Goal: Task Accomplishment & Management: Manage account settings

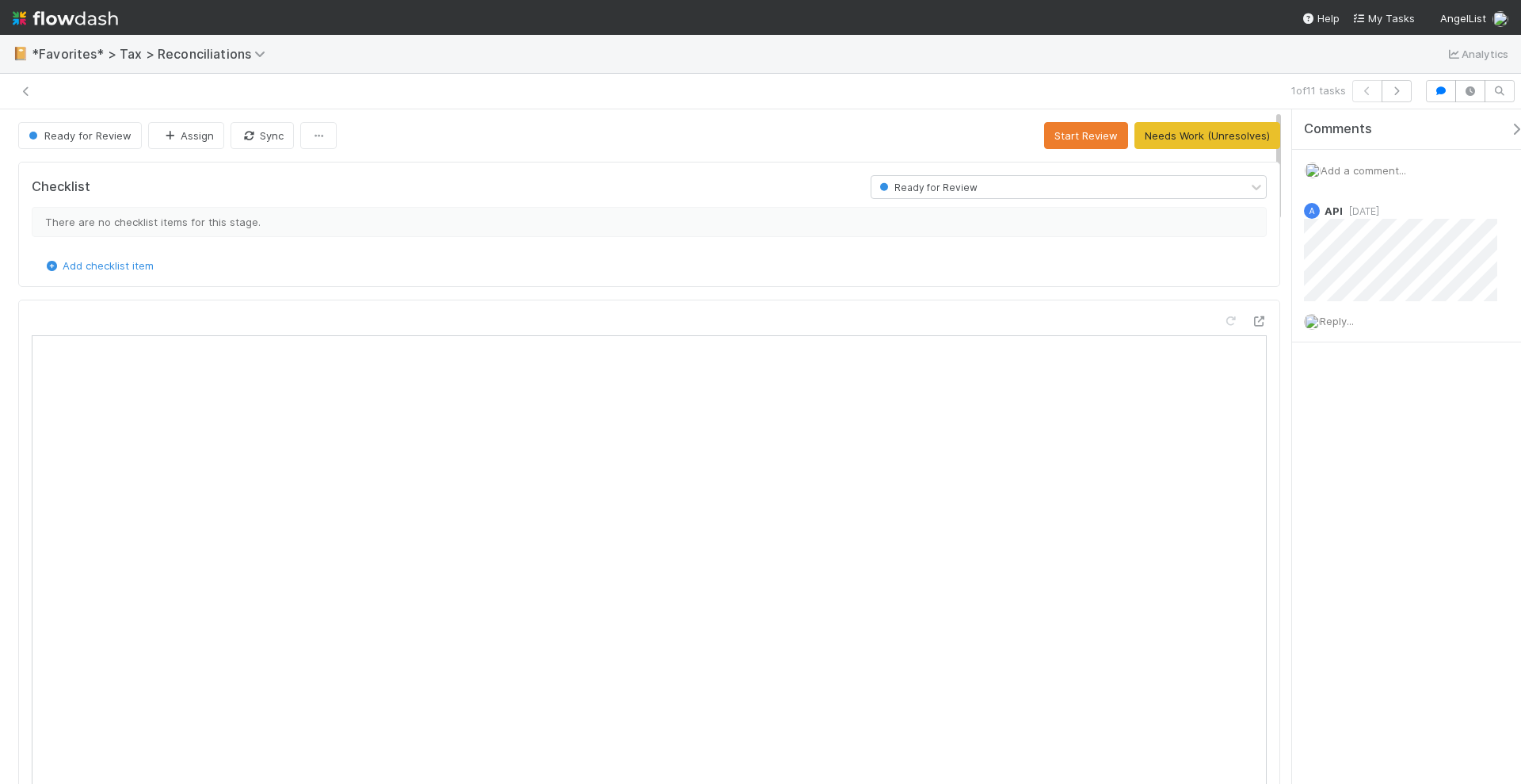
scroll to position [1122, 0]
click at [26, 88] on icon at bounding box center [26, 91] width 16 height 10
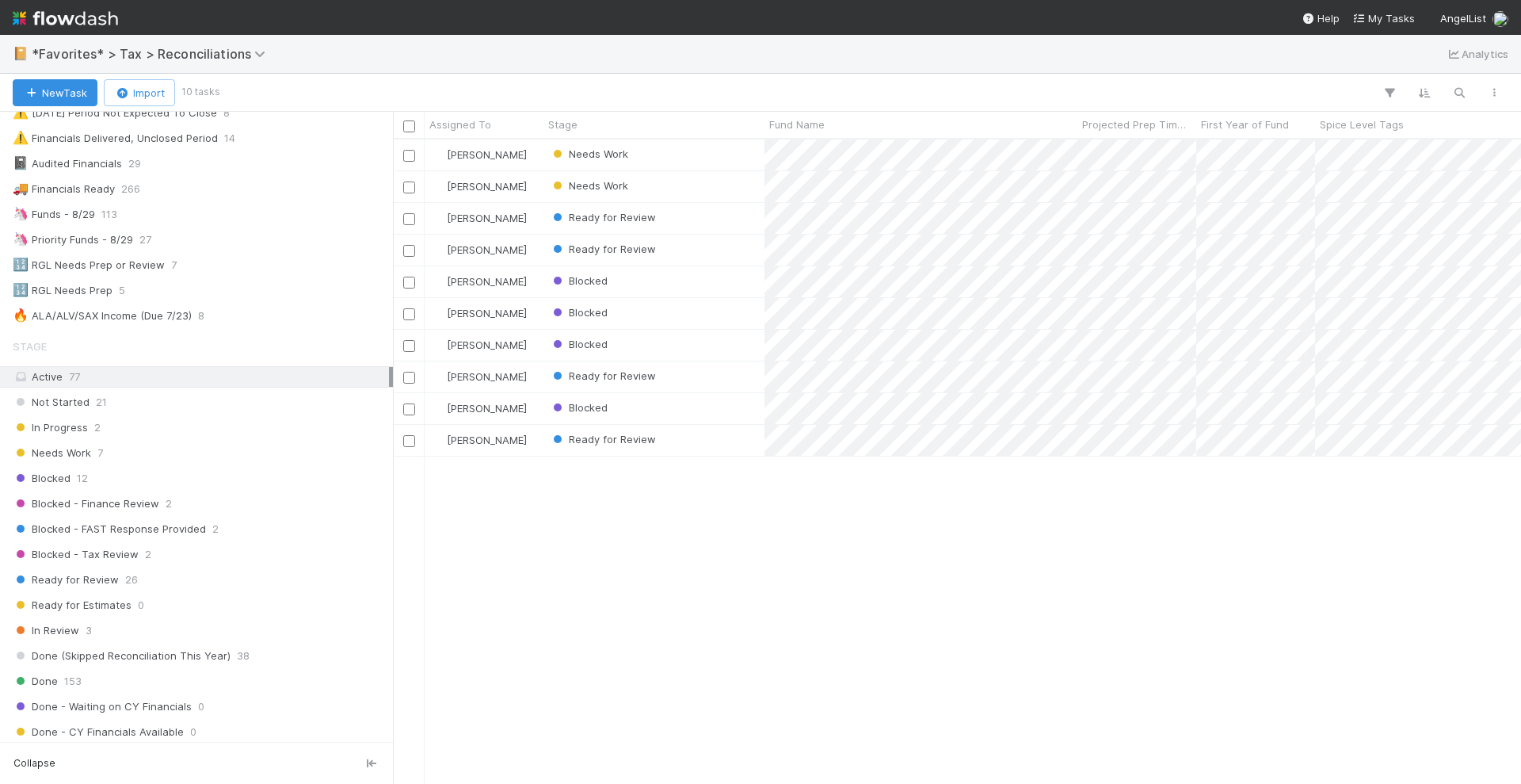
scroll to position [198, 0]
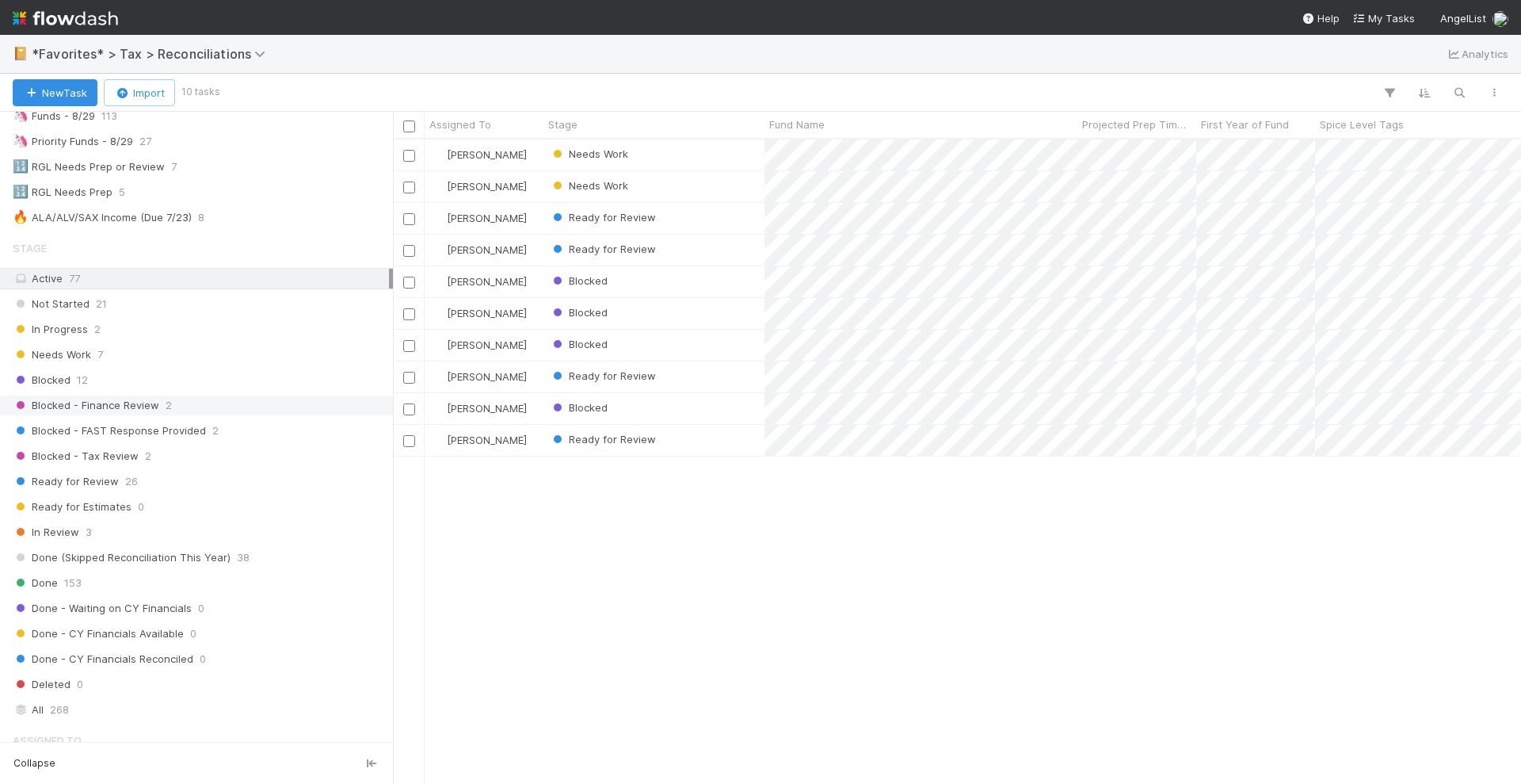
click at [219, 395] on div "Blocked - Finance Review 2" at bounding box center [201, 405] width 377 height 20
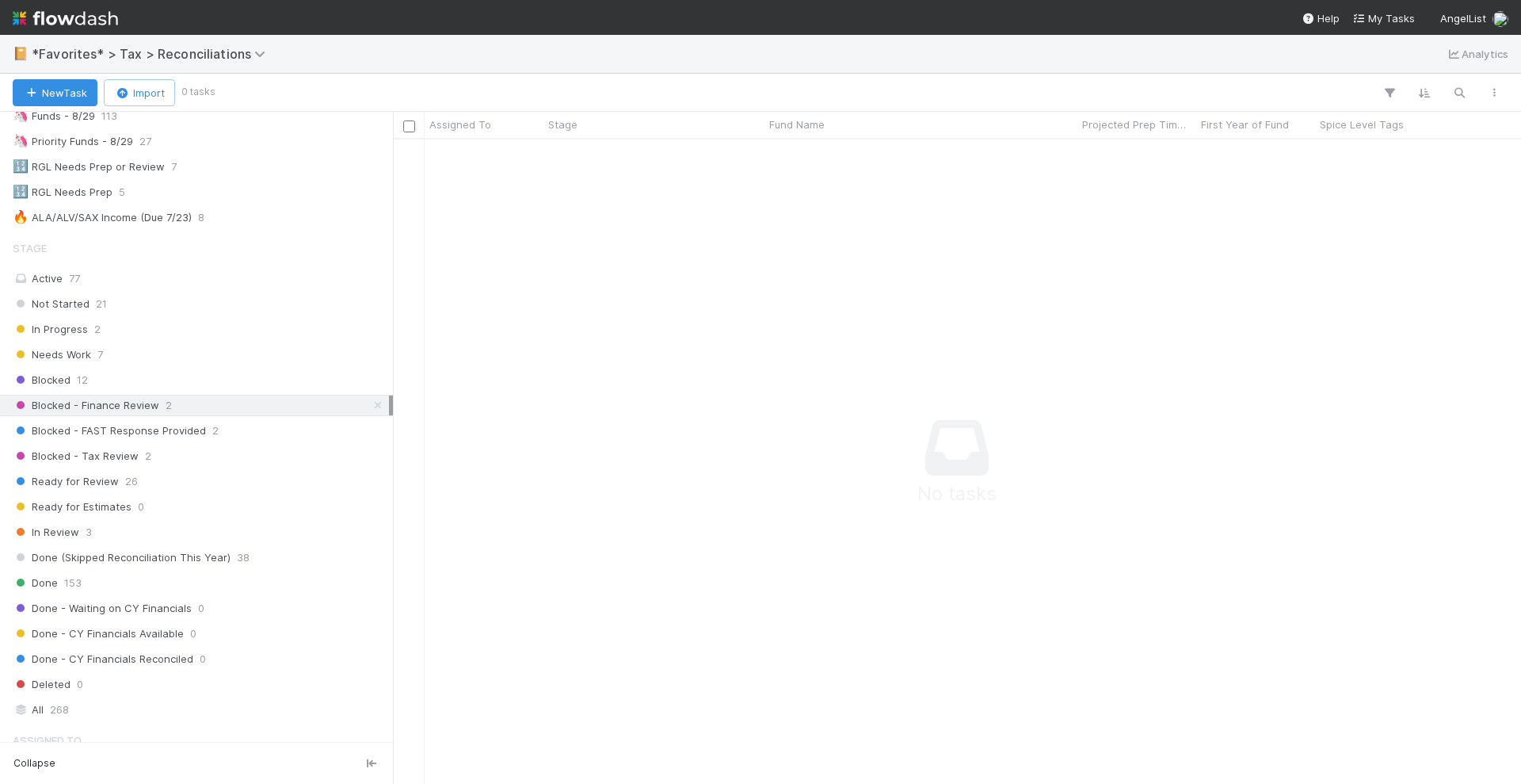
scroll to position [614, 1098]
click at [235, 421] on div "Blocked - FAST Response Provided 2" at bounding box center [201, 431] width 377 height 20
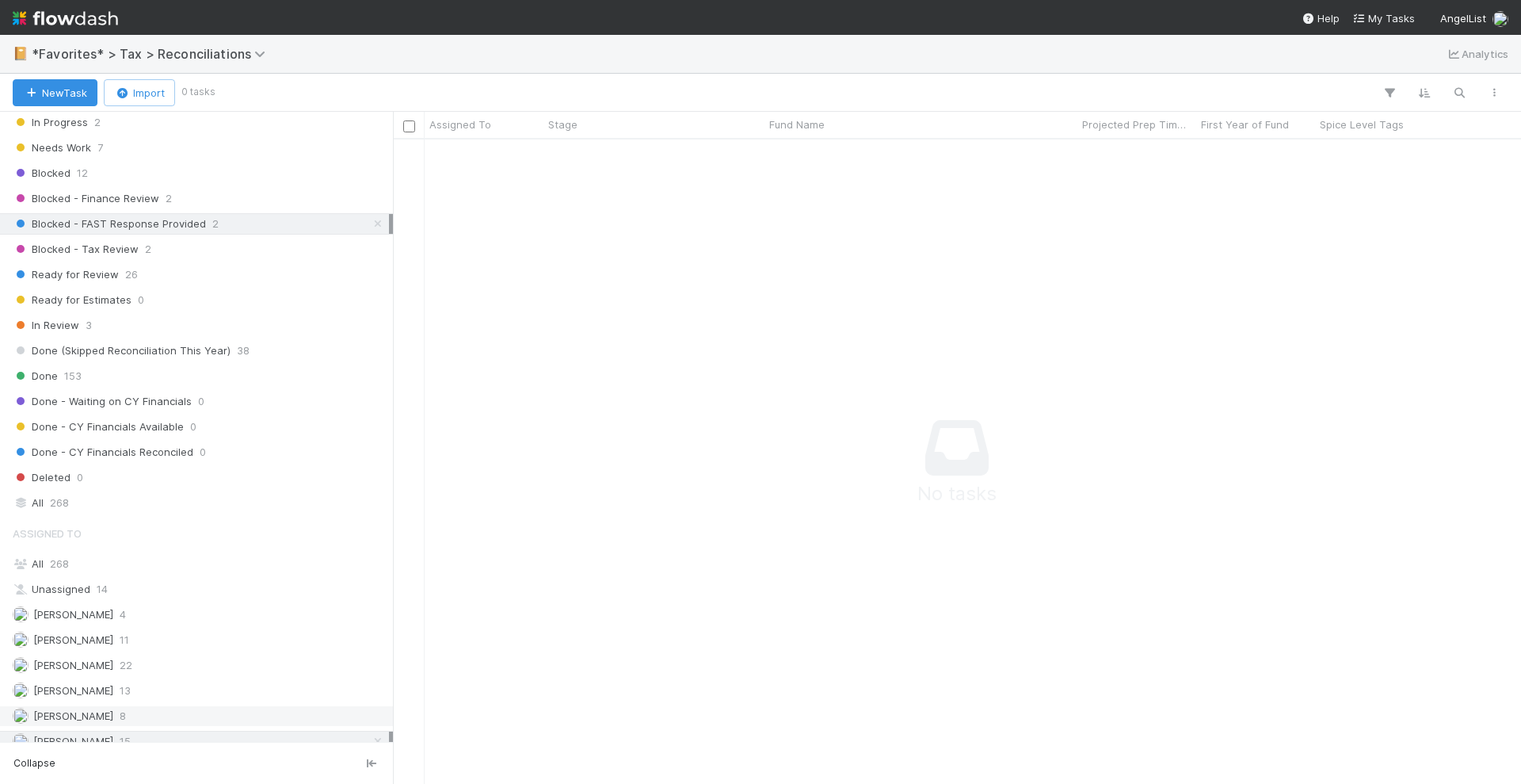
scroll to position [546, 0]
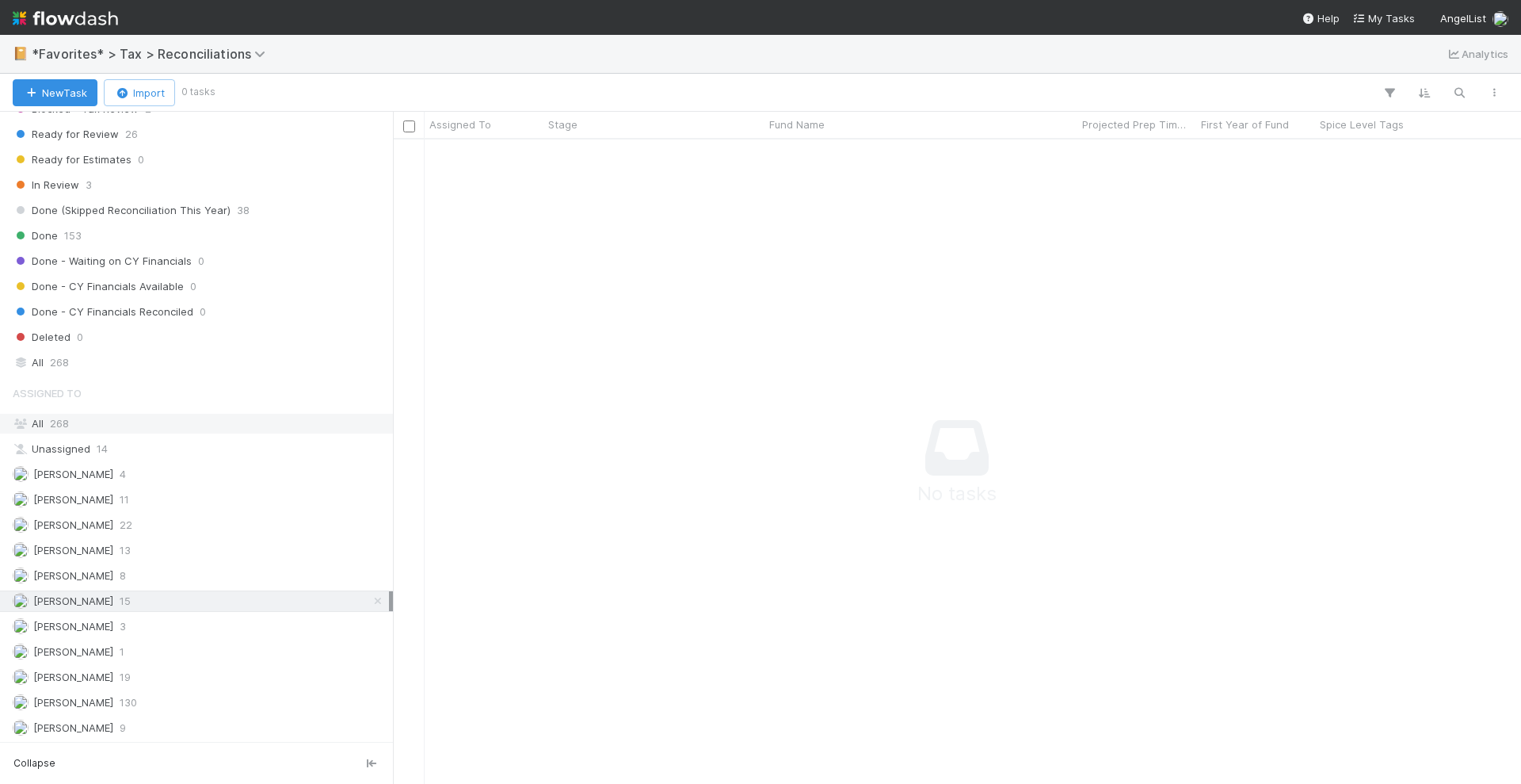
click at [248, 414] on div "All 268" at bounding box center [201, 424] width 377 height 20
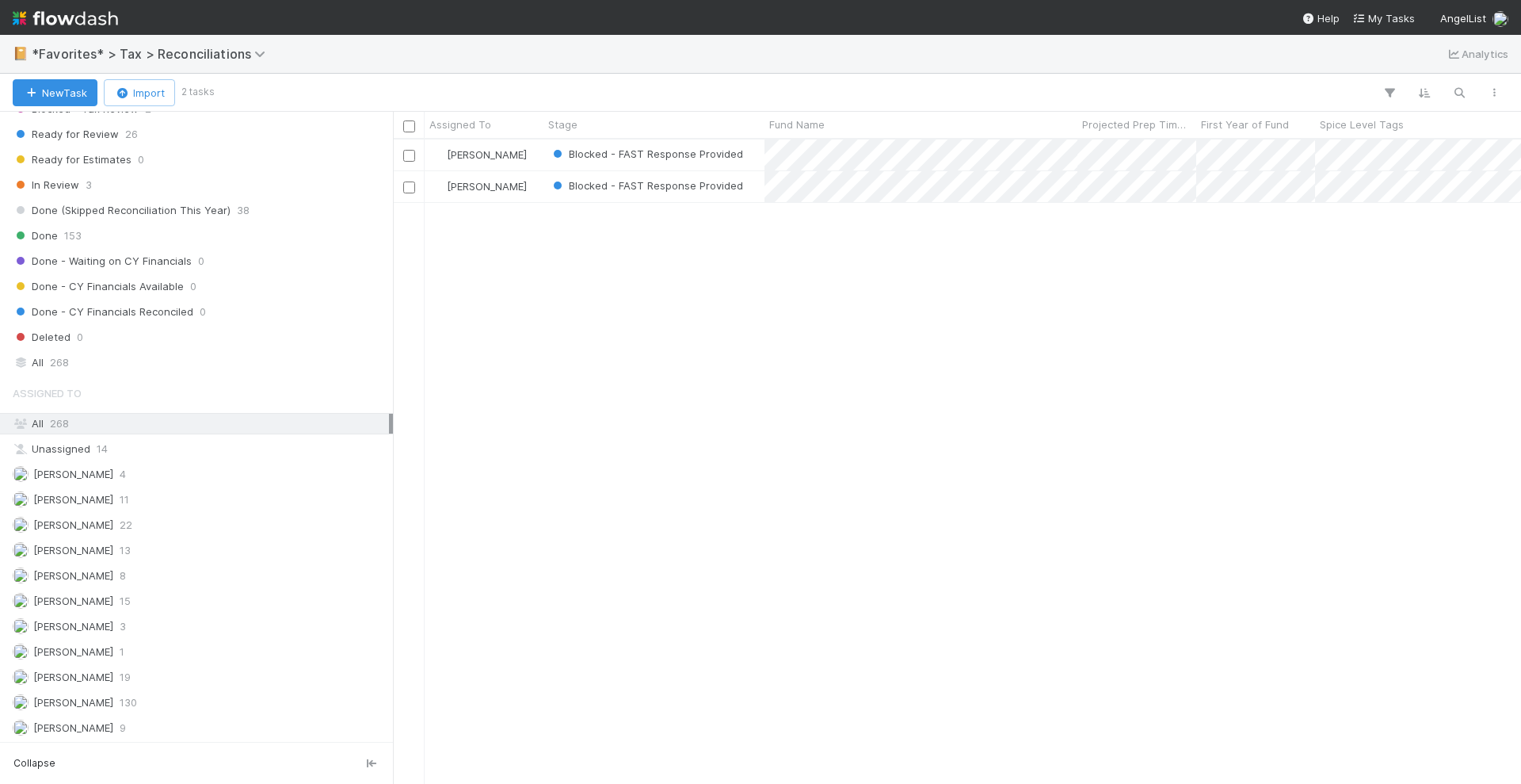
scroll to position [629, 1114]
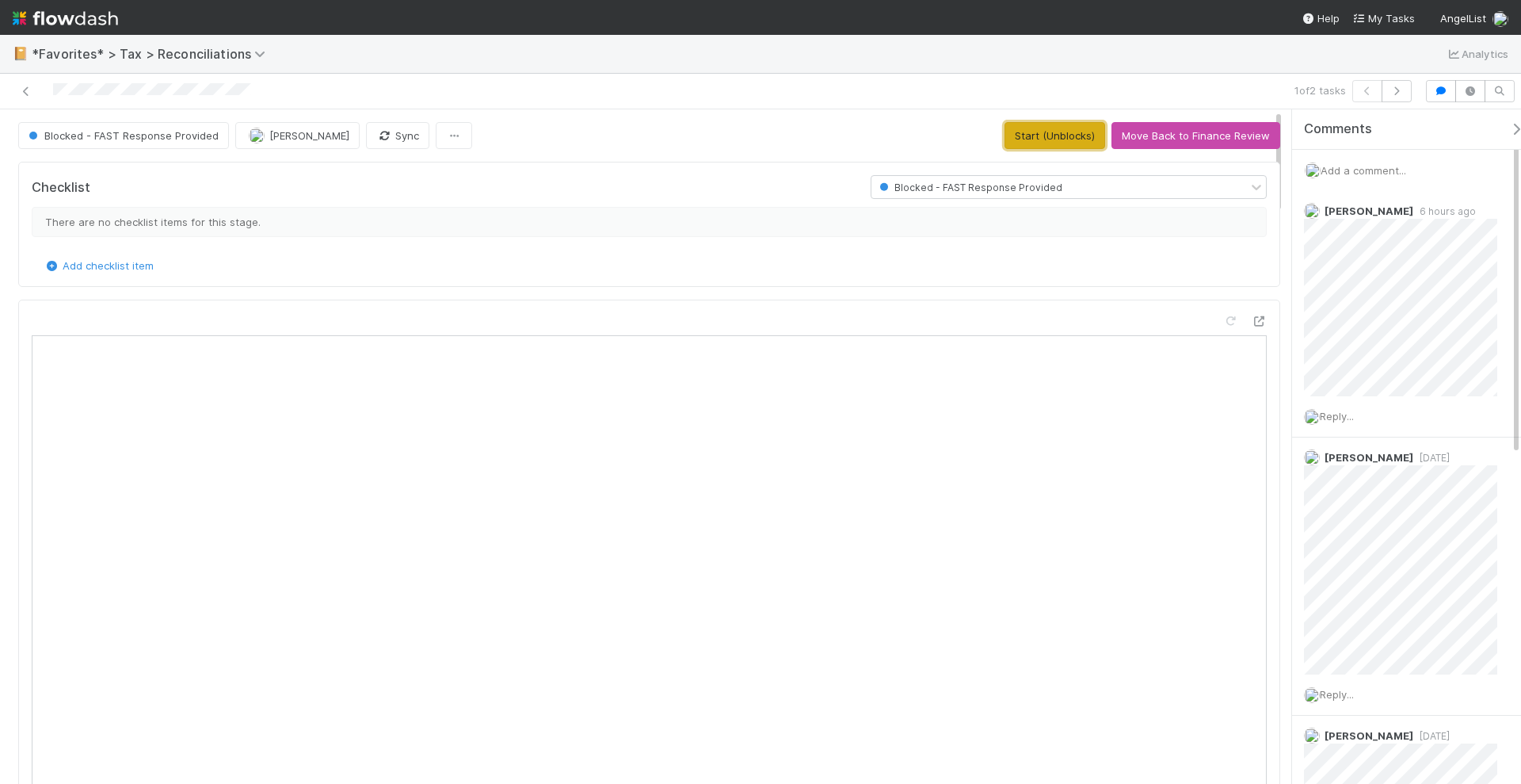
click at [1023, 134] on button "Start (Unblocks)" at bounding box center [1055, 134] width 101 height 26
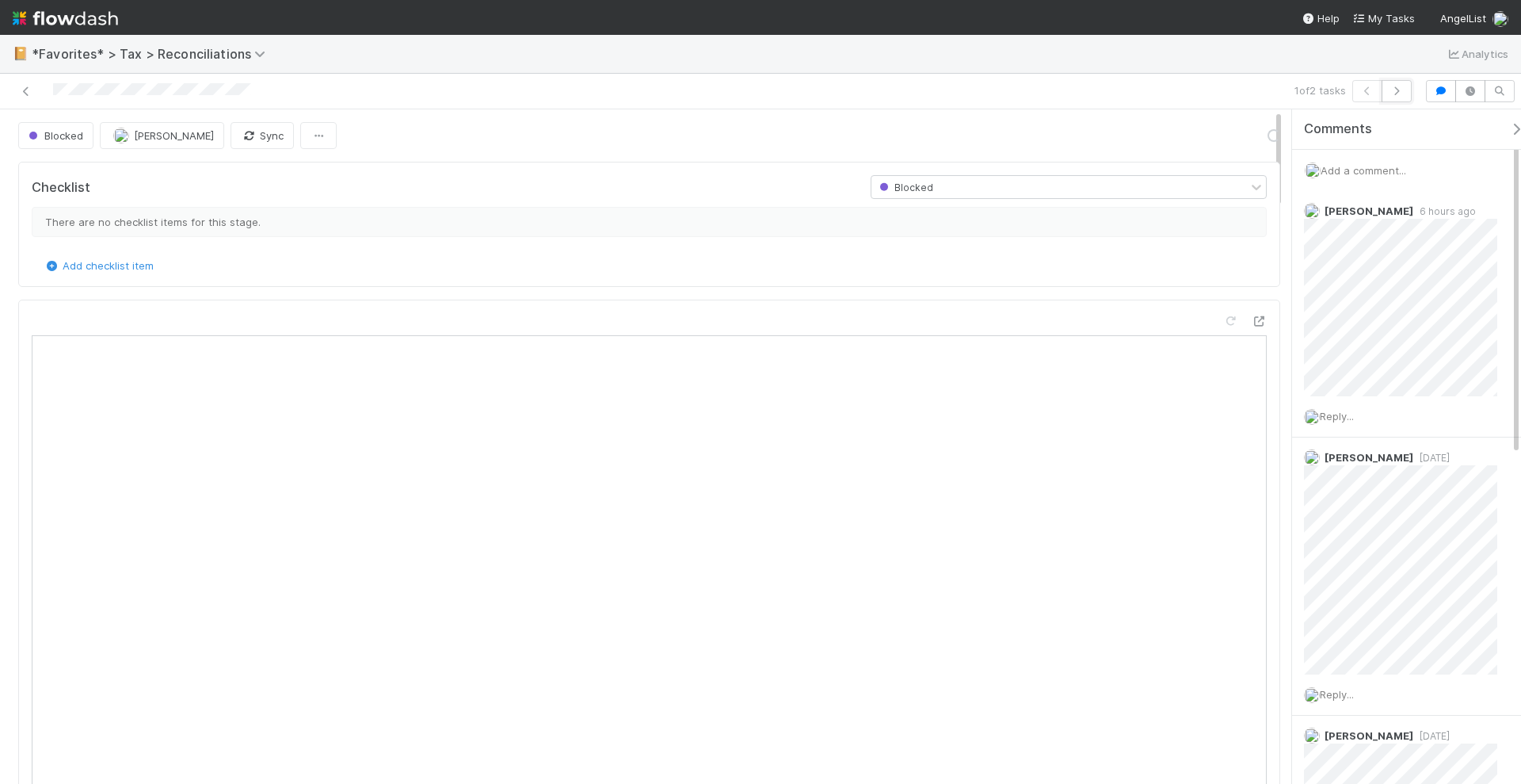
drag, startPoint x: 1395, startPoint y: 87, endPoint x: 995, endPoint y: 115, distance: 401.0
click at [995, 115] on div "1 of 2 tasks Blocked Kevin Fawcett Sync Loading... Checklist Blocked There are …" at bounding box center [760, 429] width 1521 height 711
click at [1191, 137] on button "Start (Unblocks)" at bounding box center [1230, 134] width 101 height 26
click at [1397, 92] on icon "button" at bounding box center [1397, 91] width 16 height 10
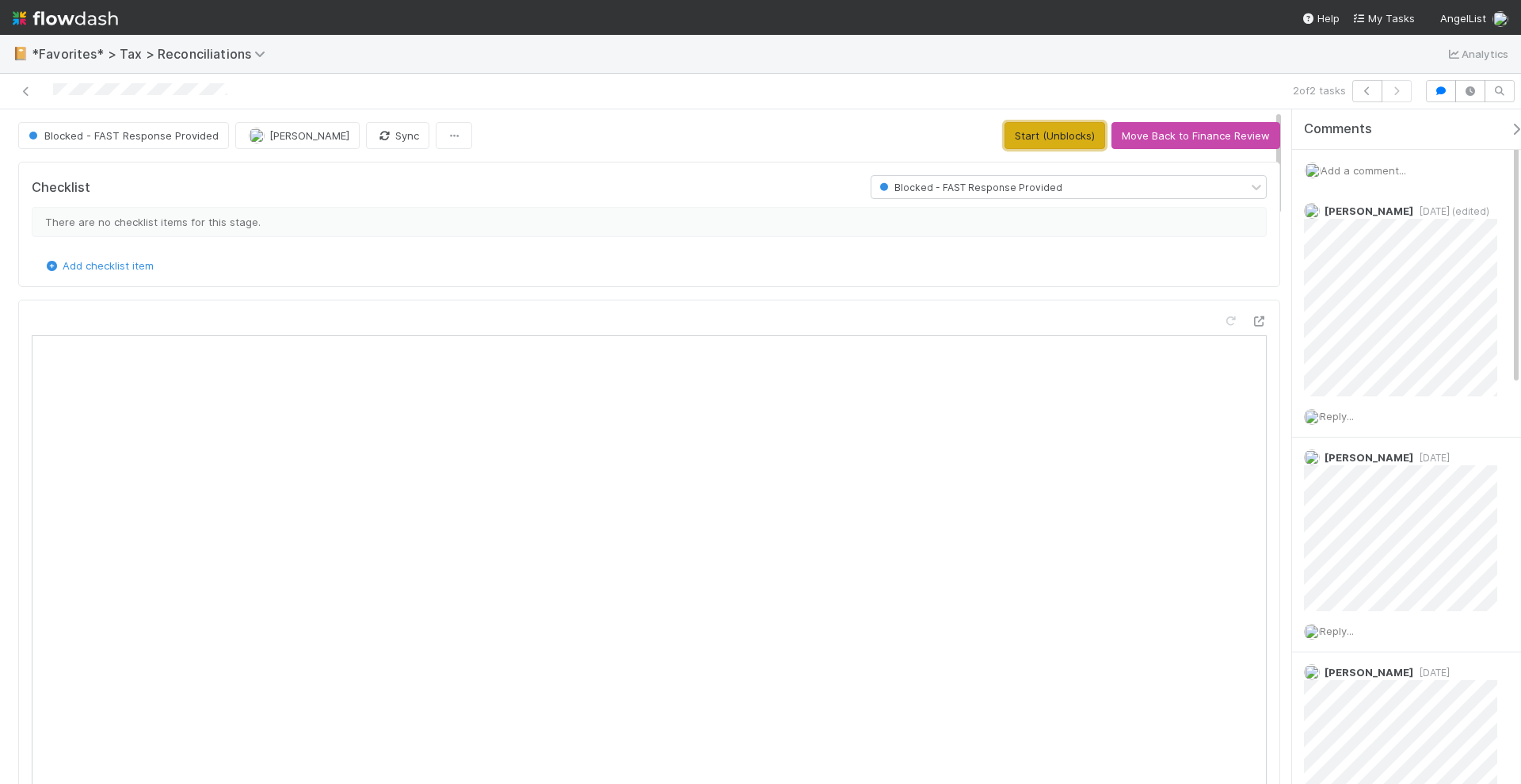
click at [1048, 133] on button "Start (Unblocks)" at bounding box center [1055, 134] width 101 height 26
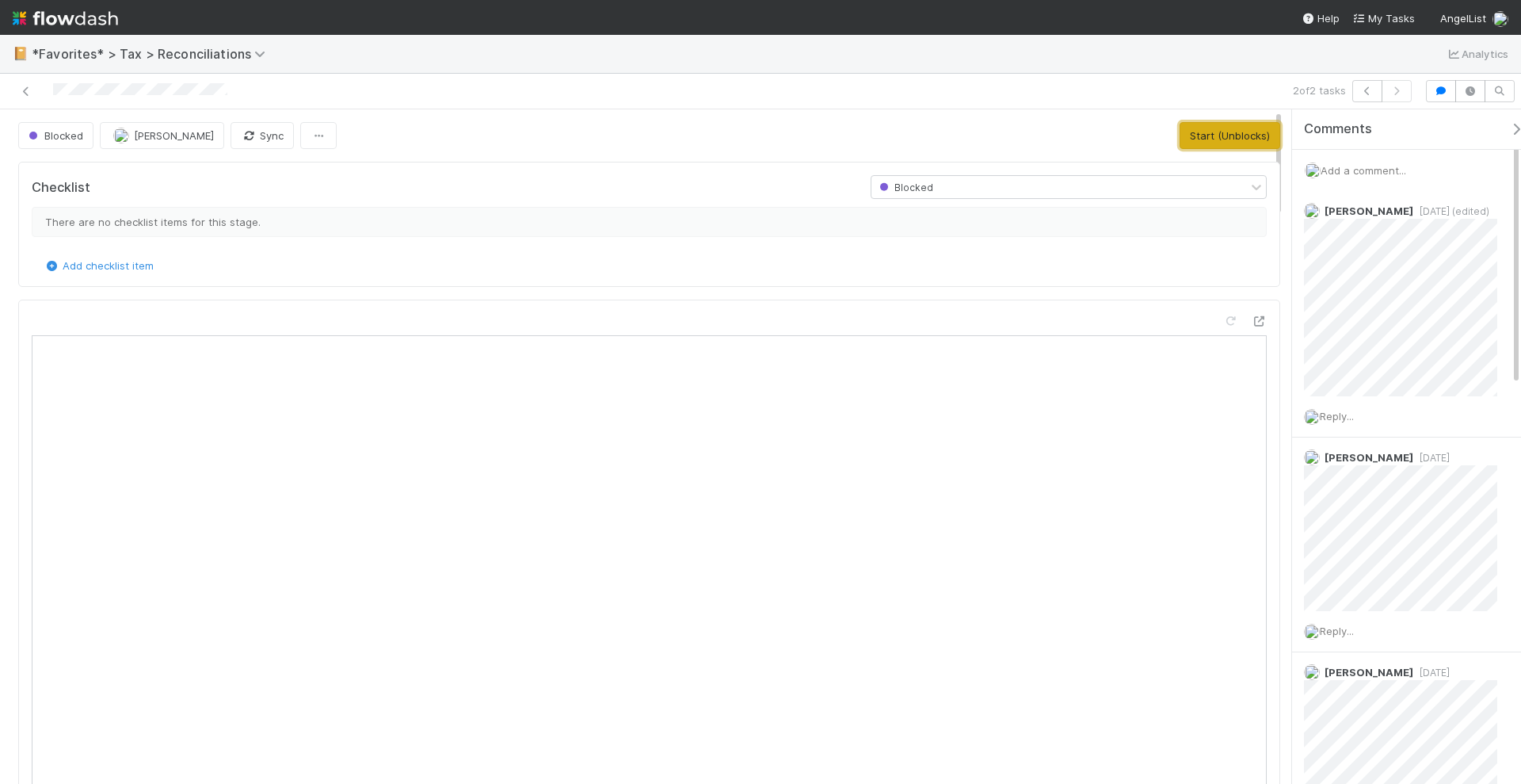
click at [1180, 131] on button "Start (Unblocks)" at bounding box center [1230, 134] width 101 height 26
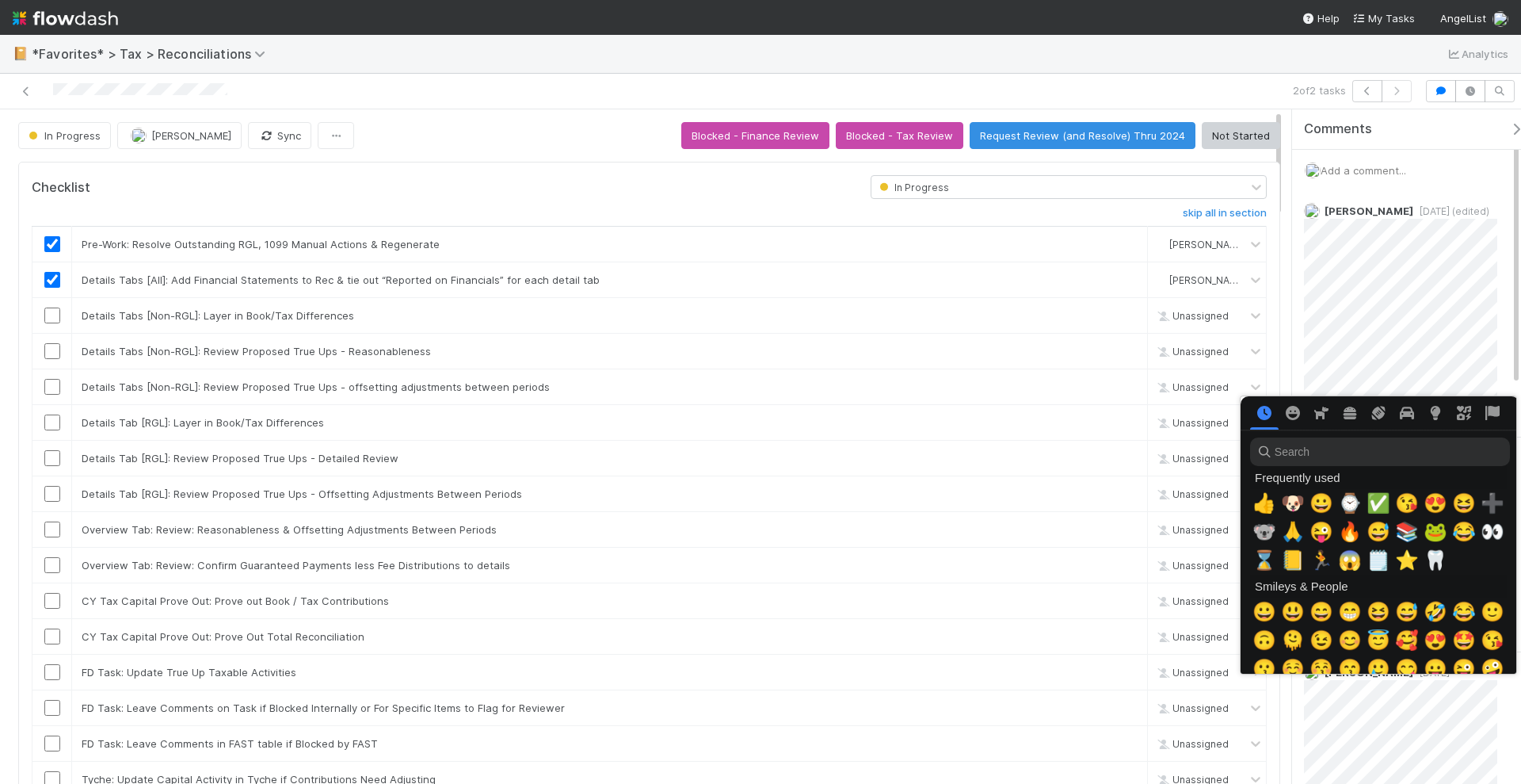
scroll to position [0, 8]
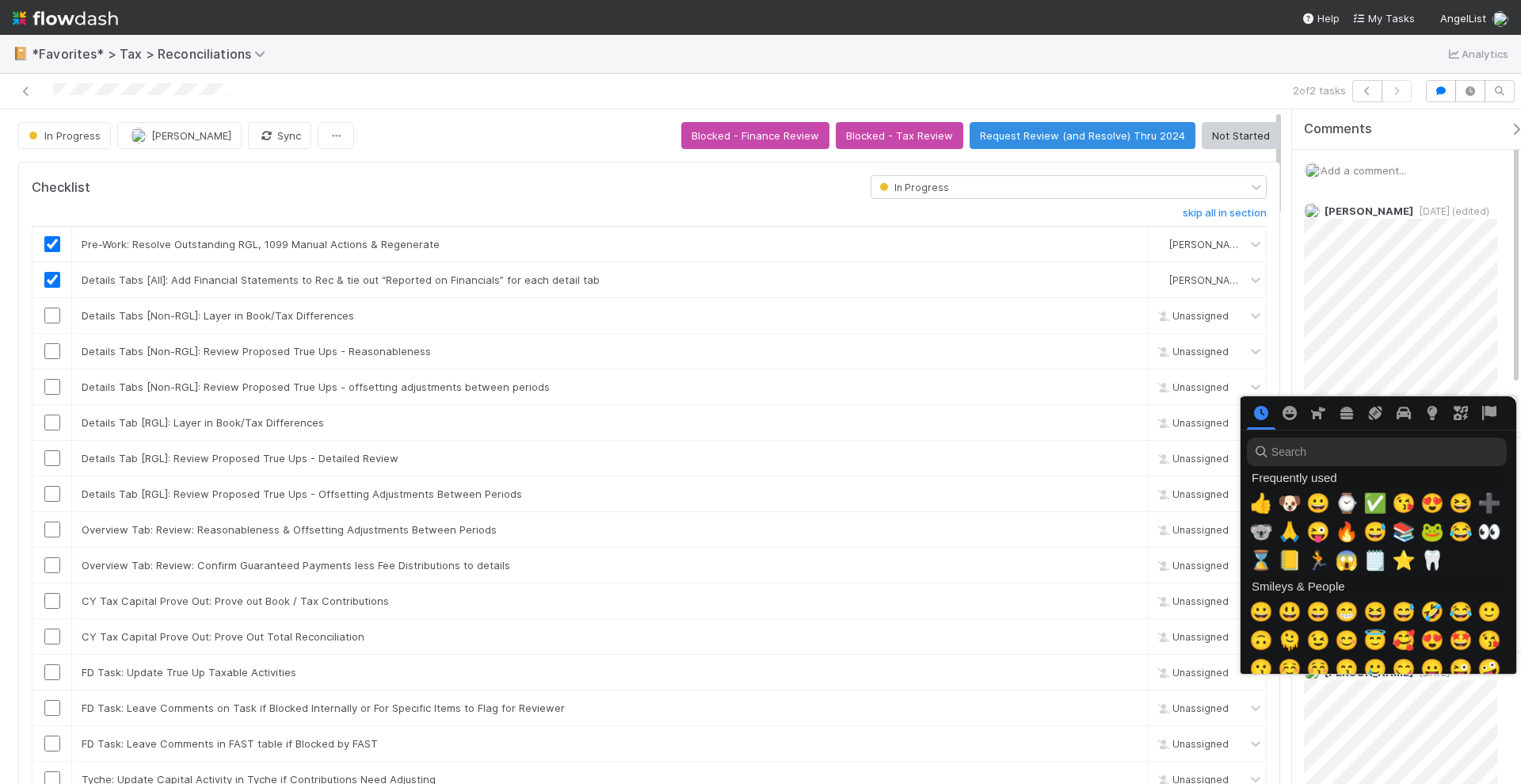
click at [1415, 323] on div at bounding box center [760, 392] width 1521 height 784
click at [1285, 525] on span "🙏" at bounding box center [1289, 532] width 24 height 23
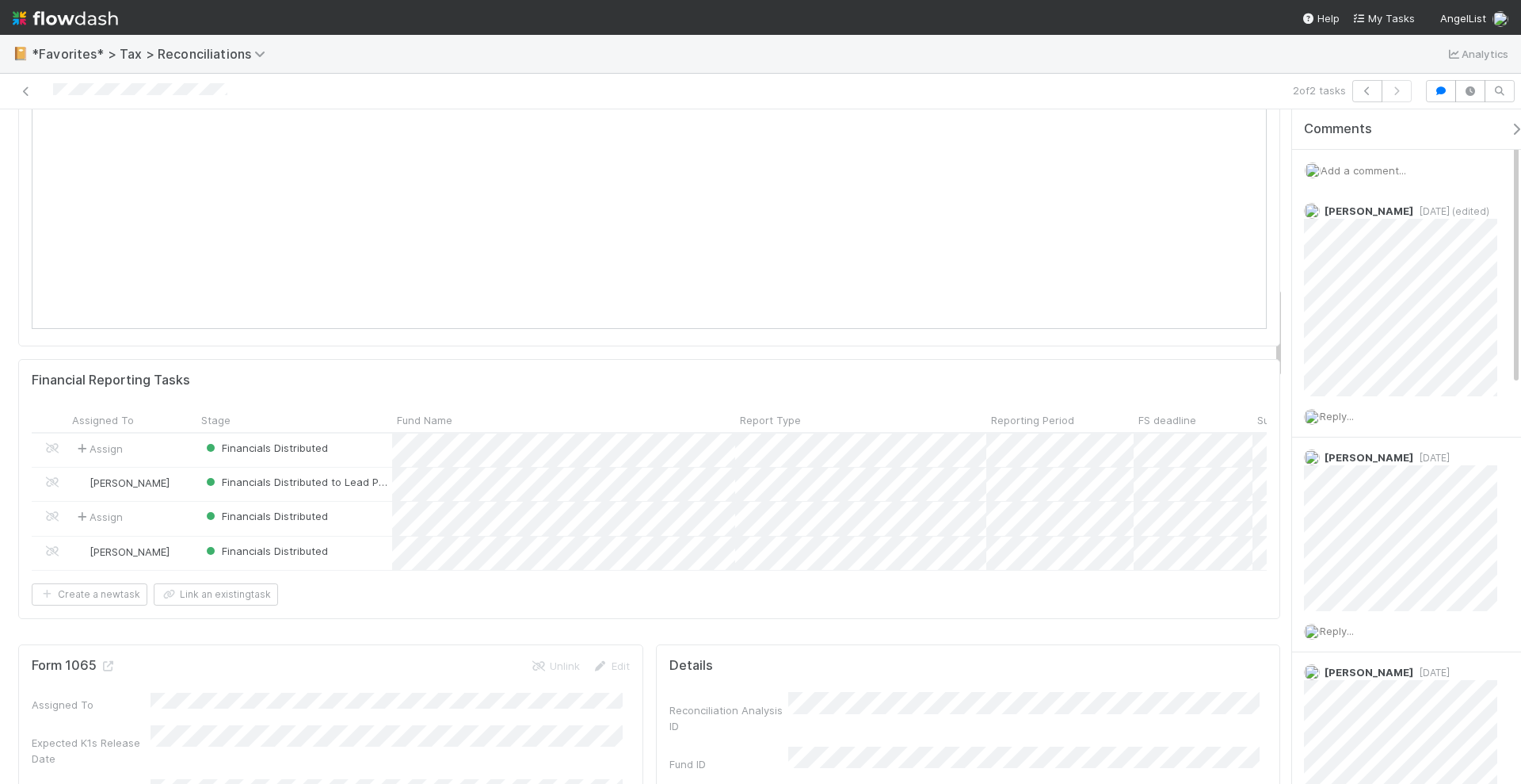
scroll to position [1386, 0]
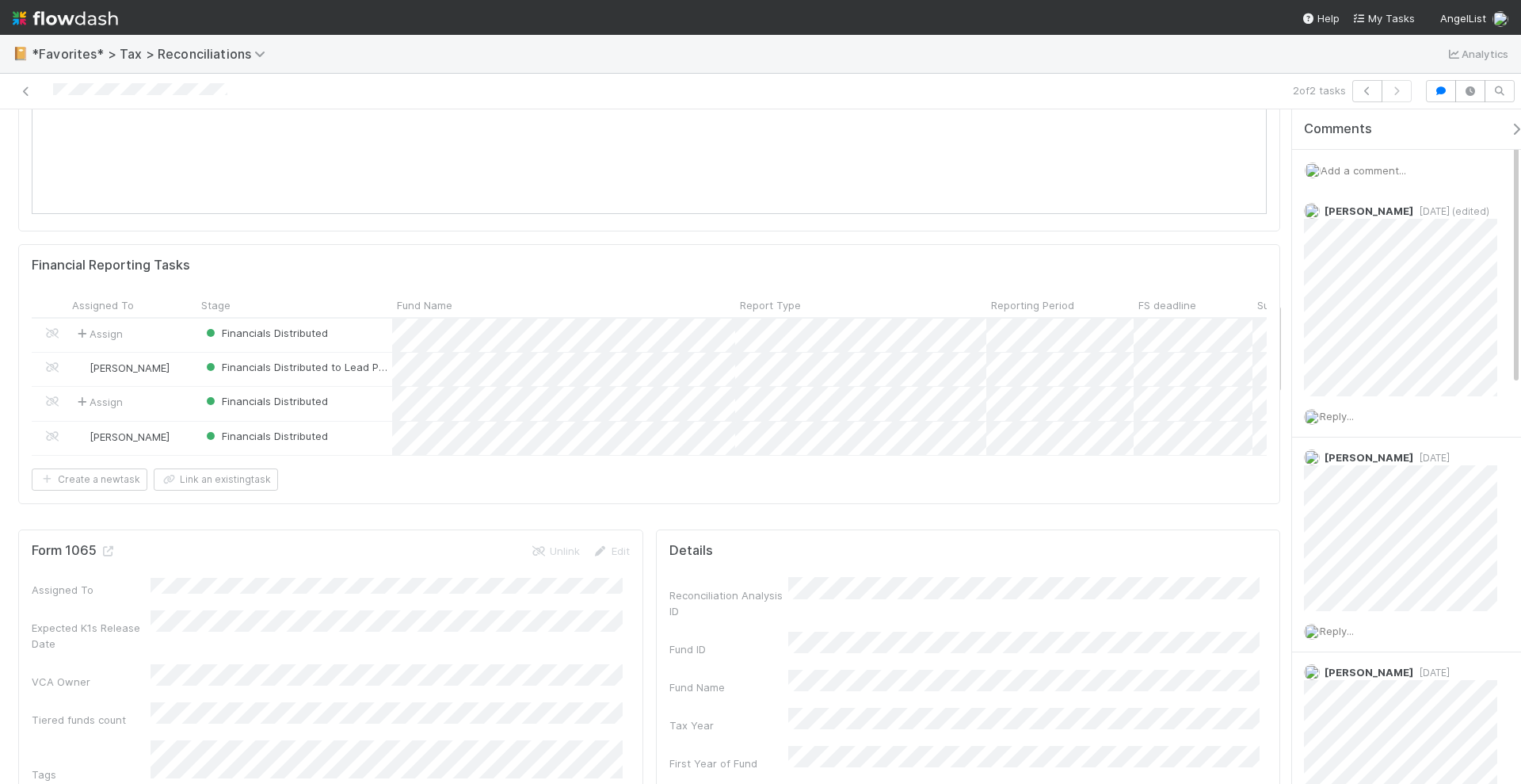
click at [1361, 169] on span "Add a comment..." at bounding box center [1363, 170] width 85 height 13
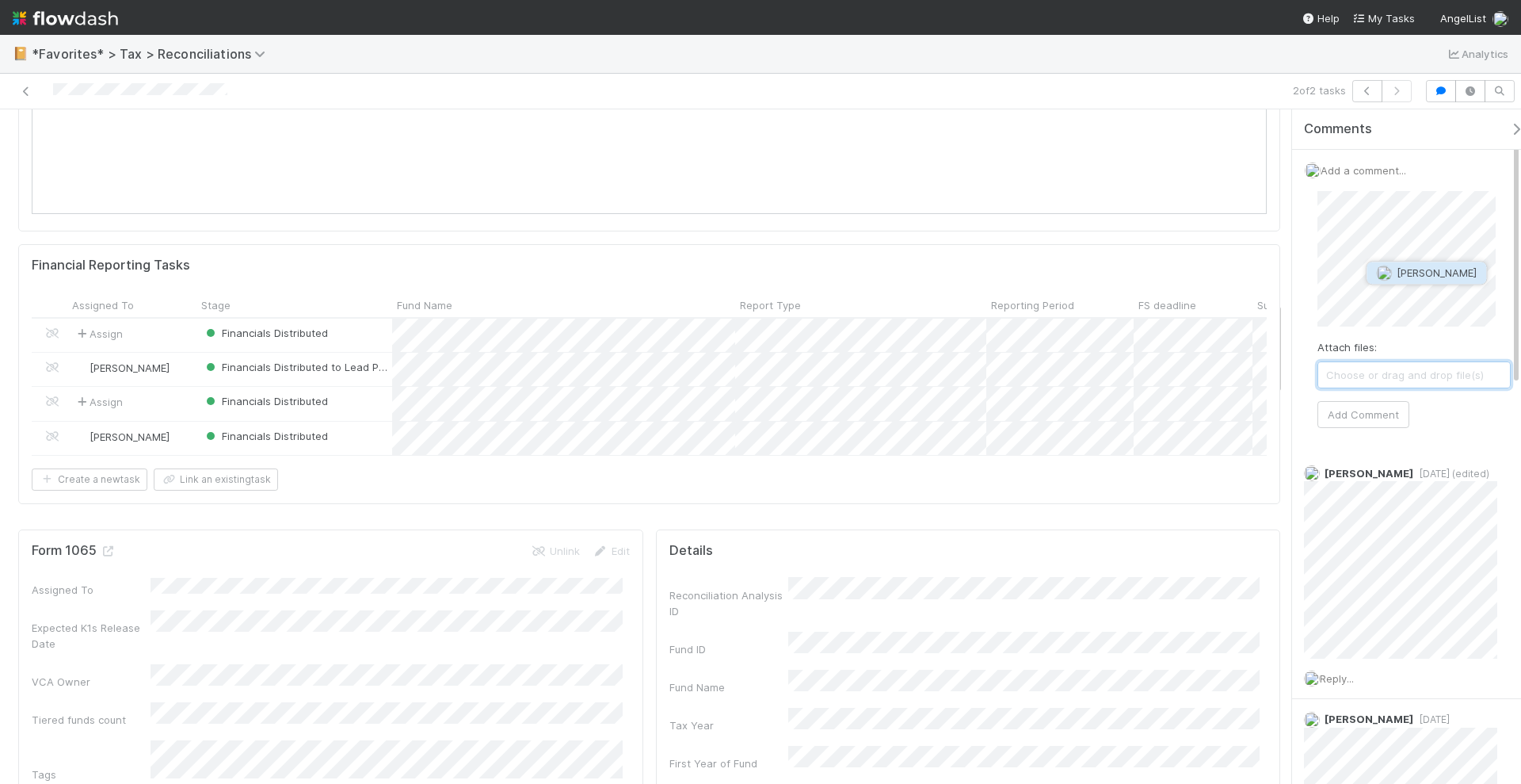
click at [1381, 274] on img "button" at bounding box center [1385, 274] width 16 height 16
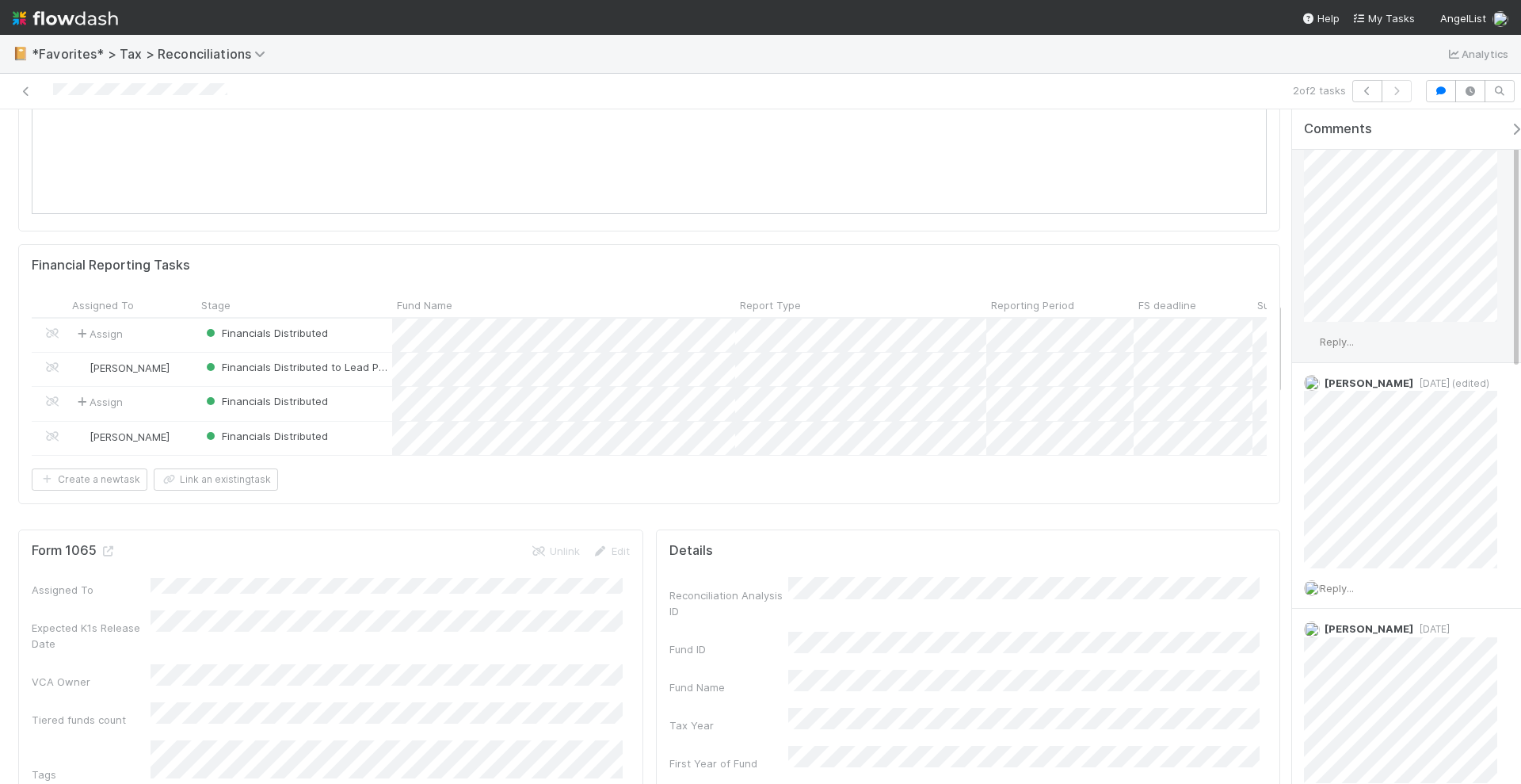
scroll to position [0, 0]
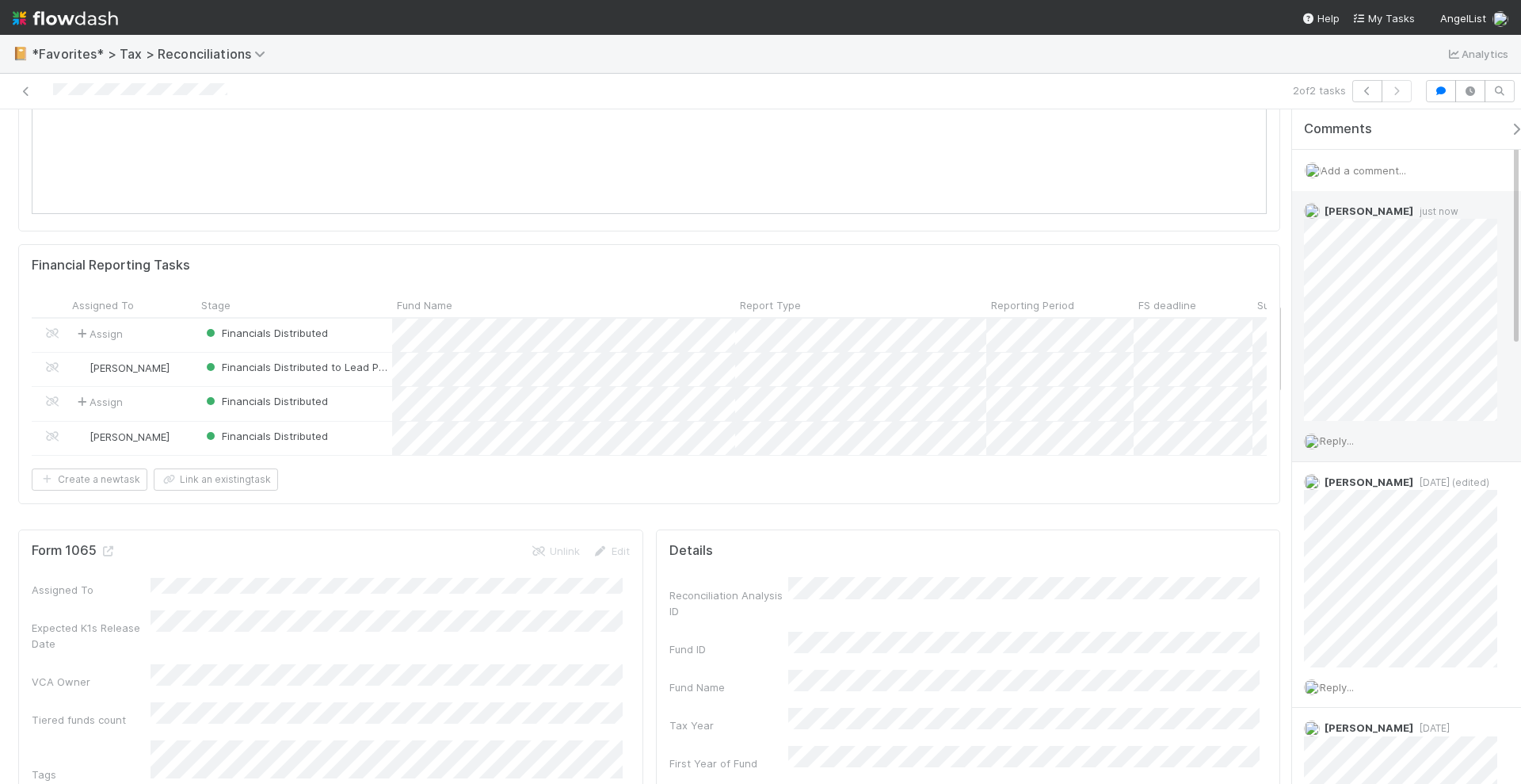
click at [1345, 443] on span "Reply..." at bounding box center [1337, 440] width 34 height 13
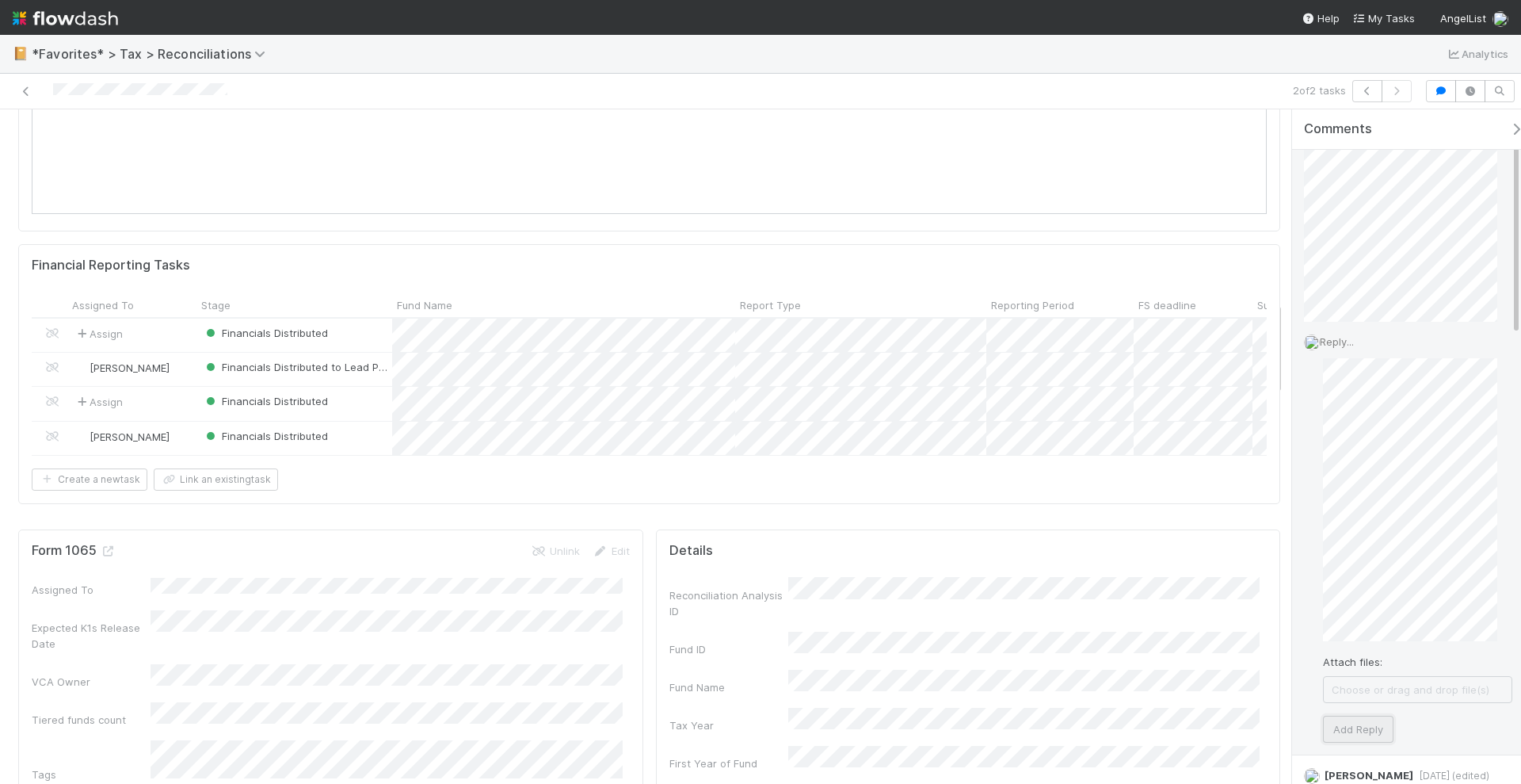
click at [1378, 731] on button "Add Reply" at bounding box center [1358, 728] width 71 height 26
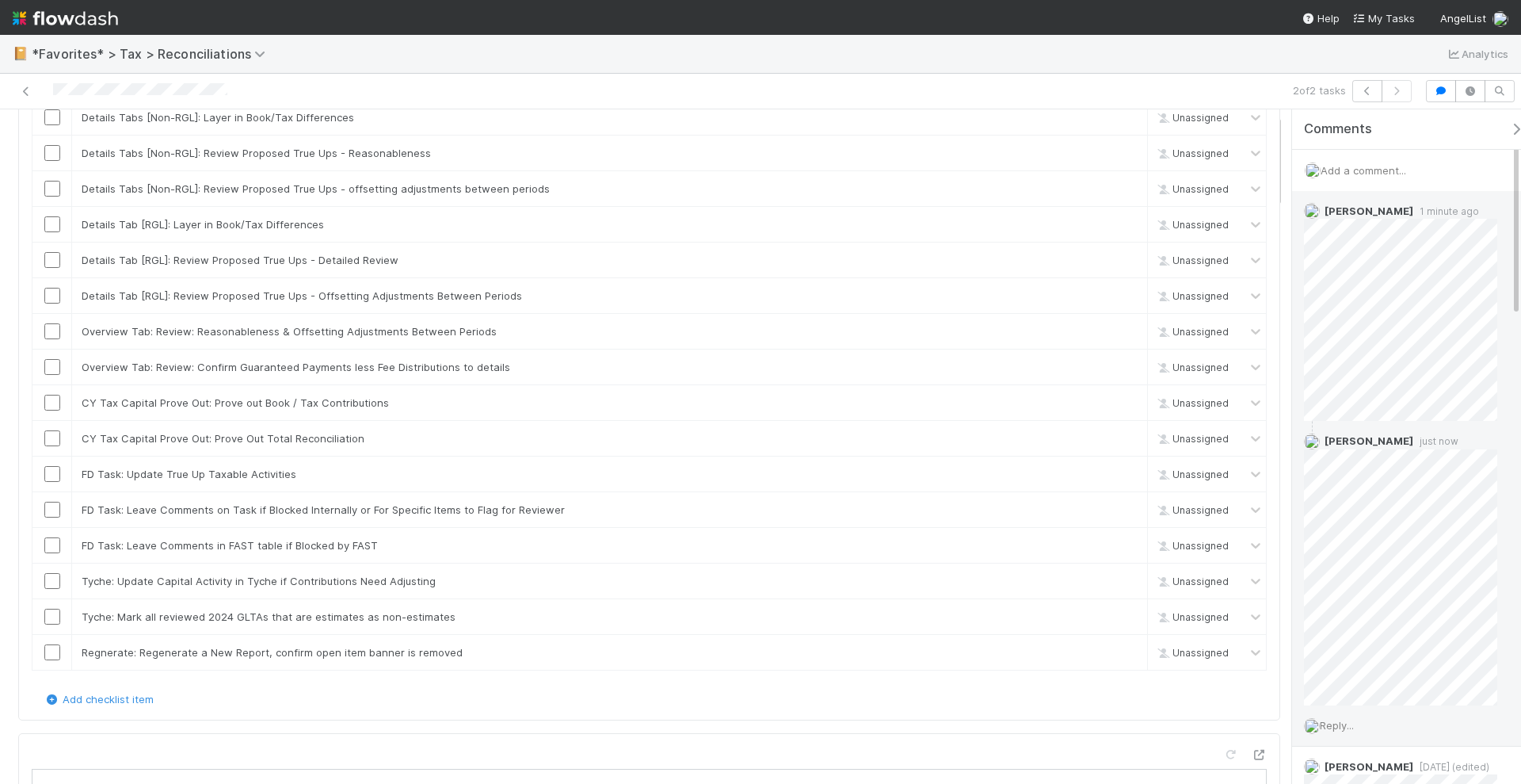
scroll to position [0, 0]
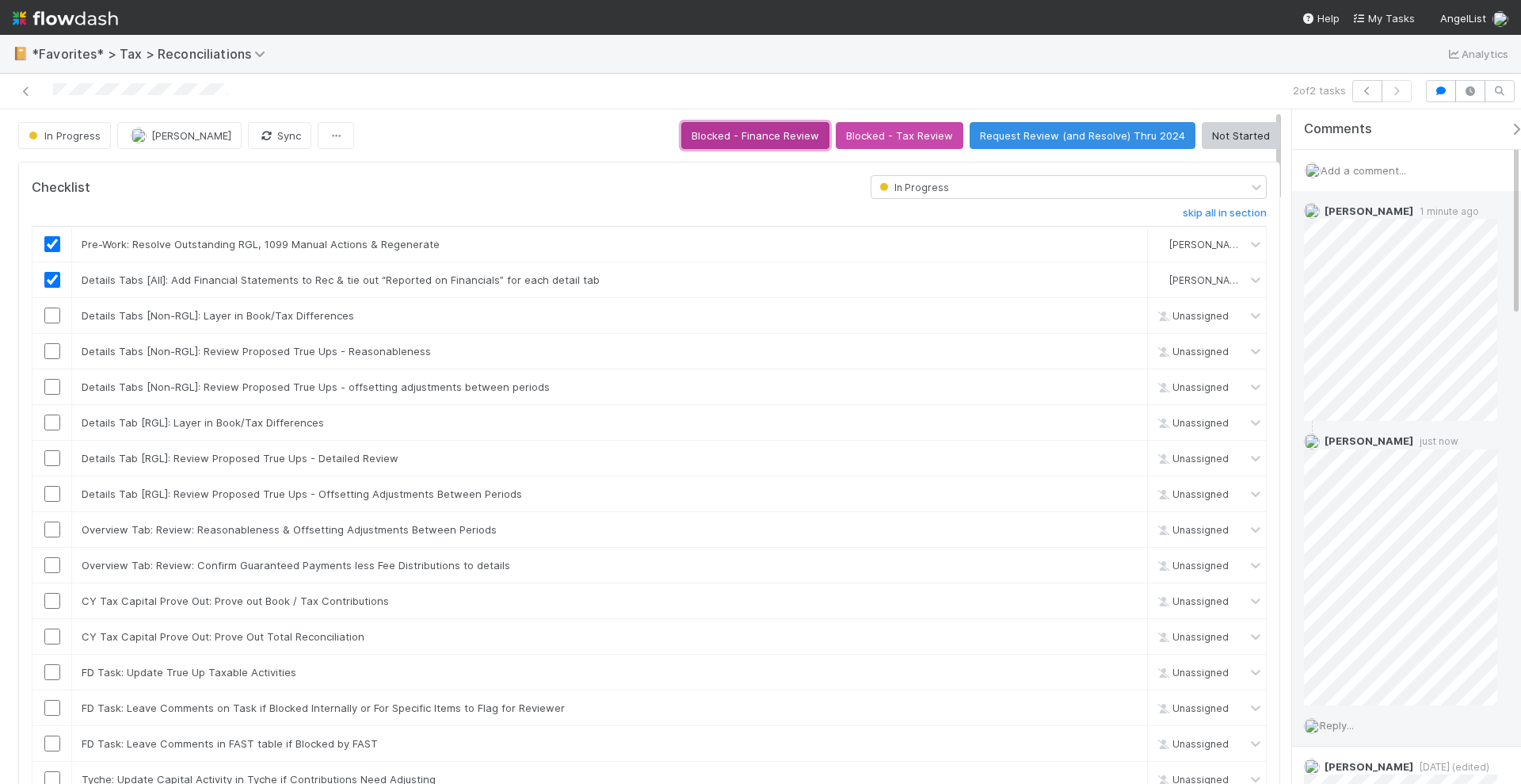
click at [775, 137] on button "Blocked - Finance Review" at bounding box center [755, 134] width 148 height 26
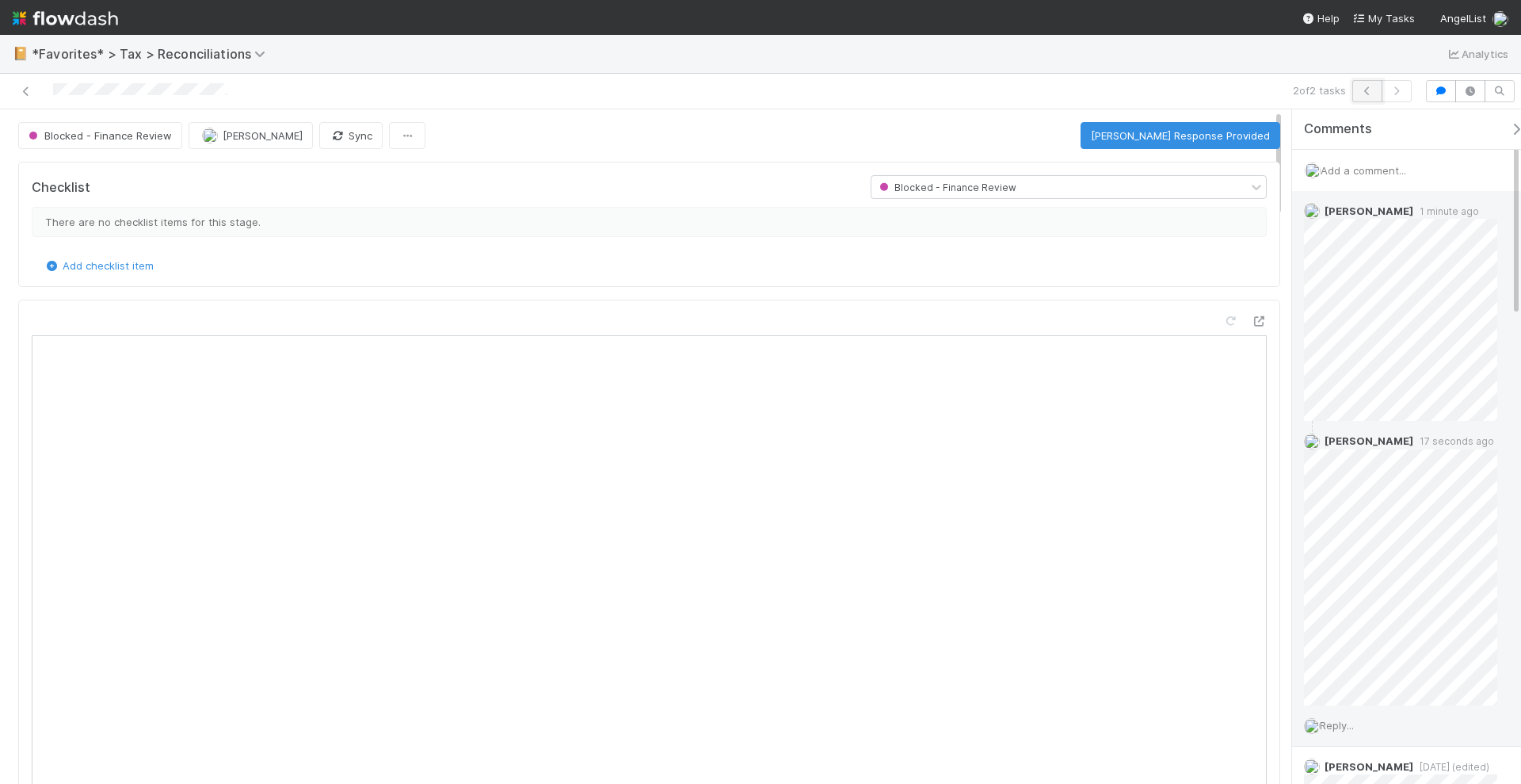
click at [1369, 84] on button "button" at bounding box center [1367, 91] width 30 height 23
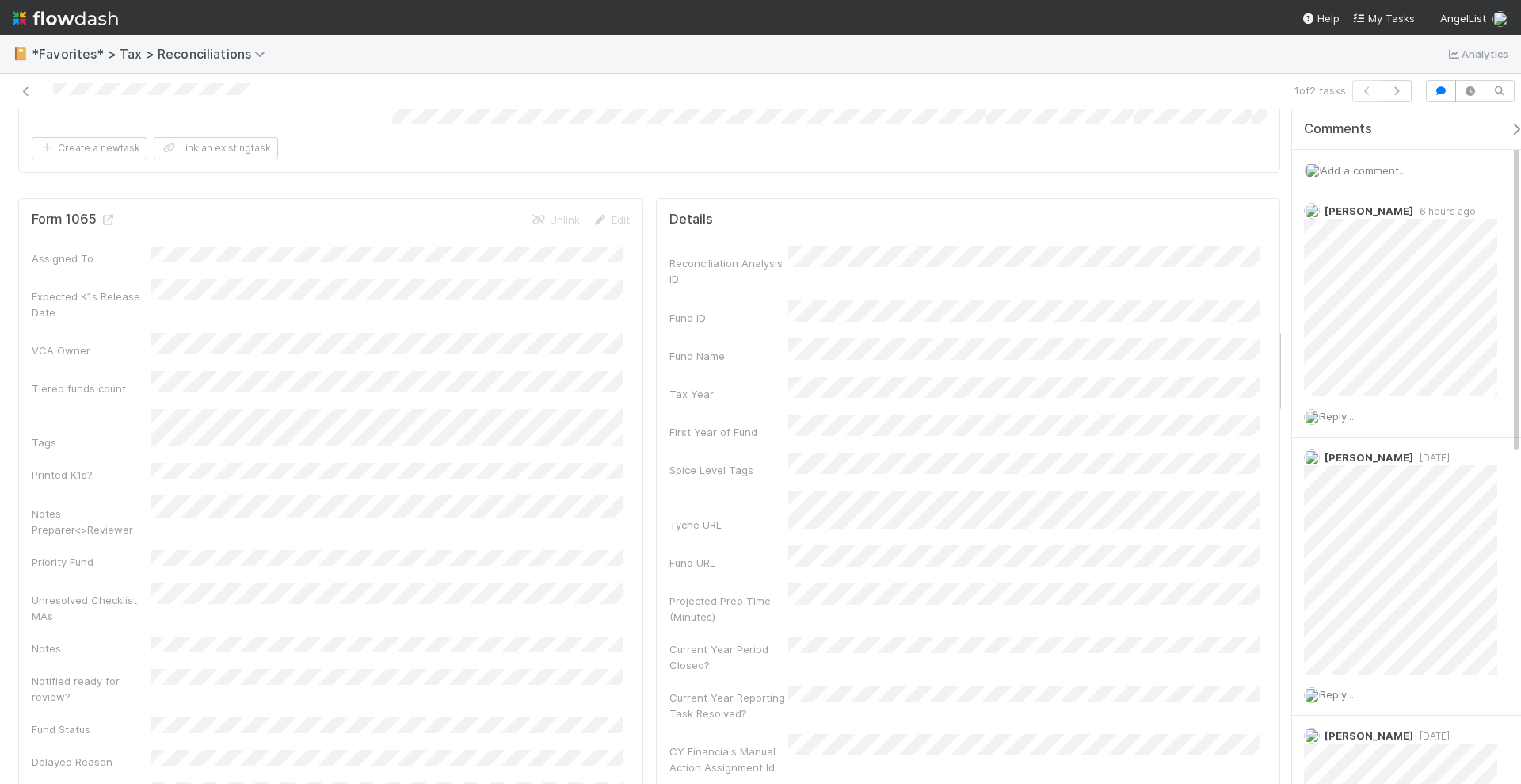
click at [1381, 169] on span "Add a comment..." at bounding box center [1363, 170] width 85 height 13
click at [1405, 270] on span "Kevin Fawcett" at bounding box center [1399, 272] width 80 height 13
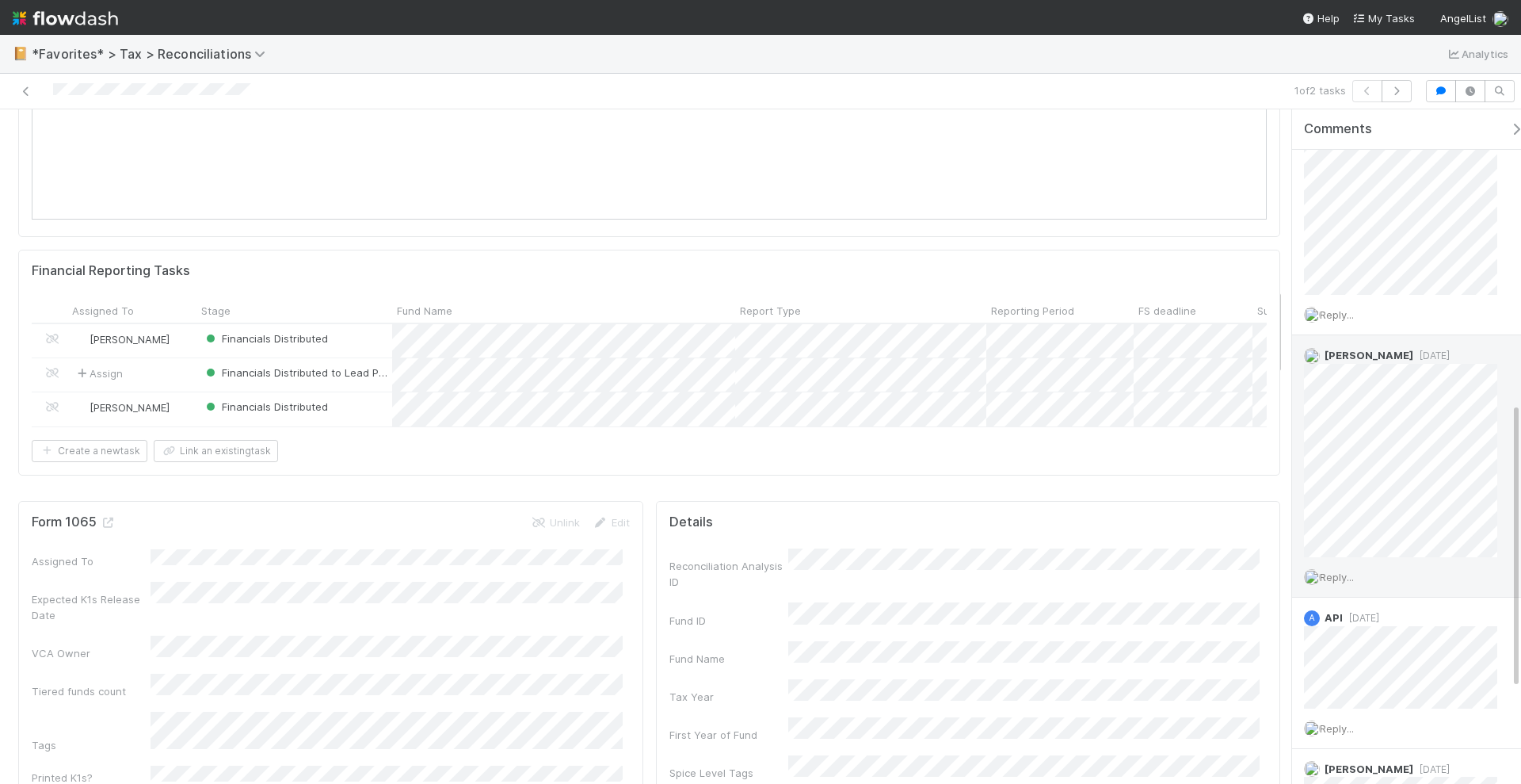
scroll to position [694, 0]
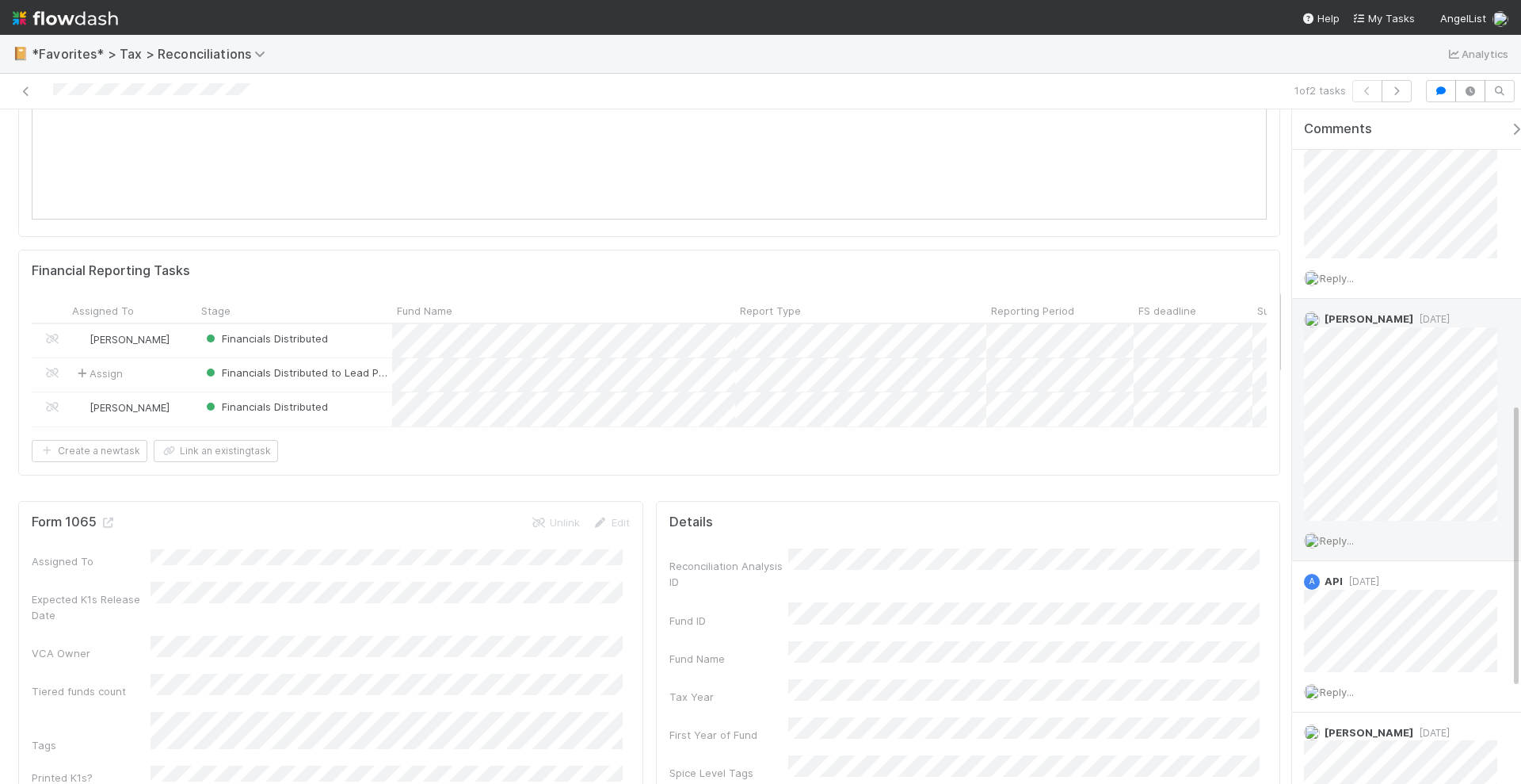
click at [1342, 537] on span "Reply..." at bounding box center [1337, 540] width 34 height 13
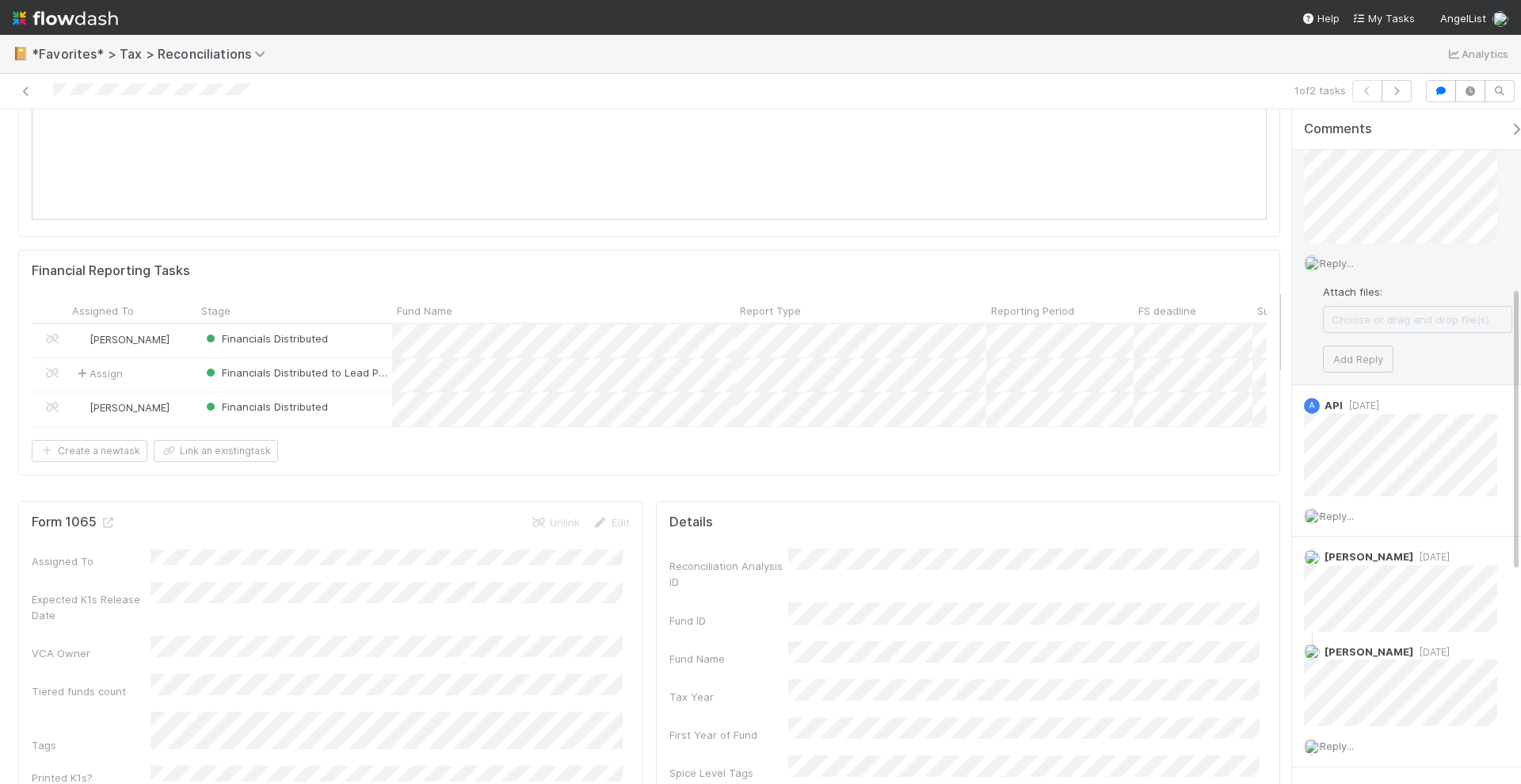
scroll to position [417, 0]
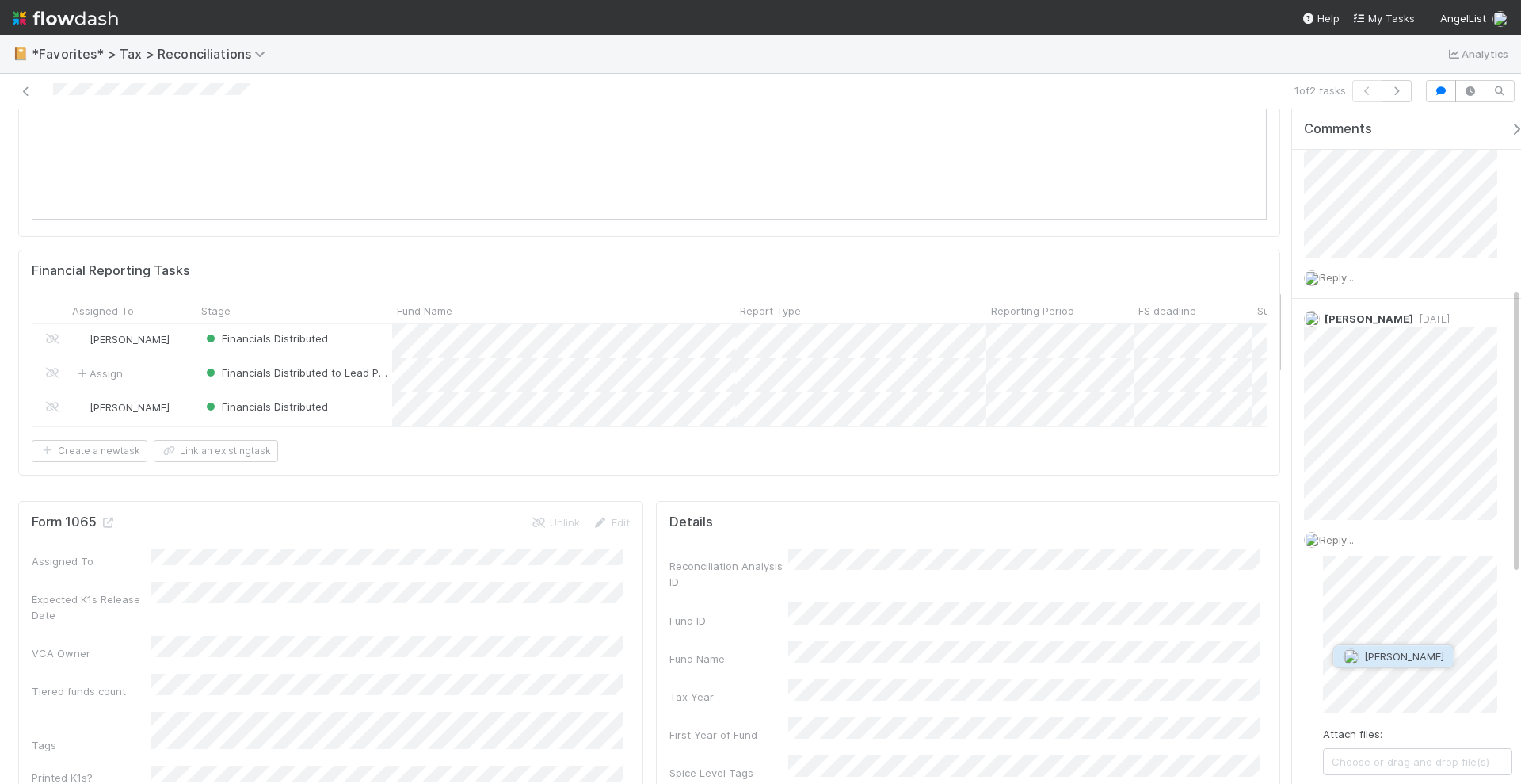
click at [1376, 661] on button "[PERSON_NAME]" at bounding box center [1394, 655] width 120 height 23
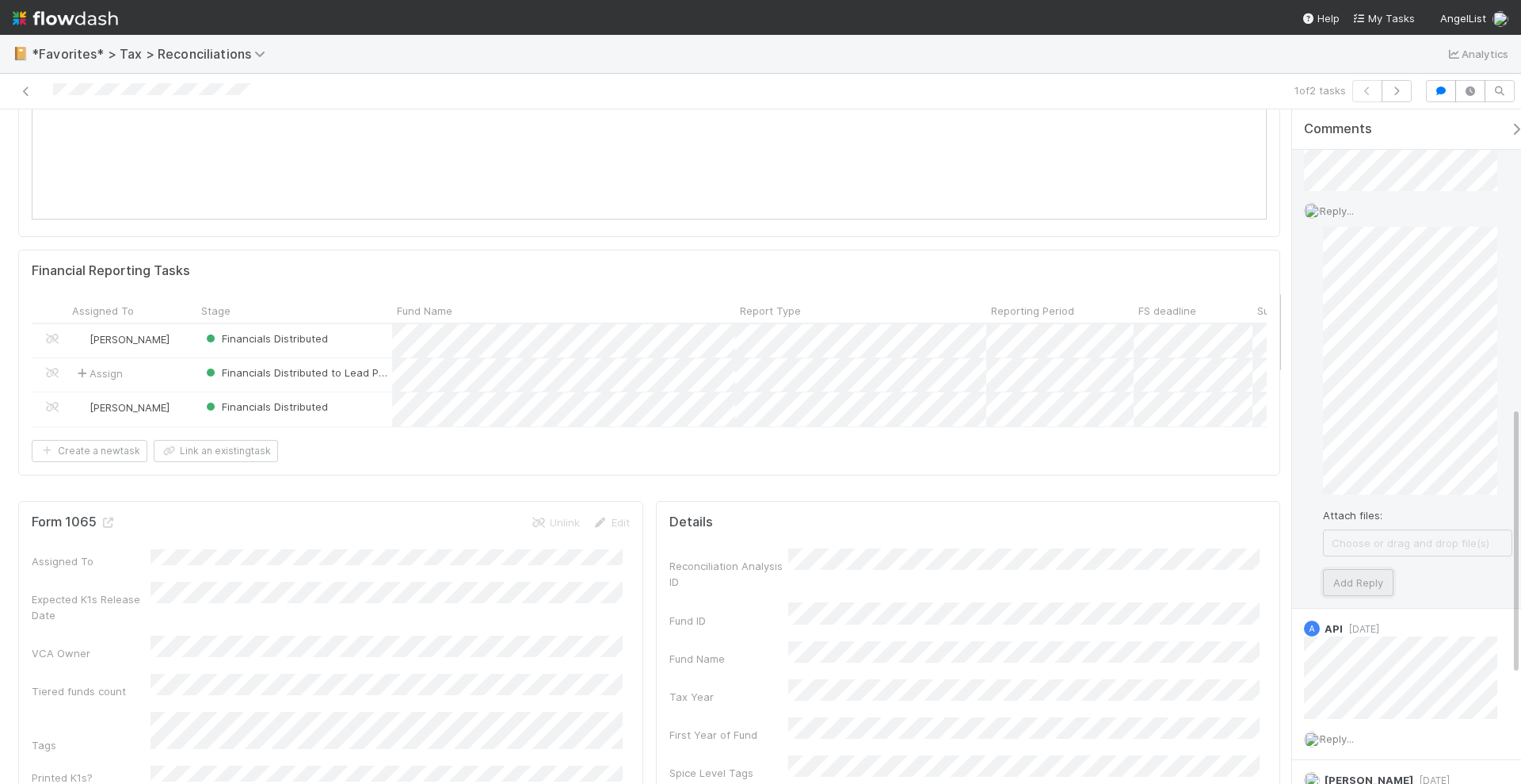
click at [1366, 578] on button "Add Reply" at bounding box center [1358, 582] width 71 height 26
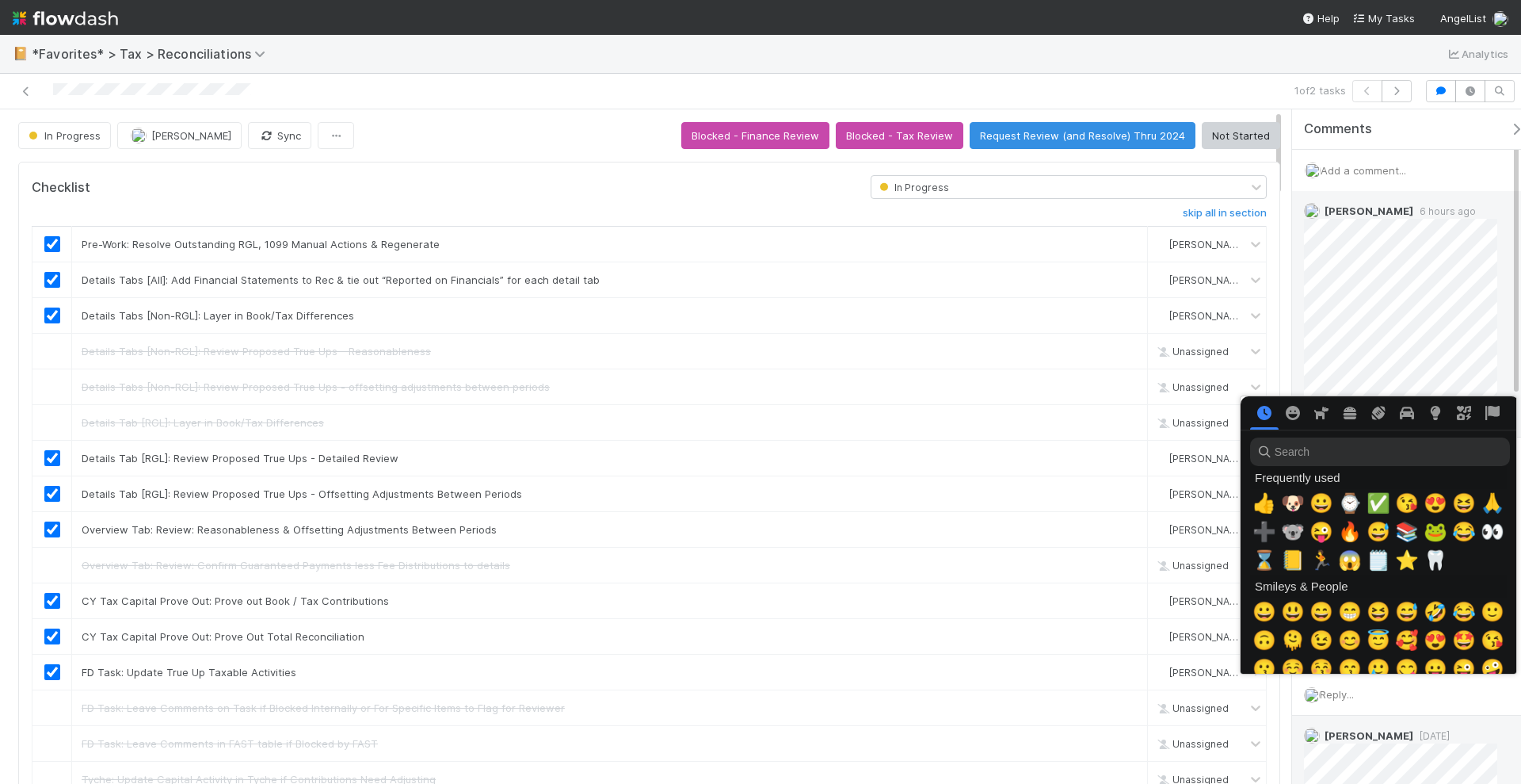
scroll to position [0, 8]
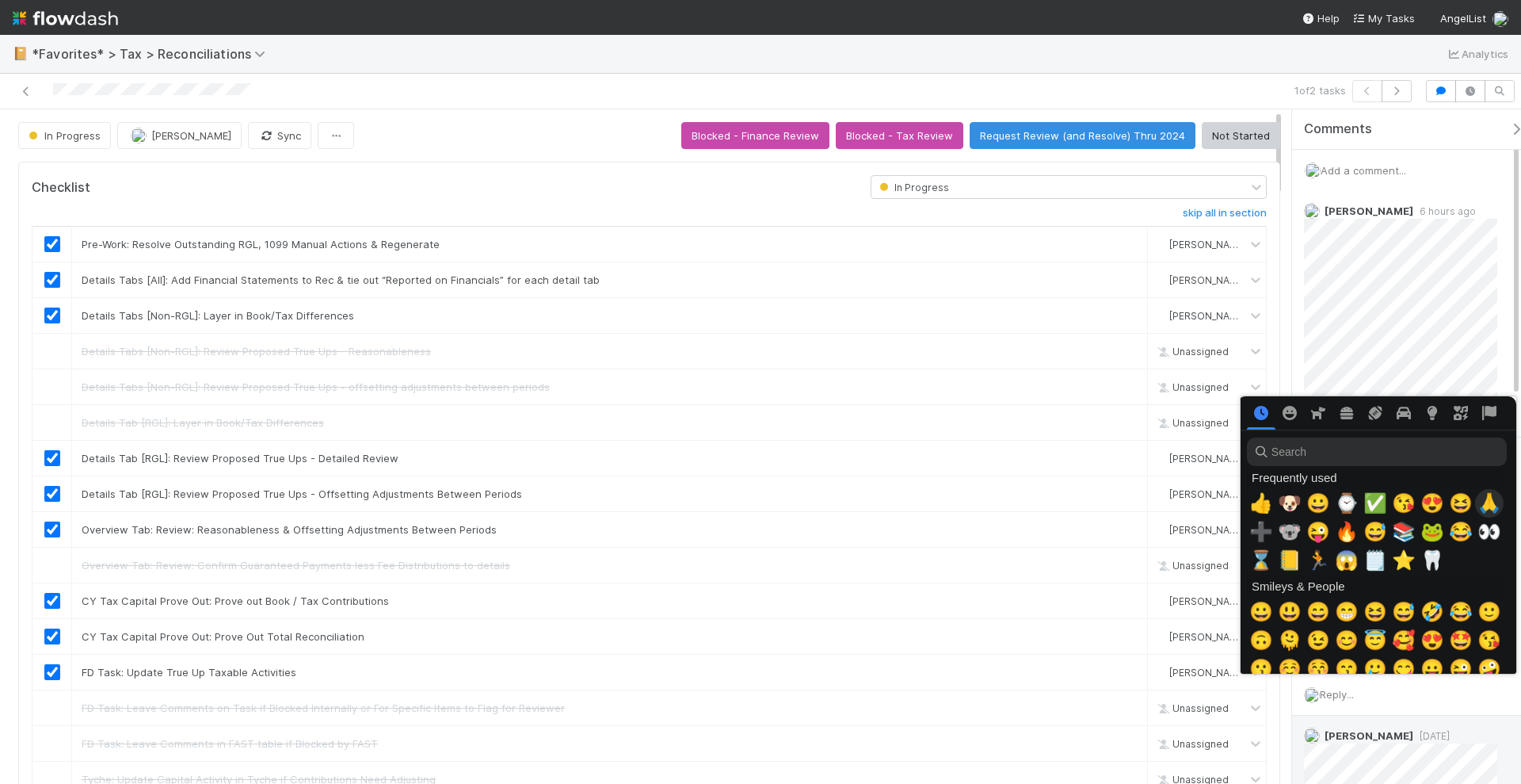
click at [1489, 509] on span "🙏" at bounding box center [1490, 502] width 24 height 23
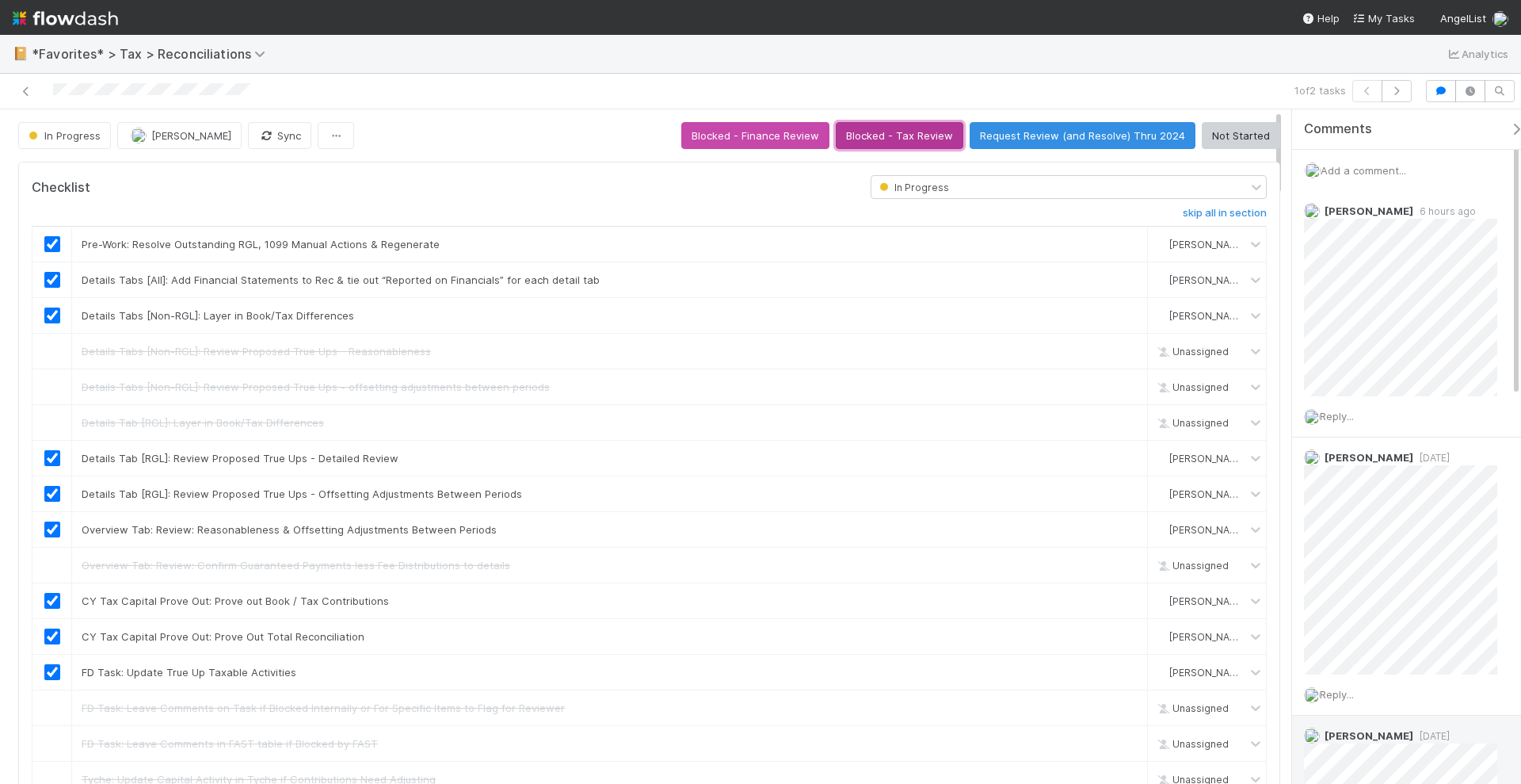
click at [917, 133] on button "Blocked - Tax Review" at bounding box center [900, 134] width 128 height 26
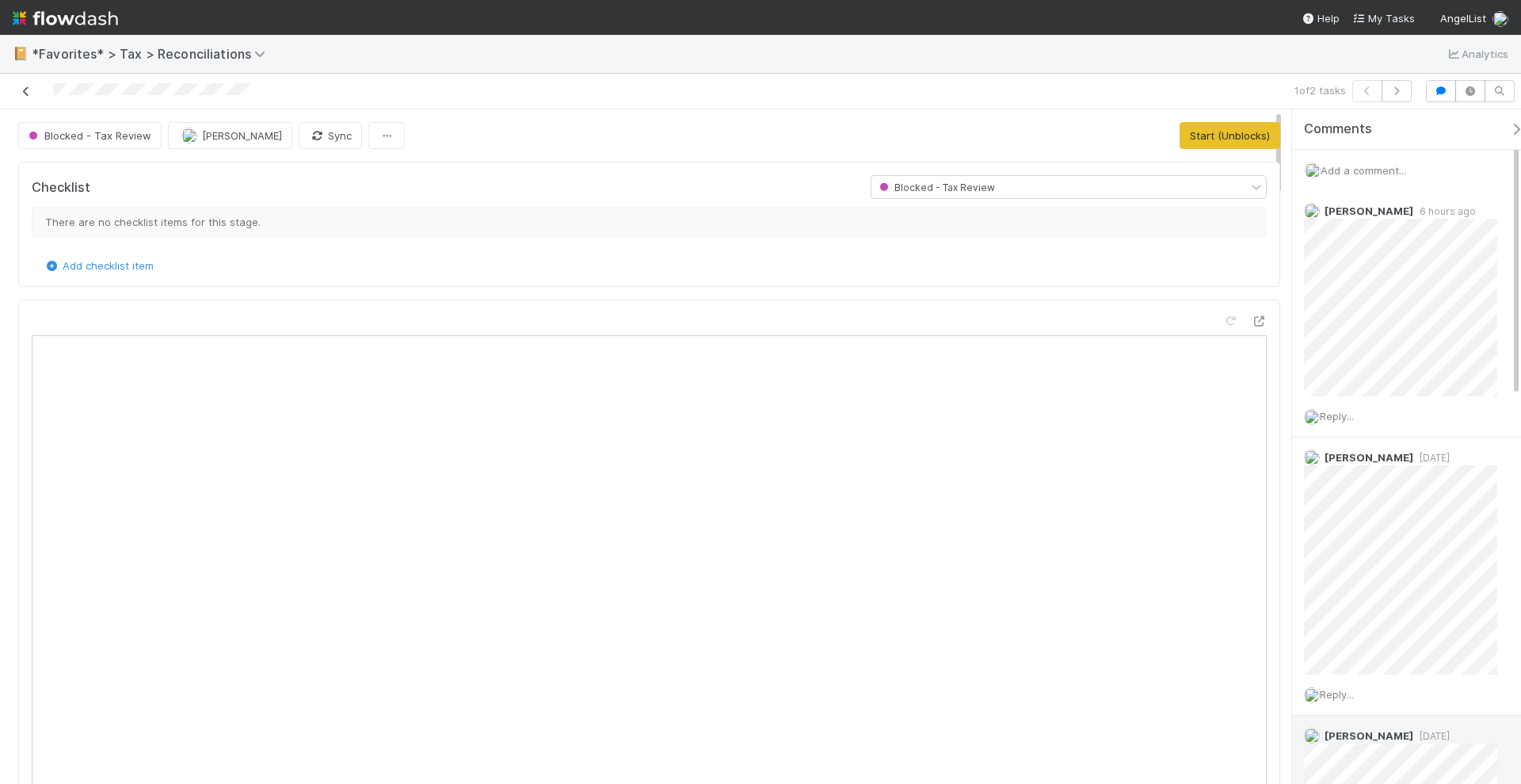
click at [26, 86] on icon at bounding box center [26, 91] width 16 height 10
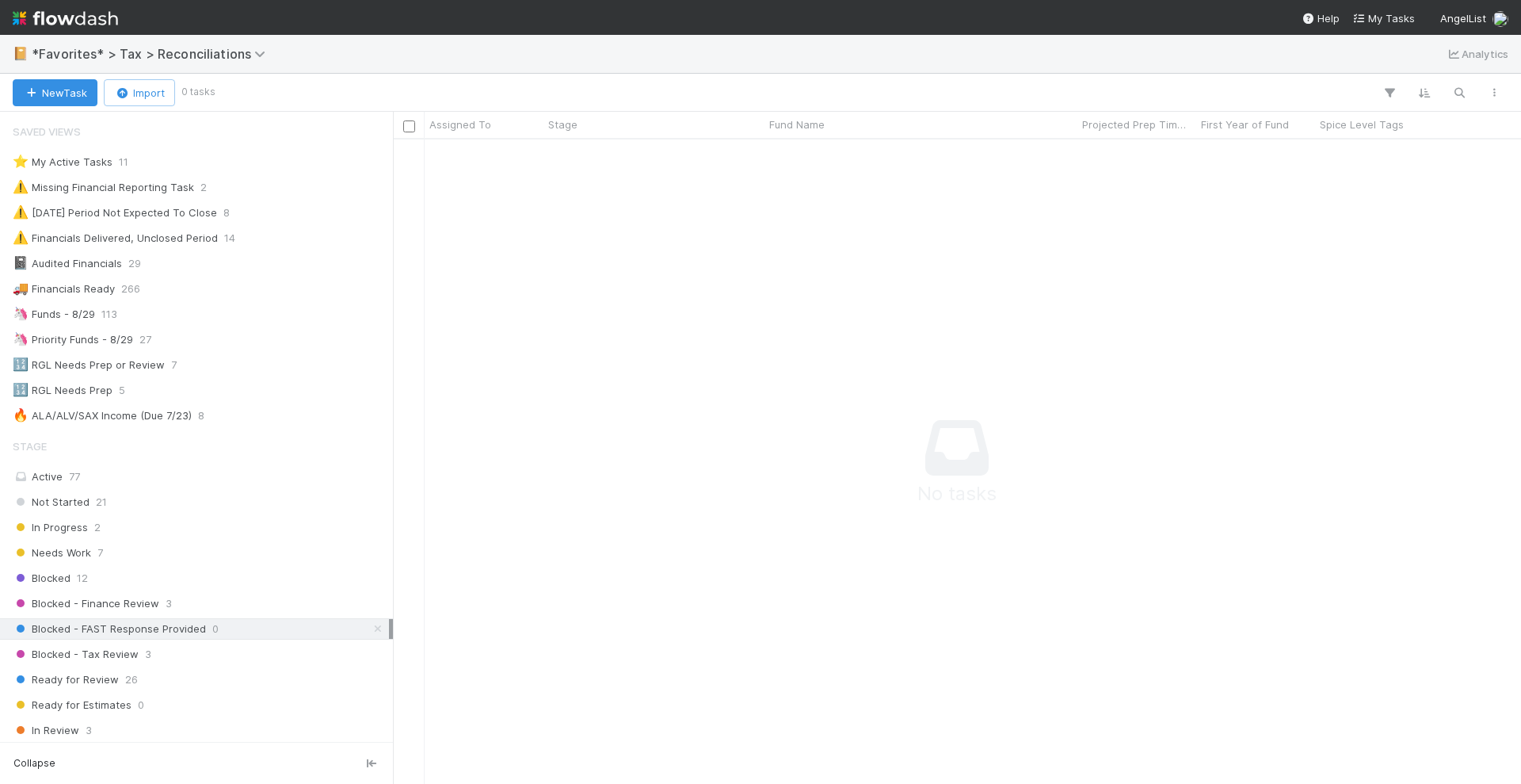
scroll to position [15, 16]
click at [184, 644] on div "Blocked - Tax Review 3" at bounding box center [201, 653] width 377 height 20
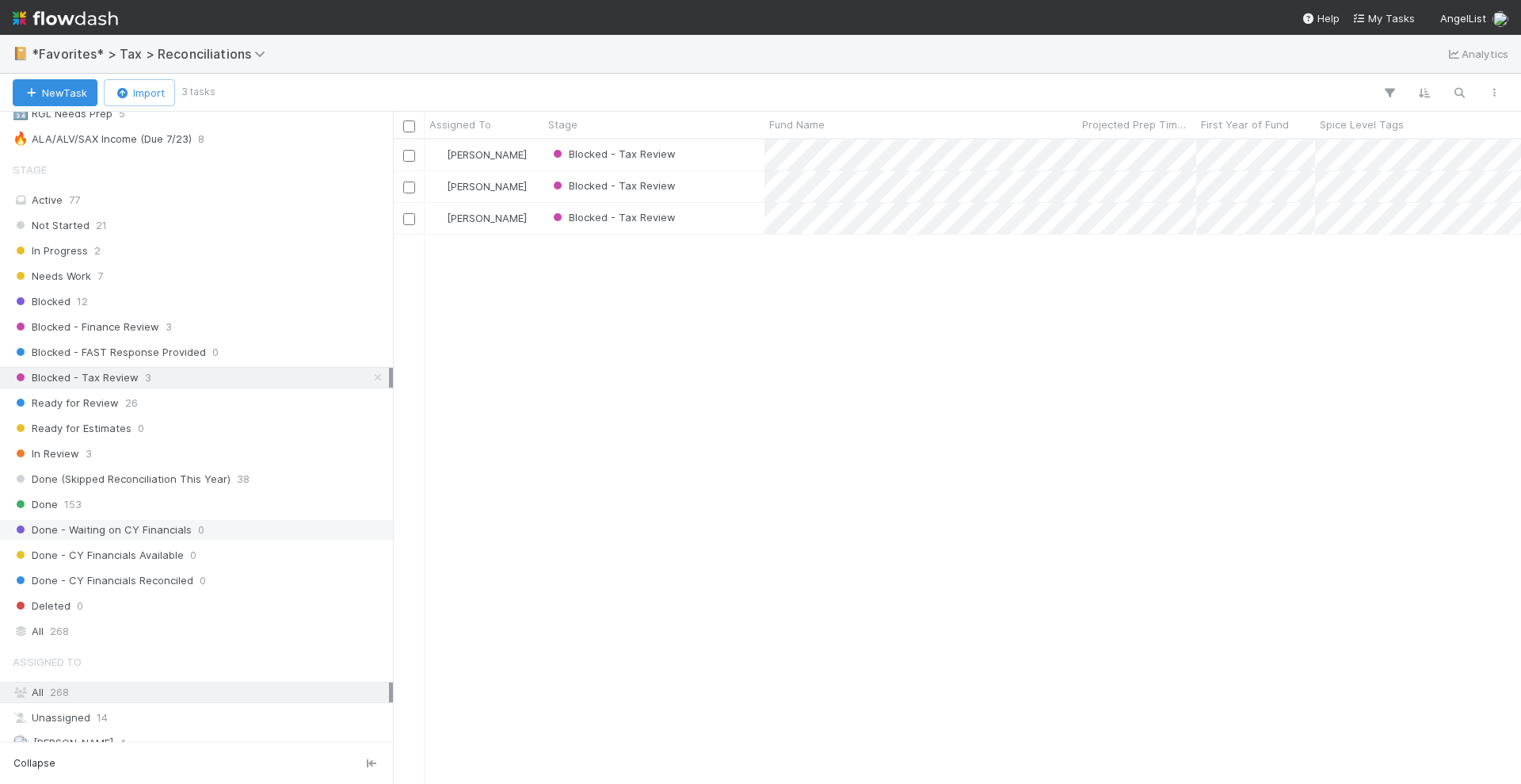
scroll to position [297, 0]
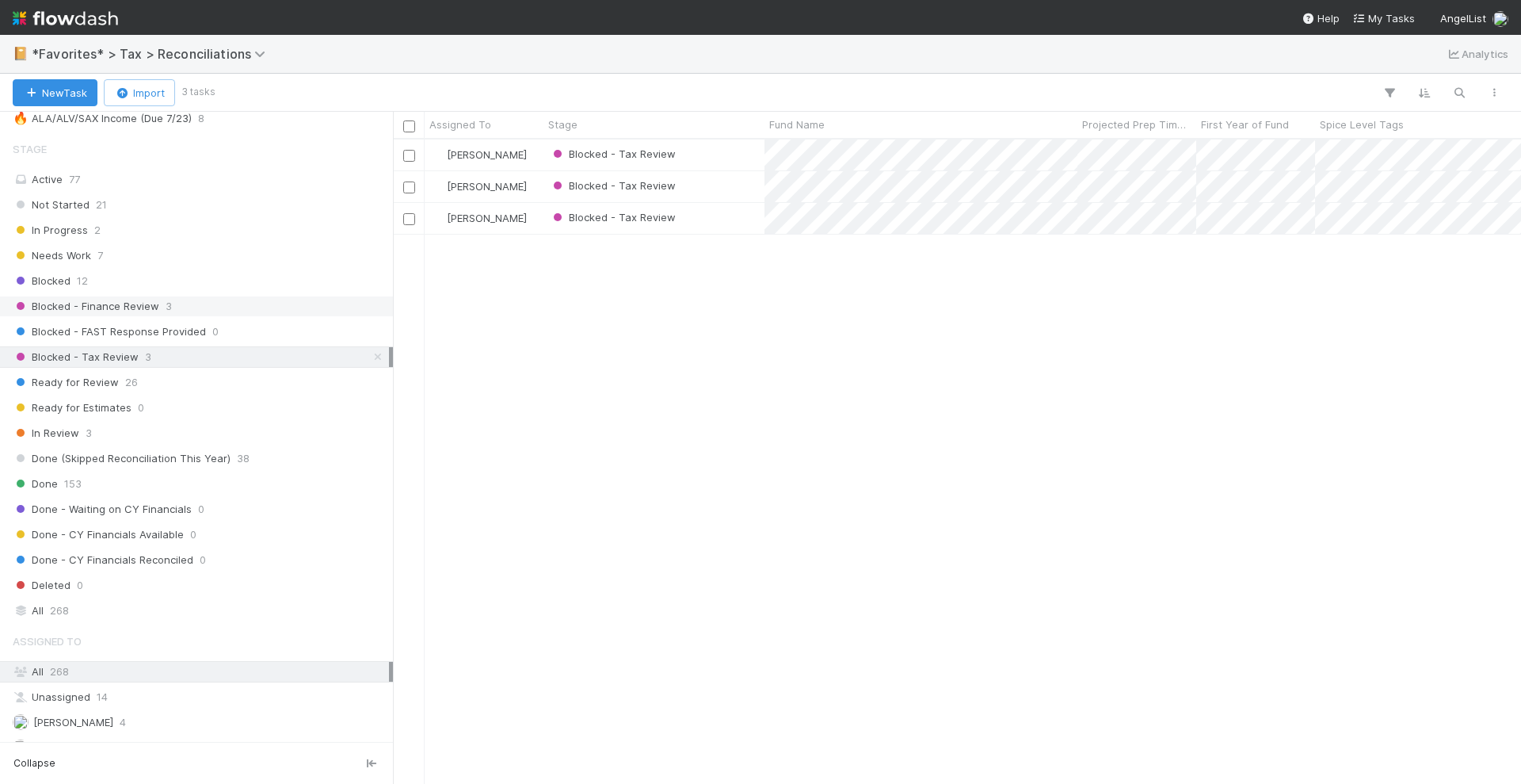
click at [236, 296] on div "Blocked - Finance Review 3" at bounding box center [201, 306] width 377 height 20
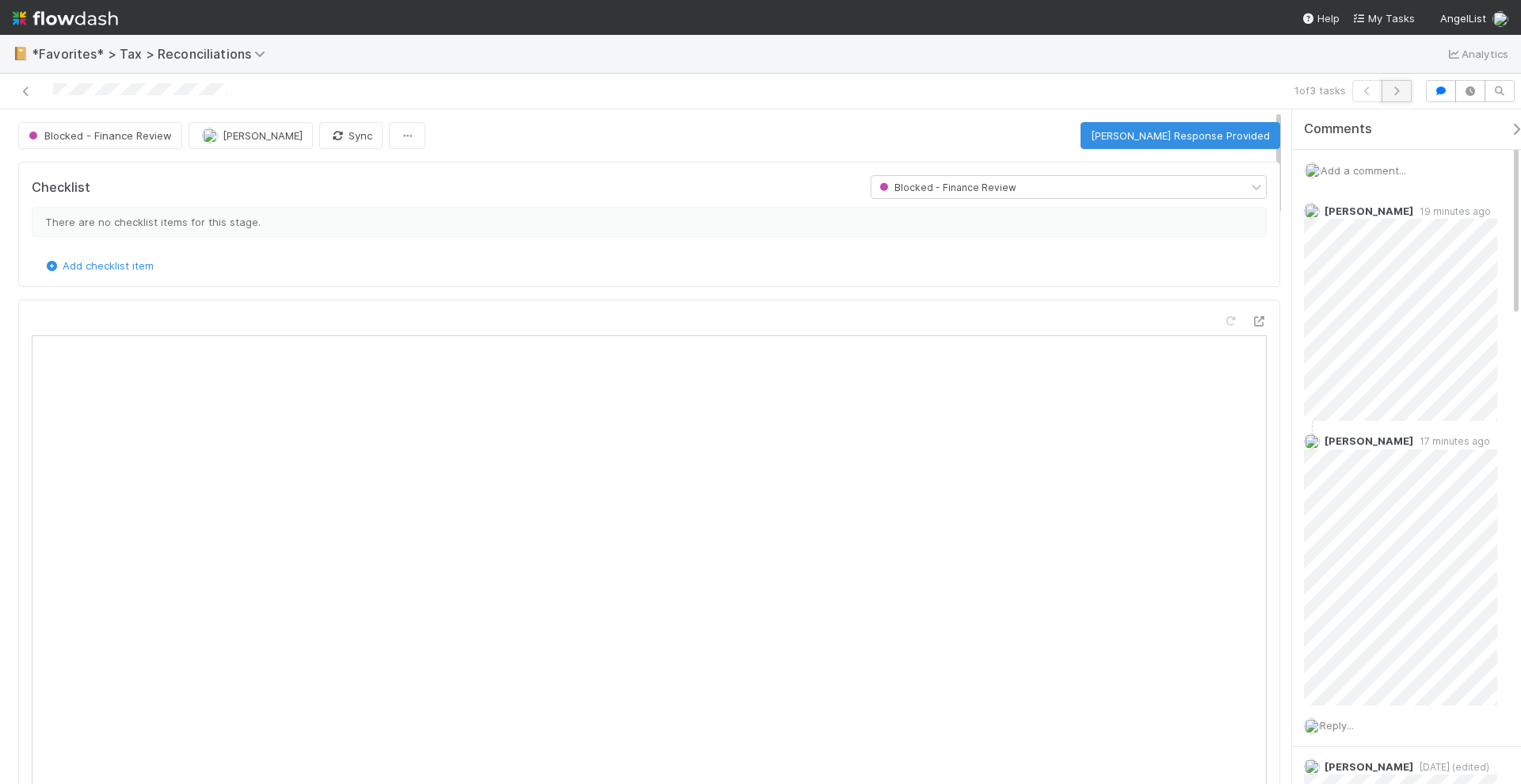
click at [1405, 88] on icon "button" at bounding box center [1397, 91] width 16 height 10
click at [26, 88] on icon at bounding box center [26, 91] width 16 height 10
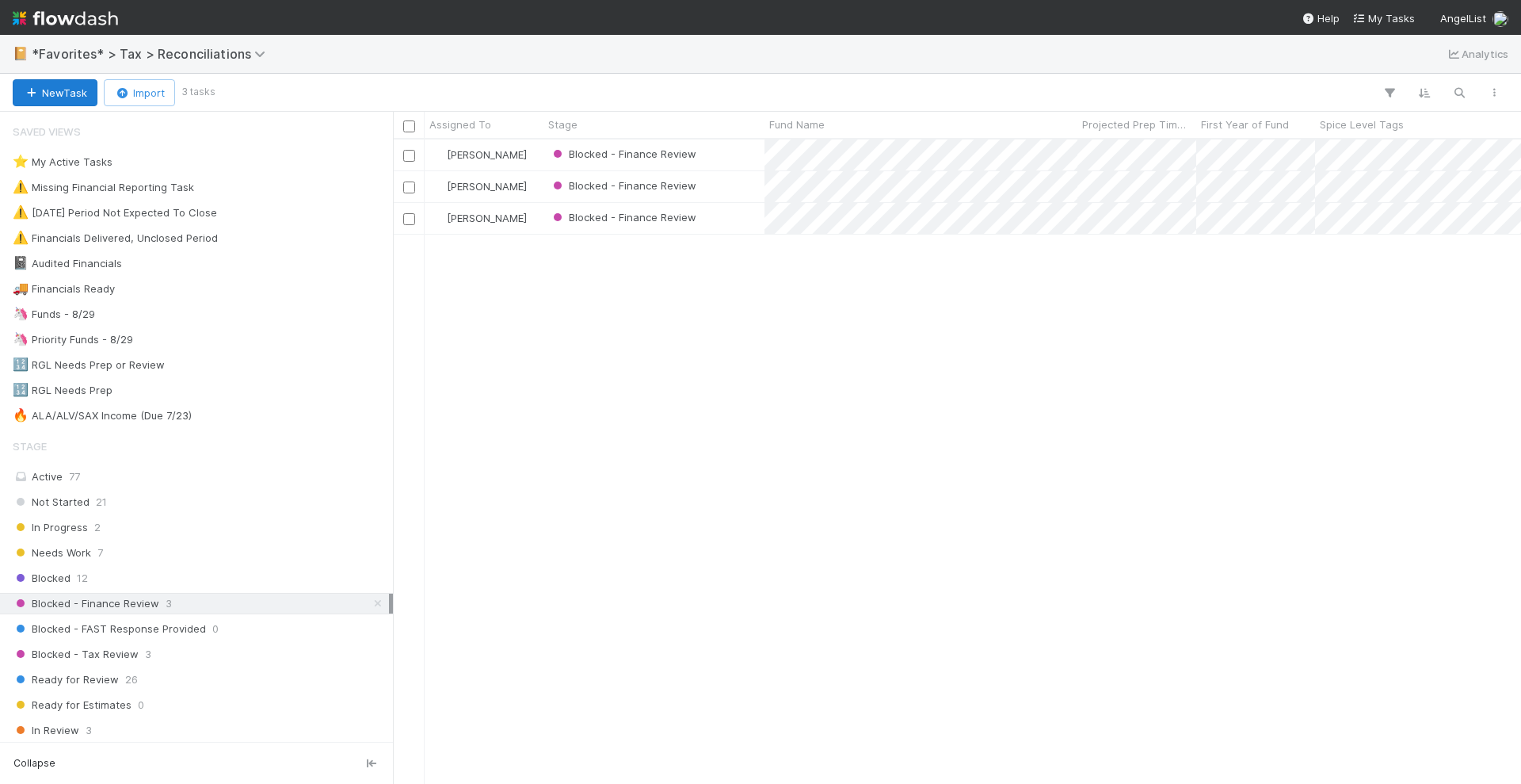
scroll to position [629, 1114]
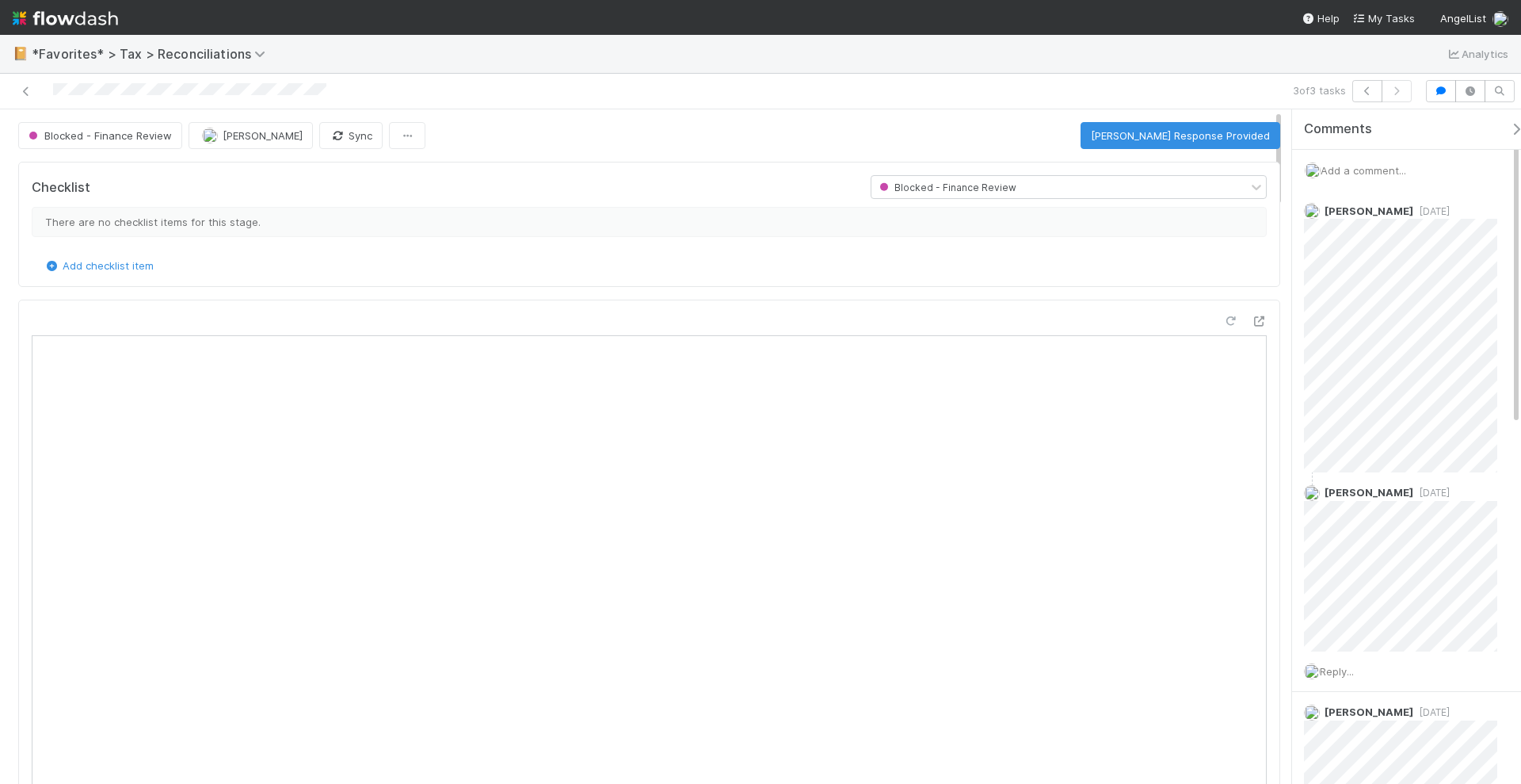
scroll to position [307, 1205]
click at [1364, 171] on span "Add a comment..." at bounding box center [1363, 170] width 85 height 13
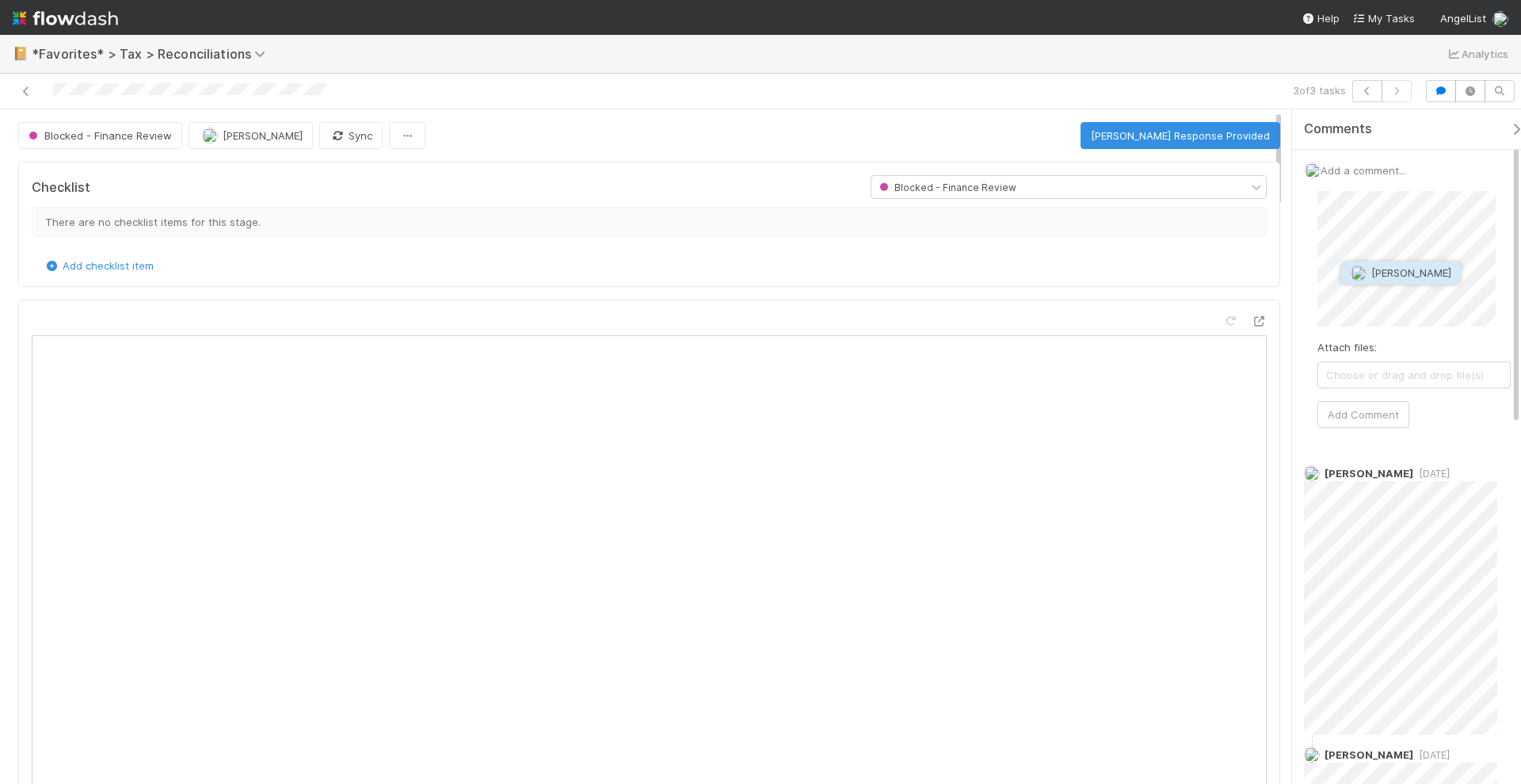
click at [1397, 272] on span "Marlon" at bounding box center [1412, 272] width 80 height 13
click at [1376, 405] on button "Add Comment" at bounding box center [1364, 414] width 92 height 26
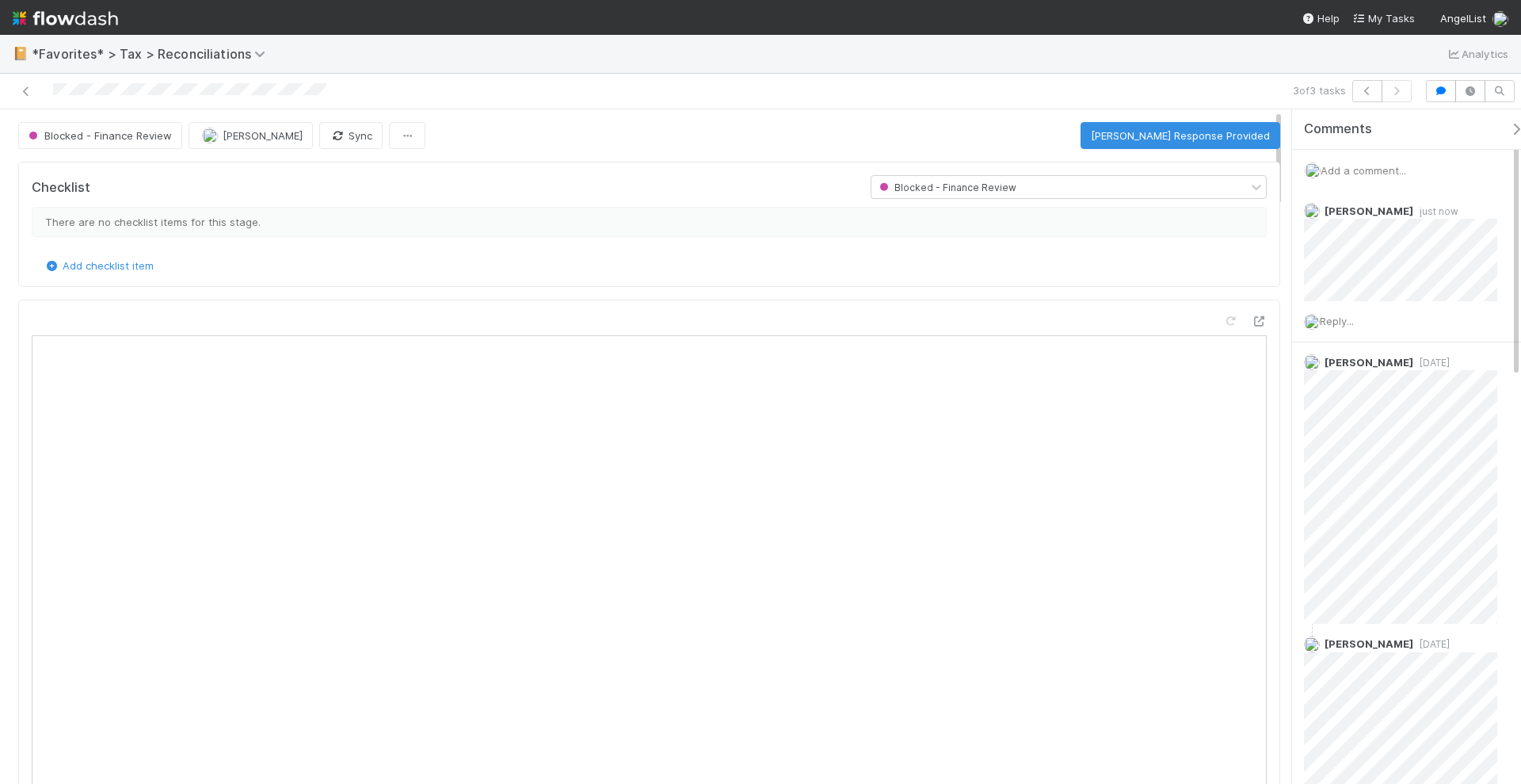
drag, startPoint x: 364, startPoint y: 92, endPoint x: 52, endPoint y: 98, distance: 312.1
click at [52, 98] on div at bounding box center [360, 91] width 709 height 23
click at [1366, 95] on icon "button" at bounding box center [1368, 91] width 16 height 10
drag, startPoint x: 307, startPoint y: 94, endPoint x: 50, endPoint y: 92, distance: 257.0
click at [50, 92] on div at bounding box center [360, 91] width 709 height 23
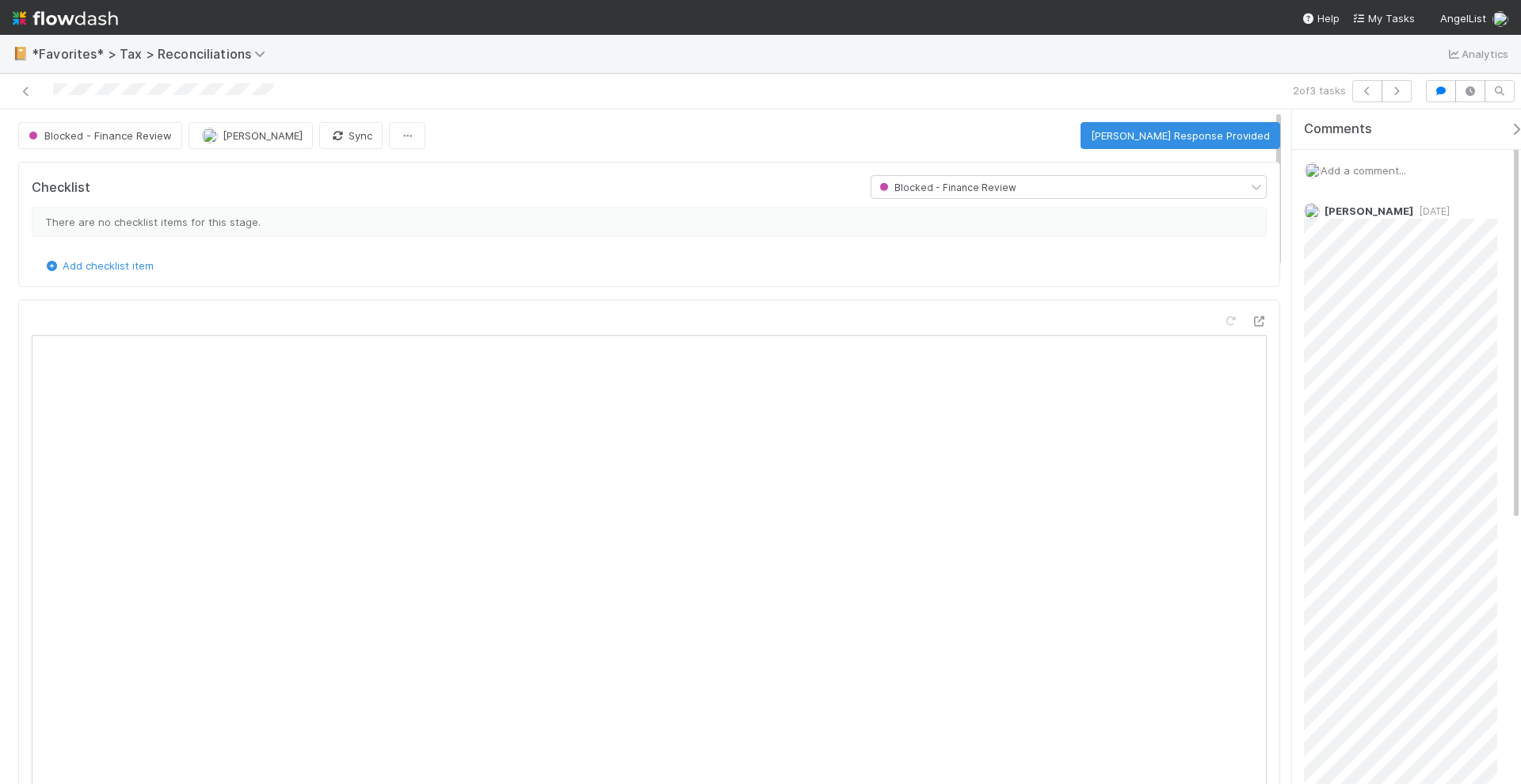
click at [1381, 167] on span "Add a comment..." at bounding box center [1363, 170] width 85 height 13
click at [1387, 273] on span "Kevin Fawcett" at bounding box center [1421, 272] width 80 height 13
click at [1390, 414] on div "Attach files: Choose or drag and drop file(s) Add Comment" at bounding box center [1414, 317] width 193 height 252
click at [1383, 430] on button "Add Comment" at bounding box center [1364, 429] width 92 height 26
click at [1368, 82] on button "button" at bounding box center [1367, 91] width 30 height 23
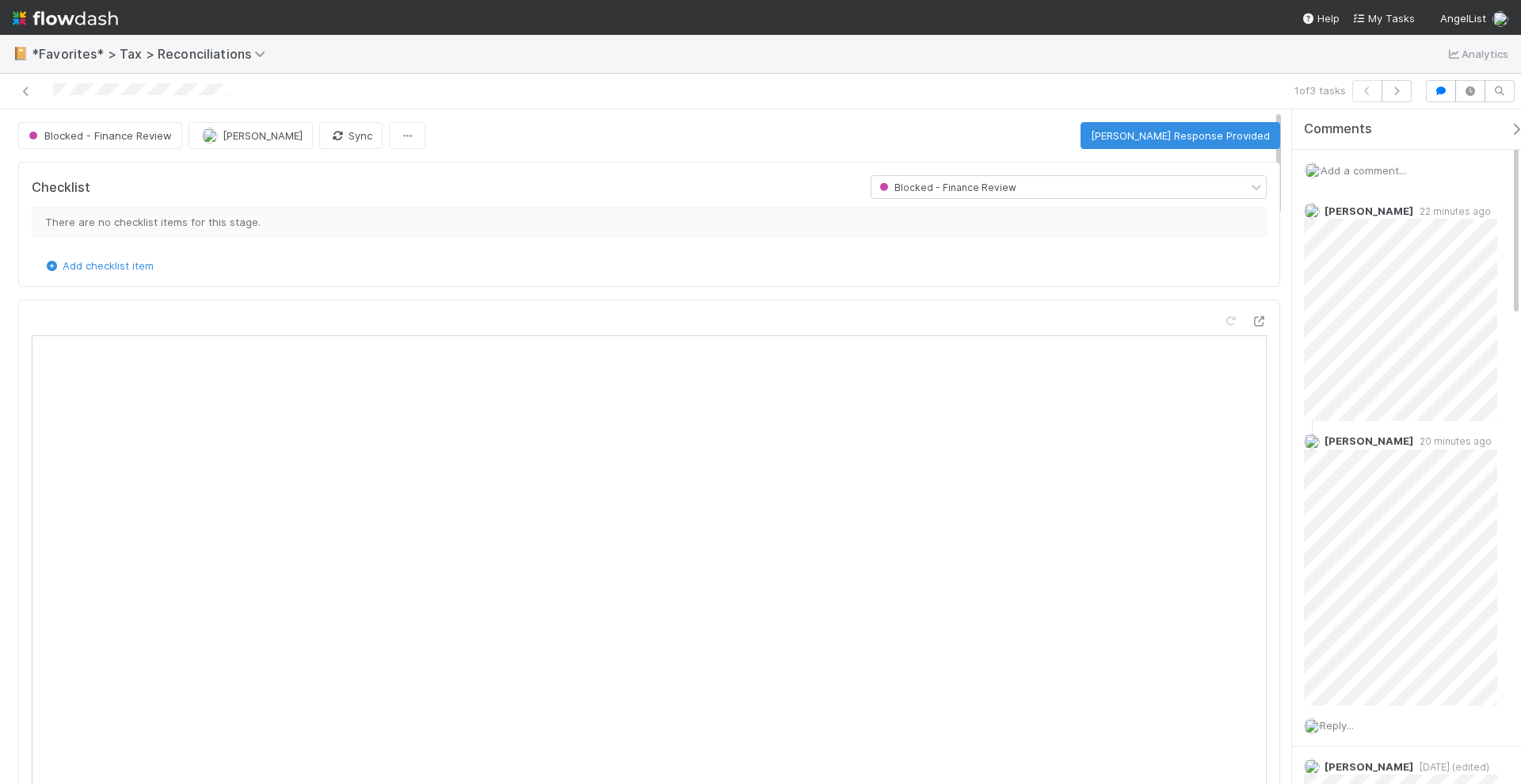
click at [52, 92] on div at bounding box center [360, 91] width 709 height 23
click at [26, 86] on icon at bounding box center [26, 91] width 16 height 10
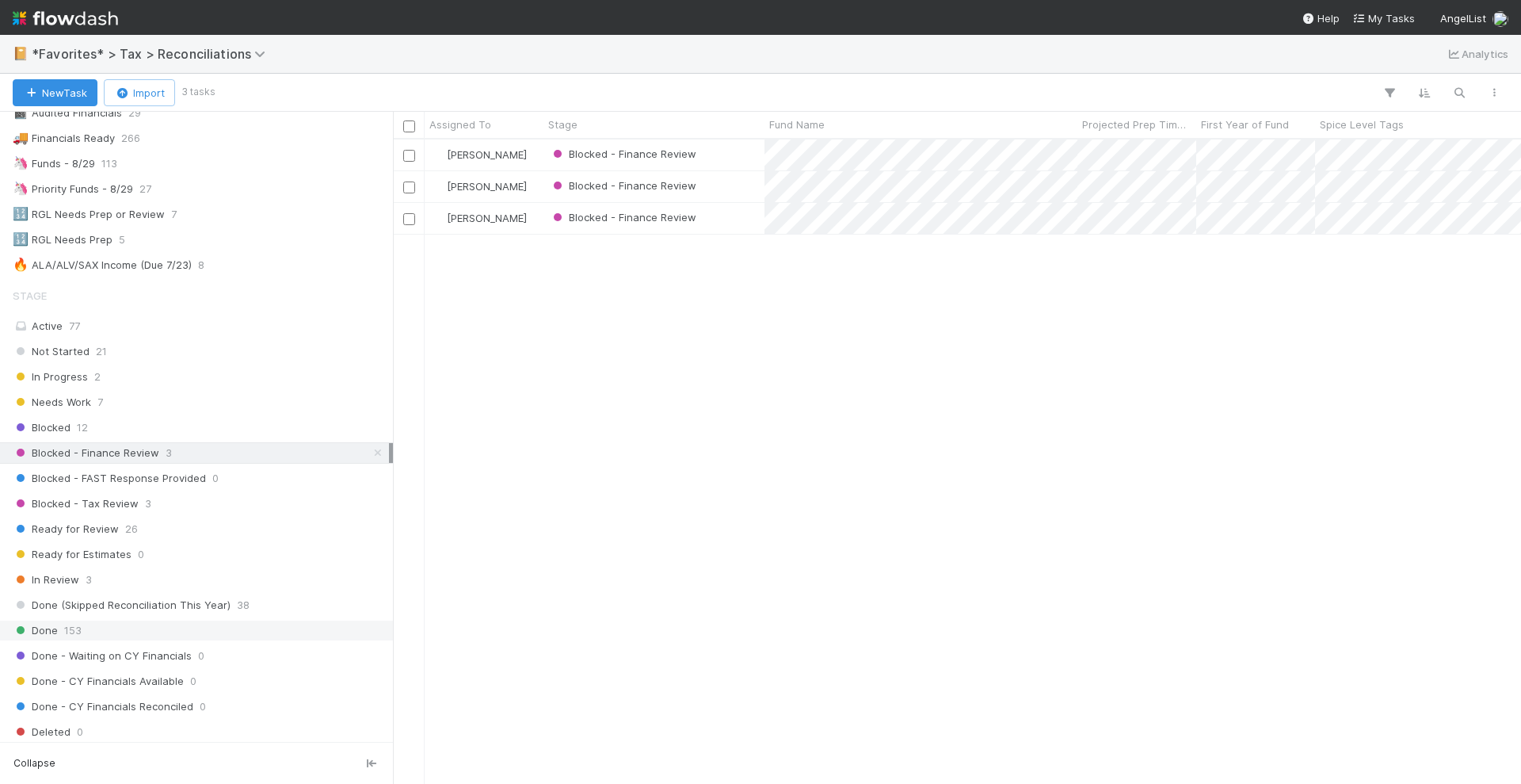
scroll to position [297, 0]
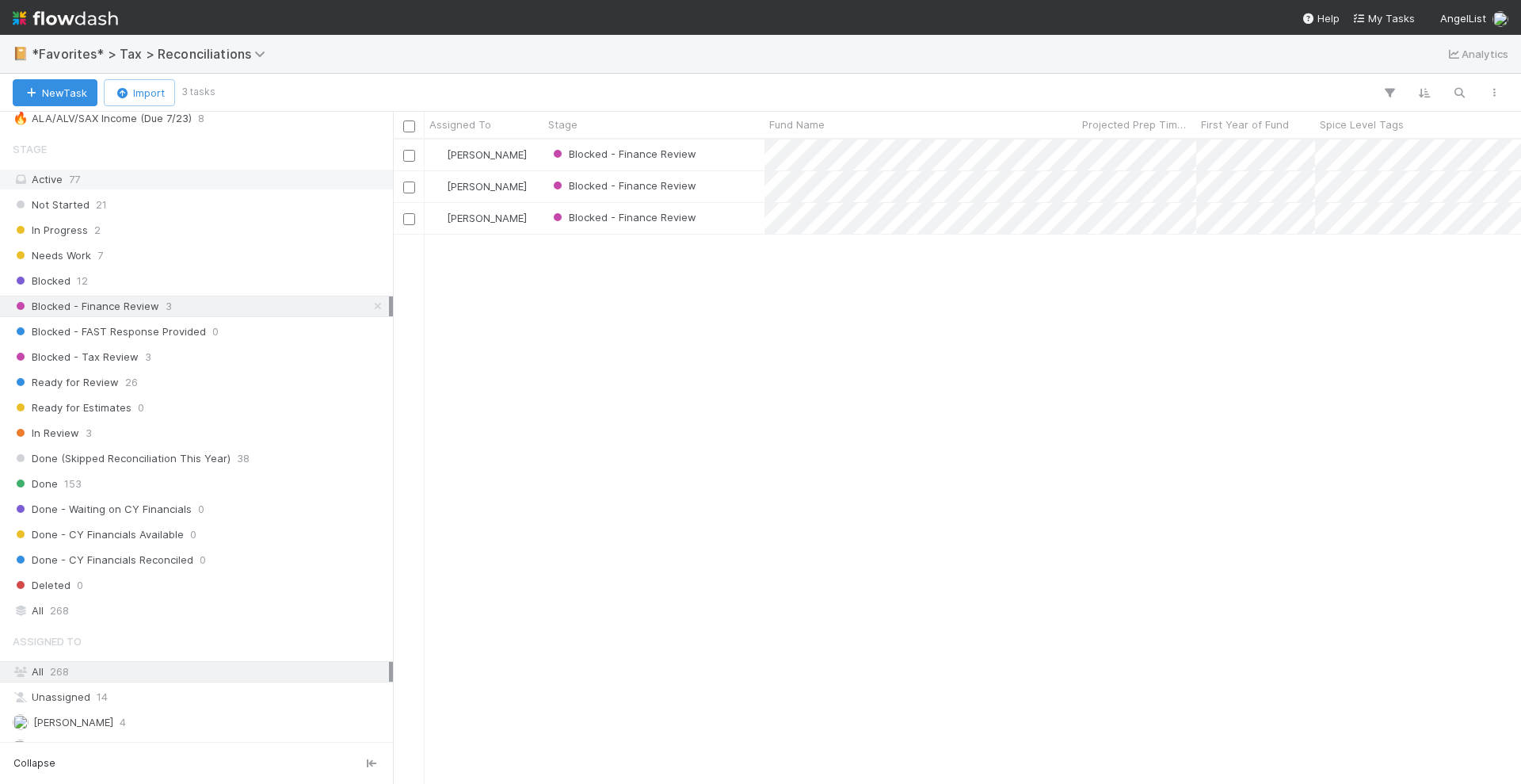
click at [158, 176] on div "Active 77" at bounding box center [201, 180] width 377 height 20
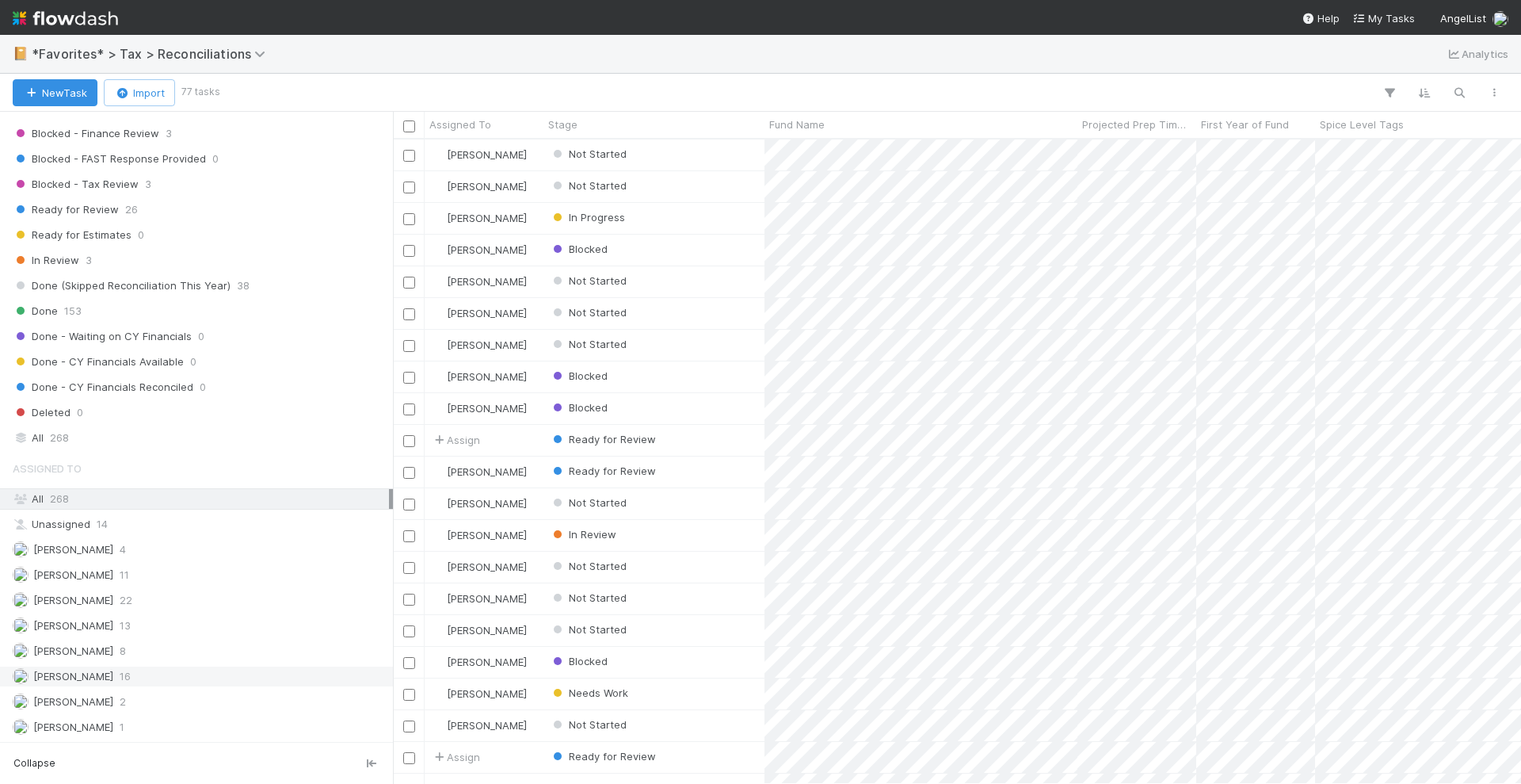
scroll to position [546, 0]
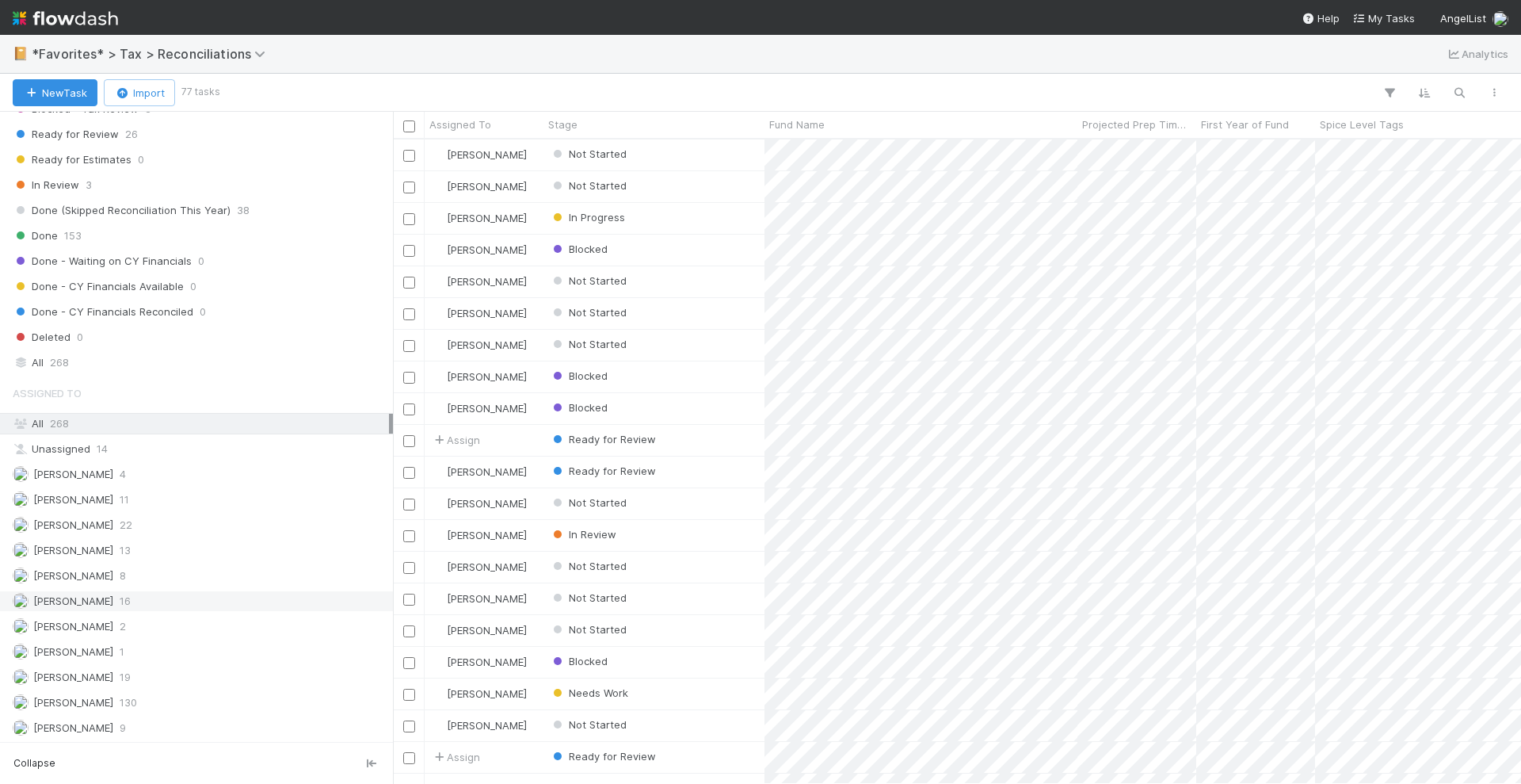
click at [158, 591] on div "Helen Vo 16" at bounding box center [201, 601] width 377 height 20
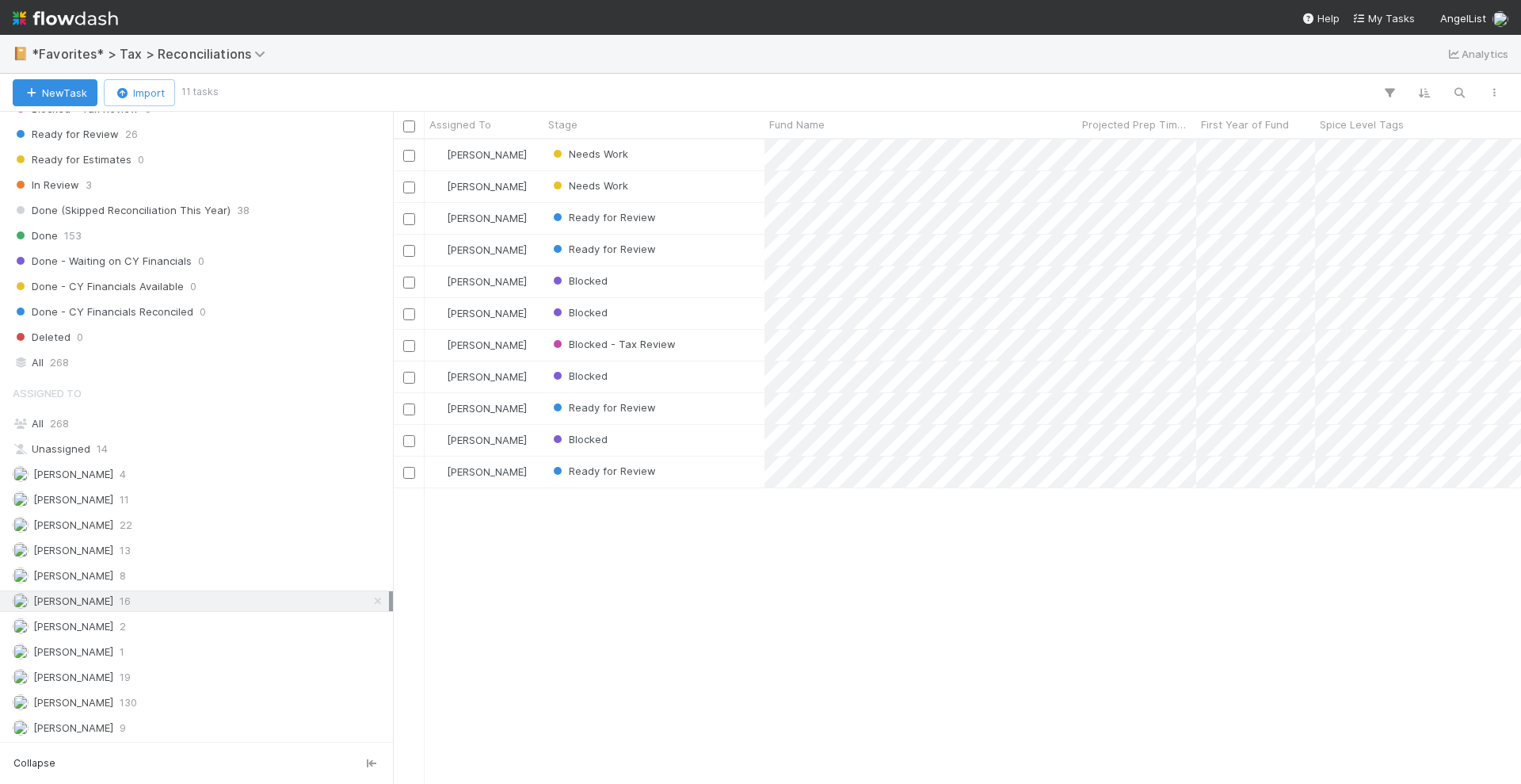
scroll to position [629, 1114]
click at [171, 226] on div "Done 153" at bounding box center [201, 235] width 377 height 20
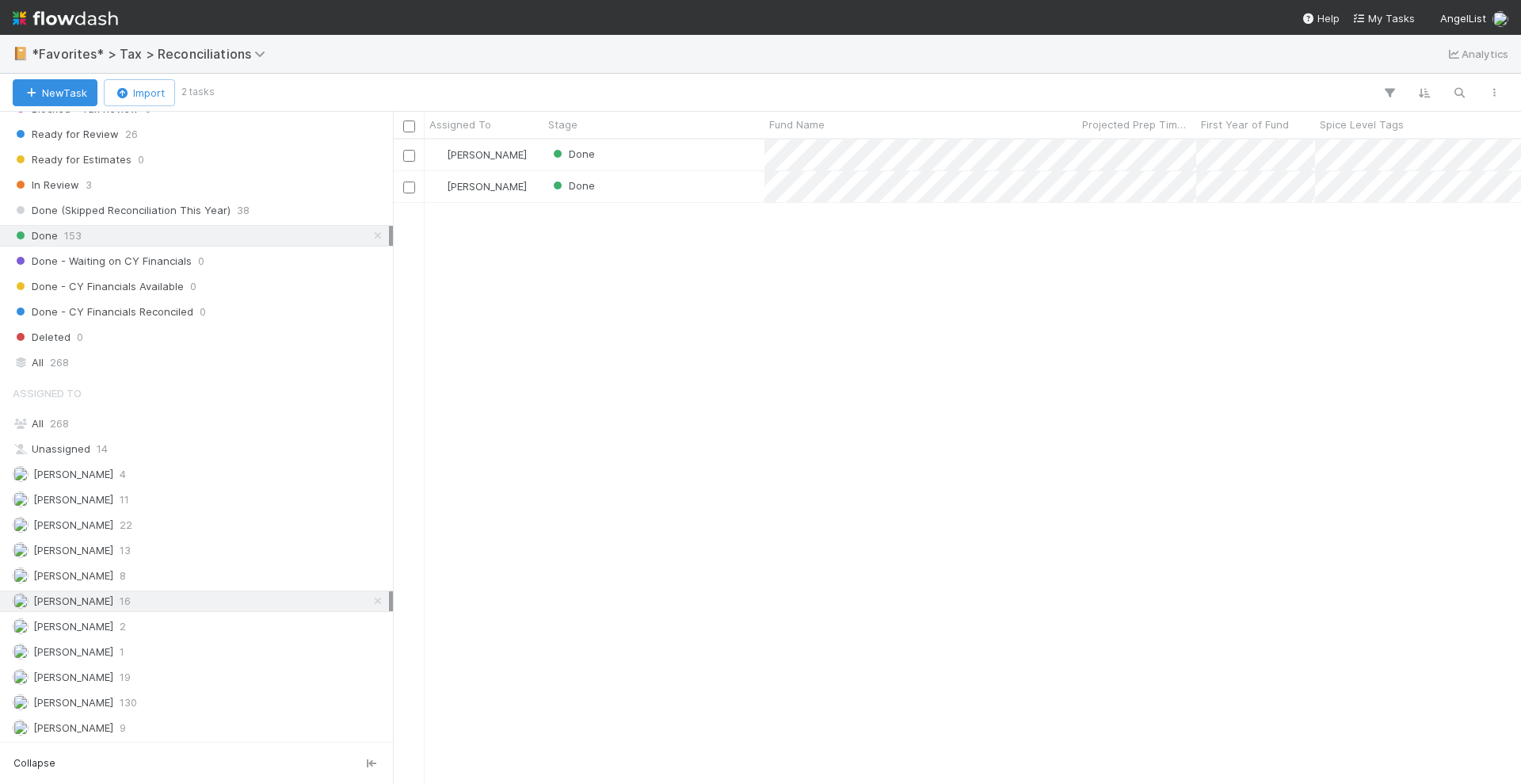
scroll to position [629, 1114]
click at [181, 414] on div "All 268" at bounding box center [201, 424] width 377 height 20
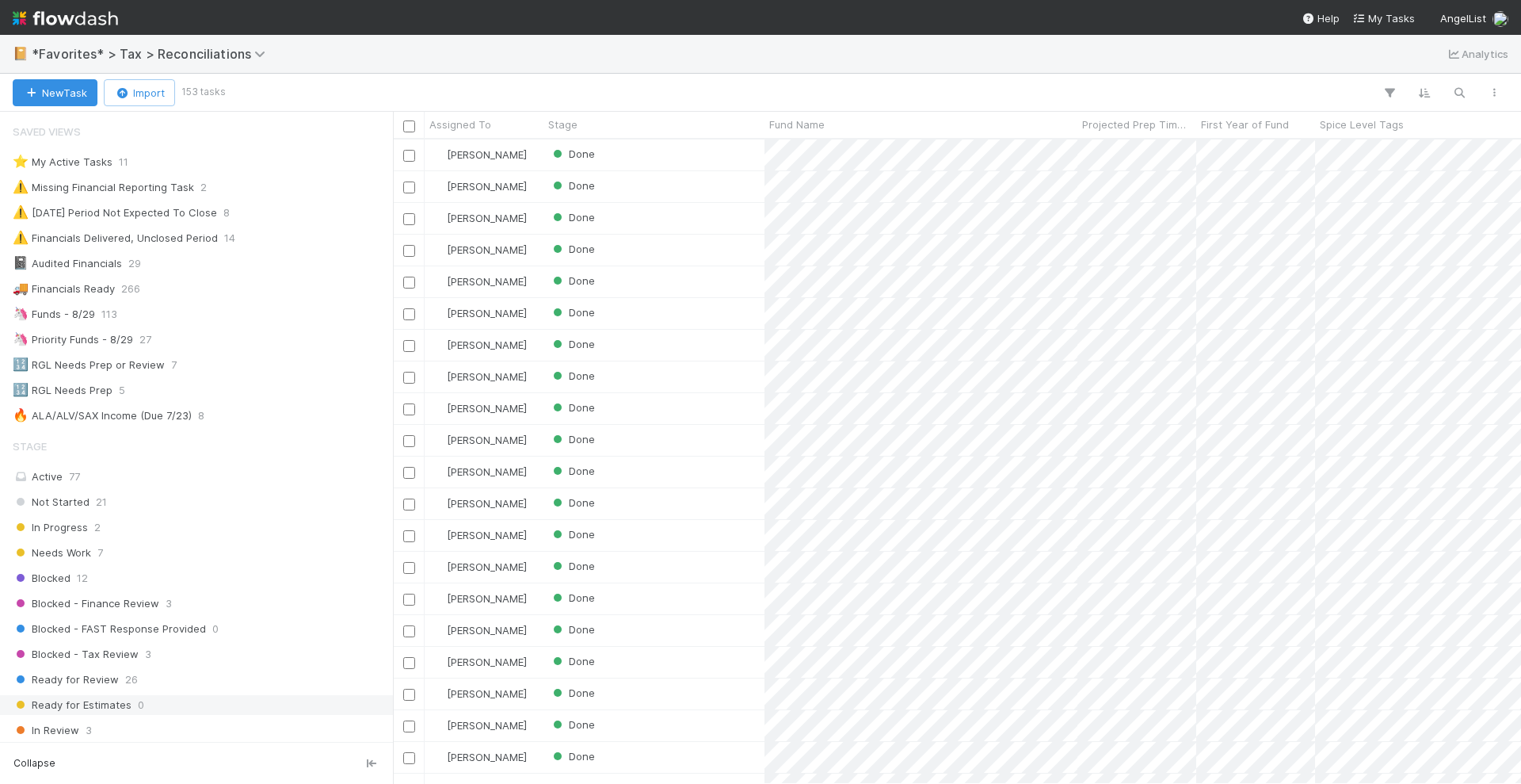
scroll to position [629, 1114]
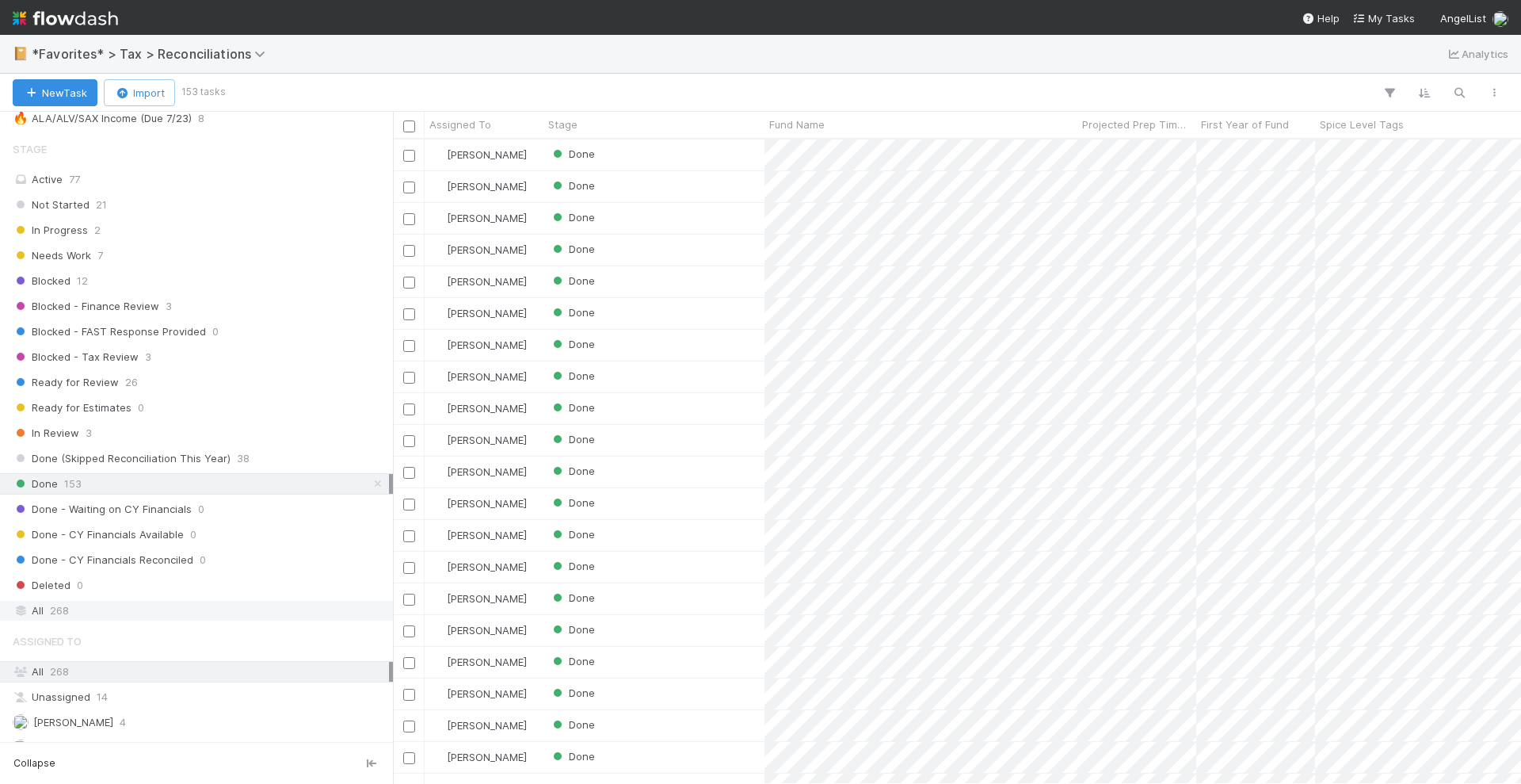
click at [78, 601] on div "All 268" at bounding box center [201, 610] width 377 height 20
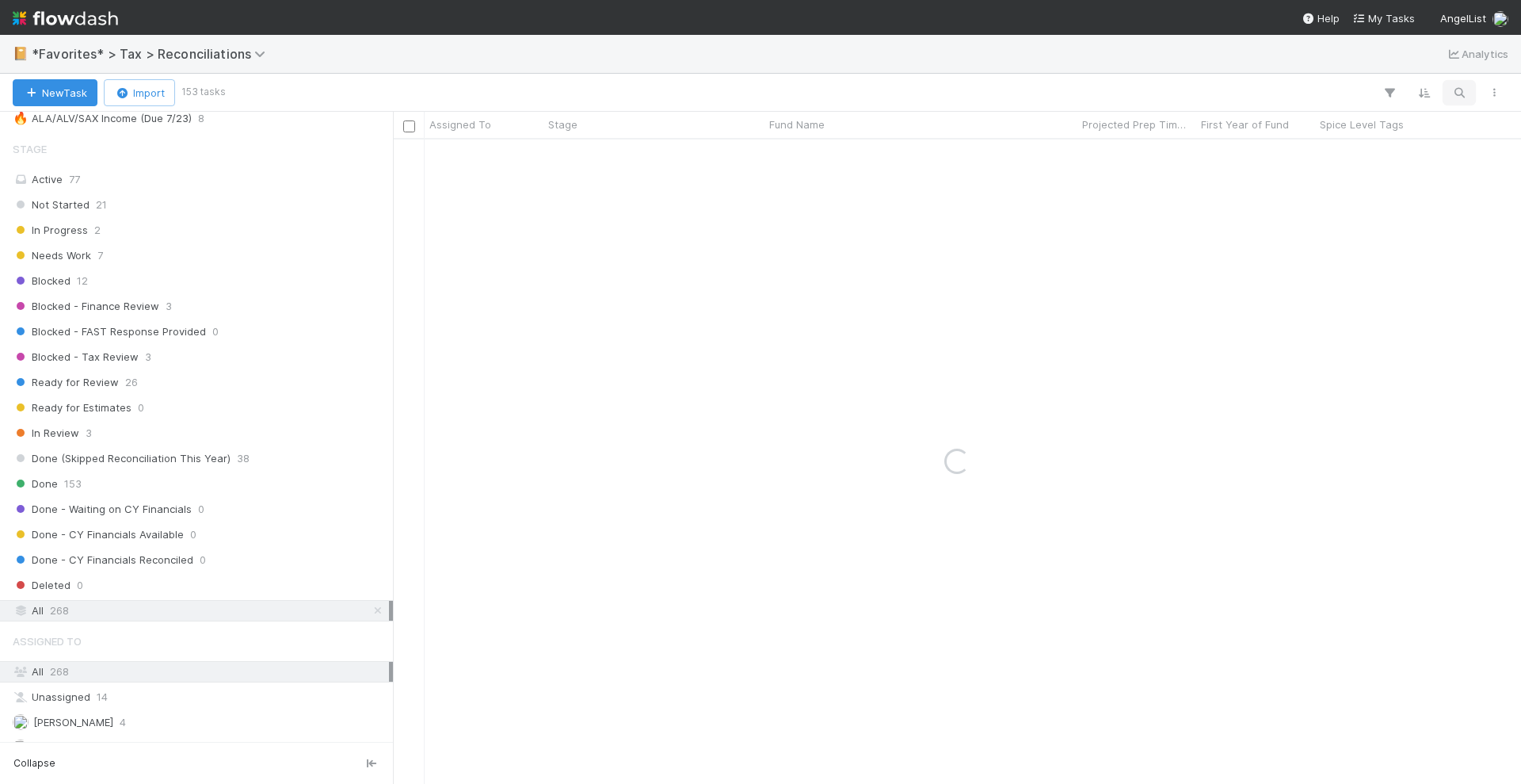
click at [1455, 96] on icon "button" at bounding box center [1459, 92] width 16 height 15
type input "london"
click at [711, 161] on div "Ready for Review" at bounding box center [654, 154] width 221 height 30
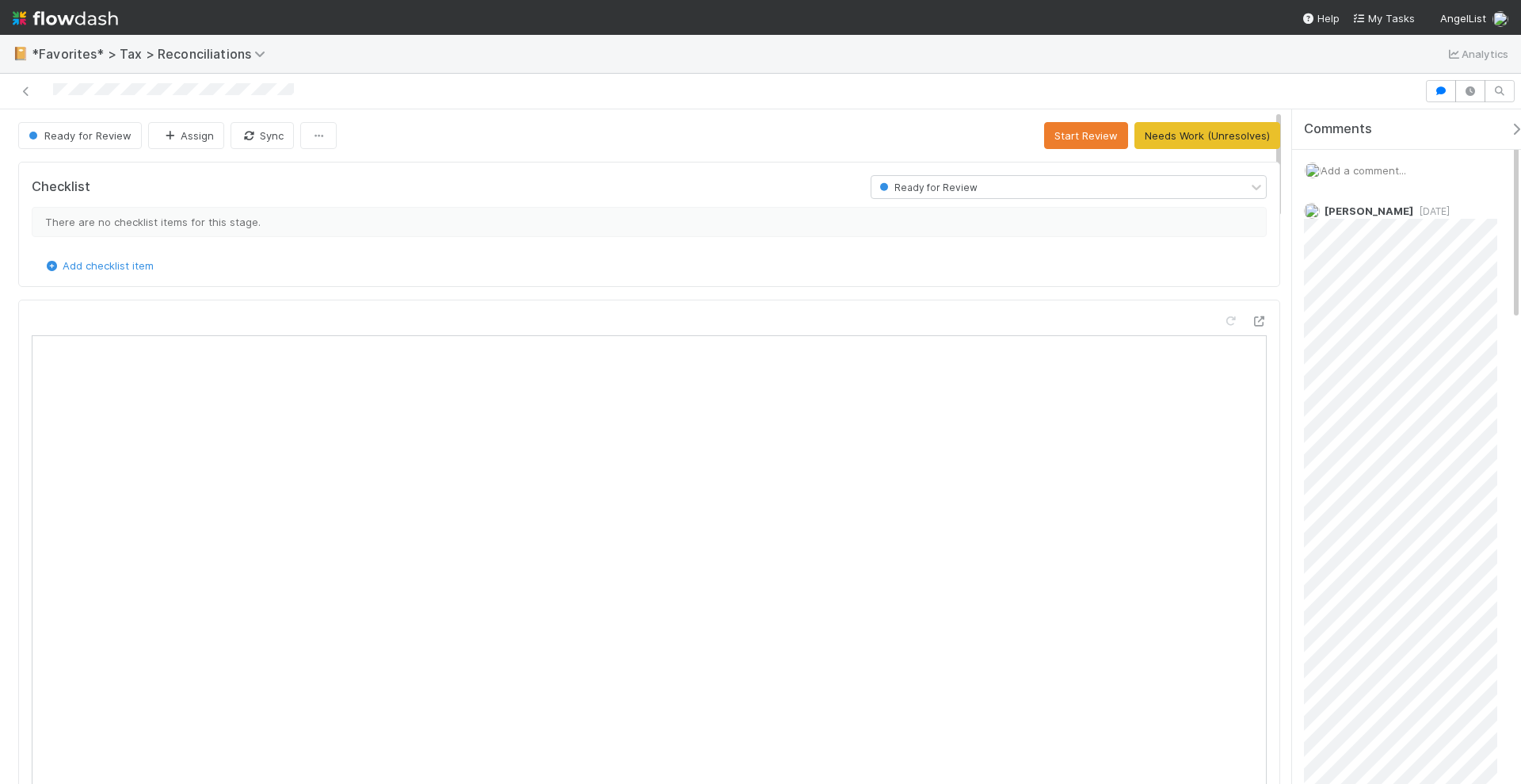
drag, startPoint x: 350, startPoint y: 88, endPoint x: 51, endPoint y: 91, distance: 299.0
click at [51, 91] on div at bounding box center [711, 91] width 1412 height 23
click at [23, 84] on link at bounding box center [26, 91] width 16 height 16
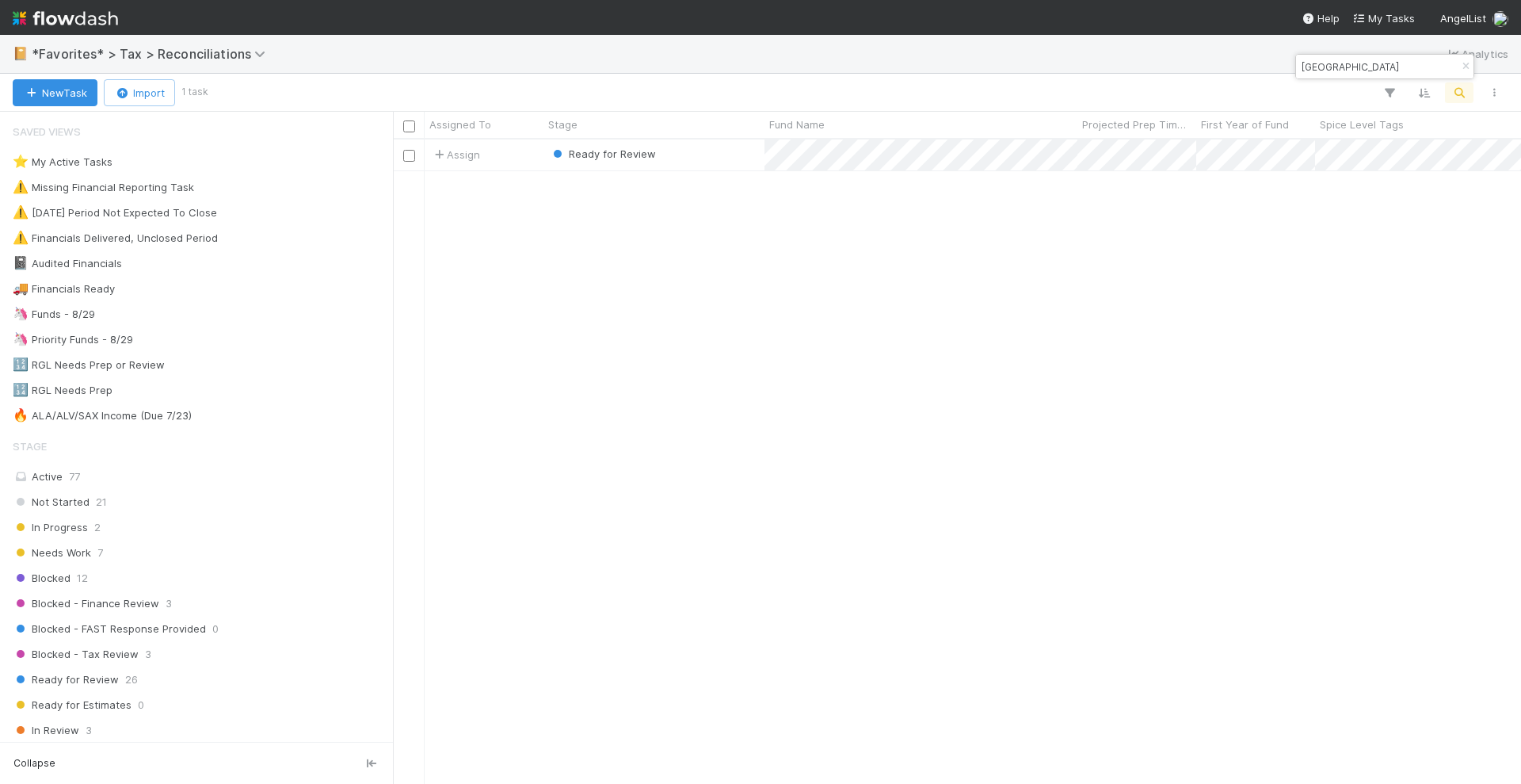
scroll to position [629, 1114]
click at [1369, 64] on input "london" at bounding box center [1377, 66] width 158 height 19
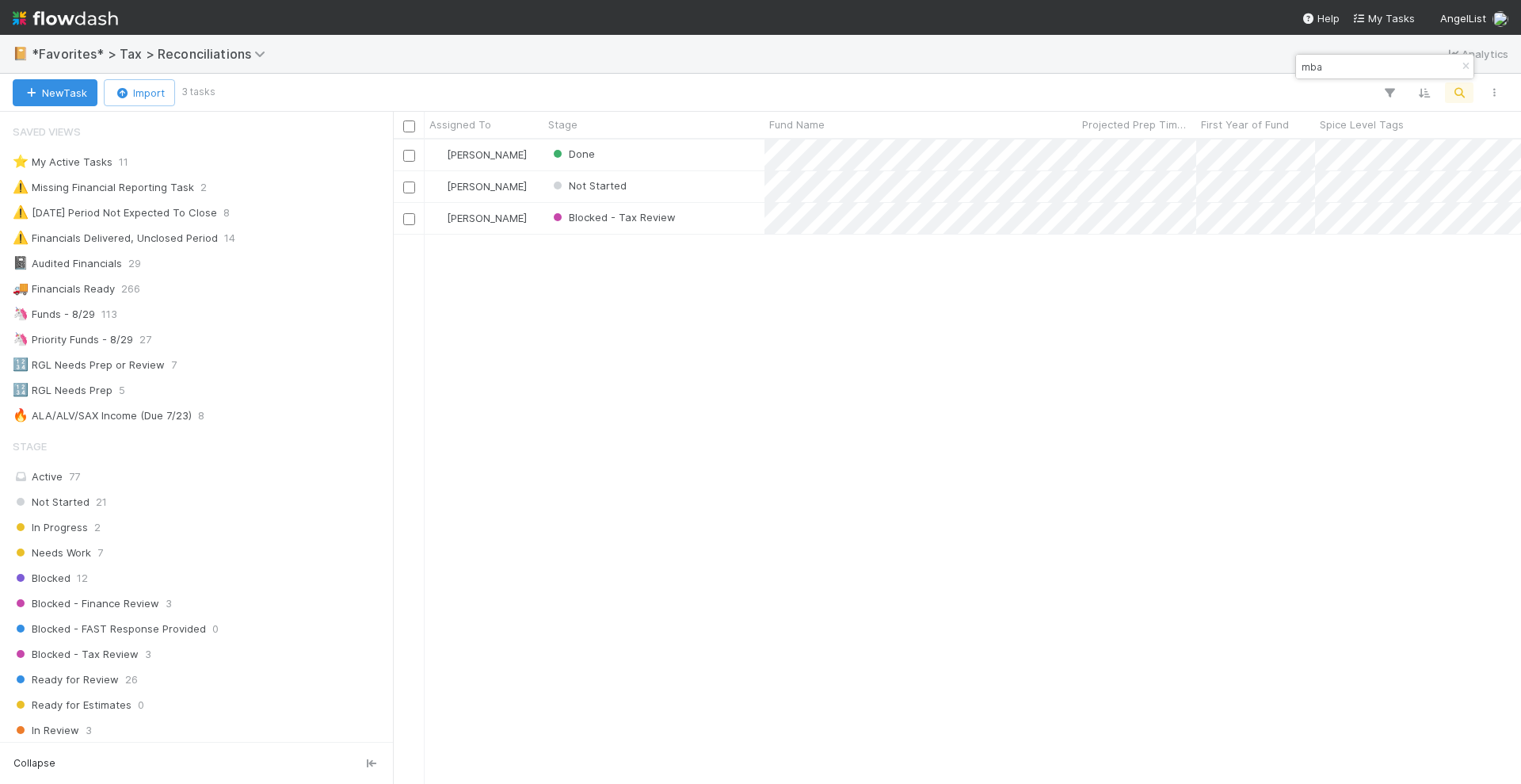
type input "mba"
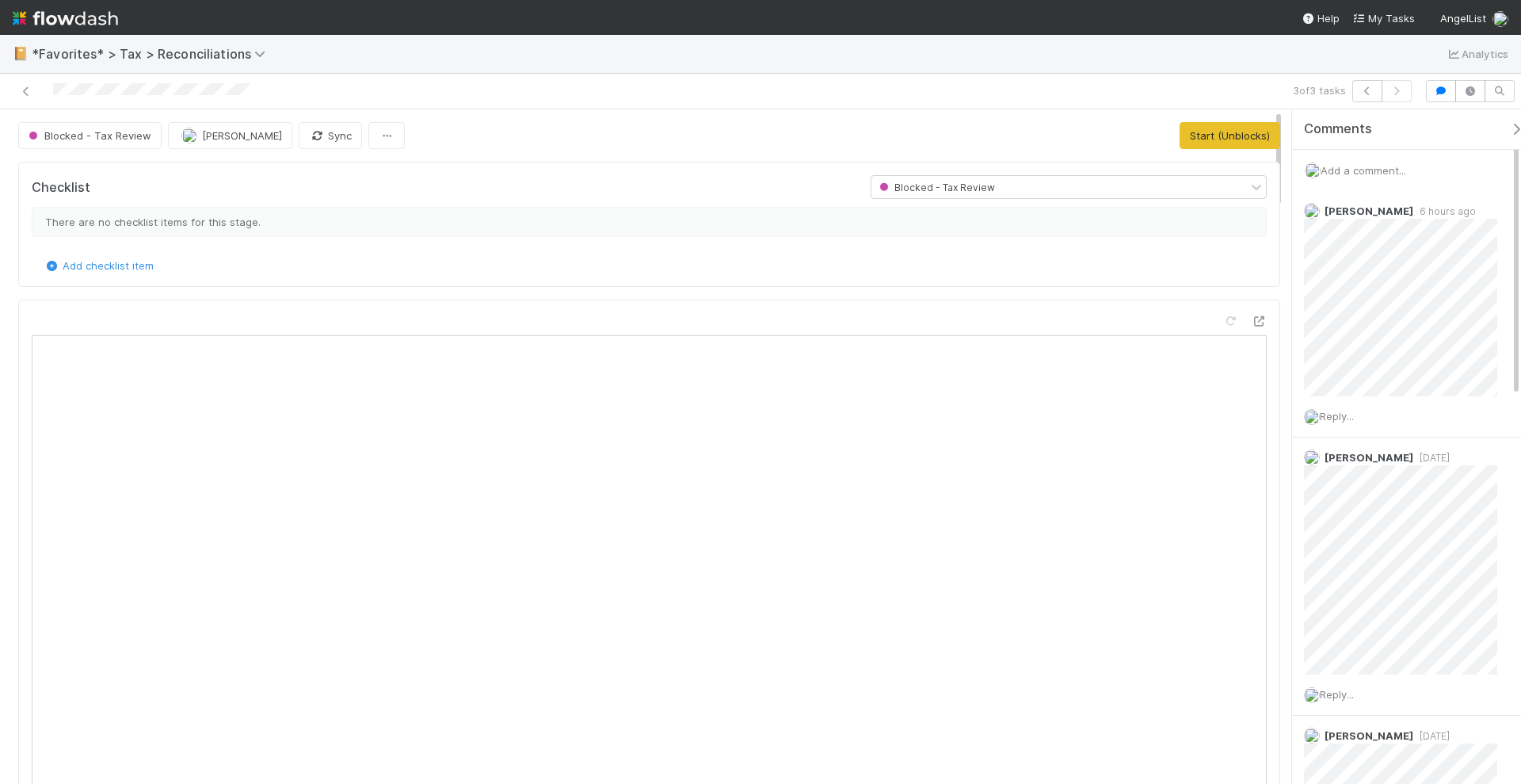
drag, startPoint x: 319, startPoint y: 92, endPoint x: 53, endPoint y: 96, distance: 266.0
click at [53, 96] on div at bounding box center [360, 91] width 709 height 23
click at [26, 88] on icon at bounding box center [26, 91] width 16 height 10
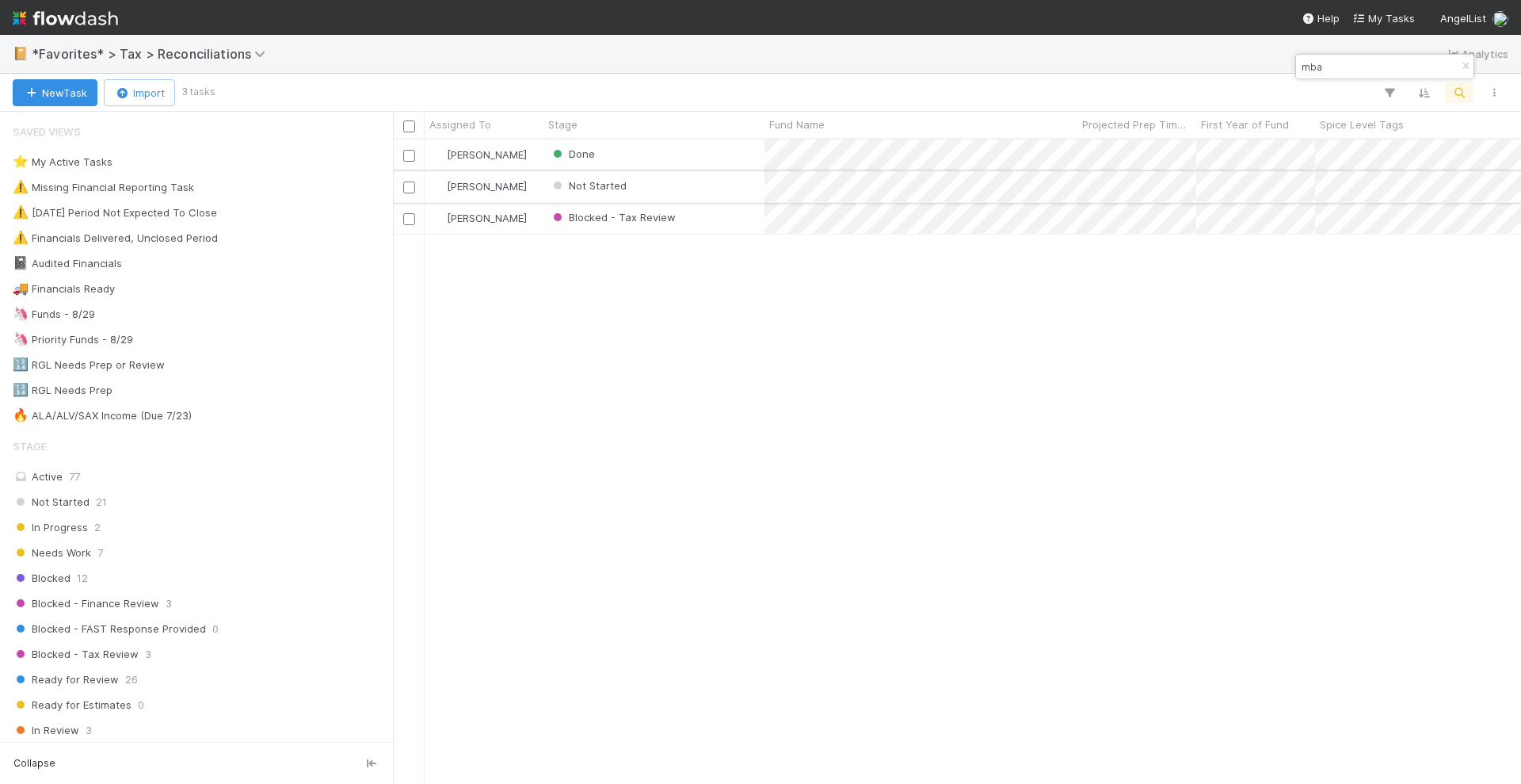
scroll to position [629, 1114]
click at [1332, 64] on input "mba" at bounding box center [1377, 66] width 158 height 19
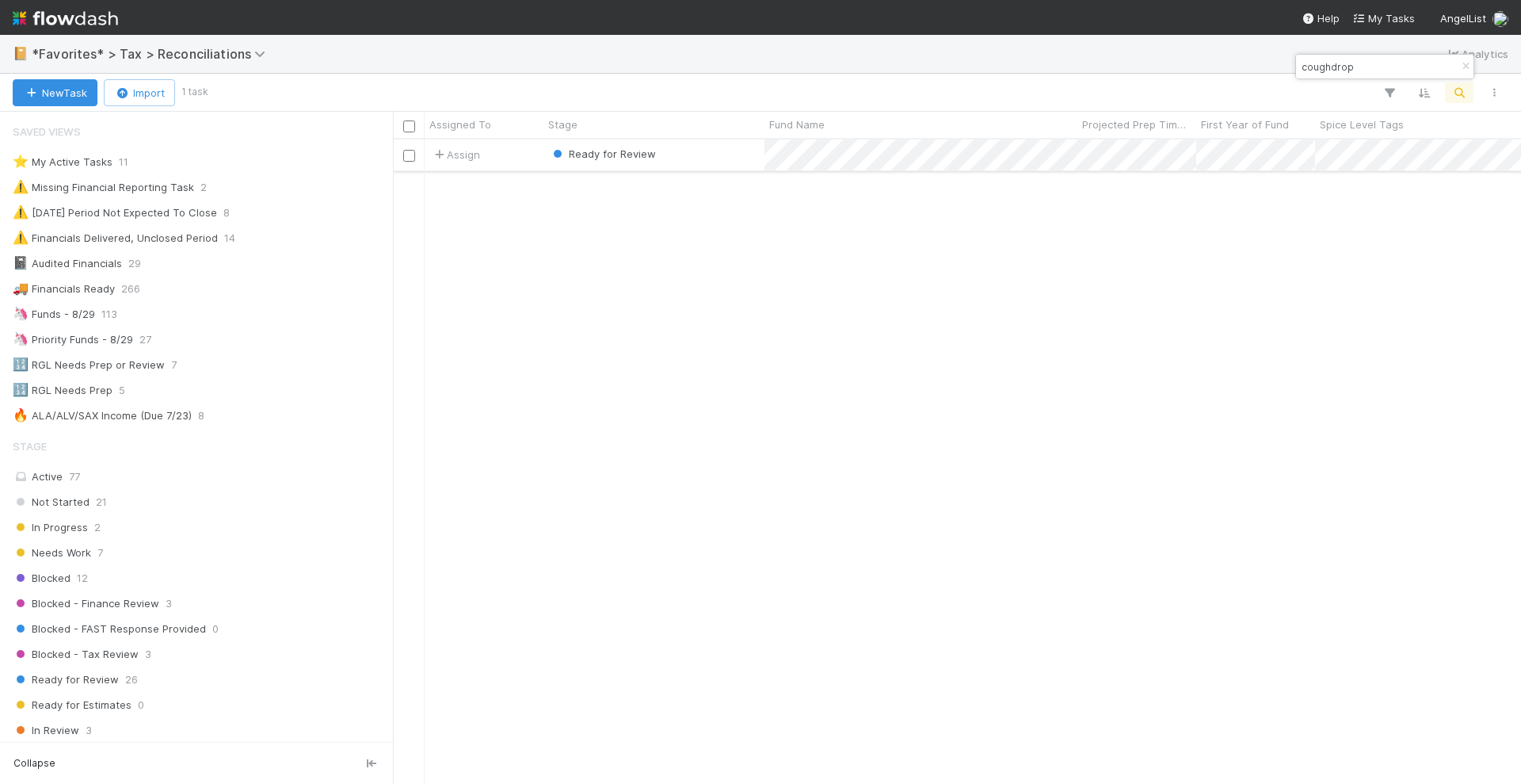
type input "coughdrop"
click at [730, 159] on div "Ready for Review" at bounding box center [654, 154] width 221 height 30
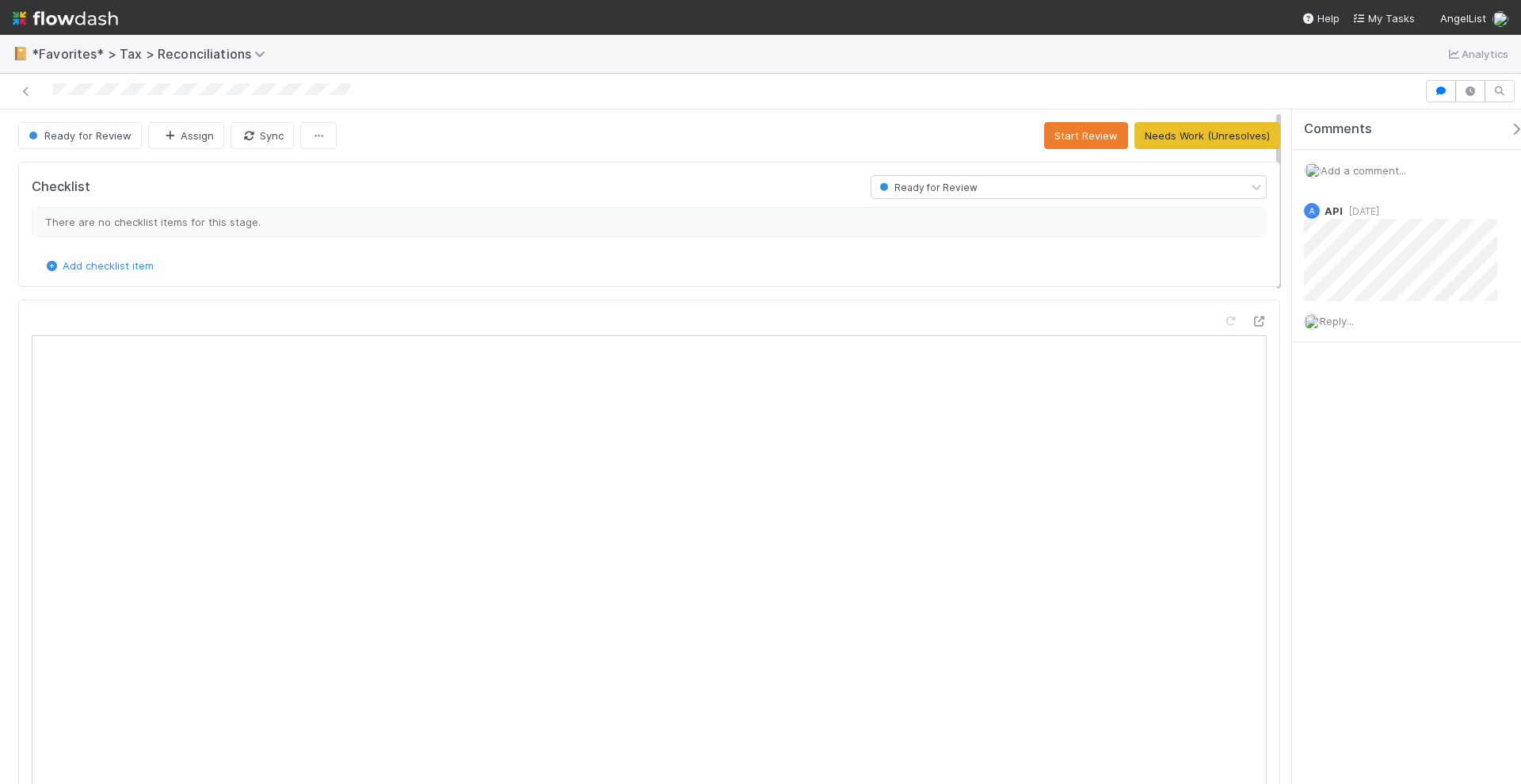
click at [54, 88] on div at bounding box center [711, 91] width 1412 height 23
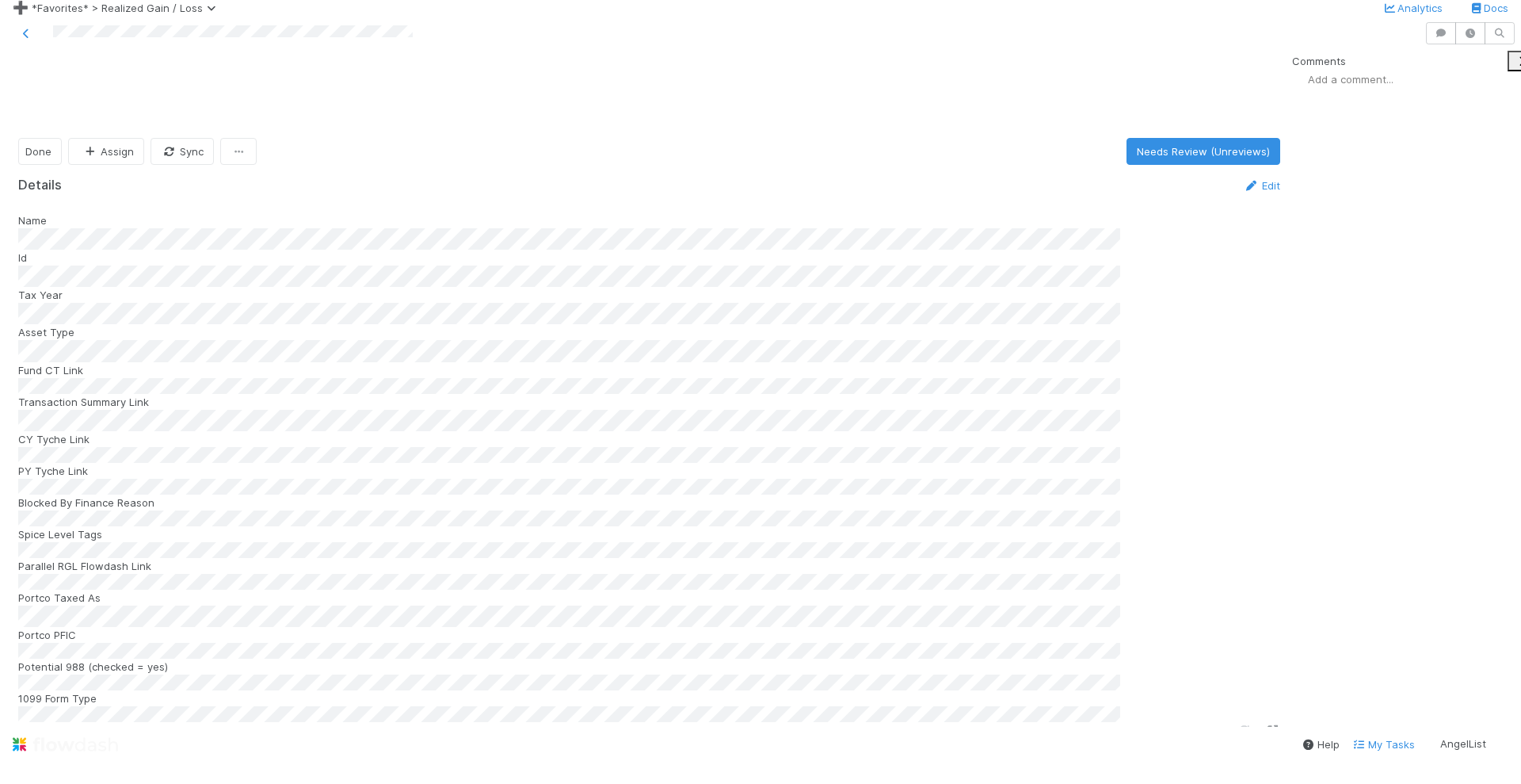
scroll to position [1386, 0]
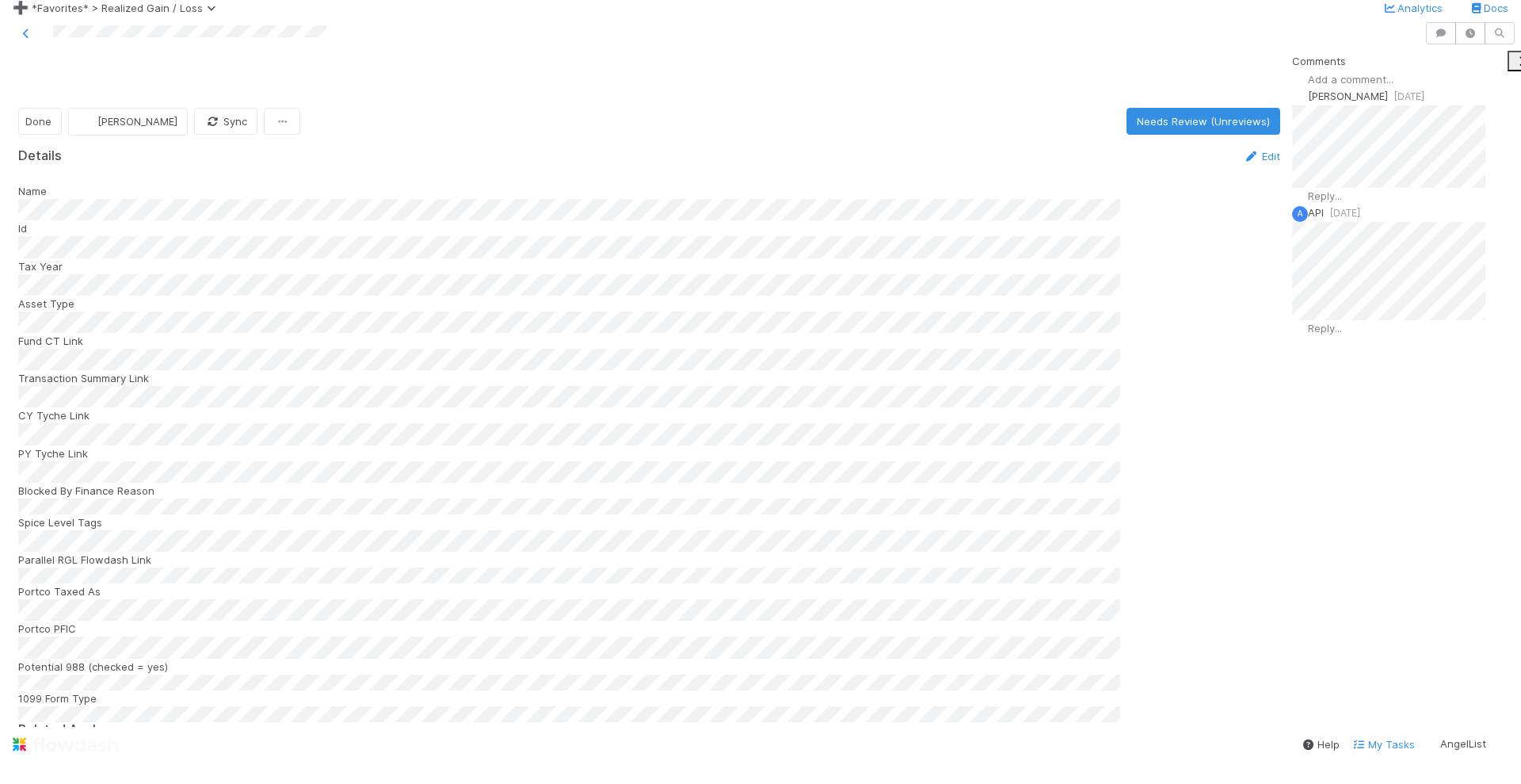
scroll to position [1486, 0]
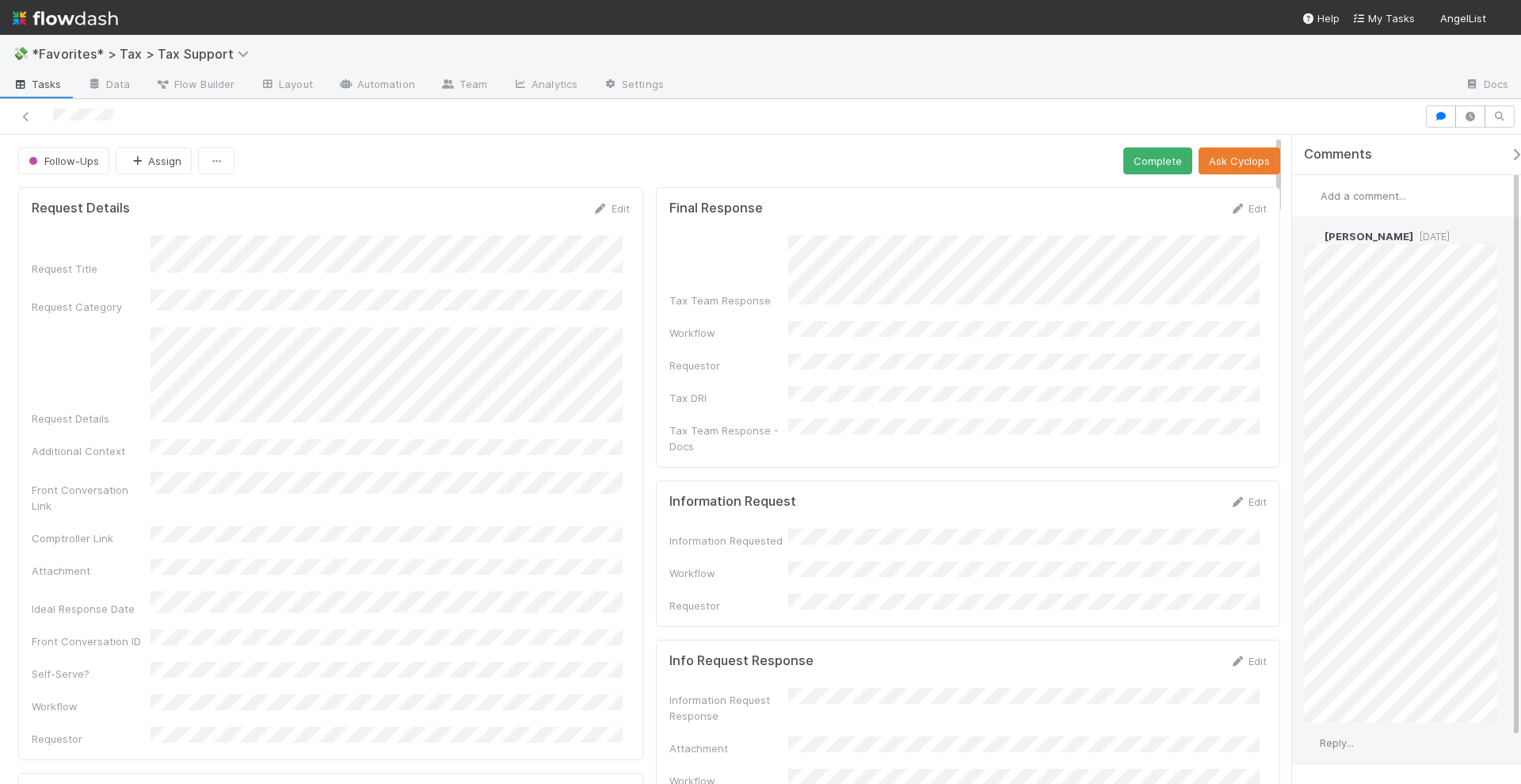
scroll to position [56, 0]
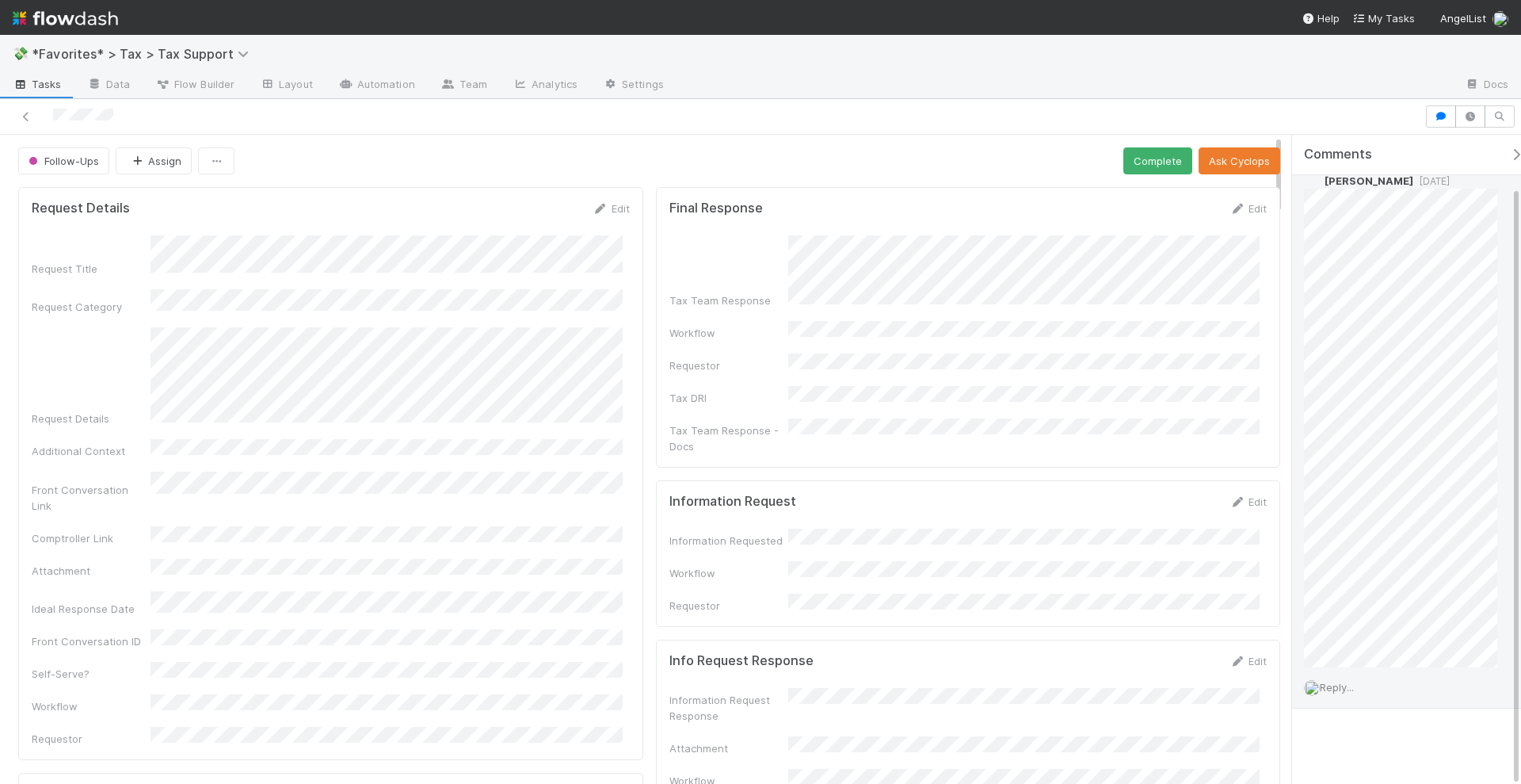
click at [1348, 690] on span "Reply..." at bounding box center [1337, 687] width 34 height 13
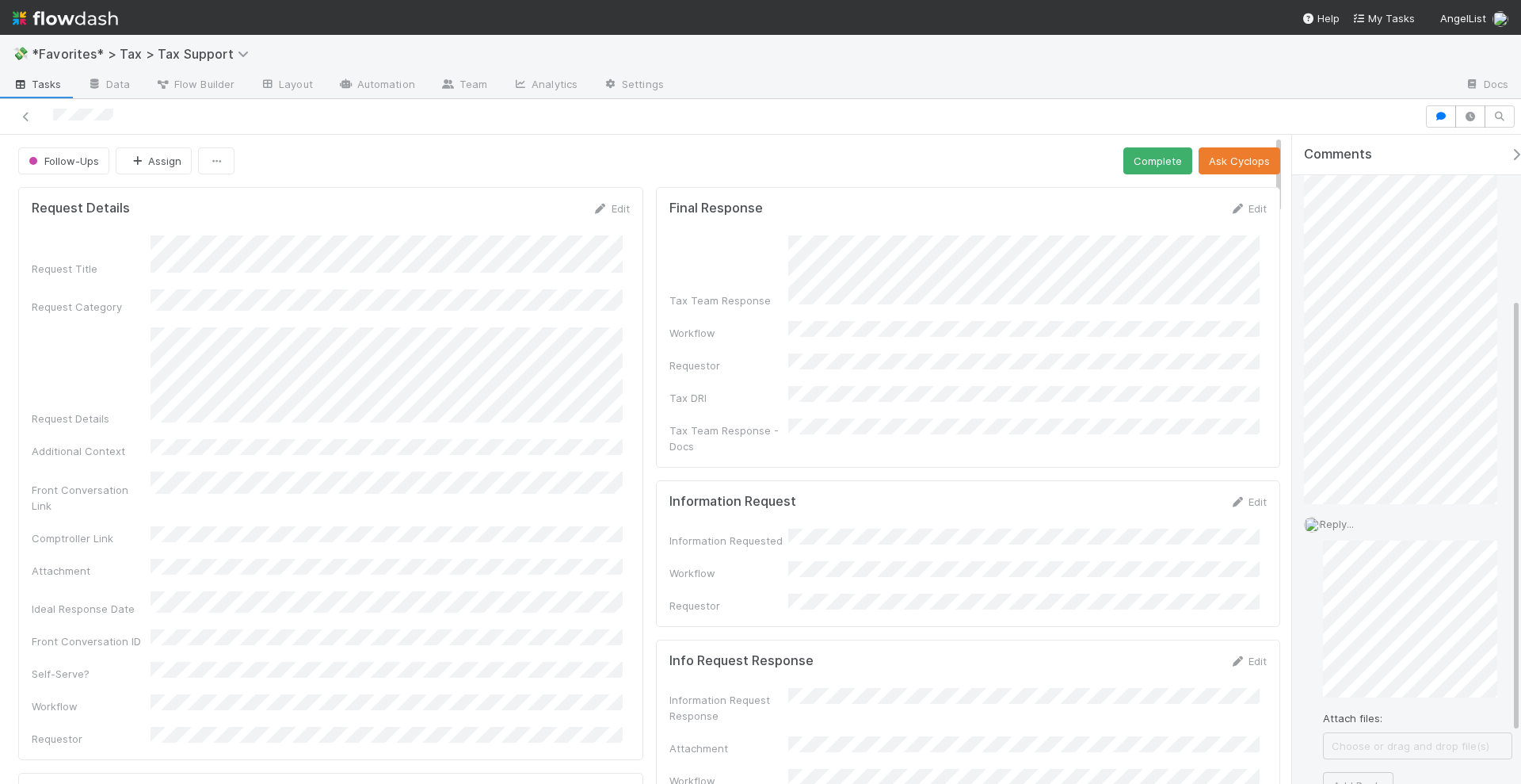
scroll to position [260, 0]
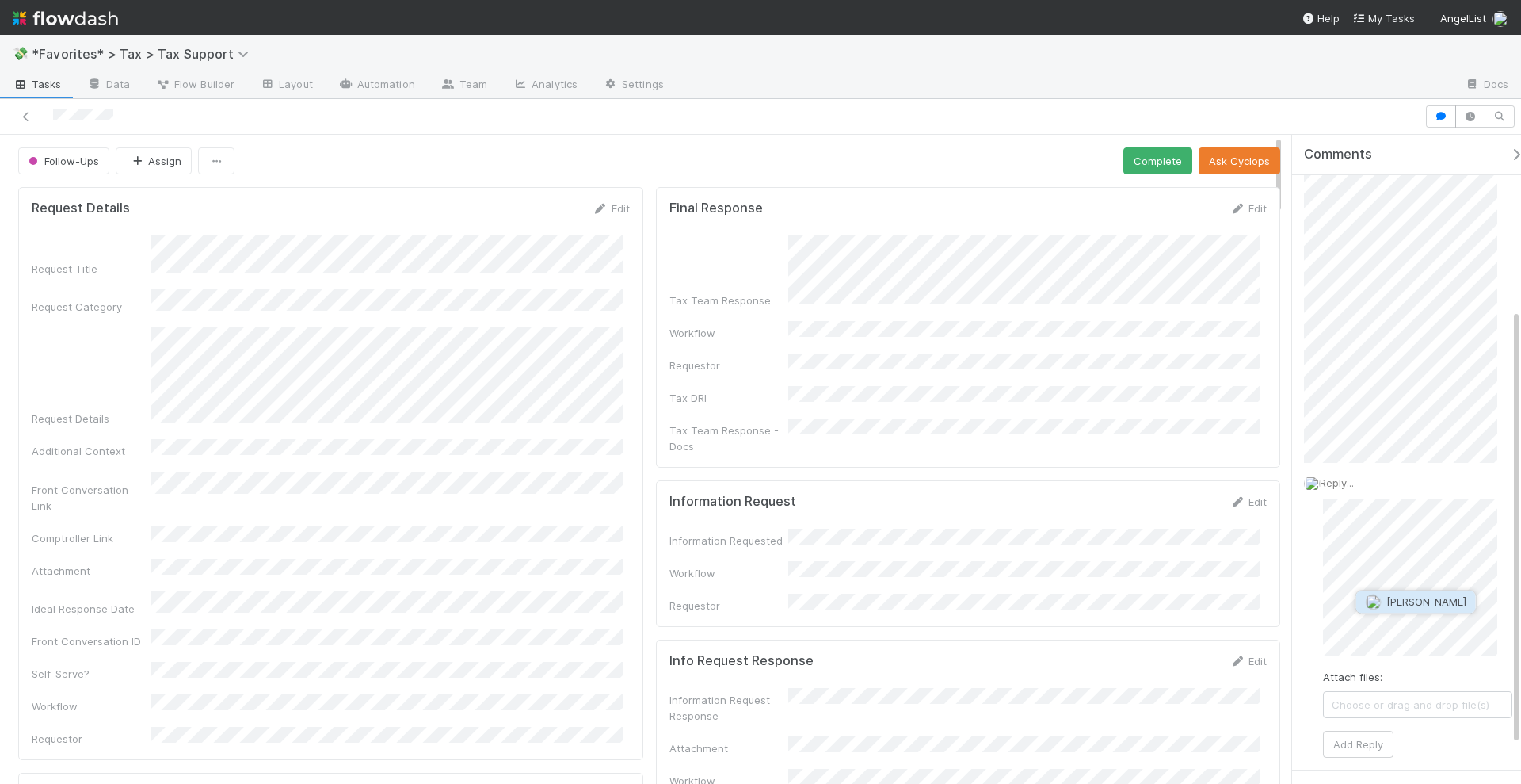
click at [1423, 599] on span "Ethan Braren" at bounding box center [1427, 601] width 80 height 13
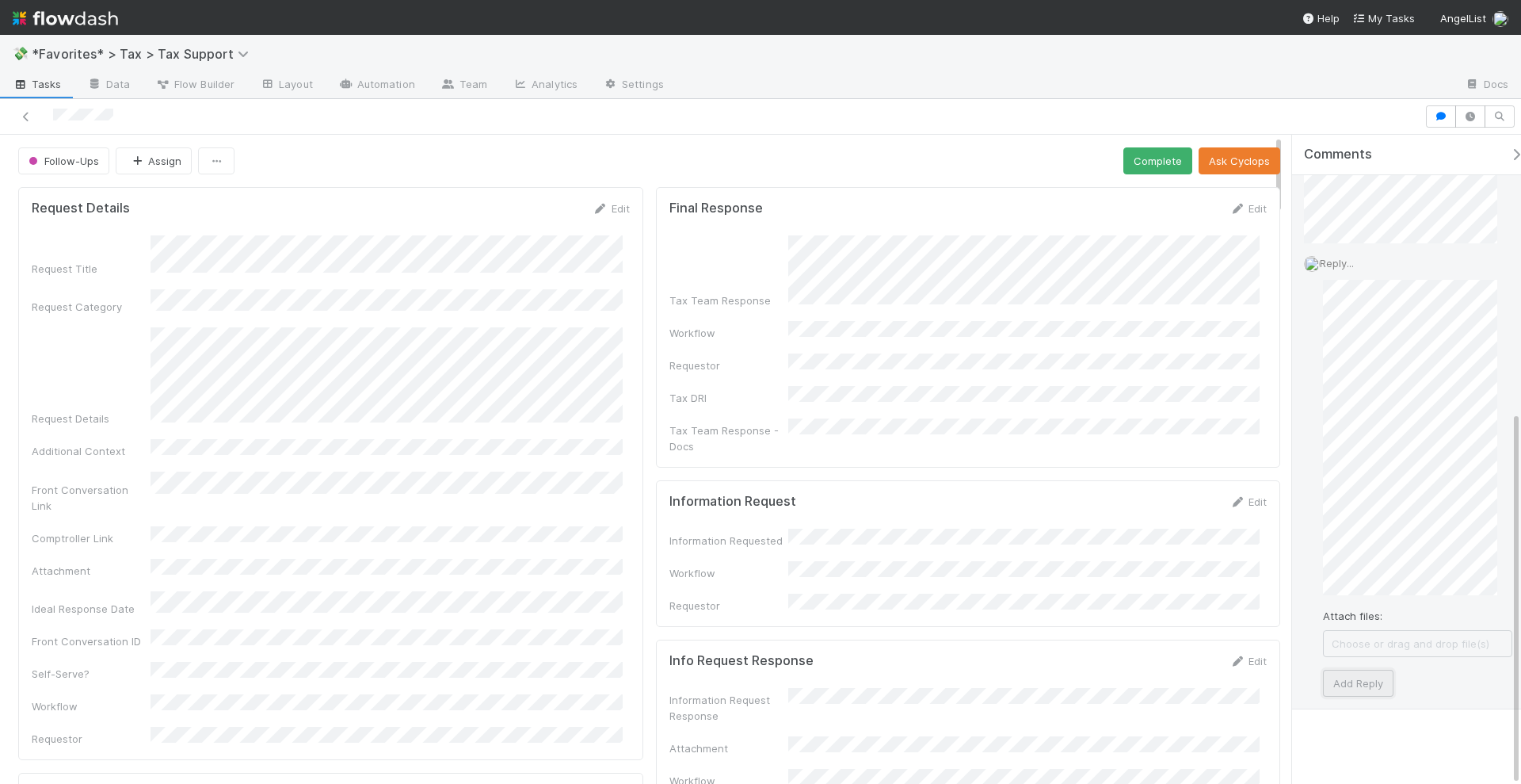
click at [1366, 673] on button "Add Reply" at bounding box center [1358, 682] width 71 height 26
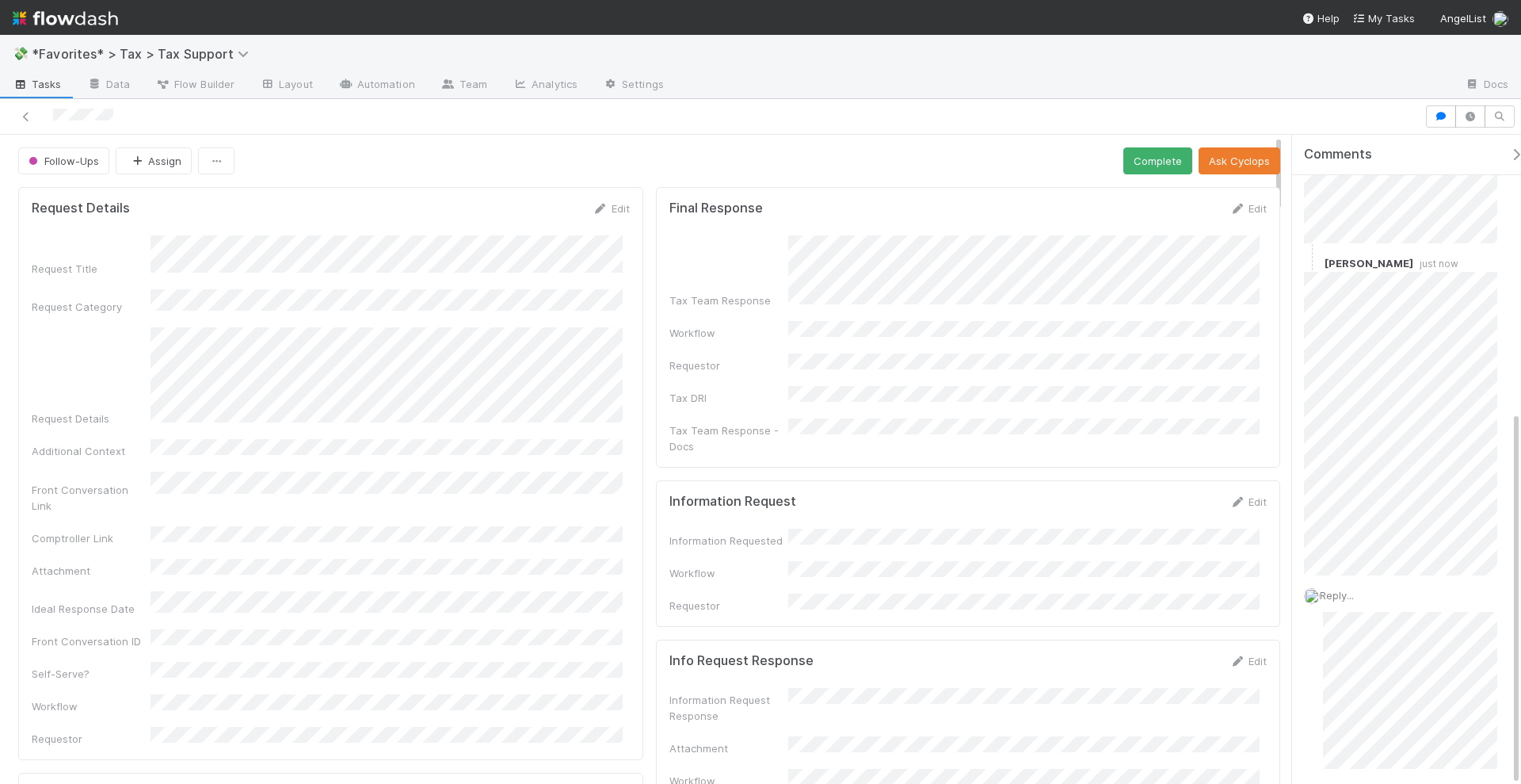
scroll to position [388, 0]
click at [1132, 157] on button "Complete" at bounding box center [1158, 160] width 69 height 26
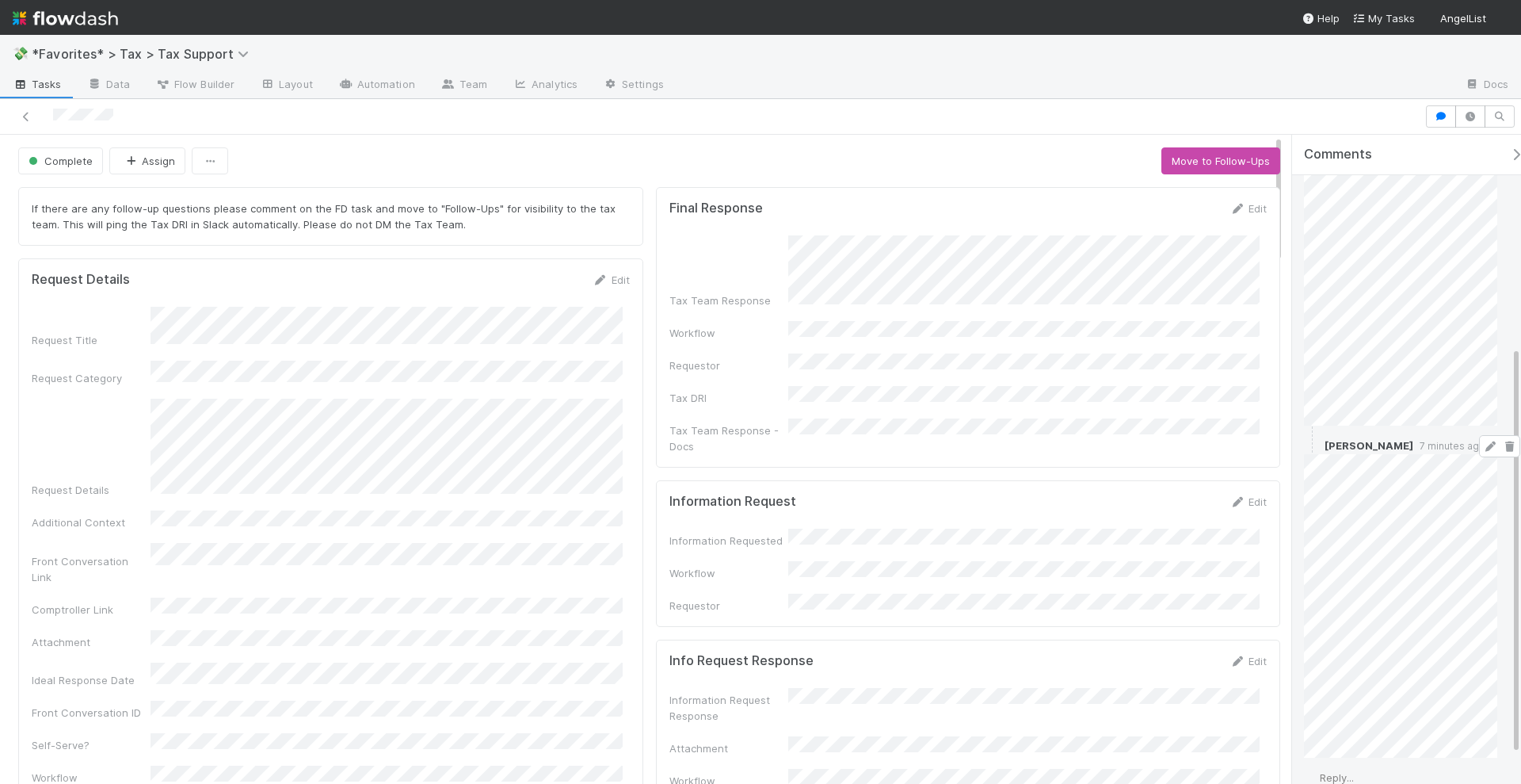
scroll to position [388, 0]
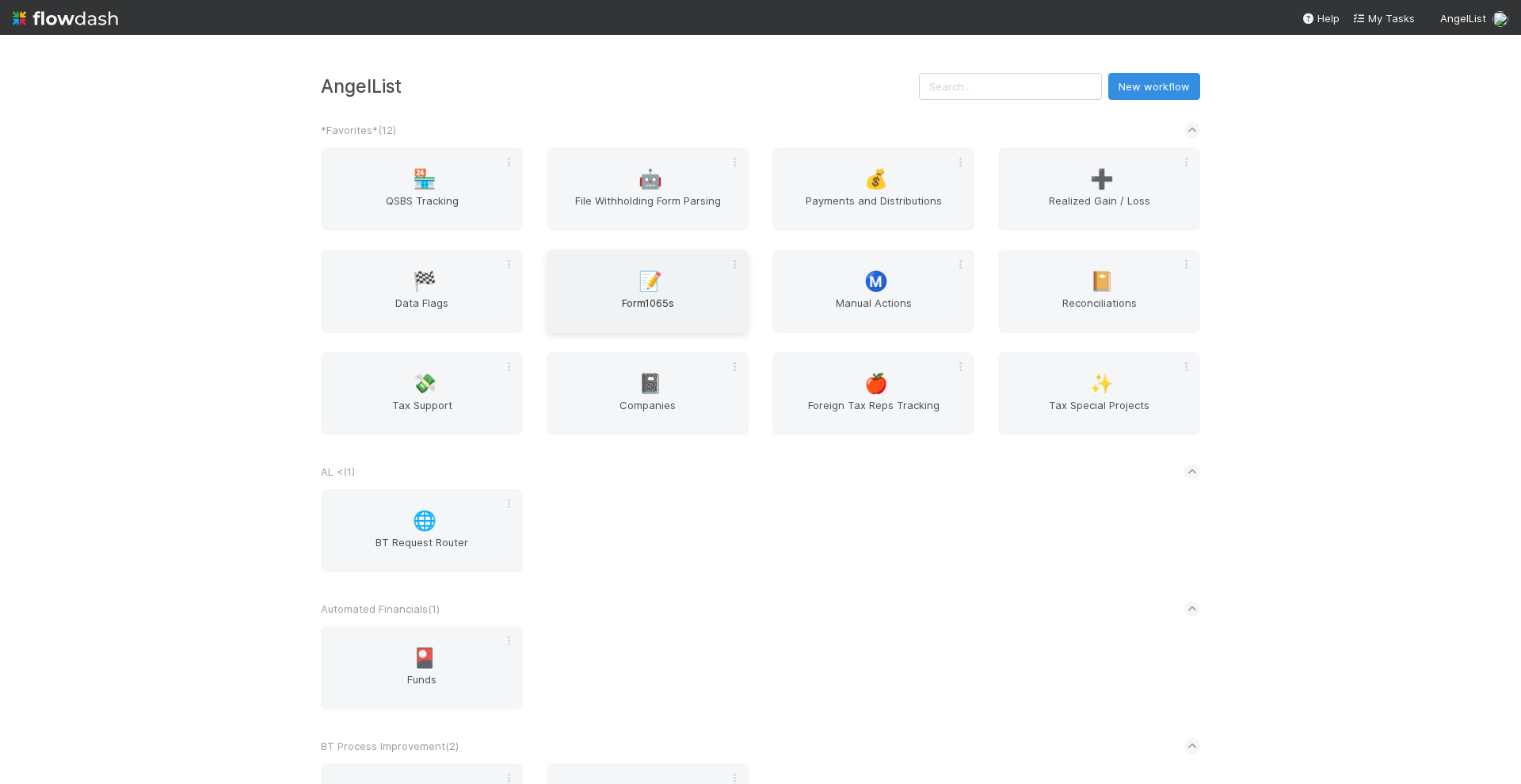
click at [656, 310] on span "Form1065s" at bounding box center [648, 310] width 189 height 31
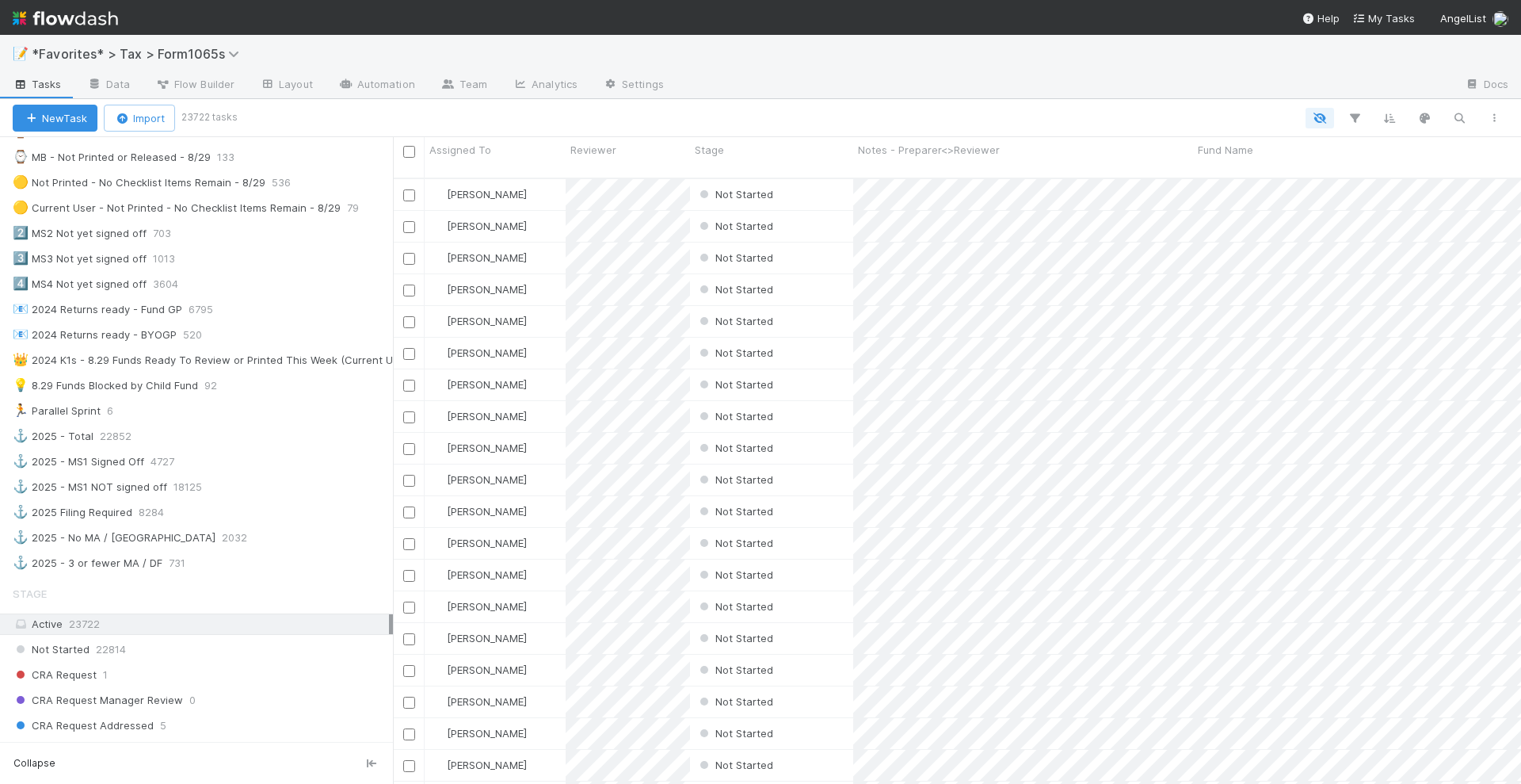
scroll to position [619, 0]
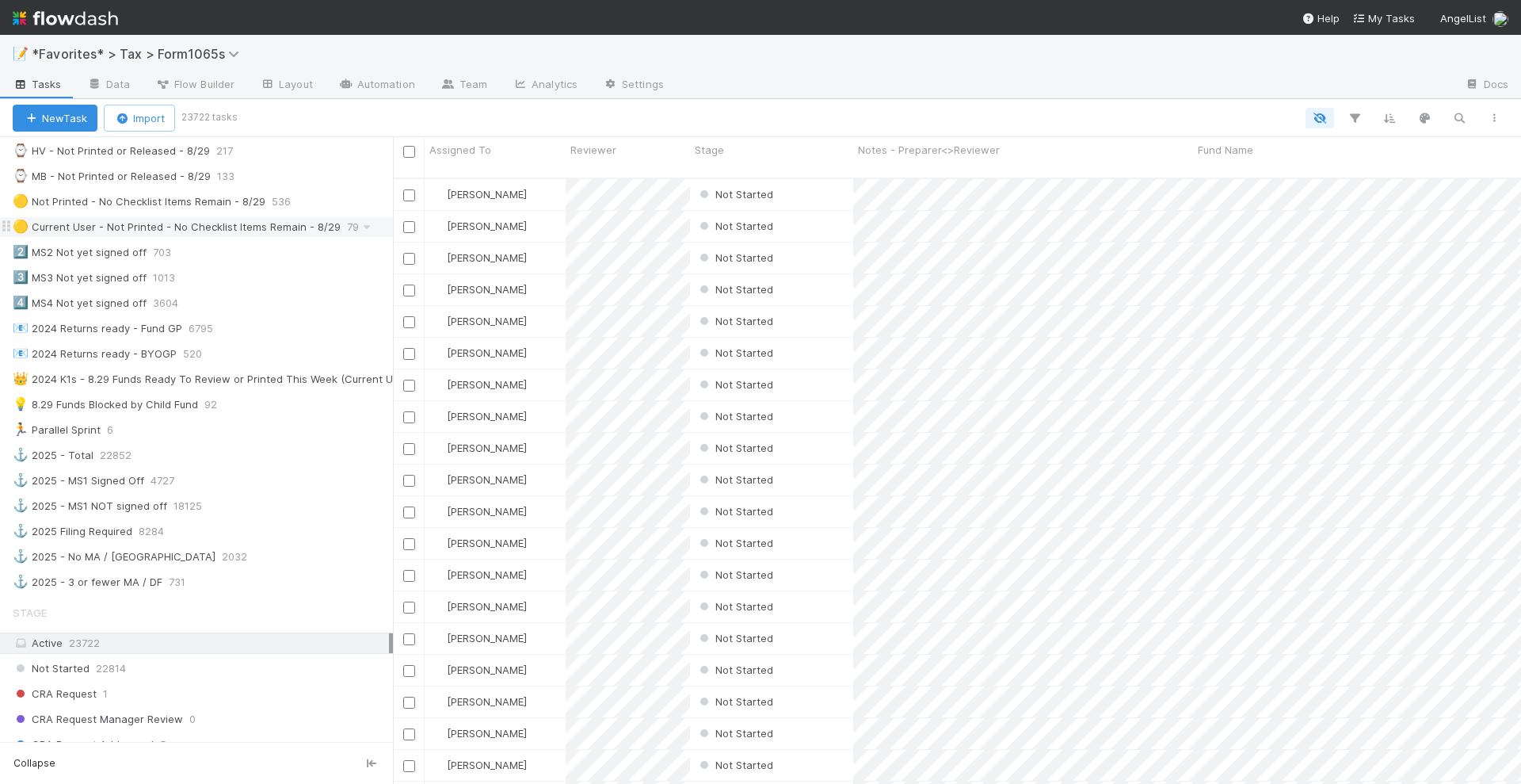
click at [256, 217] on div "🟡 Current User - Not Printed - No Checklist Items Remain - 8/29" at bounding box center [177, 227] width 328 height 20
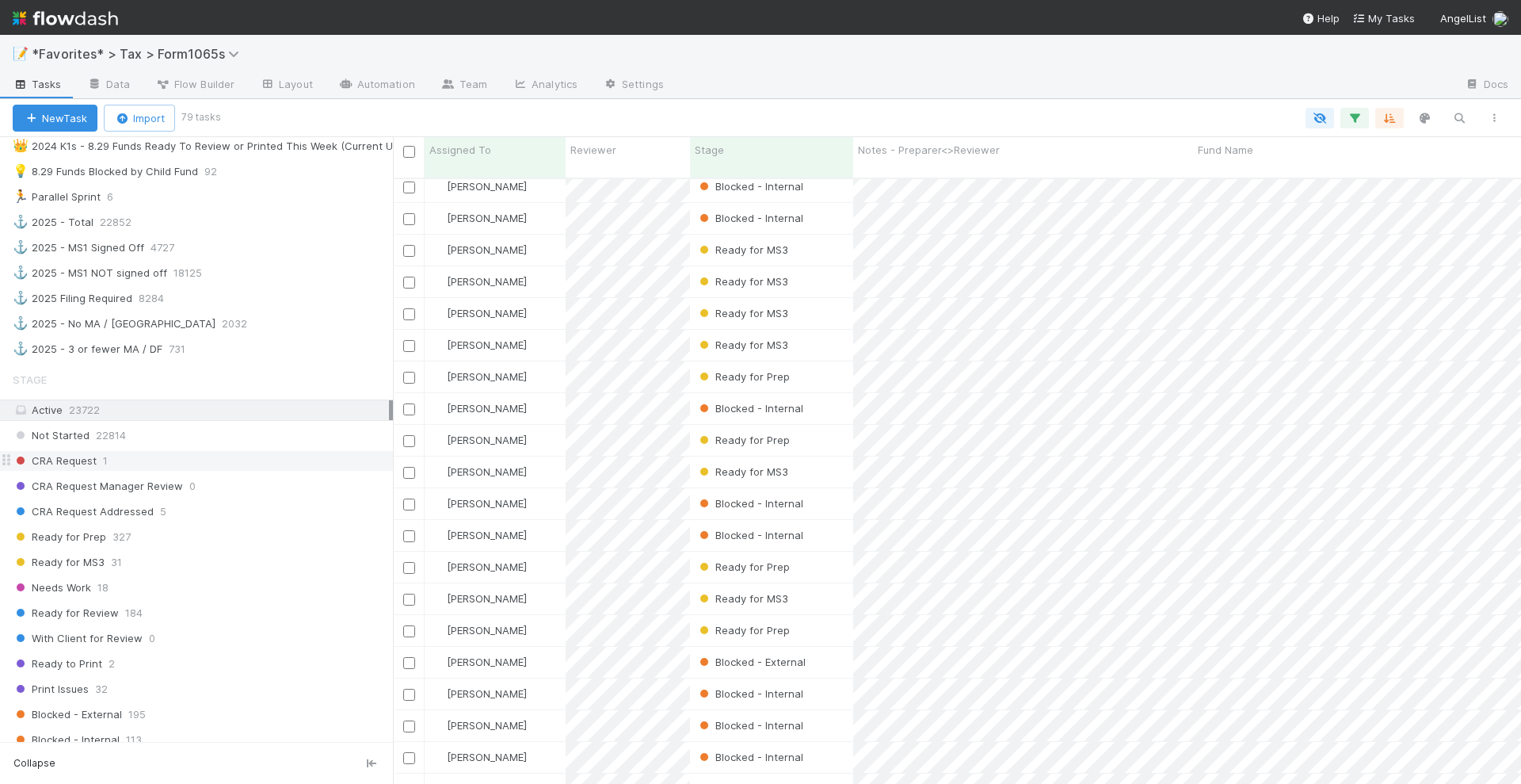
scroll to position [916, 0]
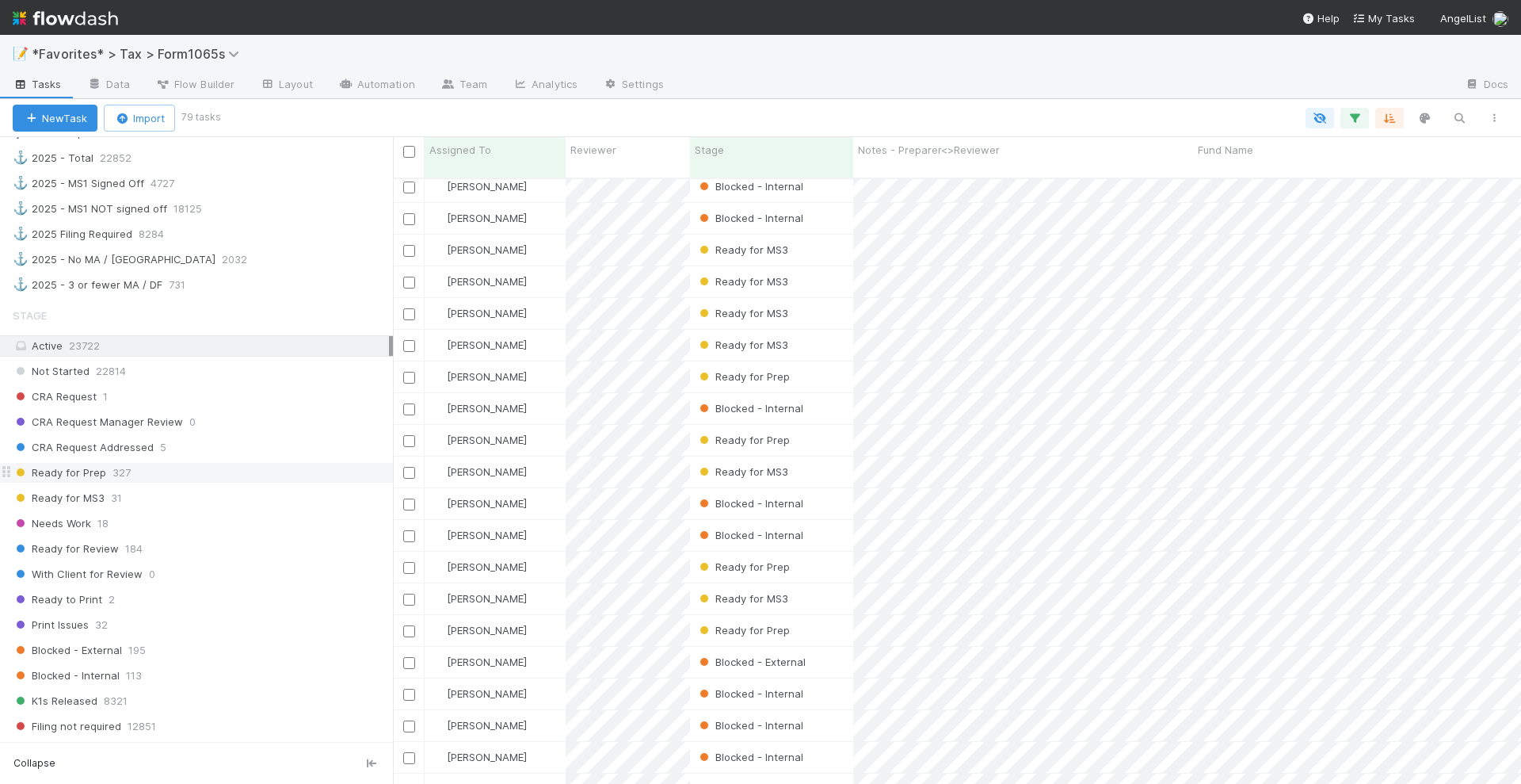
click at [169, 463] on div "Ready for Prep 327" at bounding box center [203, 473] width 381 height 20
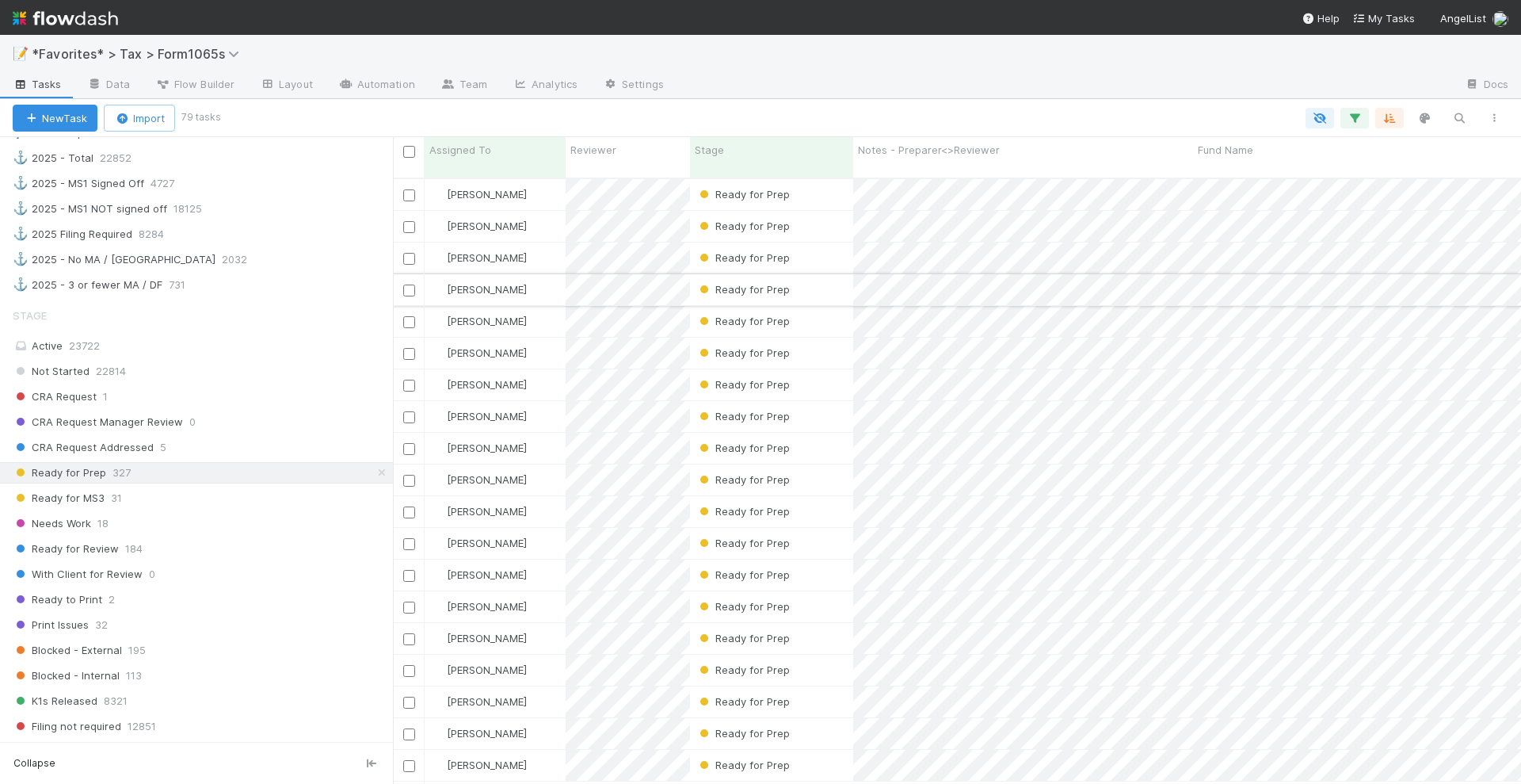
scroll to position [603, 1114]
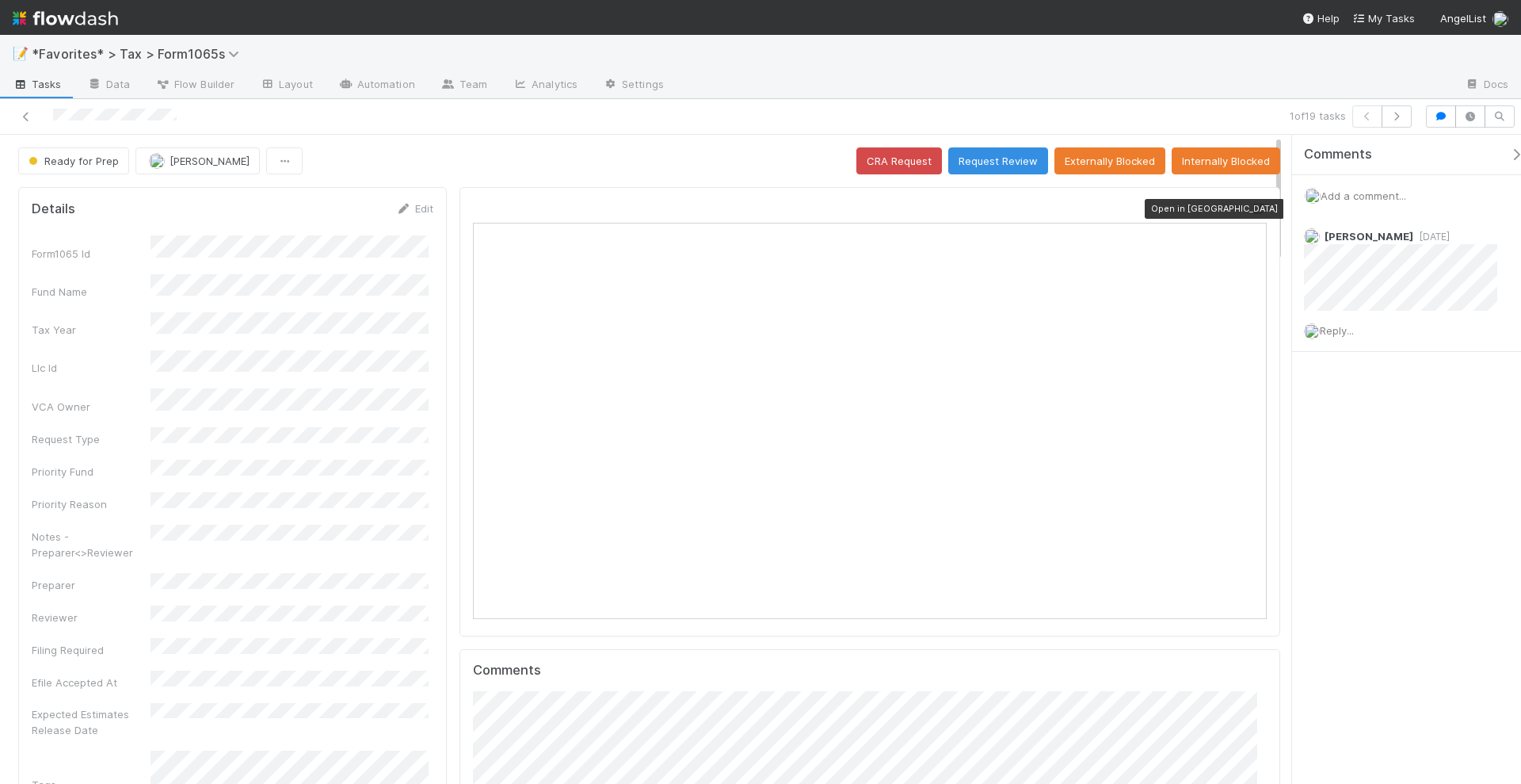
click at [1251, 207] on icon at bounding box center [1259, 209] width 16 height 10
click at [1011, 147] on button "Request Review" at bounding box center [999, 160] width 100 height 26
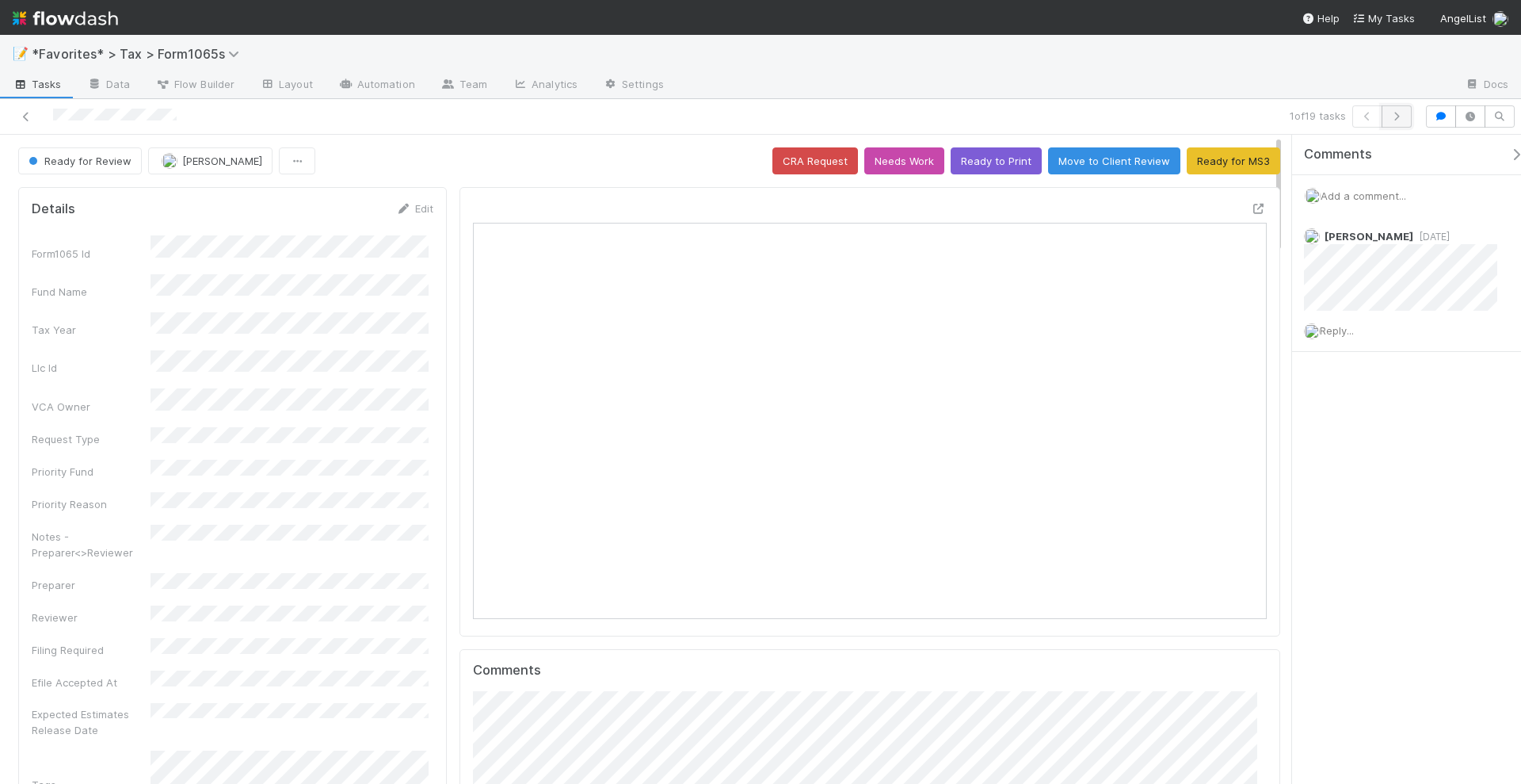
click at [1405, 109] on button "button" at bounding box center [1396, 116] width 30 height 23
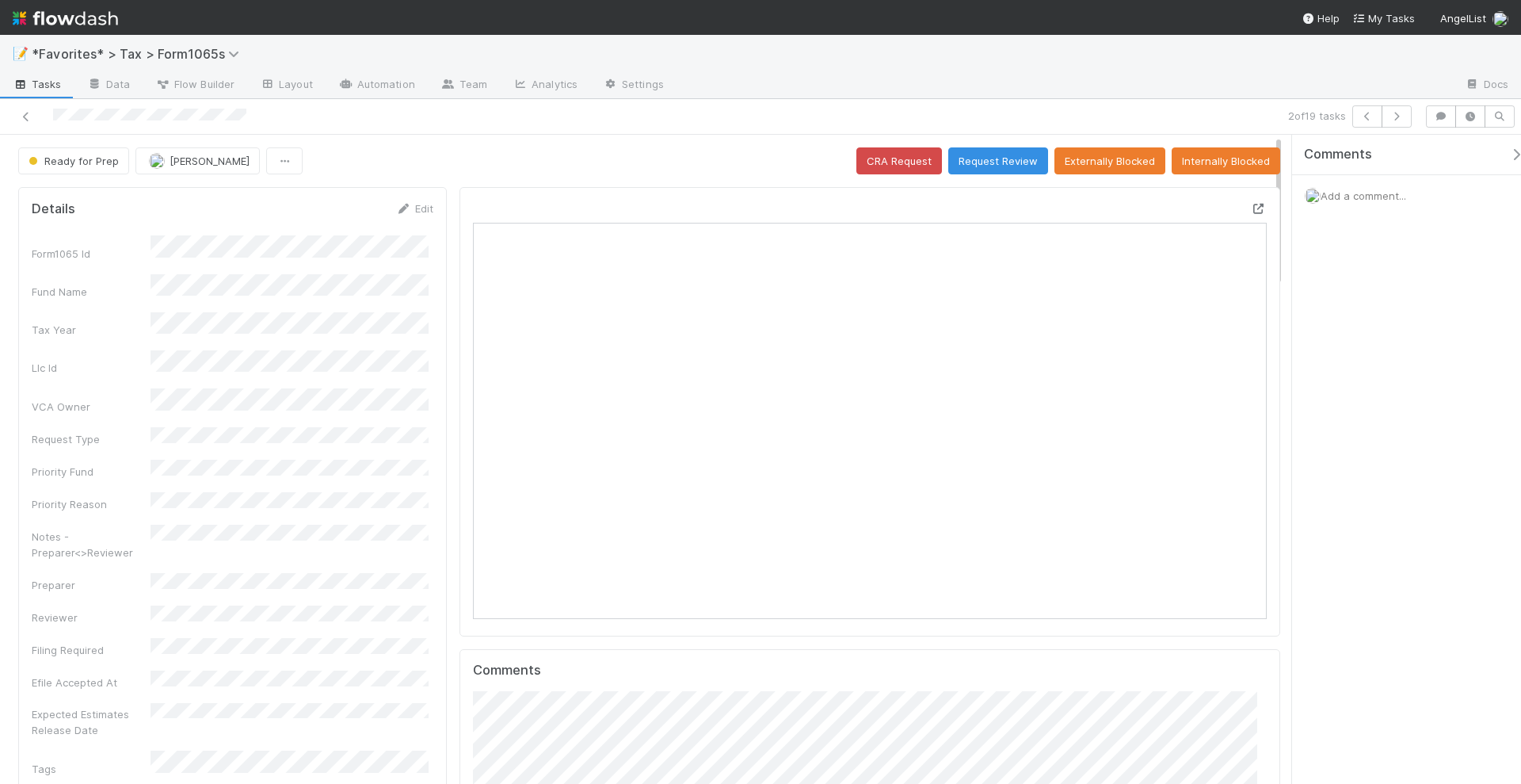
click at [1251, 204] on icon at bounding box center [1259, 209] width 16 height 10
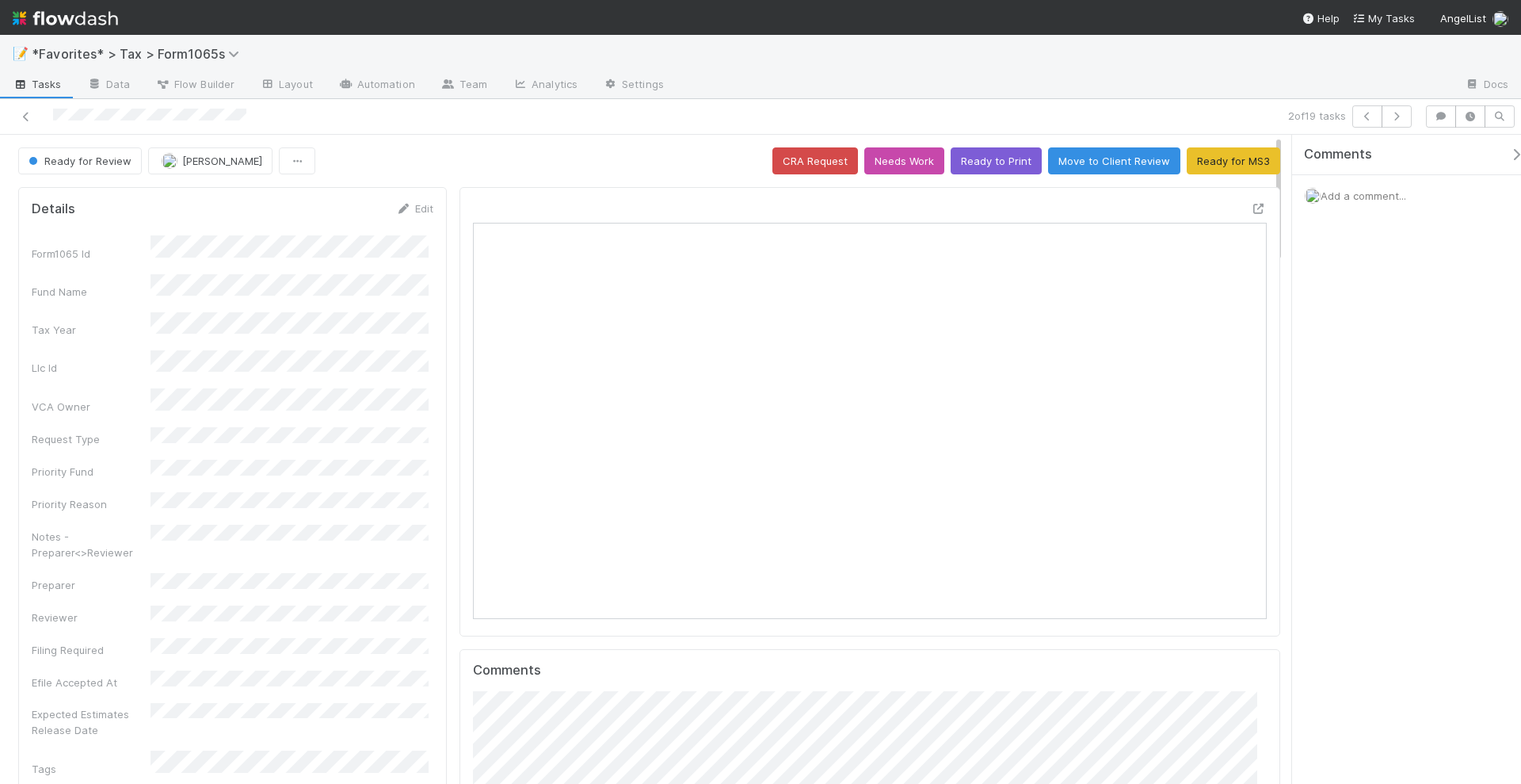
click at [1414, 122] on div "2 of 19 tasks" at bounding box center [1067, 116] width 704 height 23
click at [1401, 109] on button "button" at bounding box center [1396, 116] width 30 height 23
click at [1403, 109] on button "button" at bounding box center [1396, 116] width 30 height 23
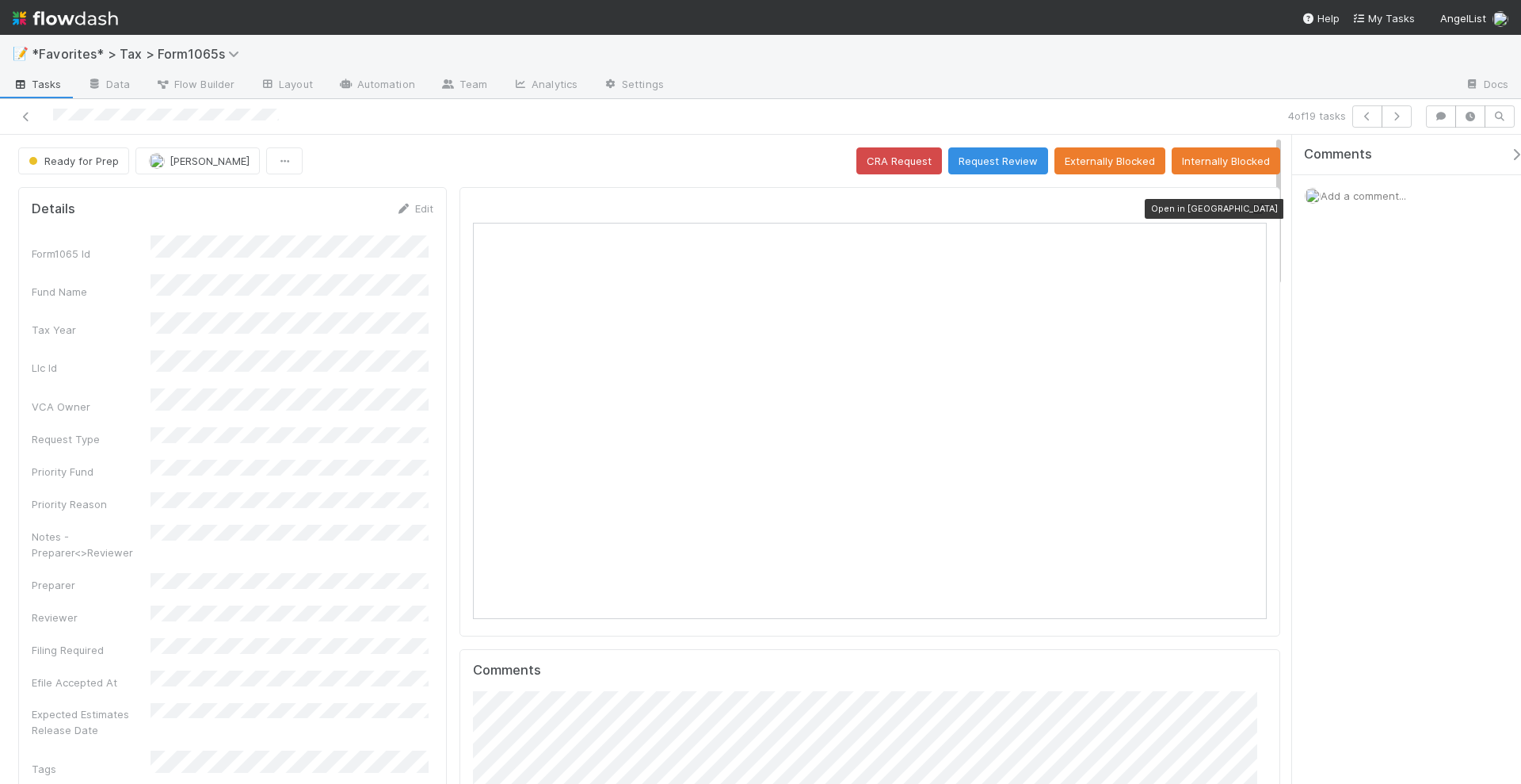
click at [1251, 204] on icon at bounding box center [1259, 209] width 16 height 10
click at [990, 158] on button "Request Review" at bounding box center [999, 160] width 100 height 26
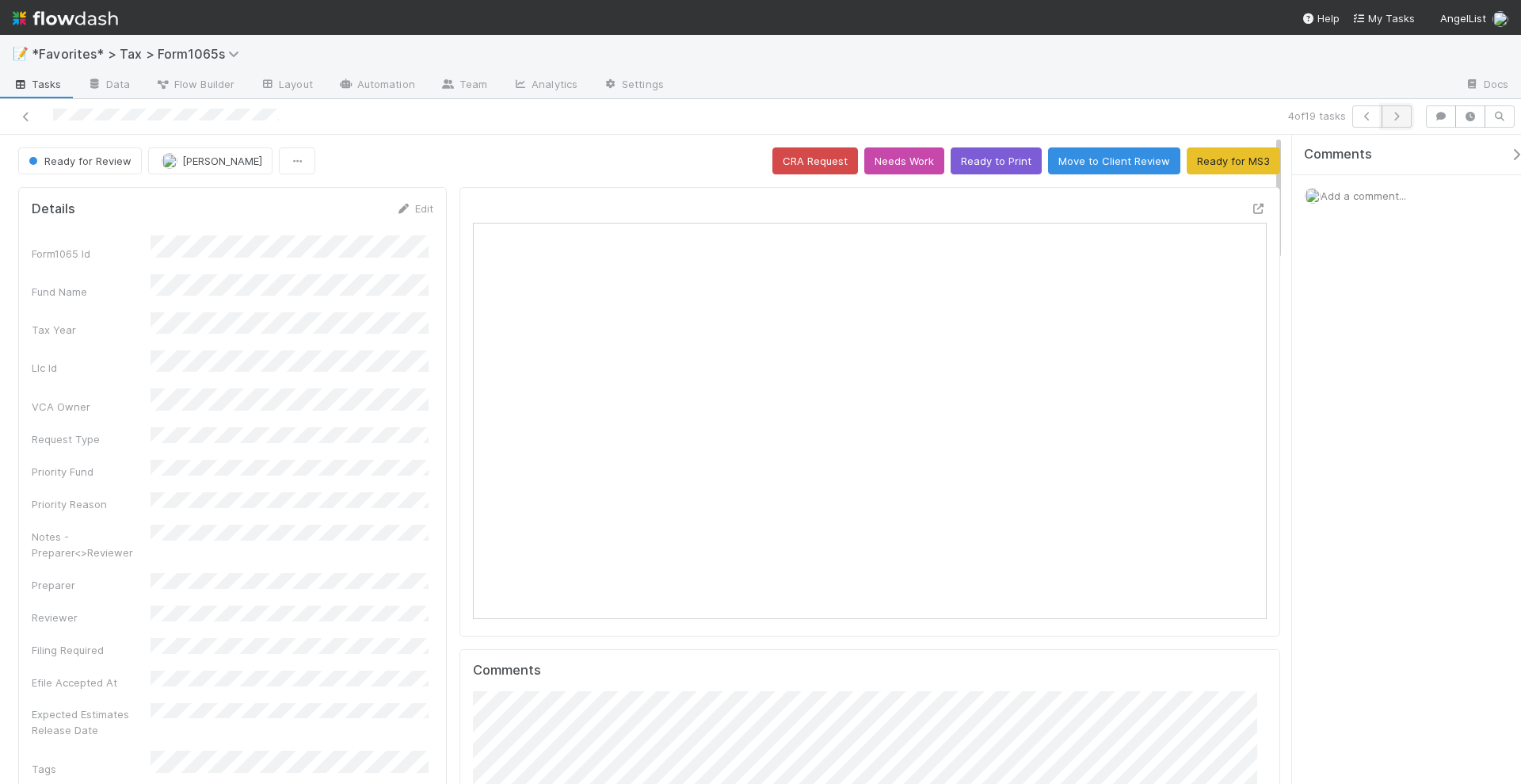
click at [1409, 113] on button "button" at bounding box center [1396, 116] width 30 height 23
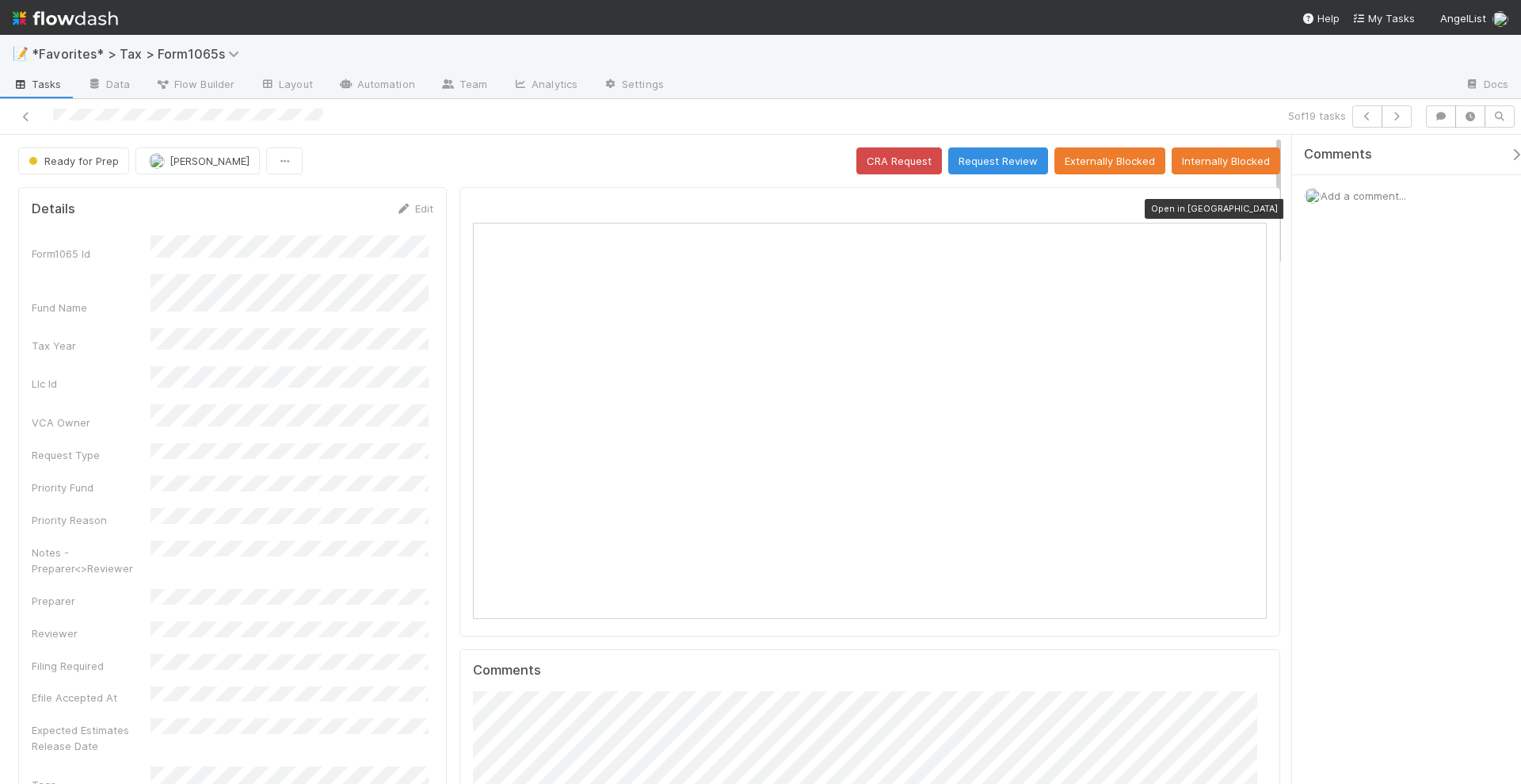
click at [1251, 204] on icon at bounding box center [1259, 209] width 16 height 10
click at [968, 159] on button "Request Review" at bounding box center [999, 160] width 100 height 26
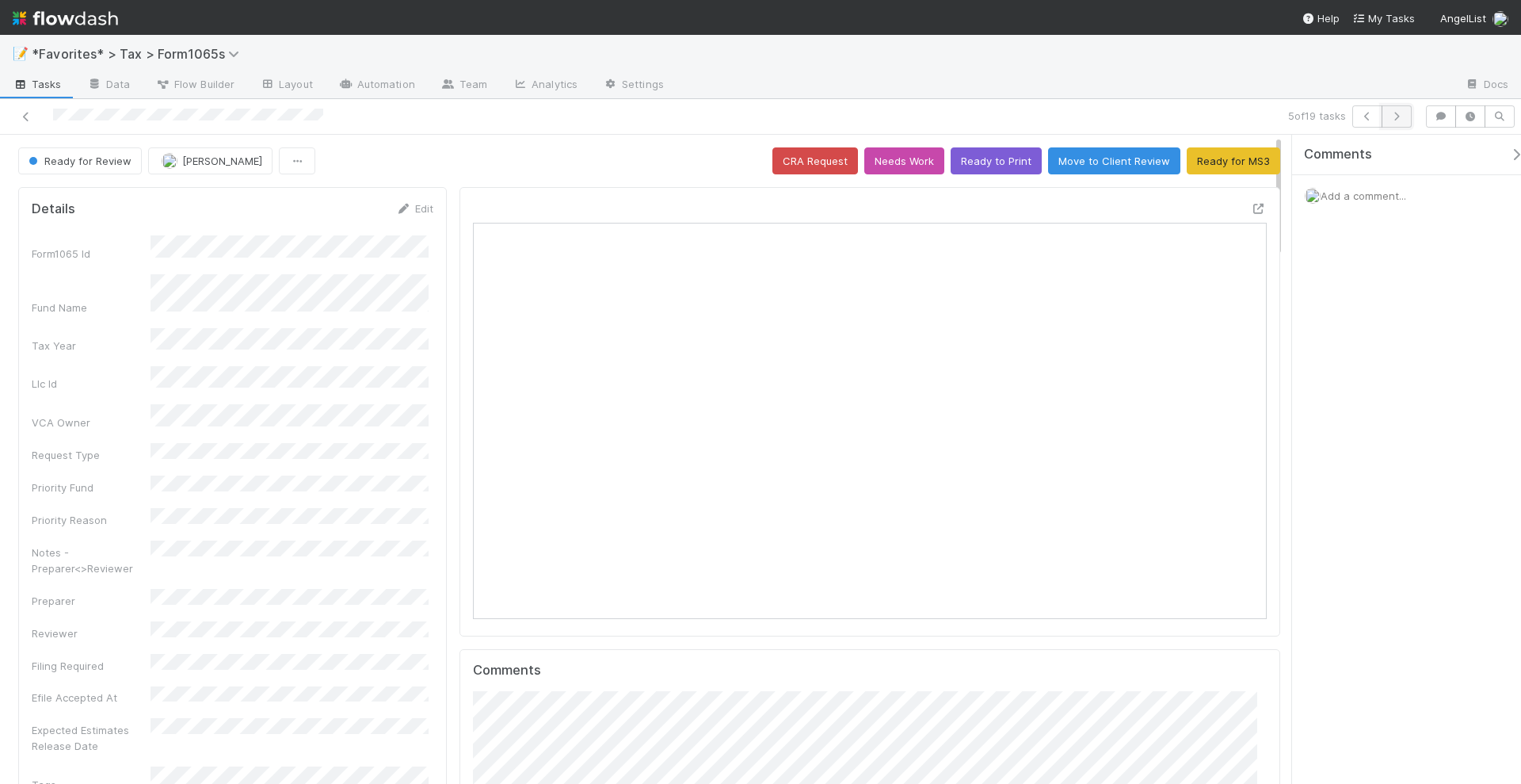
click at [1406, 109] on button "button" at bounding box center [1396, 116] width 30 height 23
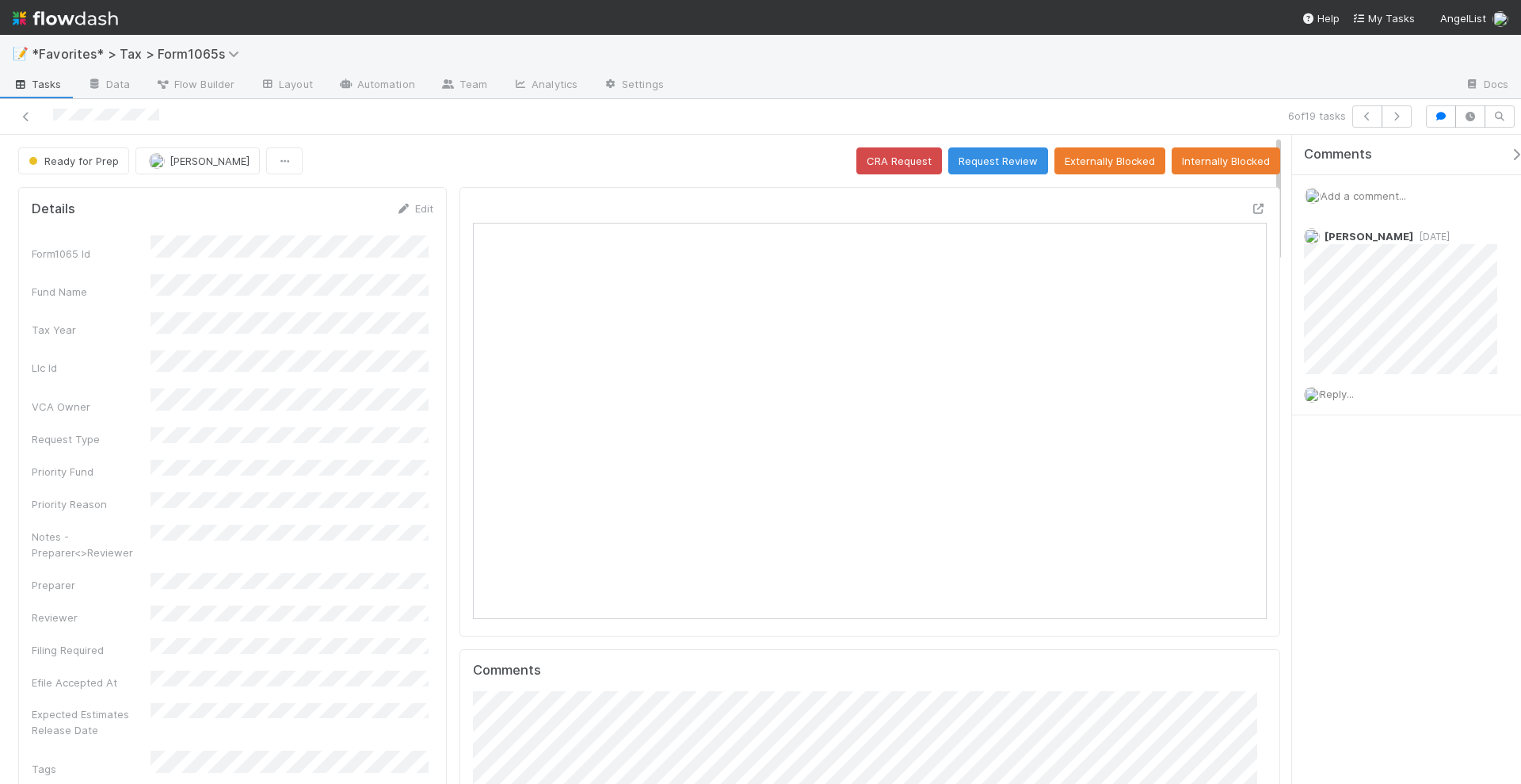
click at [1353, 422] on div "Comments Add a comment... Helen Vo 3 weeks ago Reply..." at bounding box center [1414, 314] width 244 height 360
click at [1401, 110] on button "button" at bounding box center [1396, 116] width 30 height 23
click at [1251, 204] on icon at bounding box center [1259, 209] width 16 height 10
click at [1005, 154] on button "Request Review" at bounding box center [999, 160] width 100 height 26
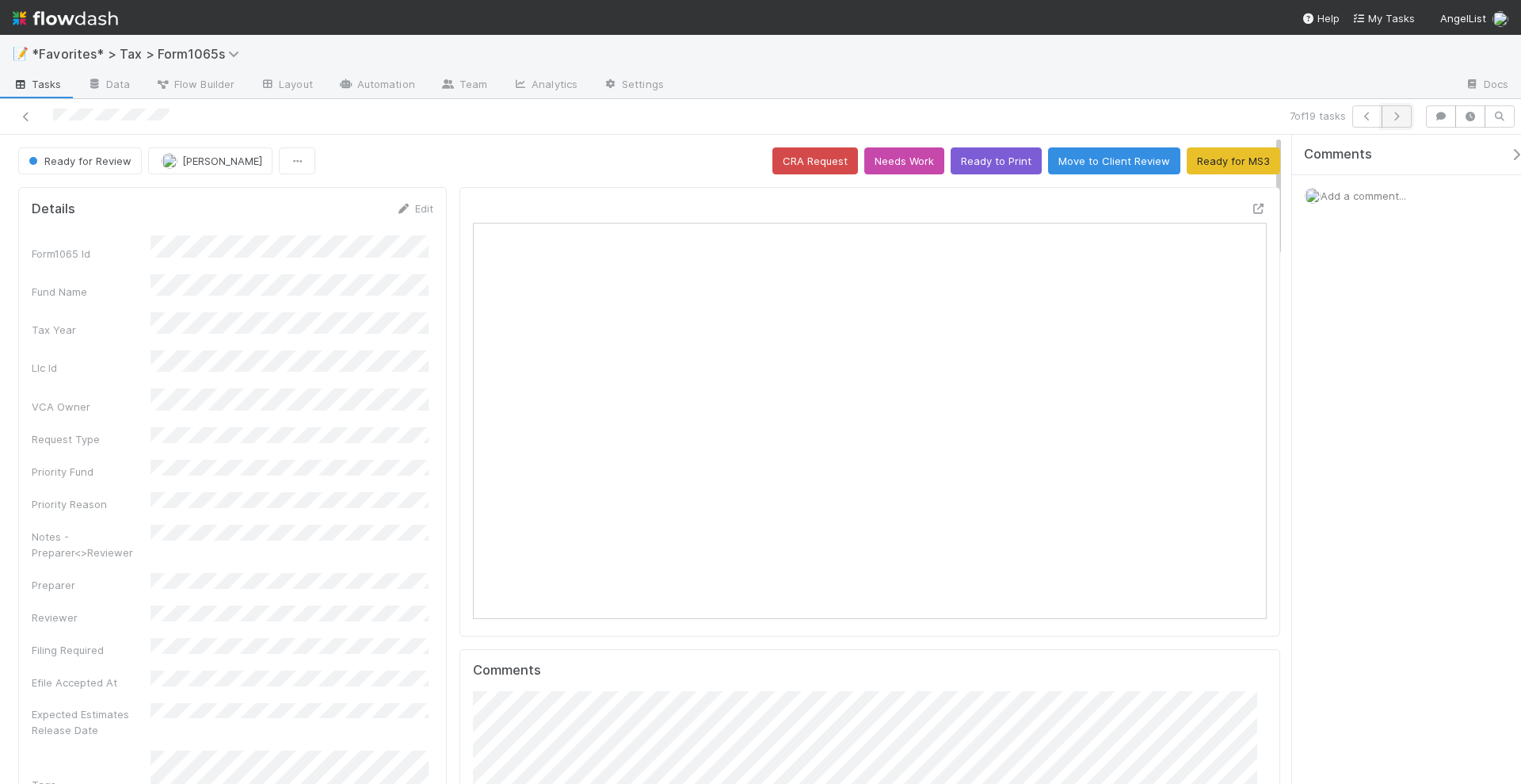
click at [1402, 118] on icon "button" at bounding box center [1397, 117] width 16 height 10
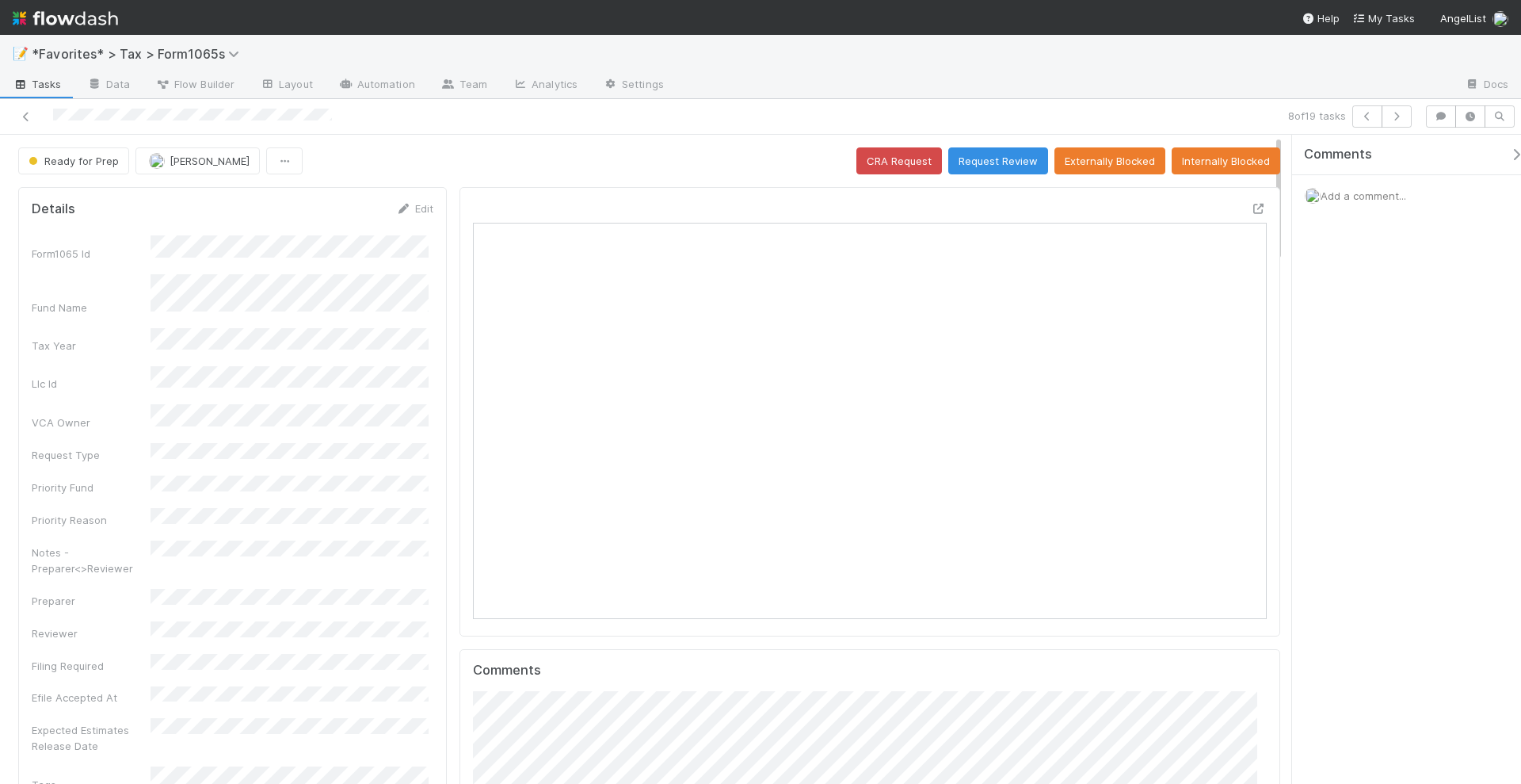
scroll to position [307, 769]
click at [1405, 115] on icon "button" at bounding box center [1397, 117] width 16 height 10
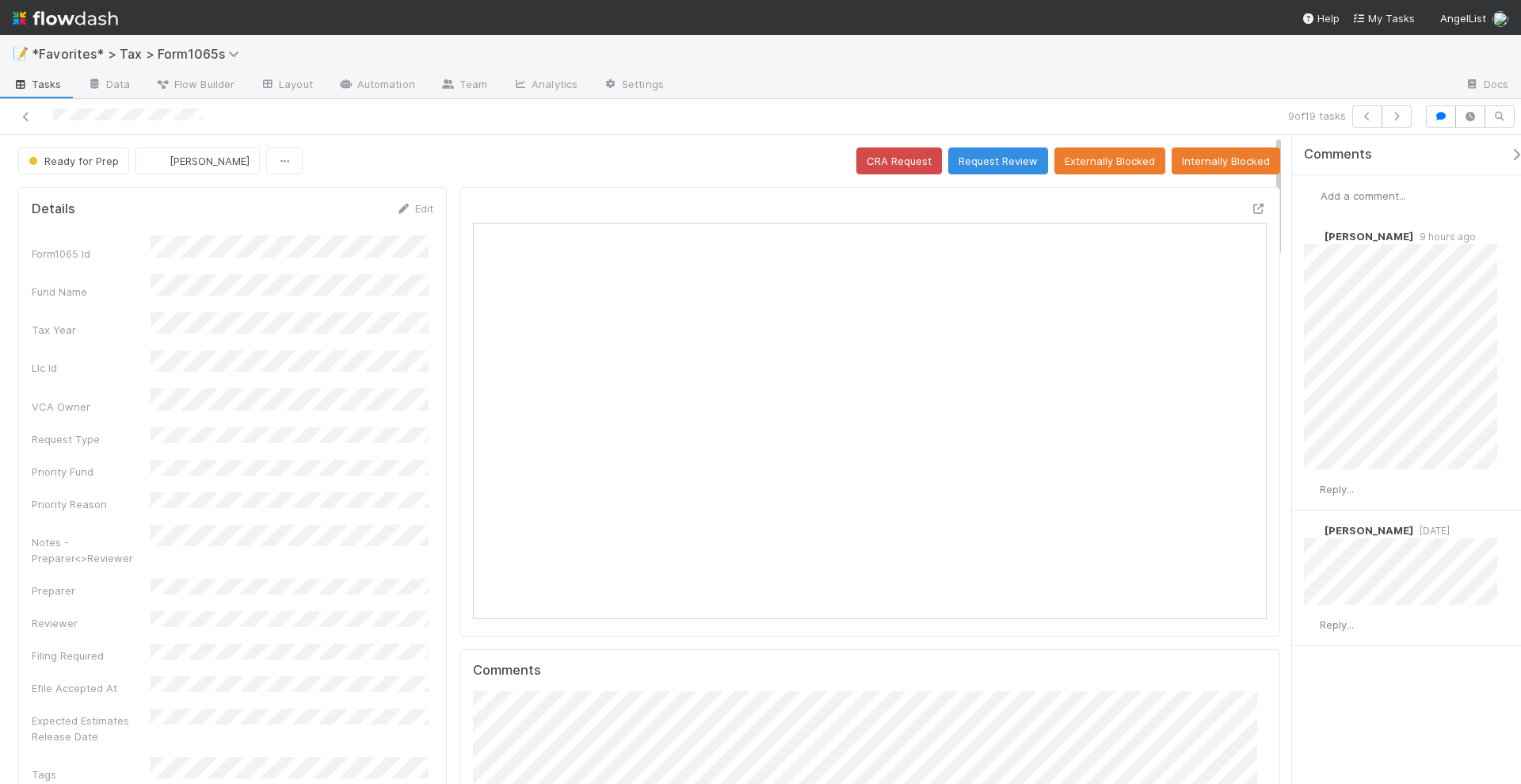
scroll to position [307, 382]
click at [1405, 116] on icon "button" at bounding box center [1397, 117] width 16 height 10
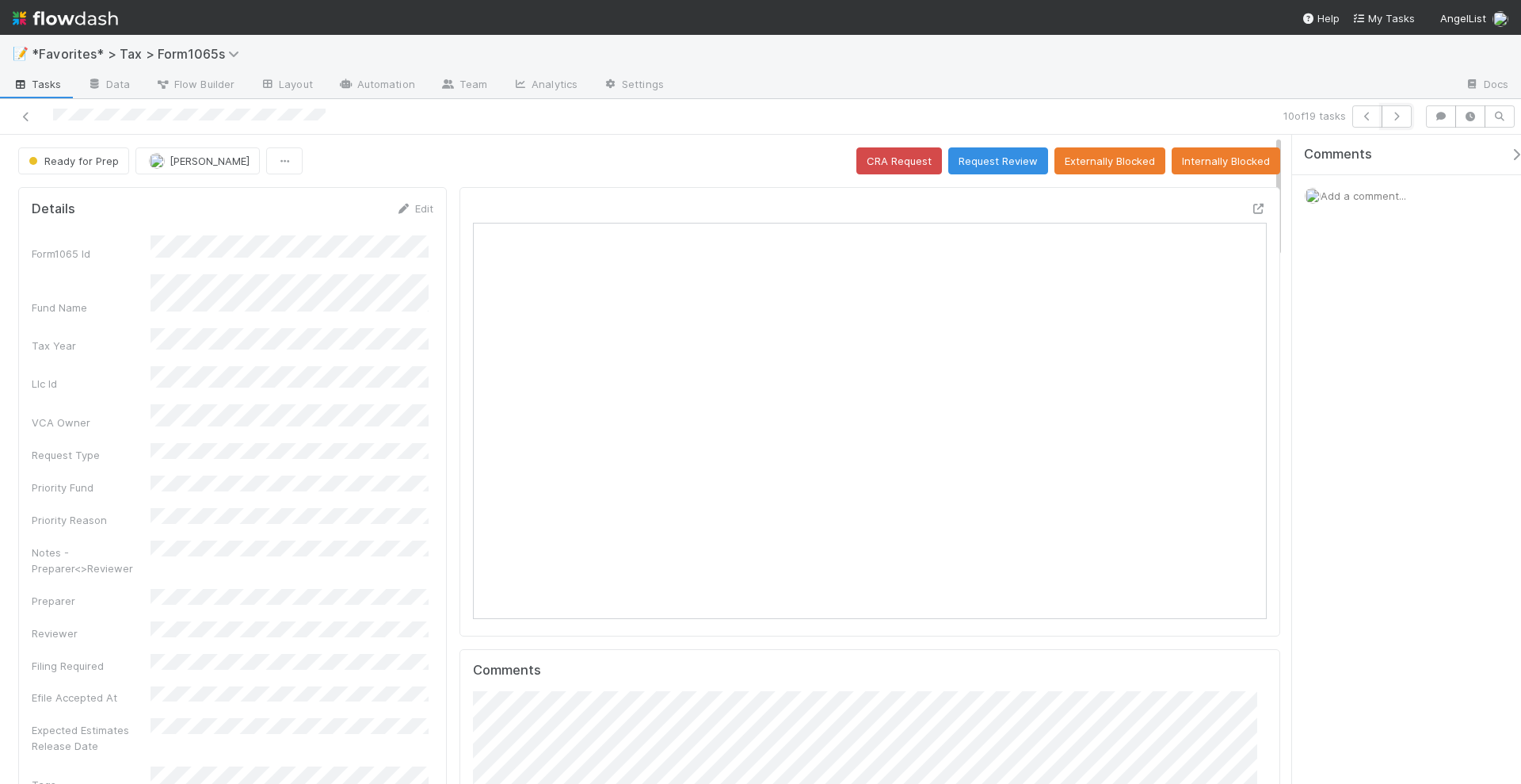
click at [1405, 116] on icon "button" at bounding box center [1397, 117] width 16 height 10
click at [1251, 207] on icon at bounding box center [1259, 209] width 16 height 10
click at [1397, 109] on button "button" at bounding box center [1396, 116] width 30 height 23
click at [1251, 200] on div at bounding box center [1259, 208] width 16 height 16
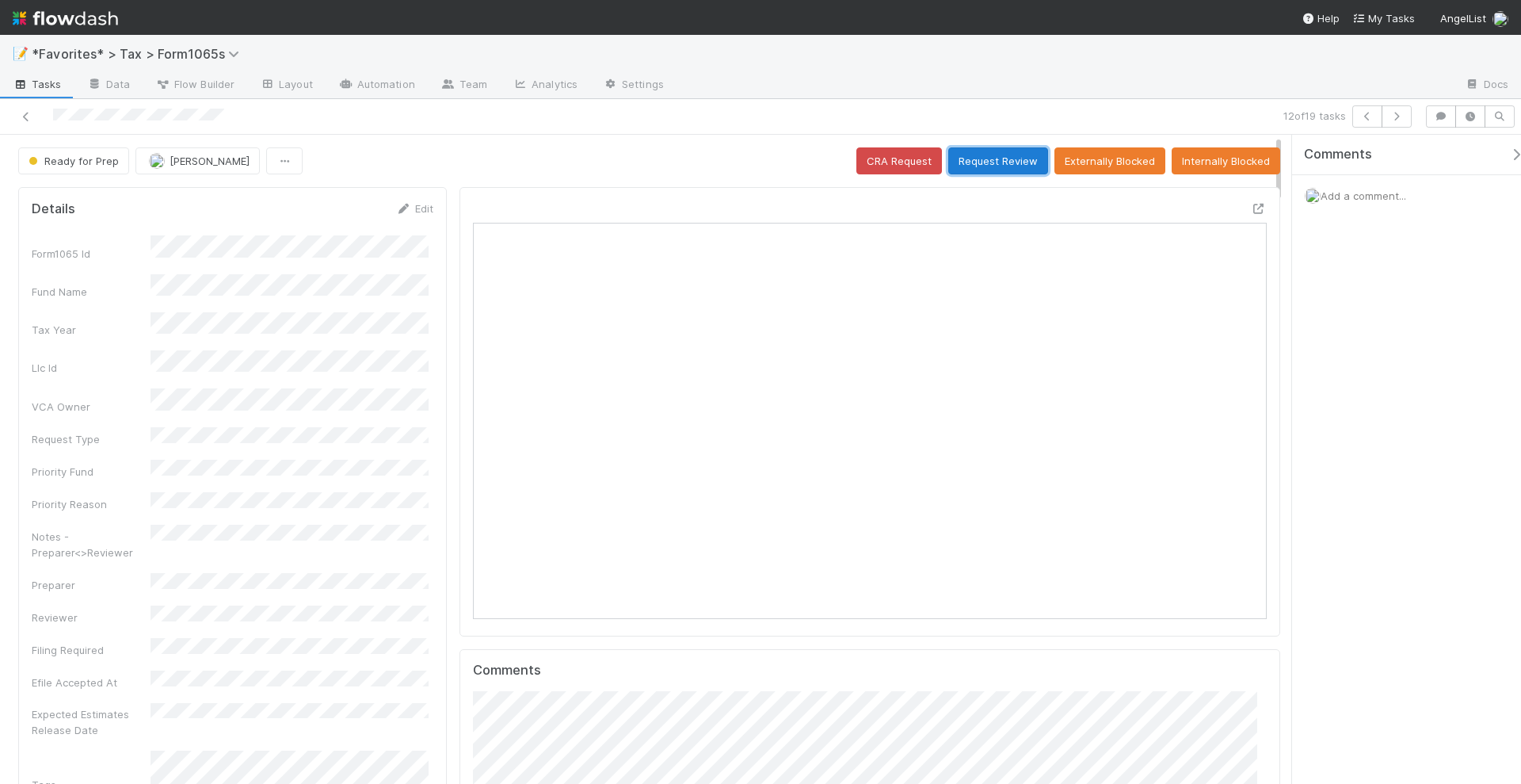
click at [960, 153] on button "Request Review" at bounding box center [999, 160] width 100 height 26
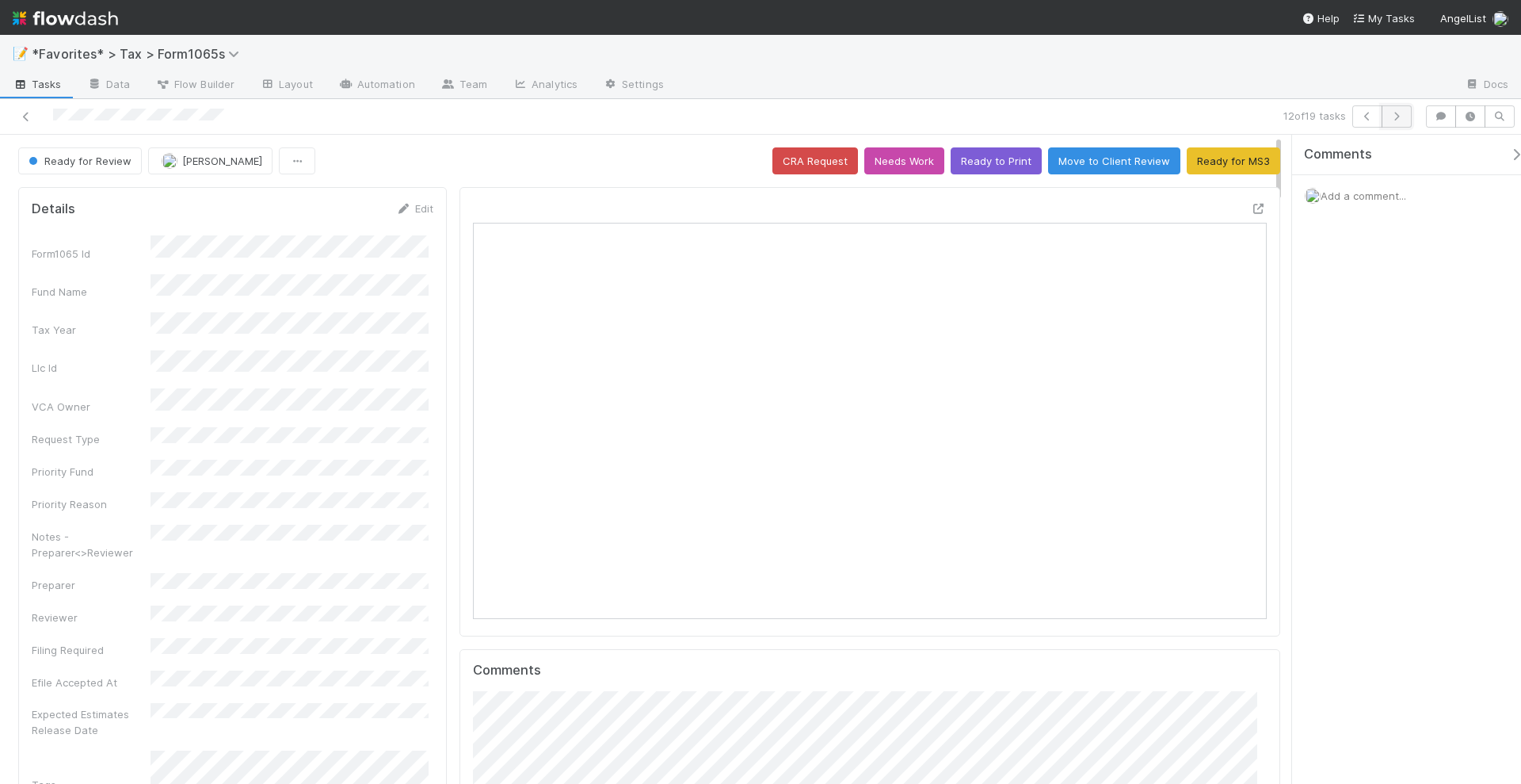
click at [1397, 116] on icon "button" at bounding box center [1397, 117] width 16 height 10
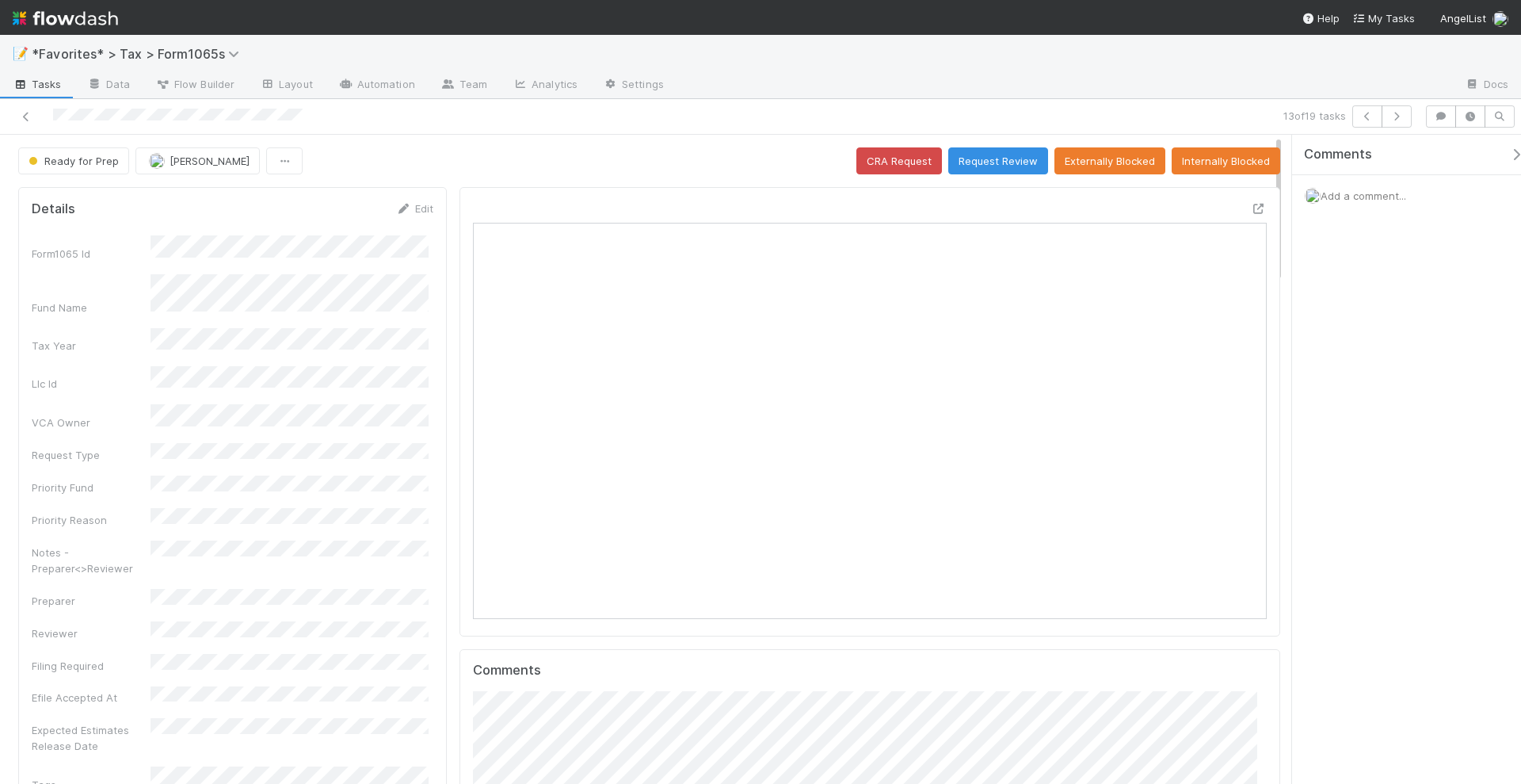
scroll to position [307, 769]
click at [1251, 210] on icon at bounding box center [1259, 209] width 16 height 10
click at [1400, 113] on icon "button" at bounding box center [1397, 117] width 16 height 10
click at [1251, 207] on icon at bounding box center [1259, 209] width 16 height 10
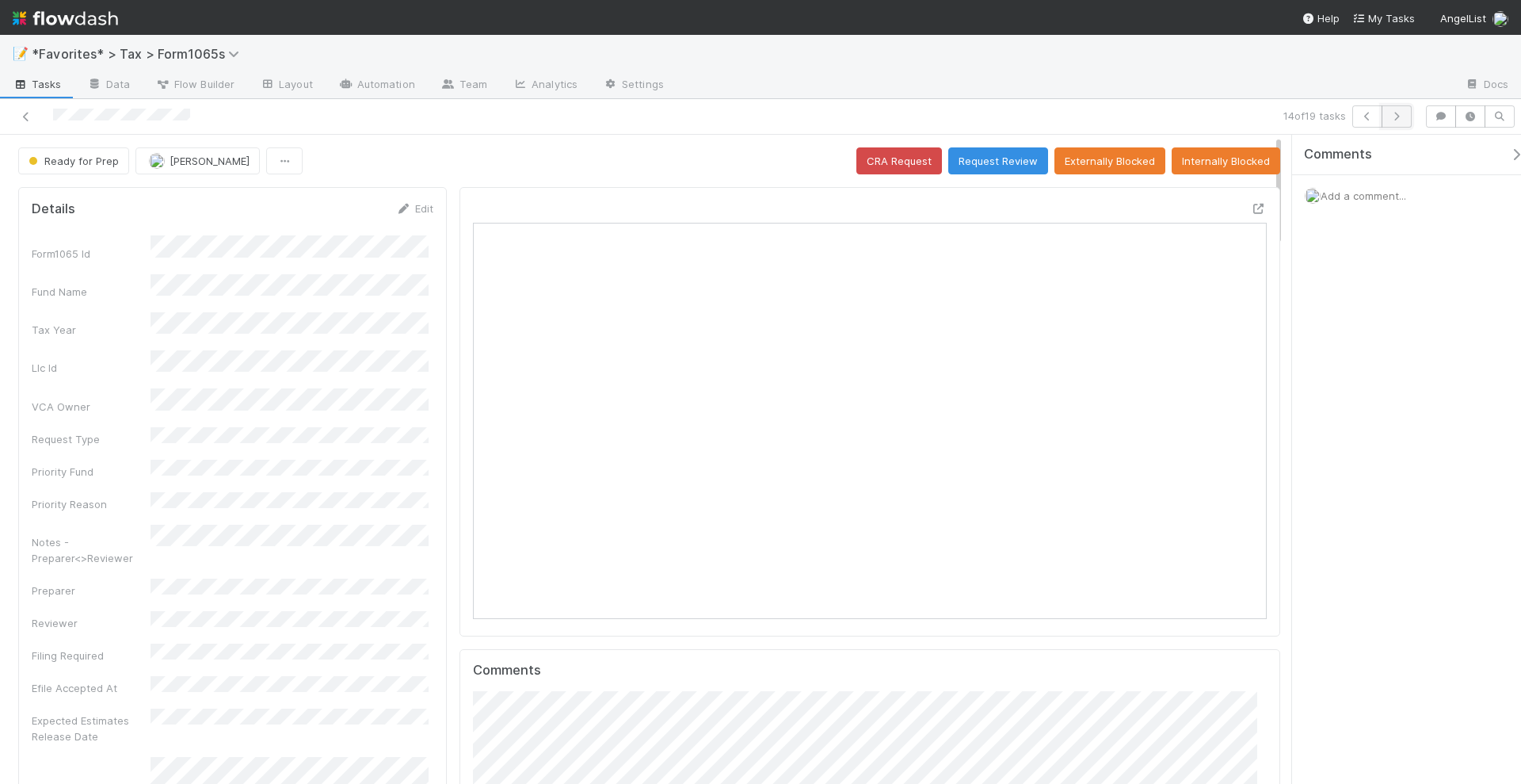
click at [1405, 116] on icon "button" at bounding box center [1397, 117] width 16 height 10
click at [1251, 204] on icon at bounding box center [1259, 209] width 16 height 10
click at [1397, 112] on icon "button" at bounding box center [1397, 117] width 16 height 10
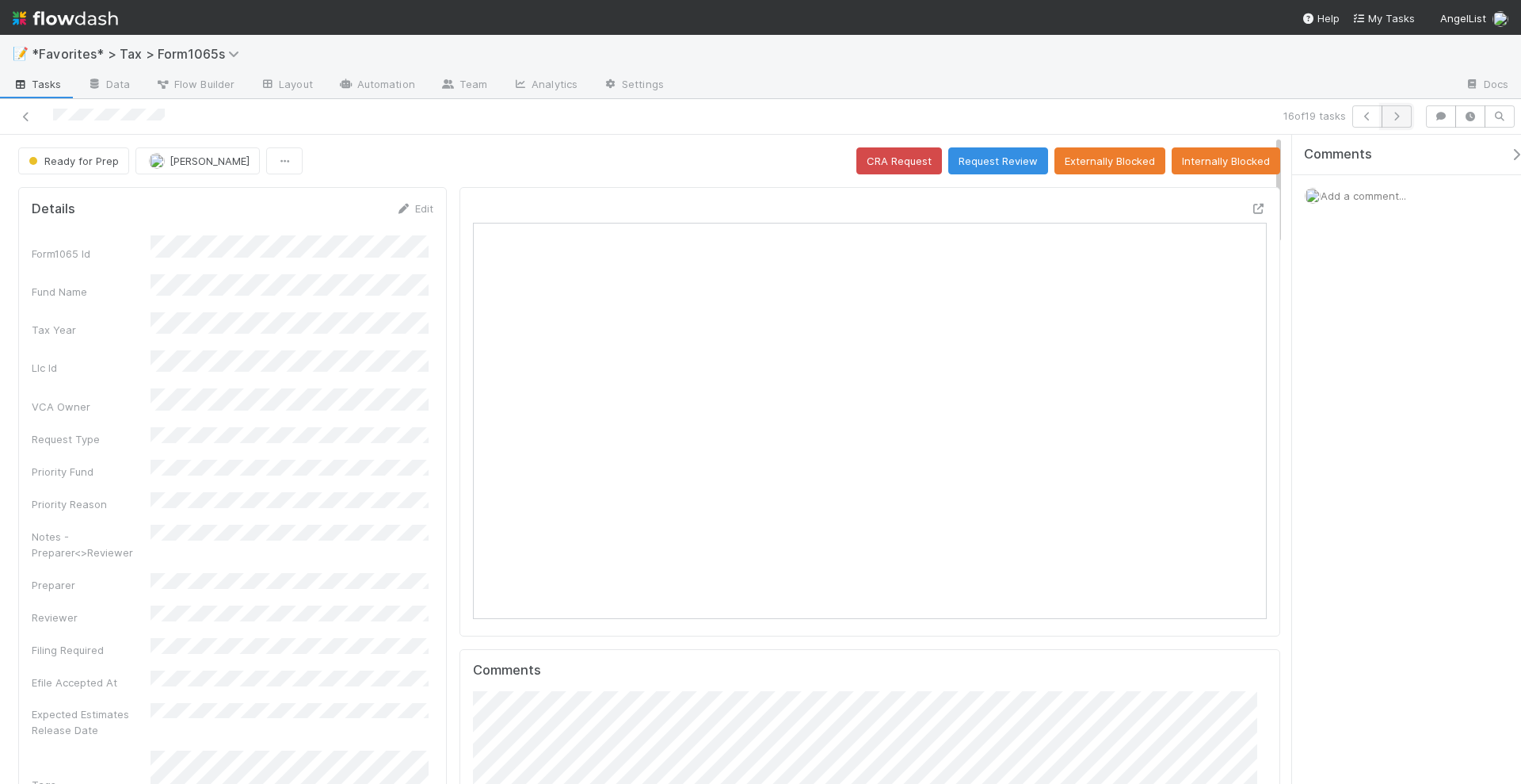
click at [1392, 119] on icon "button" at bounding box center [1397, 117] width 16 height 10
click at [1251, 206] on icon at bounding box center [1259, 209] width 16 height 10
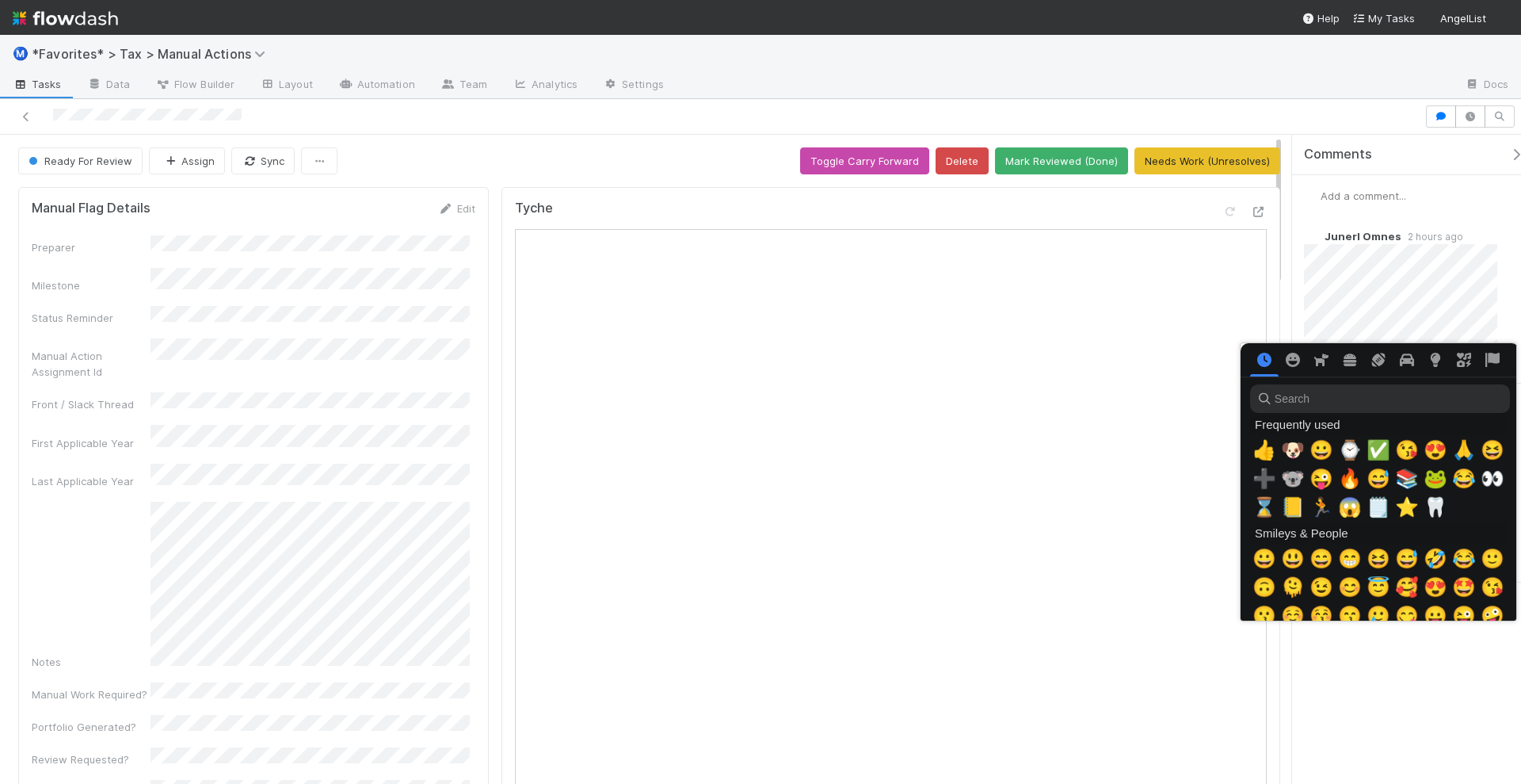
scroll to position [0, 8]
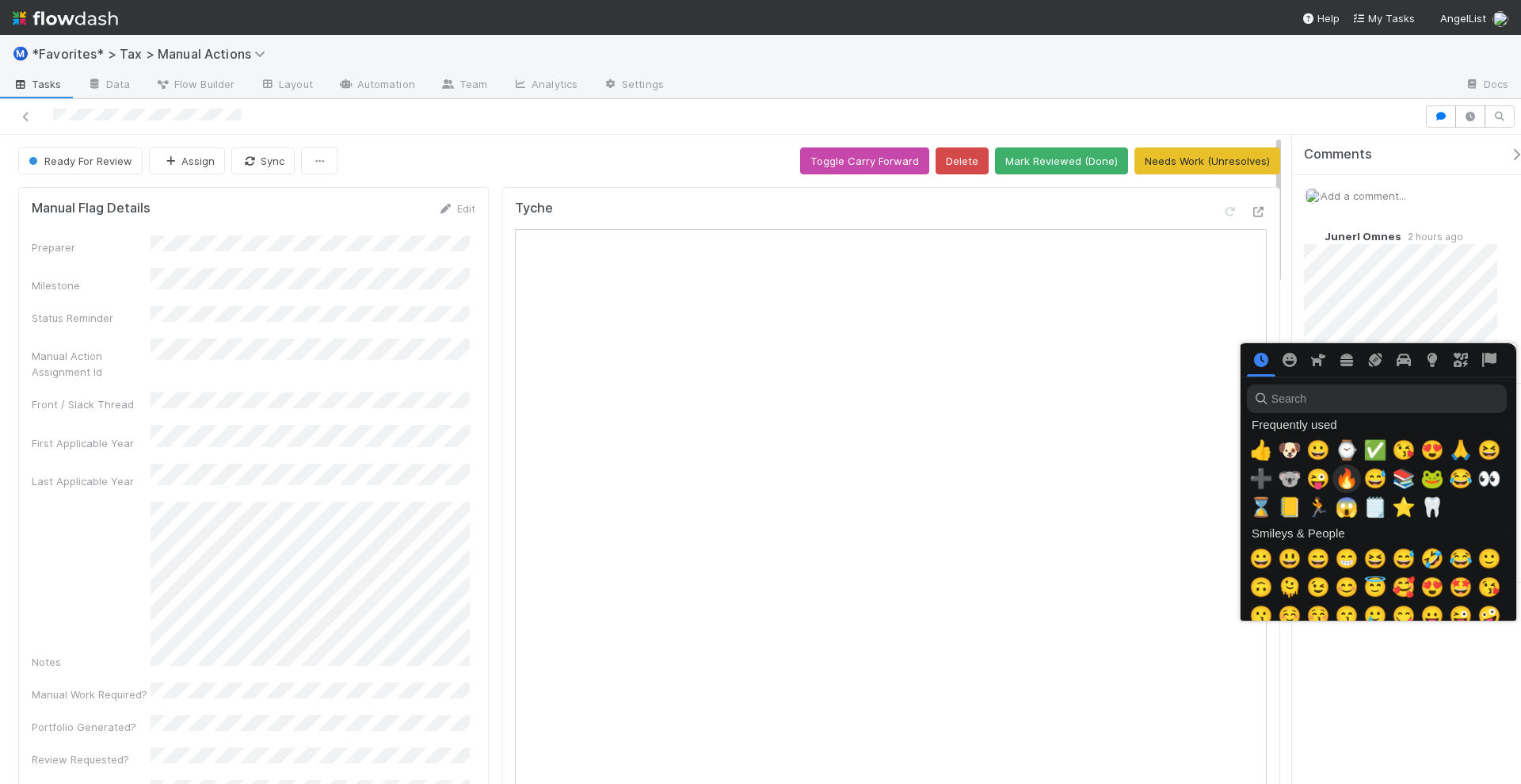
click at [1339, 476] on span "🔥" at bounding box center [1347, 478] width 24 height 23
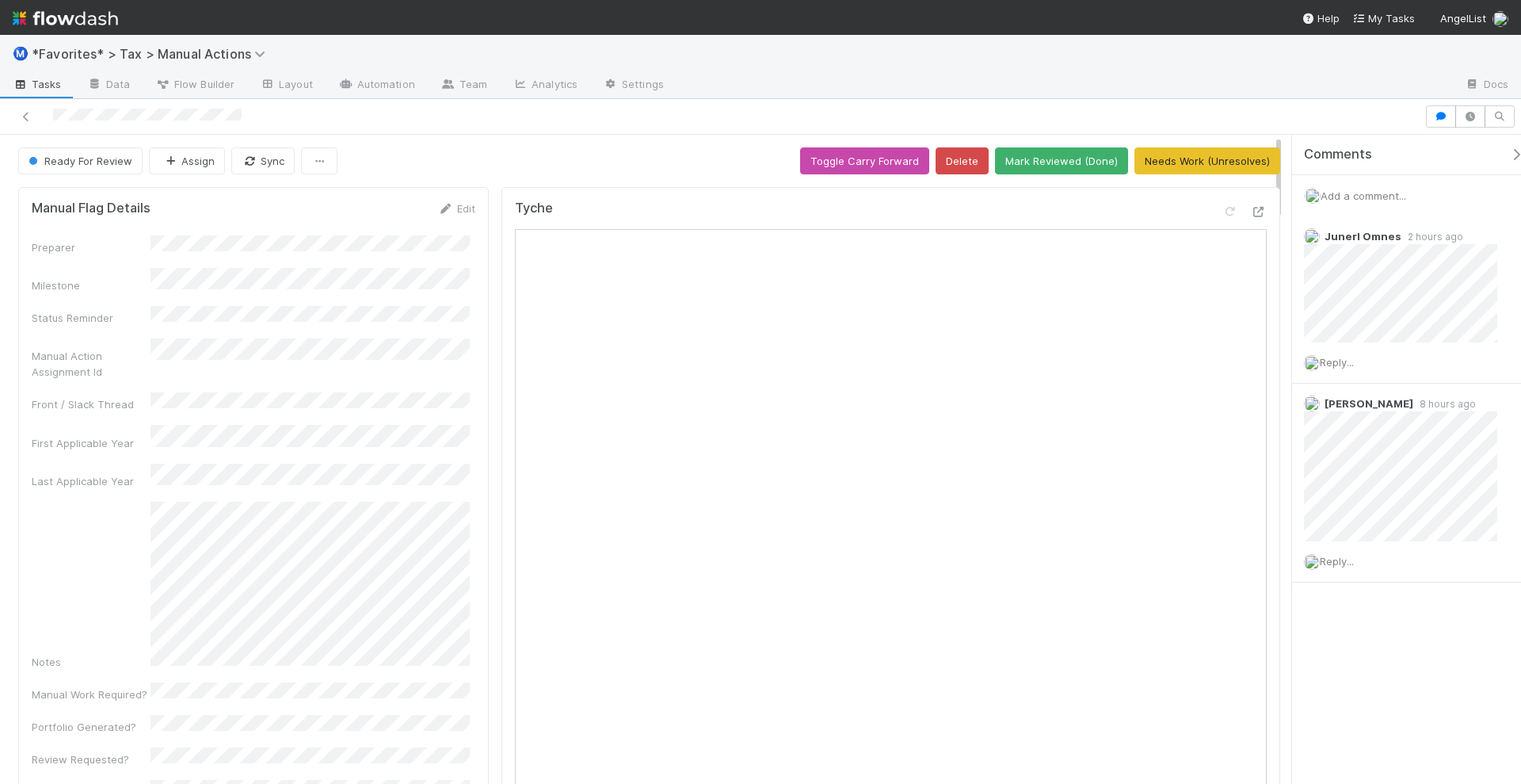
click at [1393, 643] on div "Comments Add a comment... Junerl Omnes 2 hours ago Reply... [PERSON_NAME] 8 hou…" at bounding box center [1414, 397] width 244 height 527
drag, startPoint x: 262, startPoint y: 119, endPoint x: 44, endPoint y: 122, distance: 218.0
click at [44, 122] on div at bounding box center [711, 116] width 1412 height 23
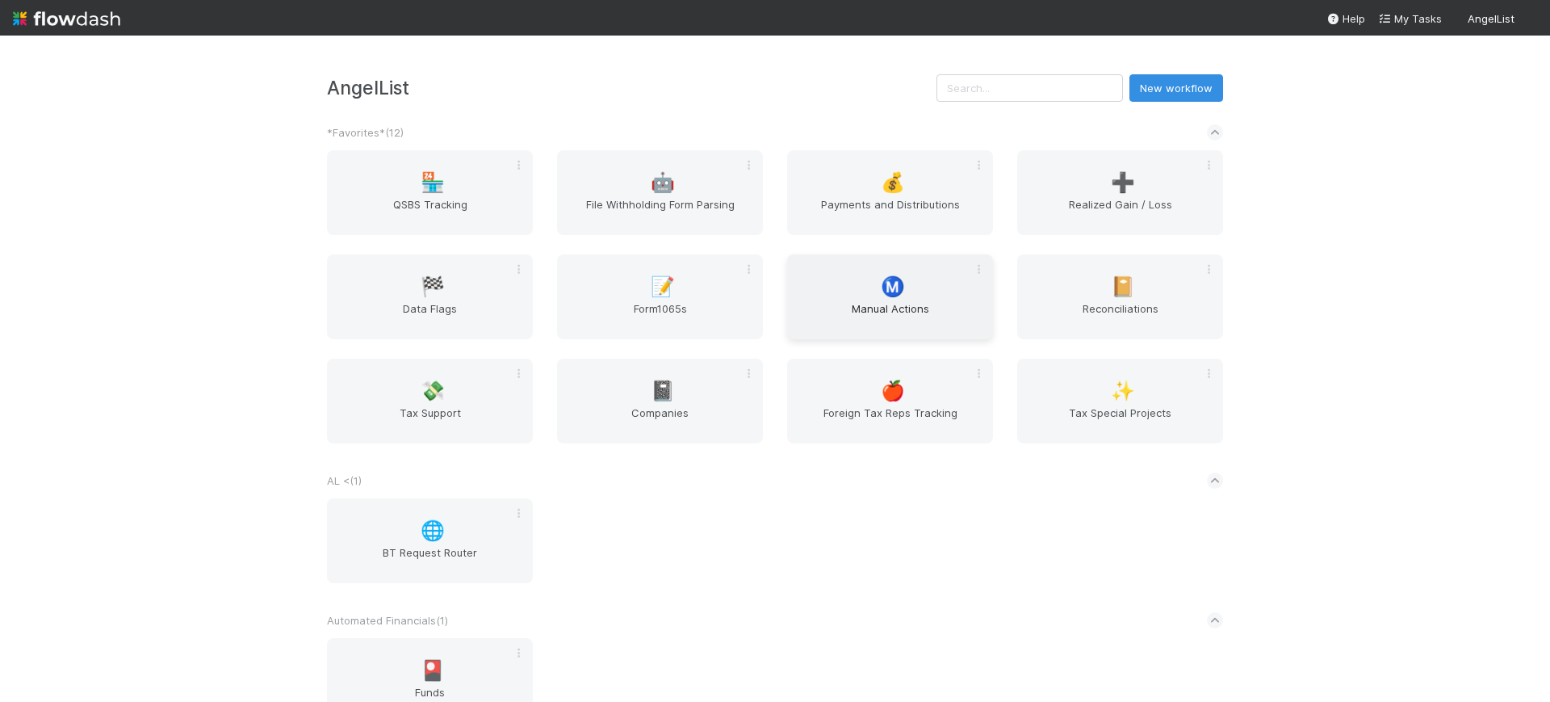
click at [819, 304] on span "Manual Actions" at bounding box center [890, 316] width 193 height 32
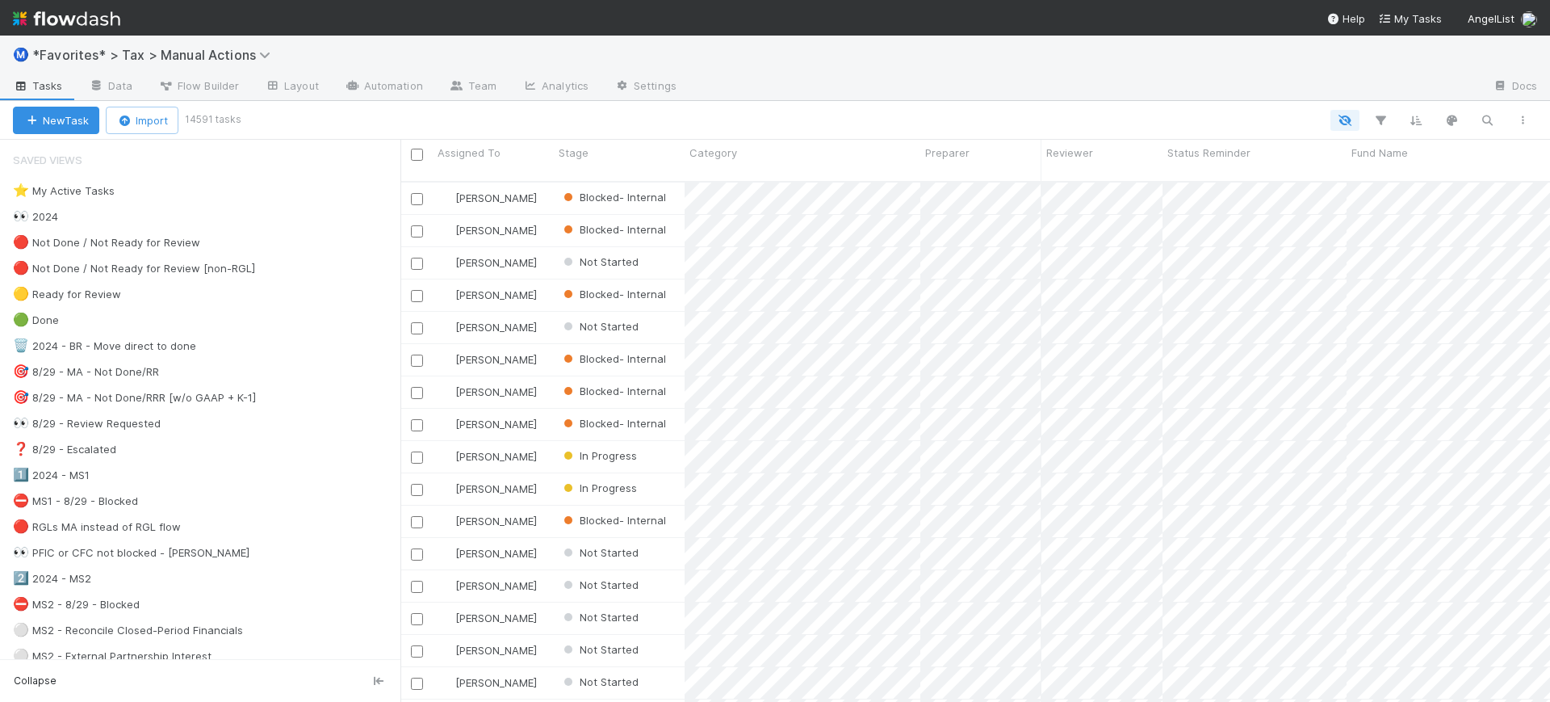
scroll to position [518, 1135]
click at [1487, 121] on icon "button" at bounding box center [1487, 120] width 16 height 15
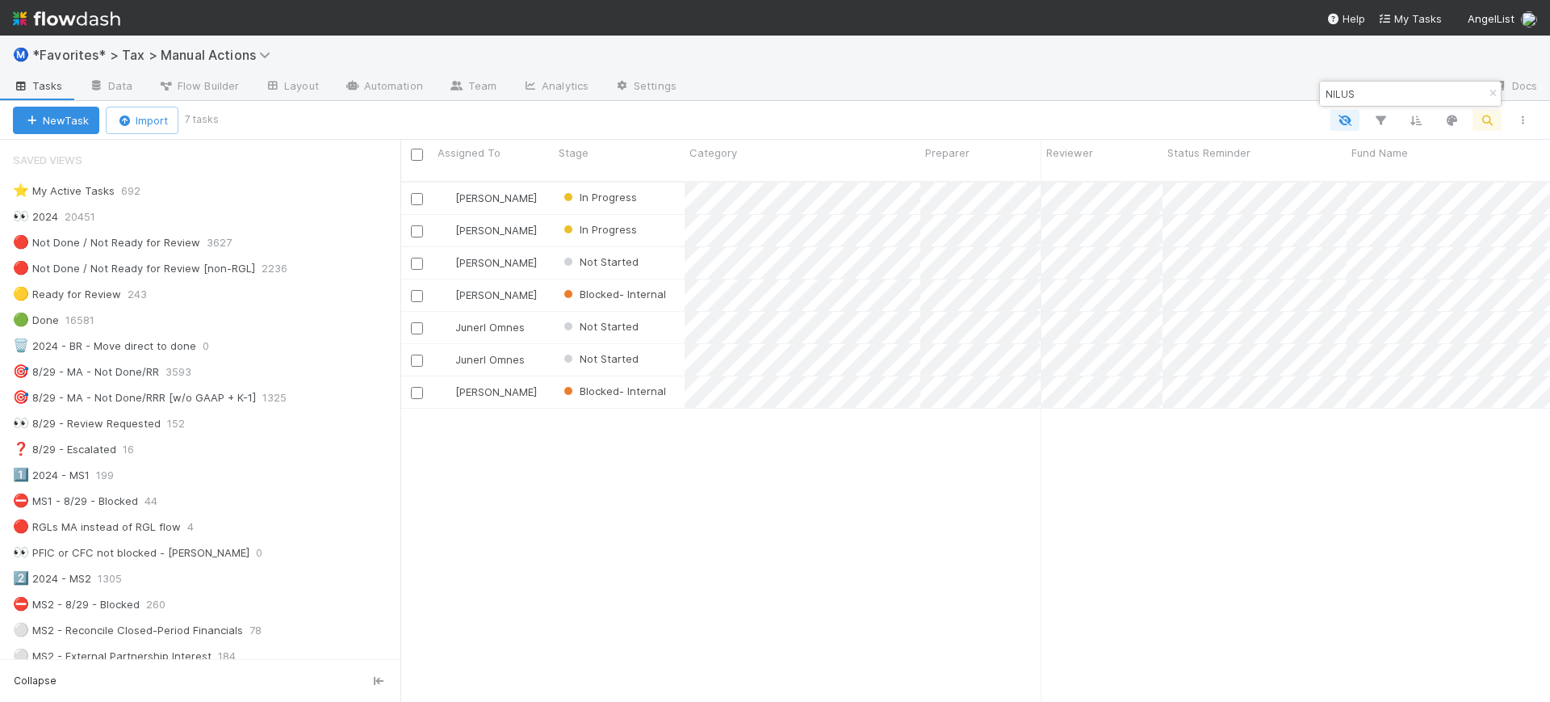
type input "NILUS"
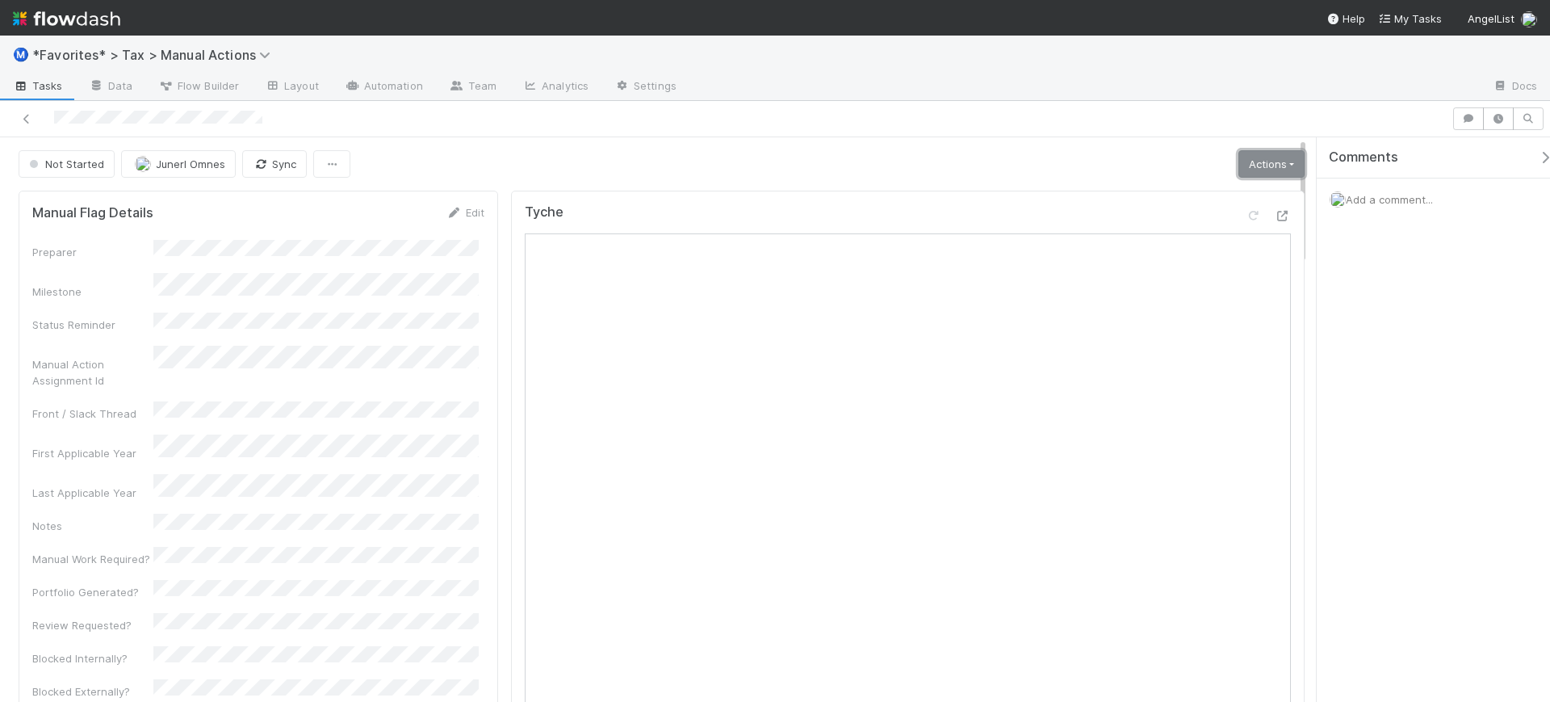
click at [1239, 171] on link "Actions" at bounding box center [1272, 163] width 66 height 27
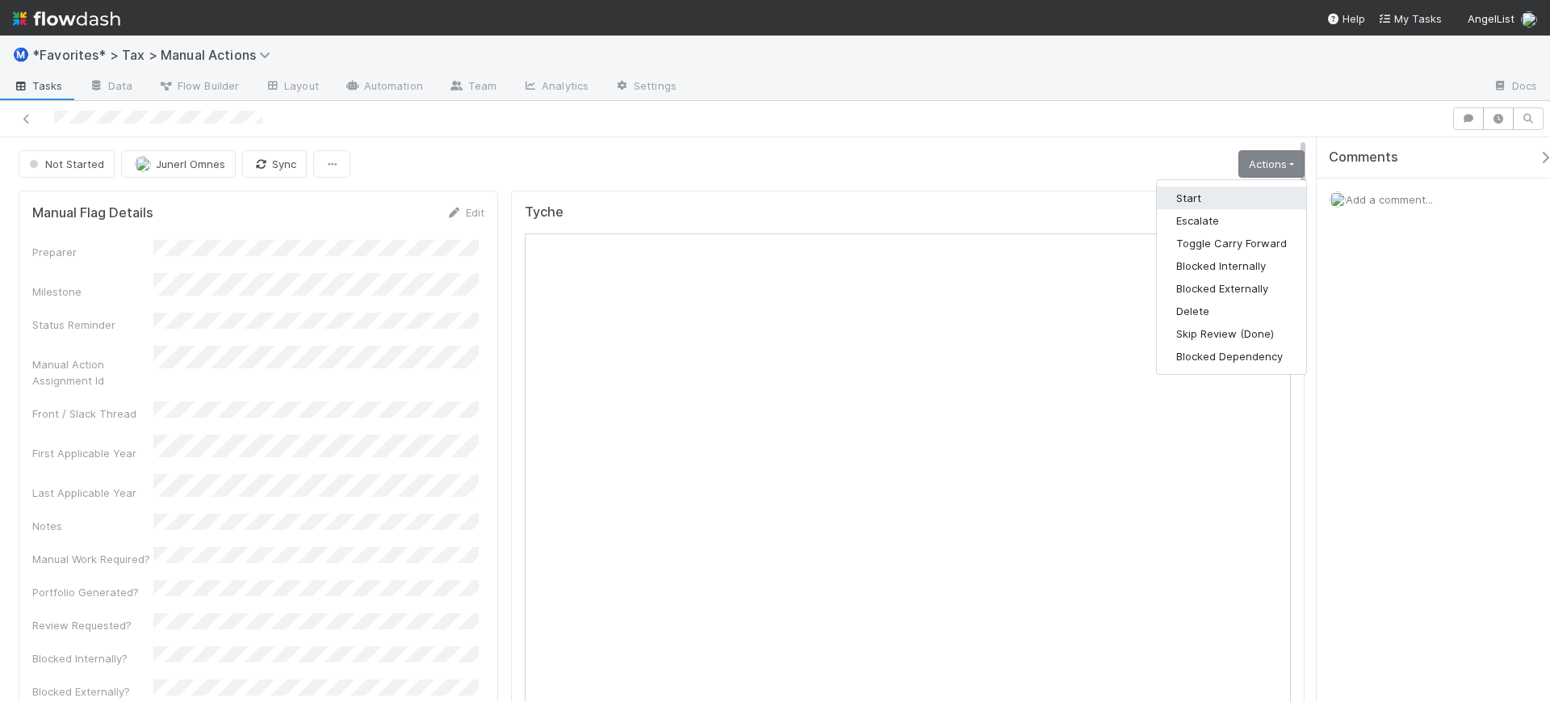
click at [1191, 193] on button "Start" at bounding box center [1231, 198] width 149 height 23
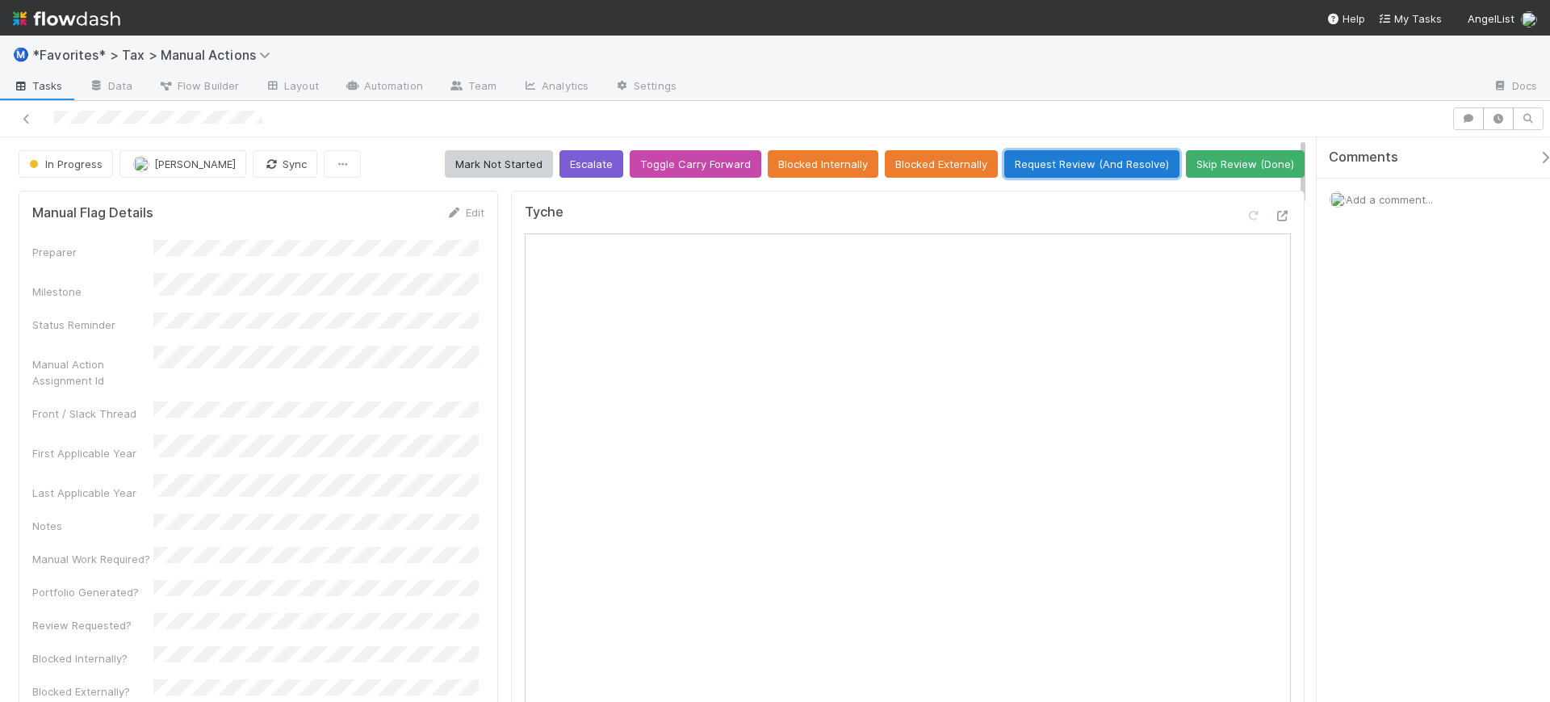
click at [1088, 158] on button "Request Review (And Resolve)" at bounding box center [1091, 163] width 175 height 27
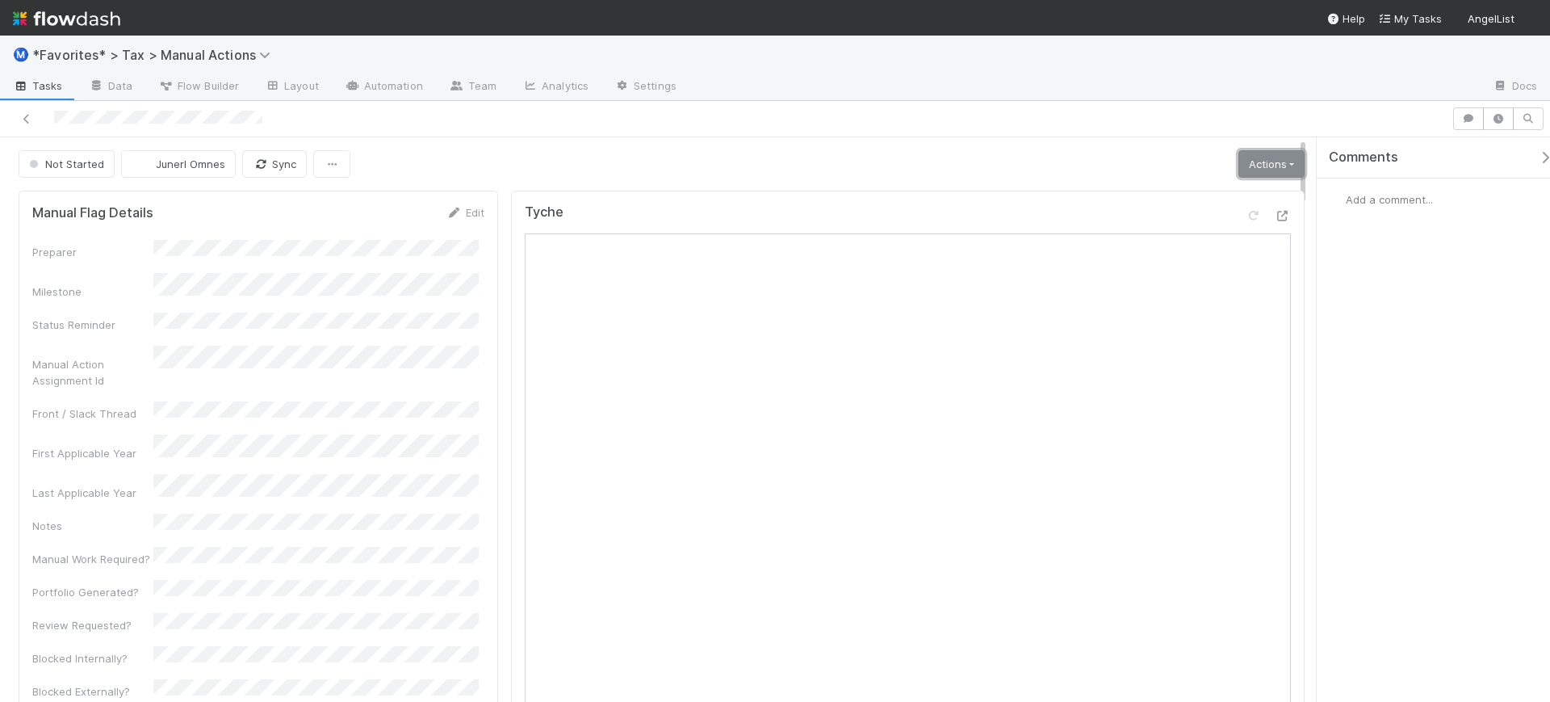
click at [1256, 165] on link "Actions" at bounding box center [1272, 163] width 66 height 27
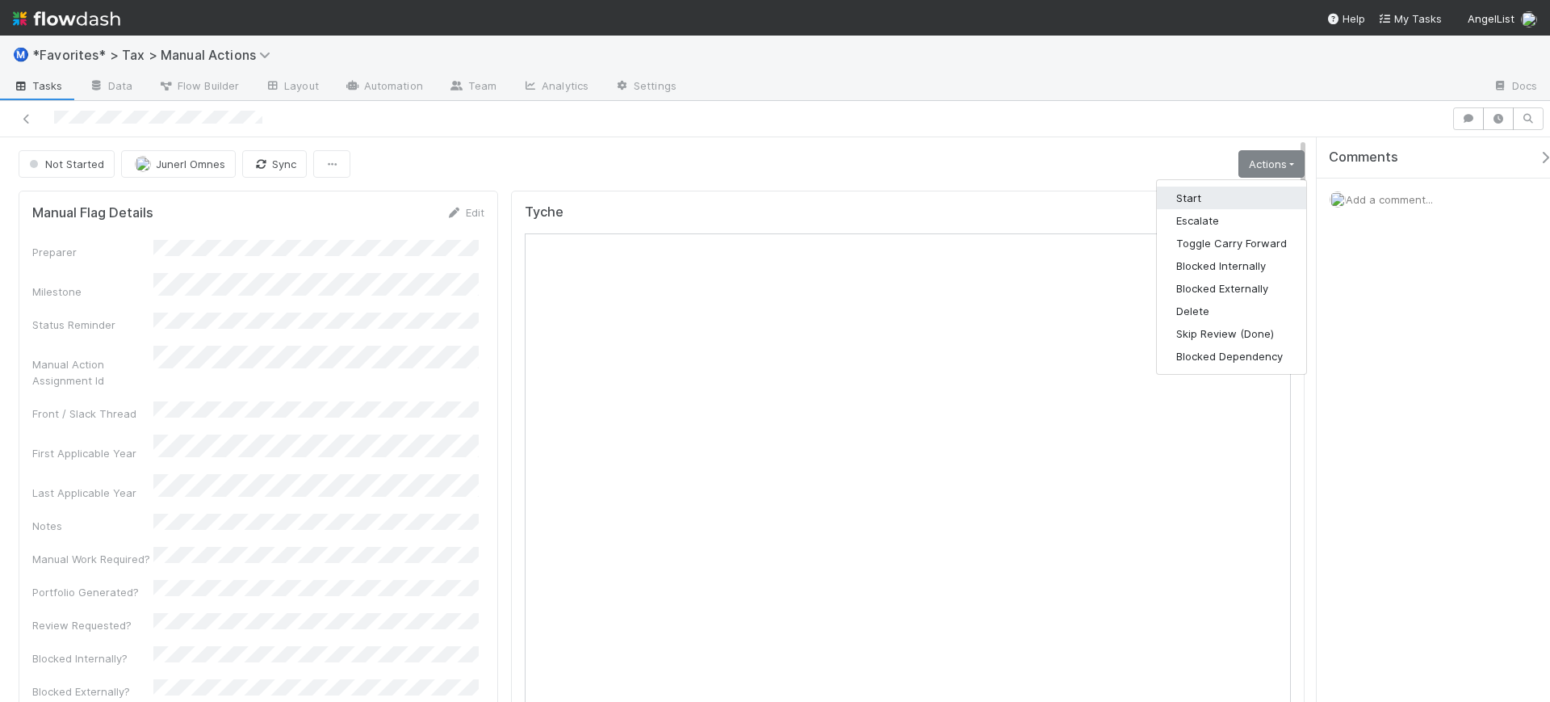
click at [1252, 199] on button "Start" at bounding box center [1231, 198] width 149 height 23
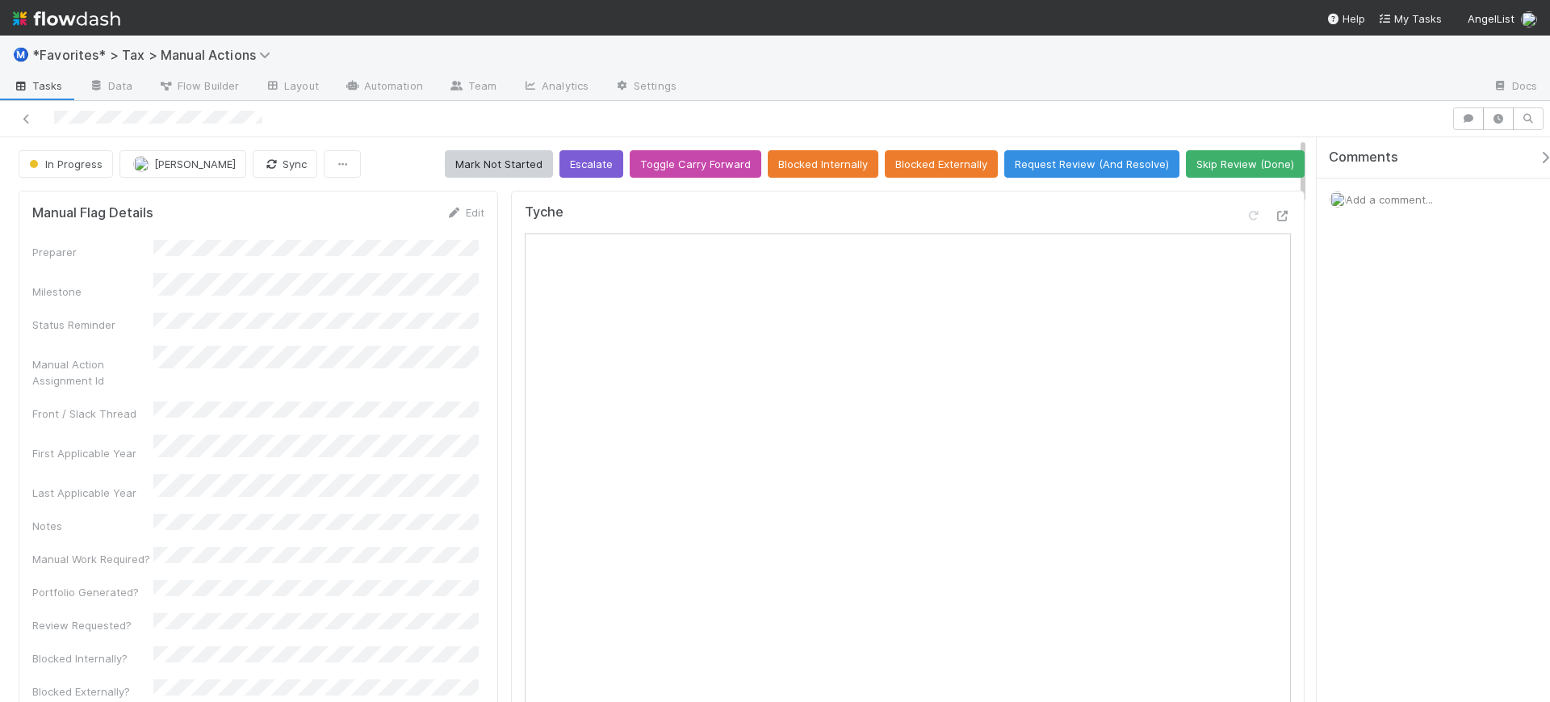
click at [1088, 161] on button "Request Review (And Resolve)" at bounding box center [1091, 163] width 175 height 27
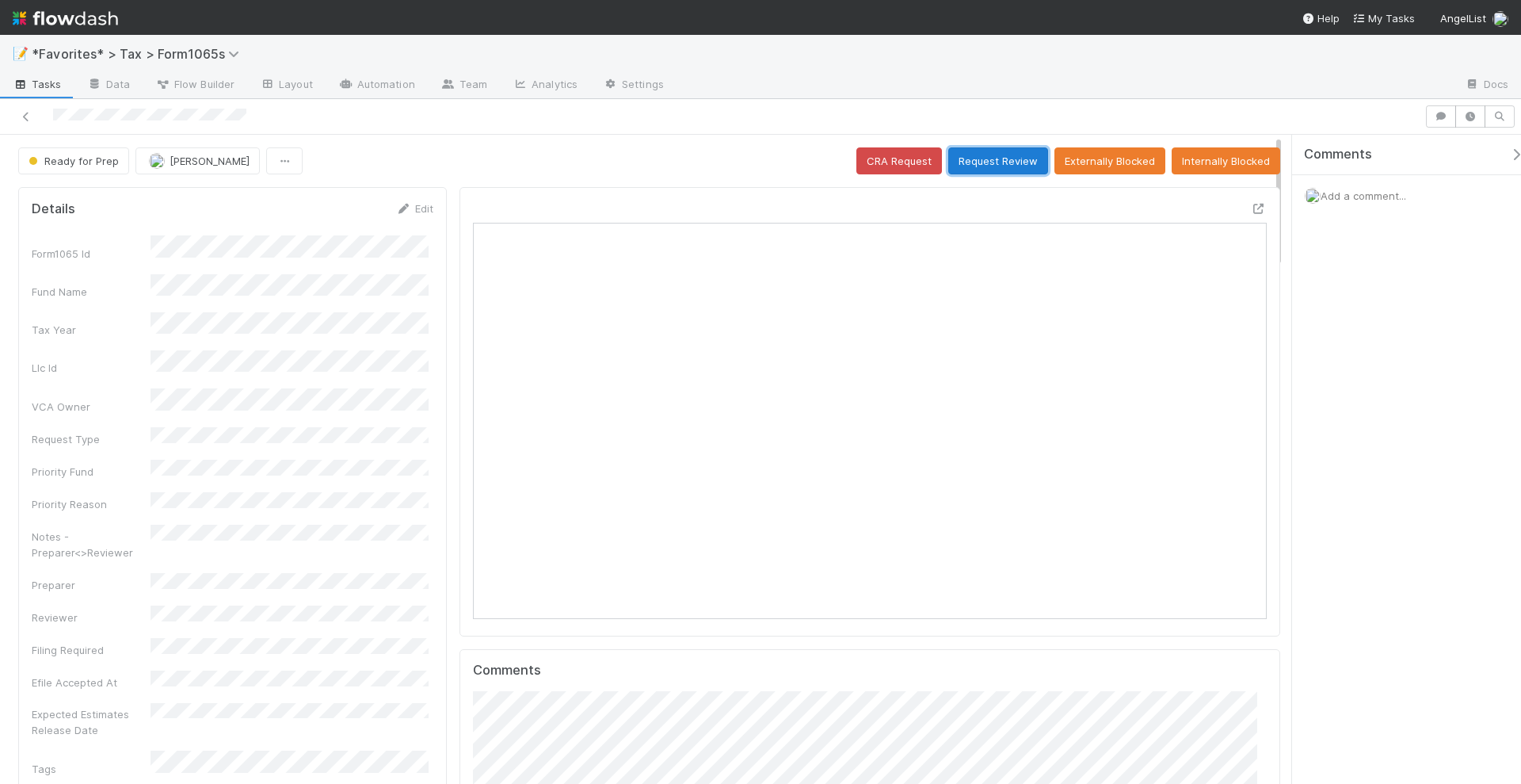
click at [985, 163] on button "Request Review" at bounding box center [999, 160] width 100 height 26
click at [1008, 161] on button "Request Review" at bounding box center [999, 160] width 100 height 26
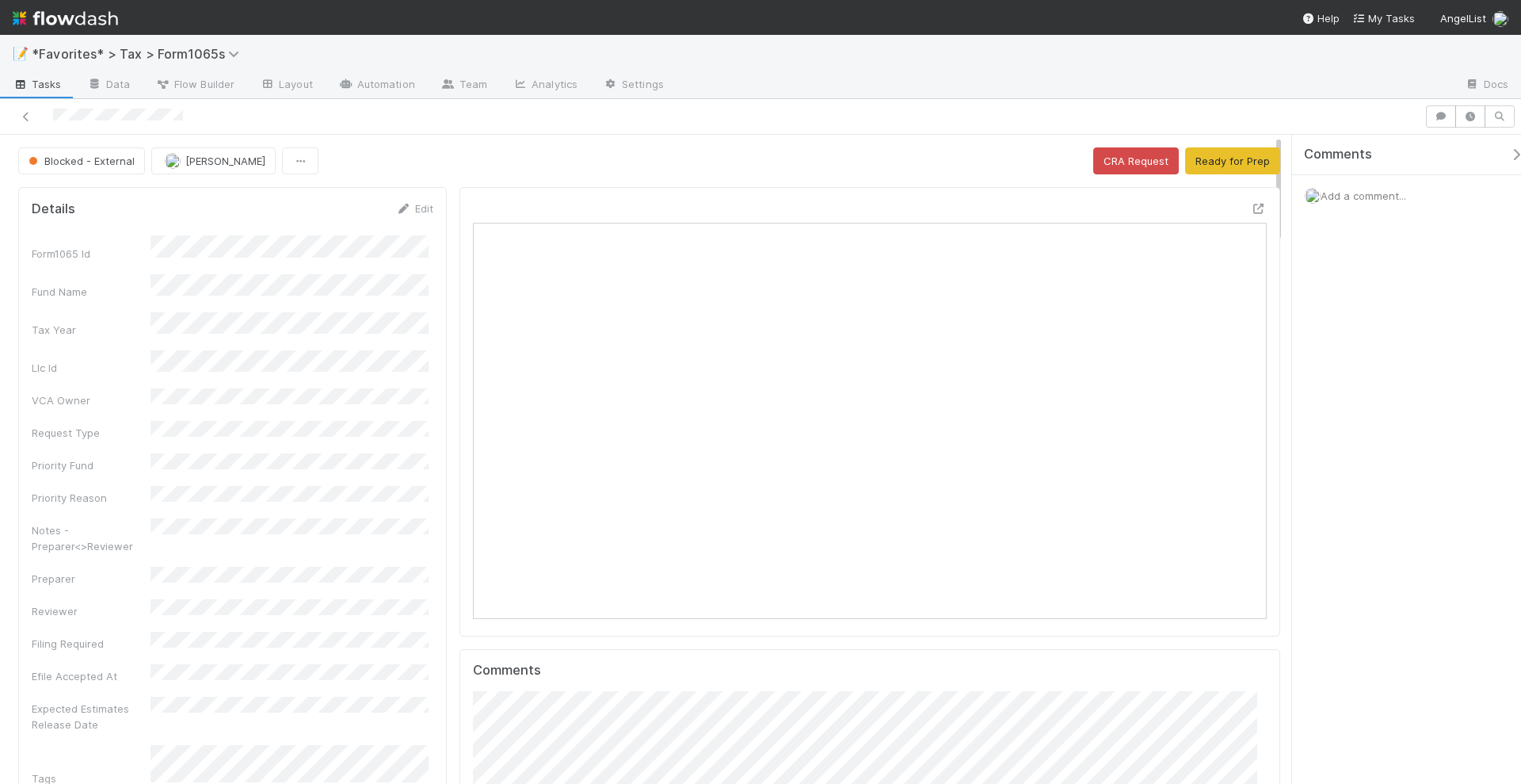
scroll to position [307, 769]
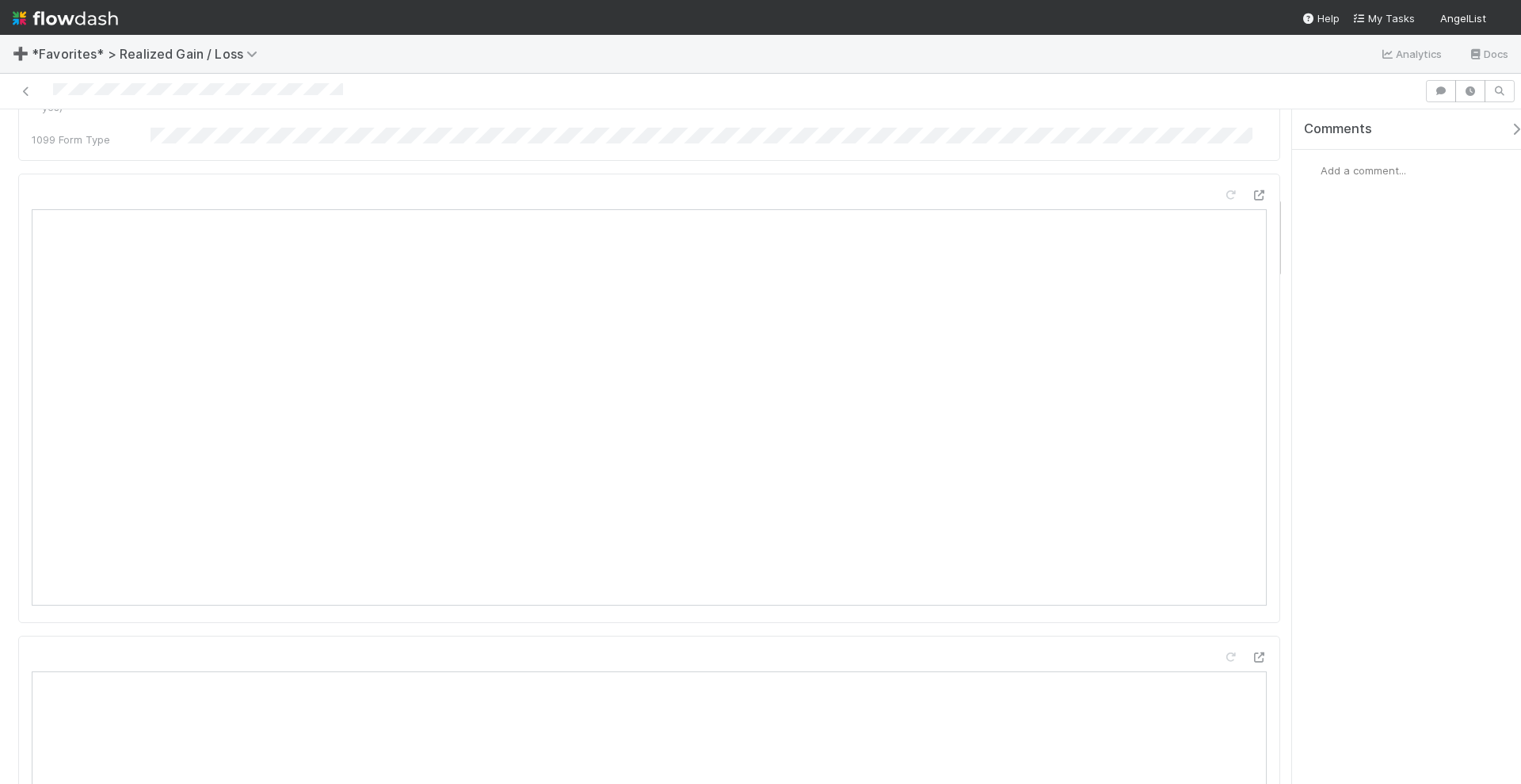
scroll to position [694, 0]
click at [1251, 240] on icon at bounding box center [1259, 245] width 16 height 10
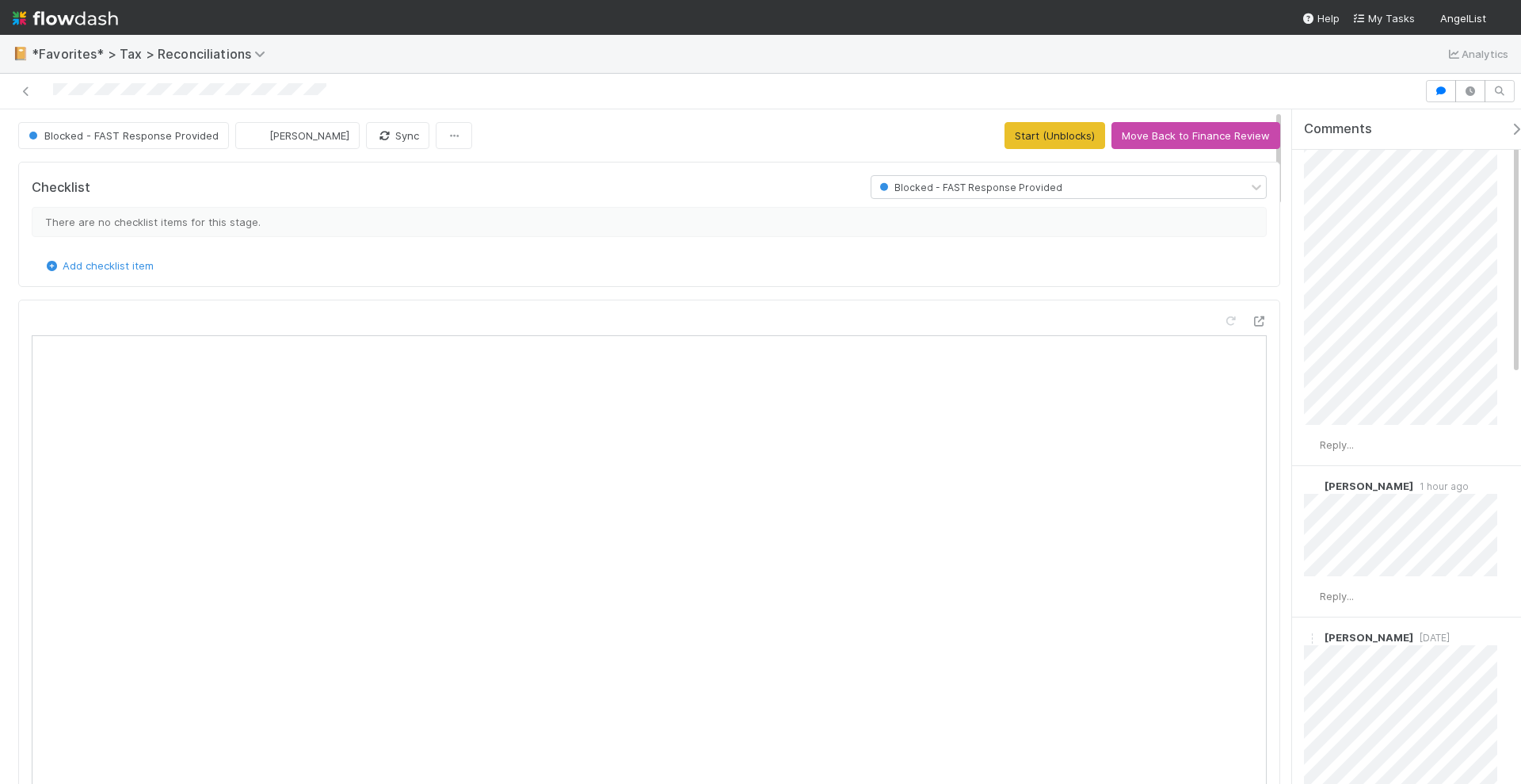
scroll to position [99, 0]
click at [1070, 134] on button "Start (Unblocks)" at bounding box center [1055, 134] width 101 height 26
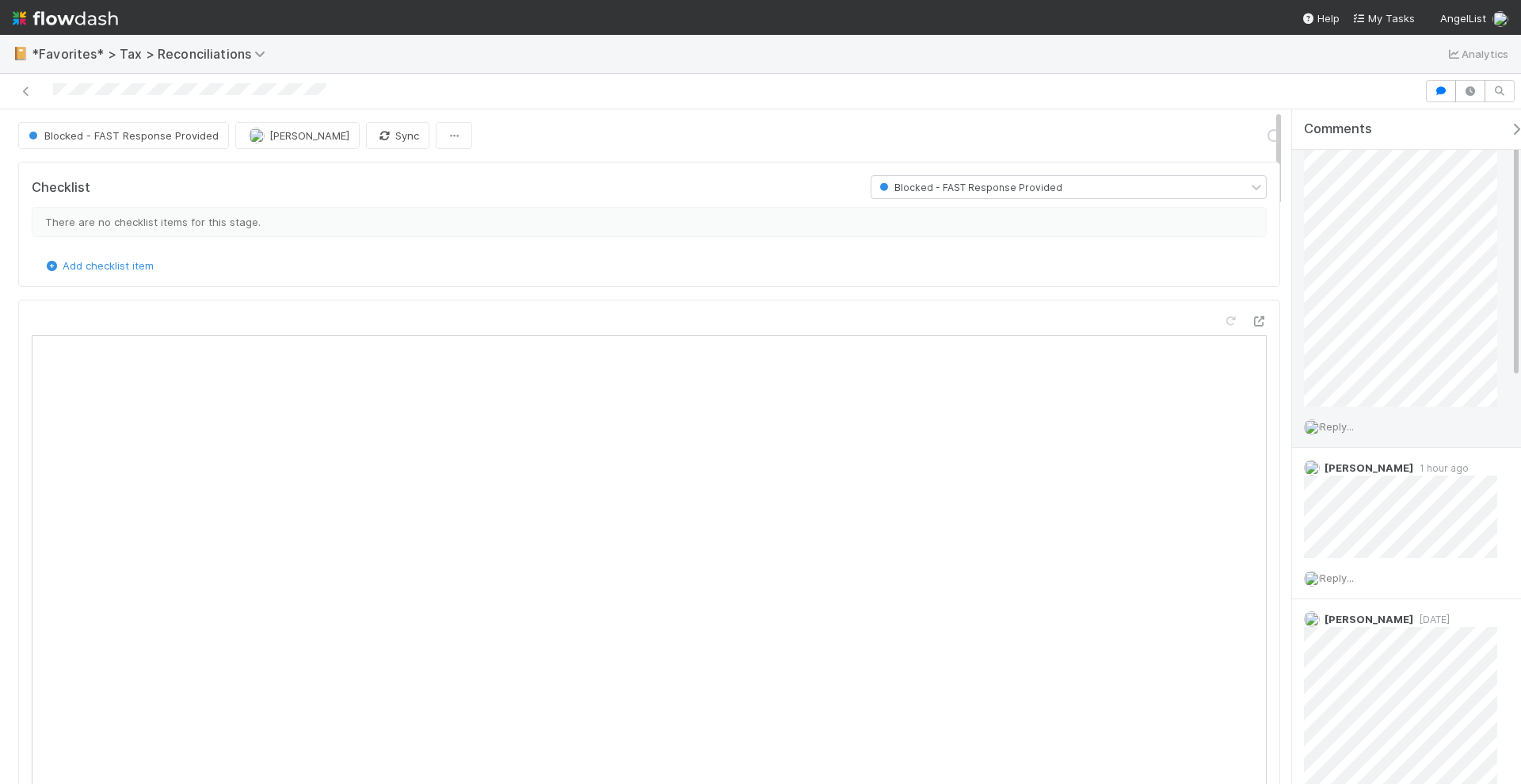
click at [1339, 423] on span "Reply..." at bounding box center [1337, 426] width 34 height 13
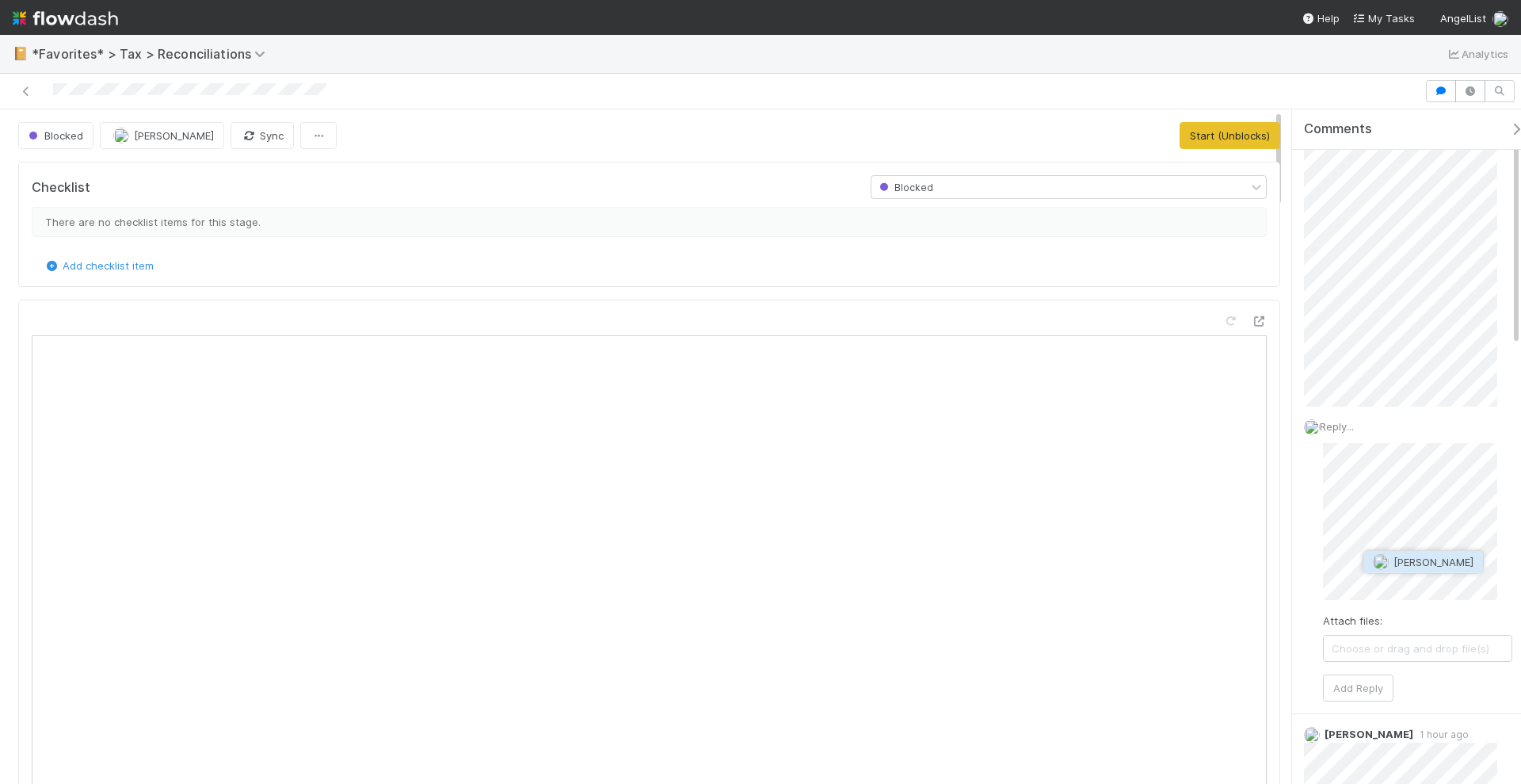
click at [1395, 563] on span "[PERSON_NAME]" at bounding box center [1434, 561] width 80 height 13
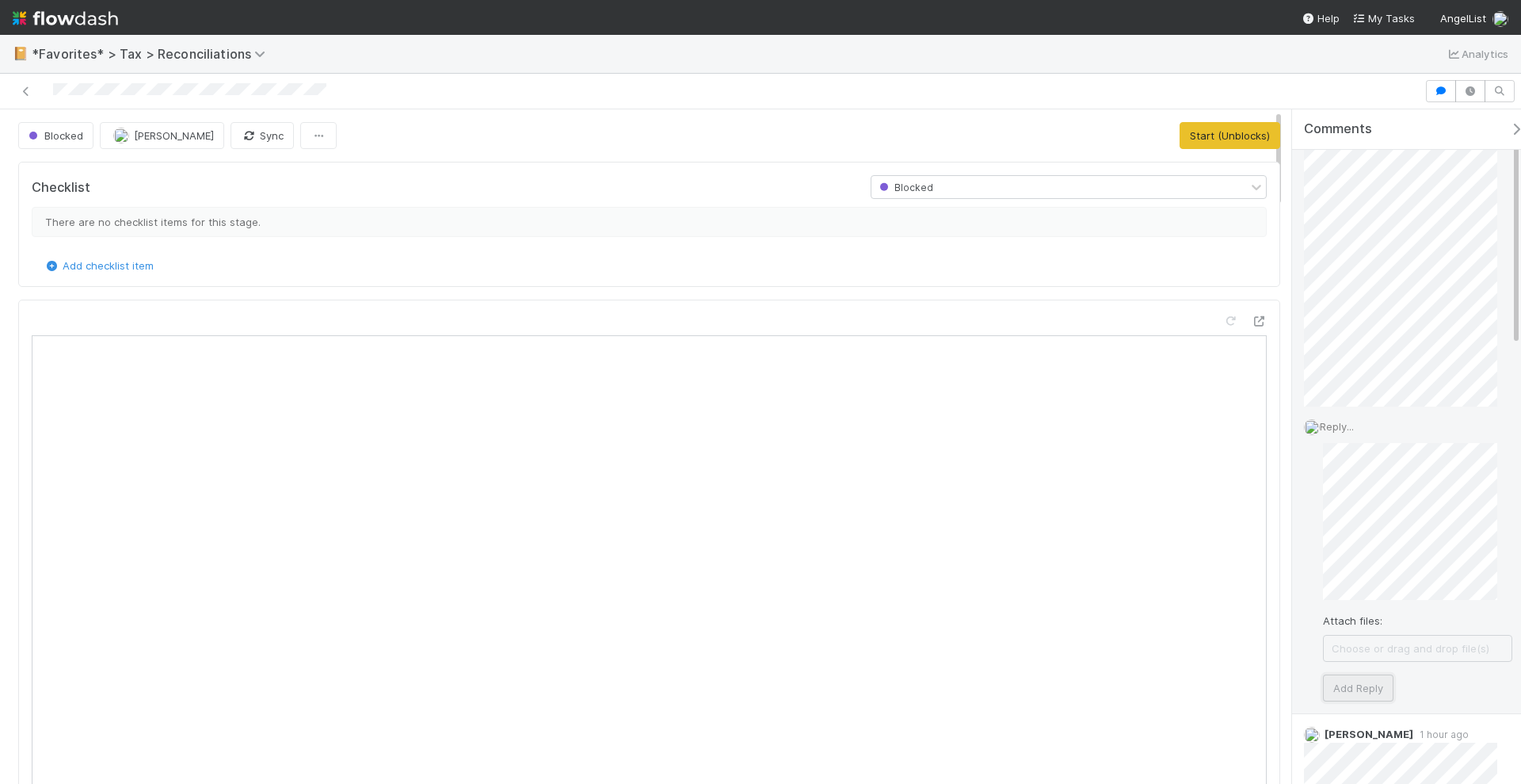
click at [1355, 681] on button "Add Reply" at bounding box center [1358, 687] width 71 height 26
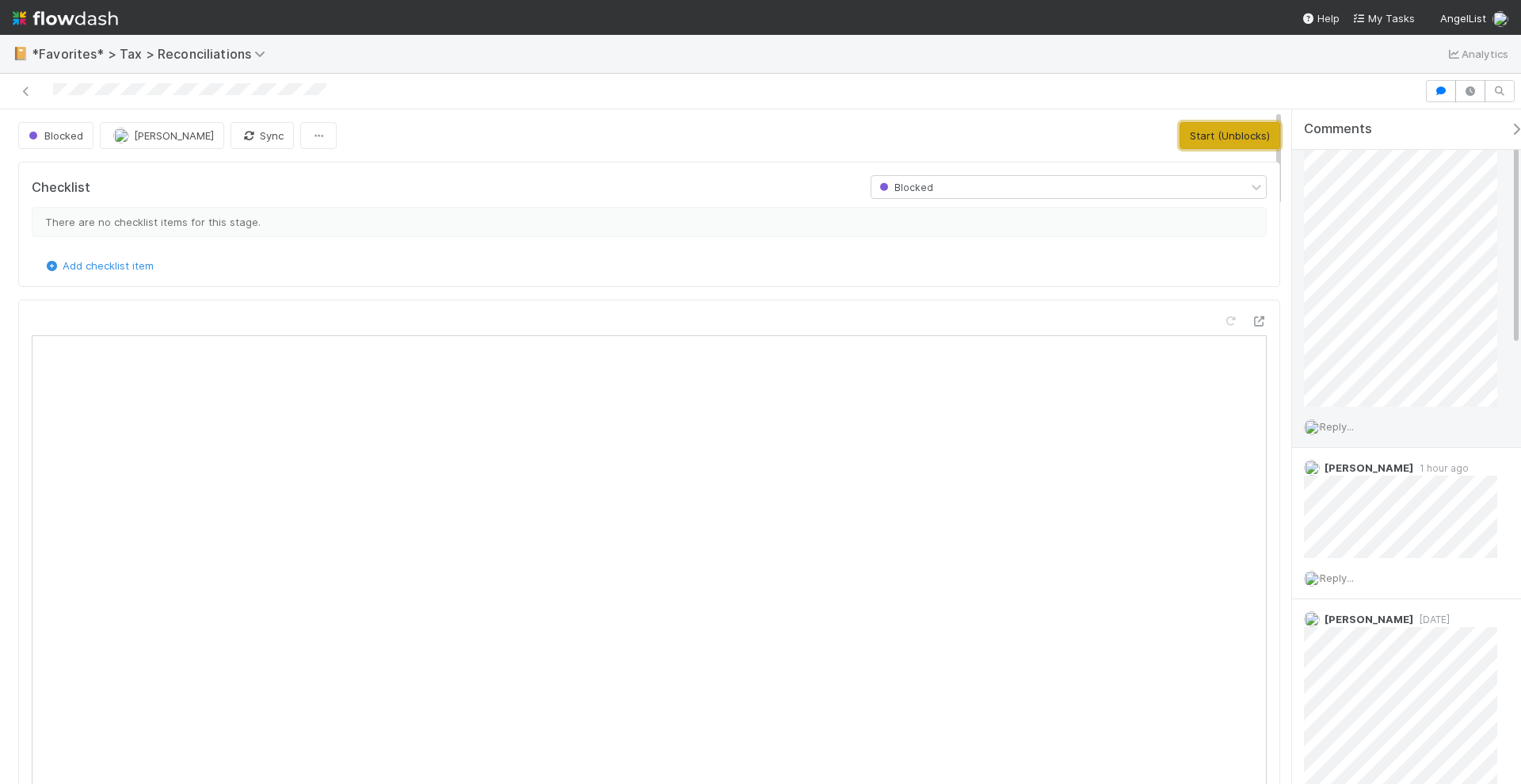
click at [1233, 139] on button "Start (Unblocks)" at bounding box center [1230, 134] width 101 height 26
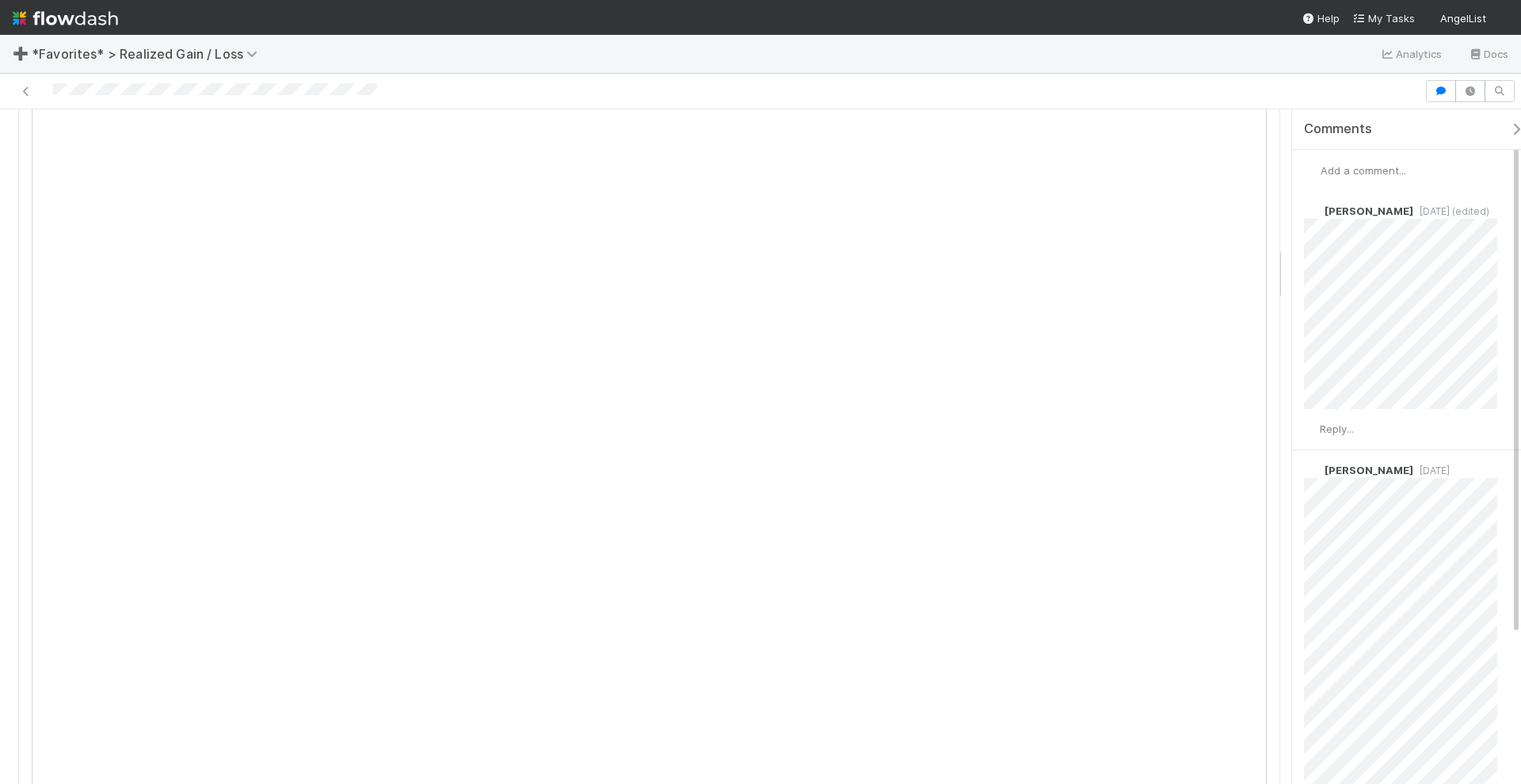
scroll to position [1684, 0]
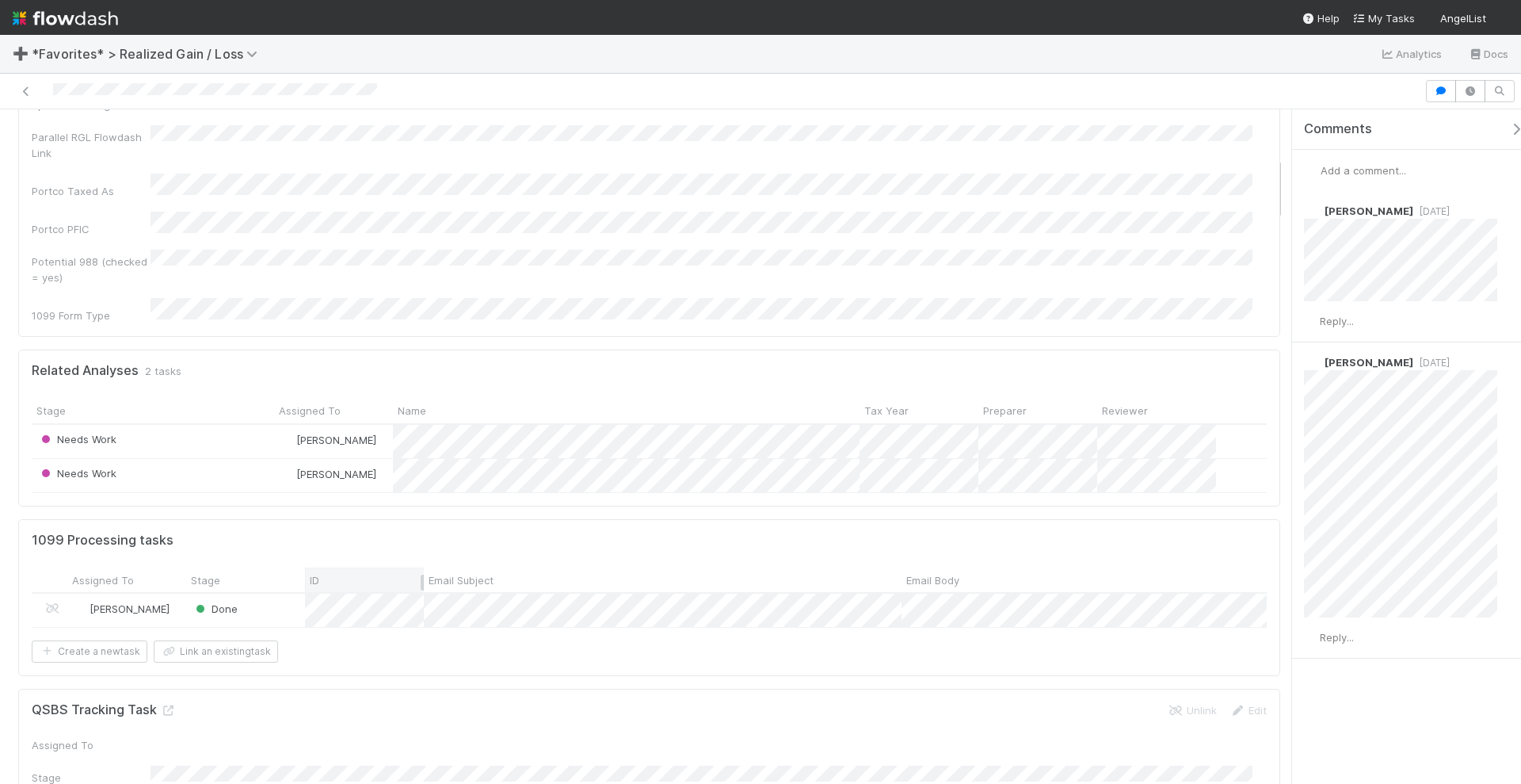
scroll to position [496, 0]
drag, startPoint x: 284, startPoint y: 544, endPoint x: 585, endPoint y: 335, distance: 366.4
click at [785, 248] on div "Potential 988 (checked = yes)" at bounding box center [649, 266] width 1235 height 35
click at [274, 592] on div "Done" at bounding box center [245, 608] width 119 height 33
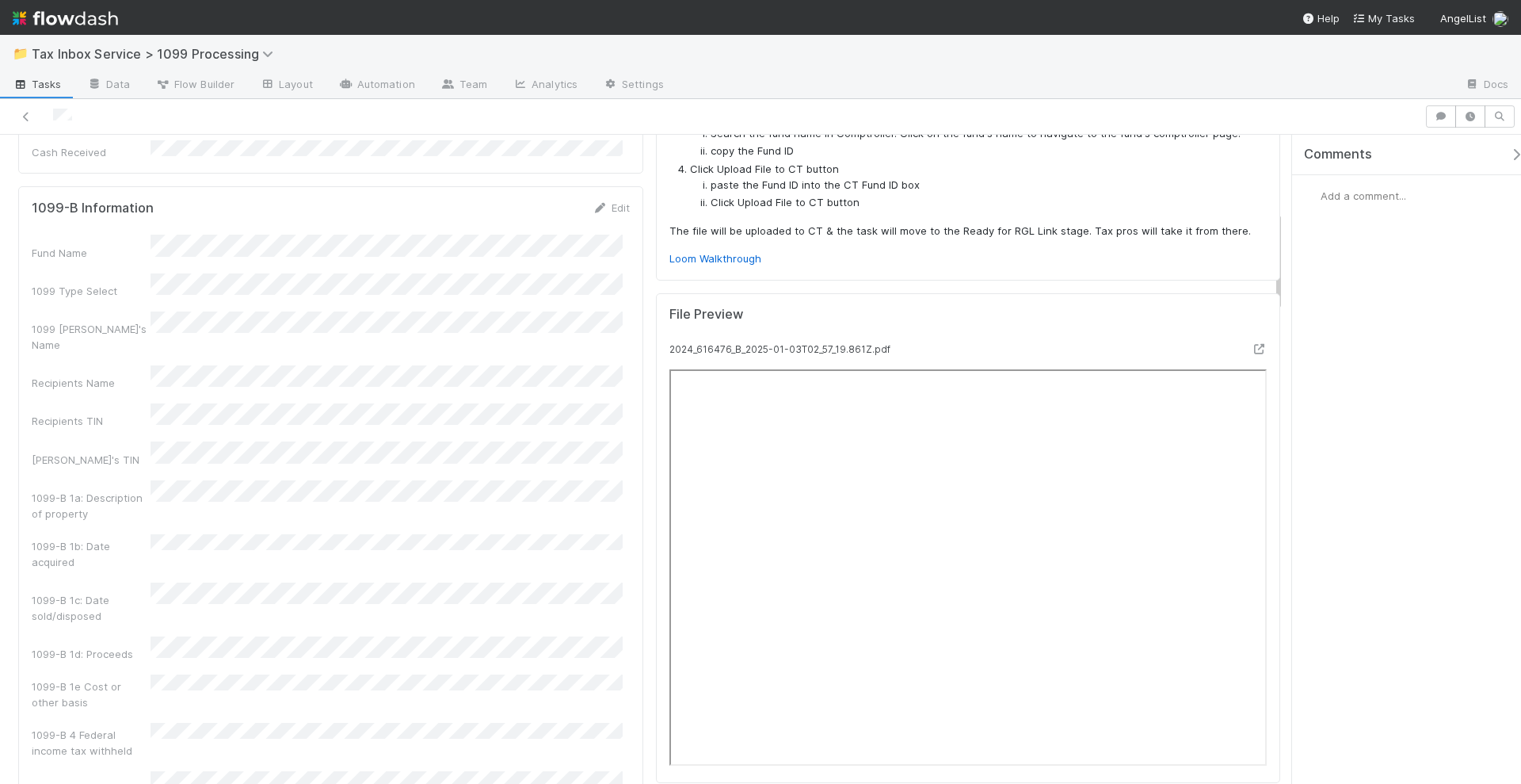
scroll to position [496, 0]
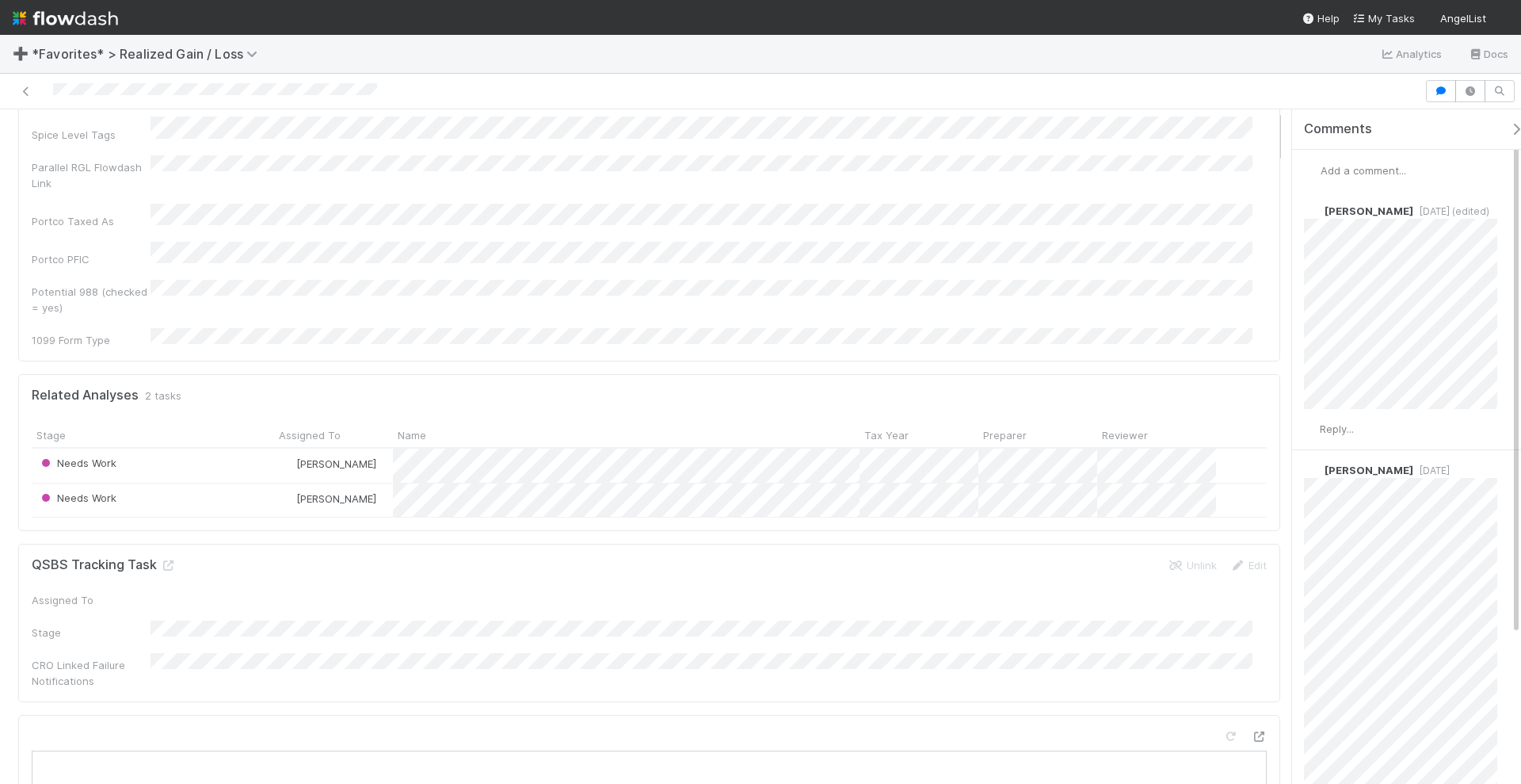
scroll to position [496, 0]
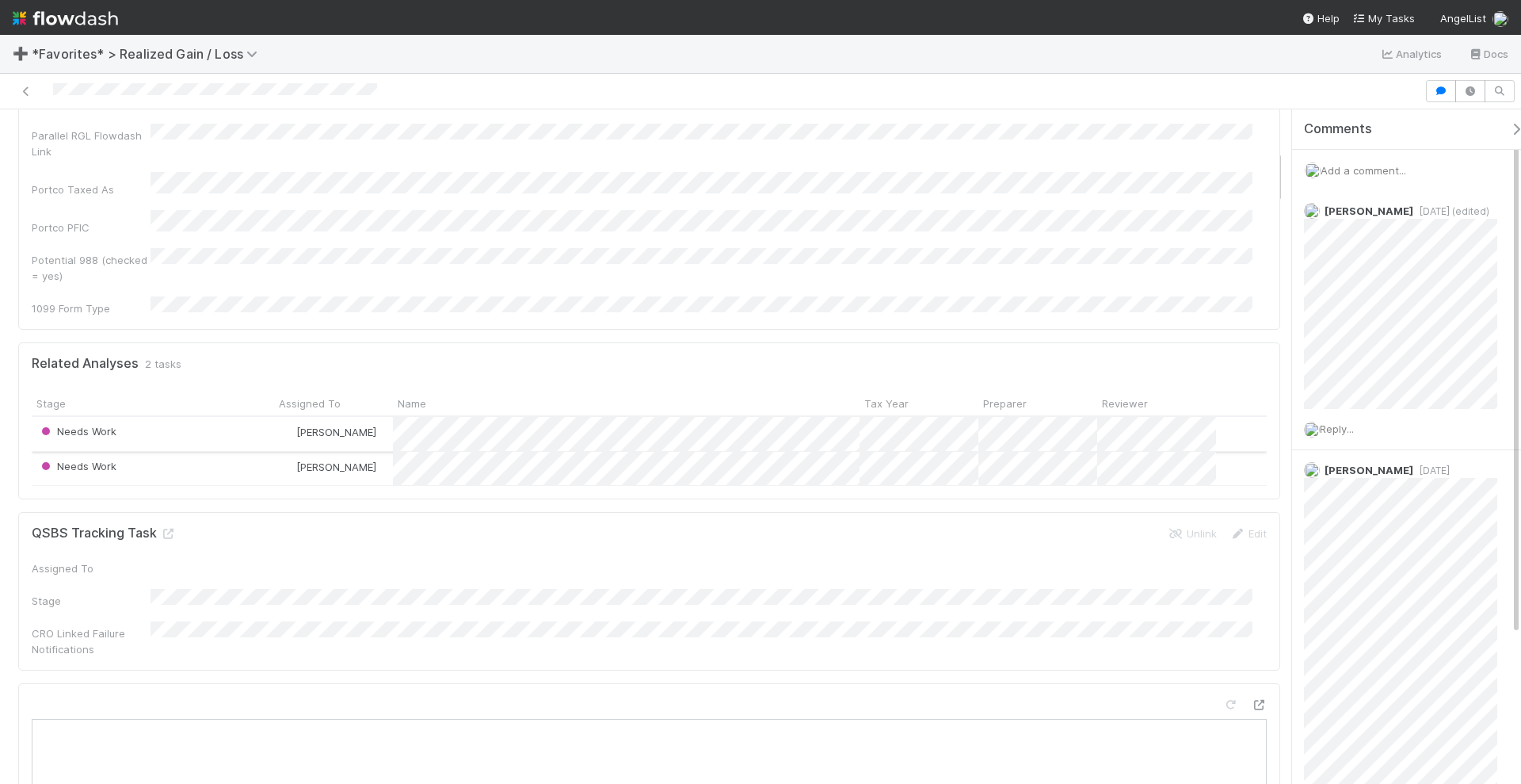
click at [216, 417] on div "Needs Work" at bounding box center [152, 434] width 242 height 33
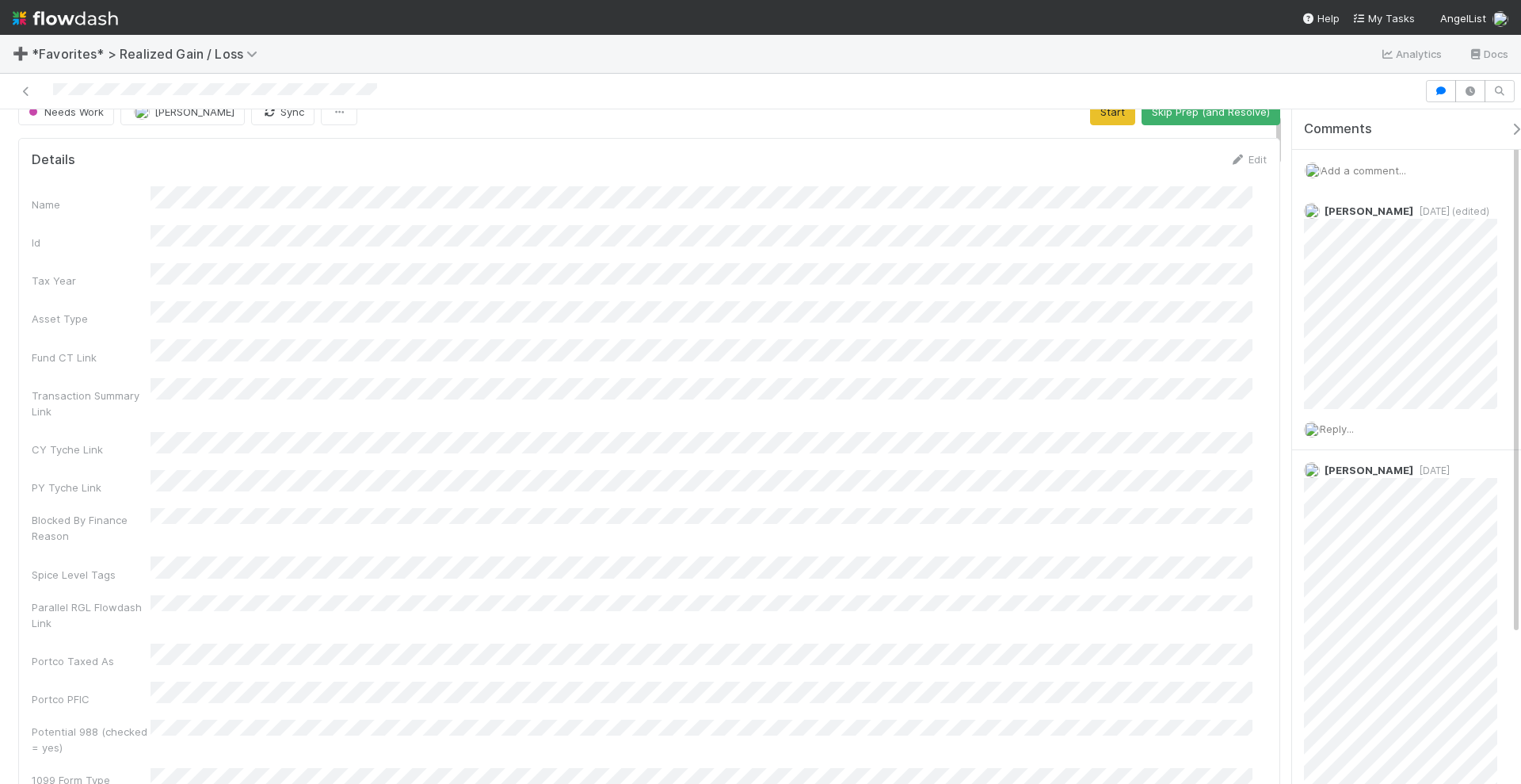
scroll to position [0, 0]
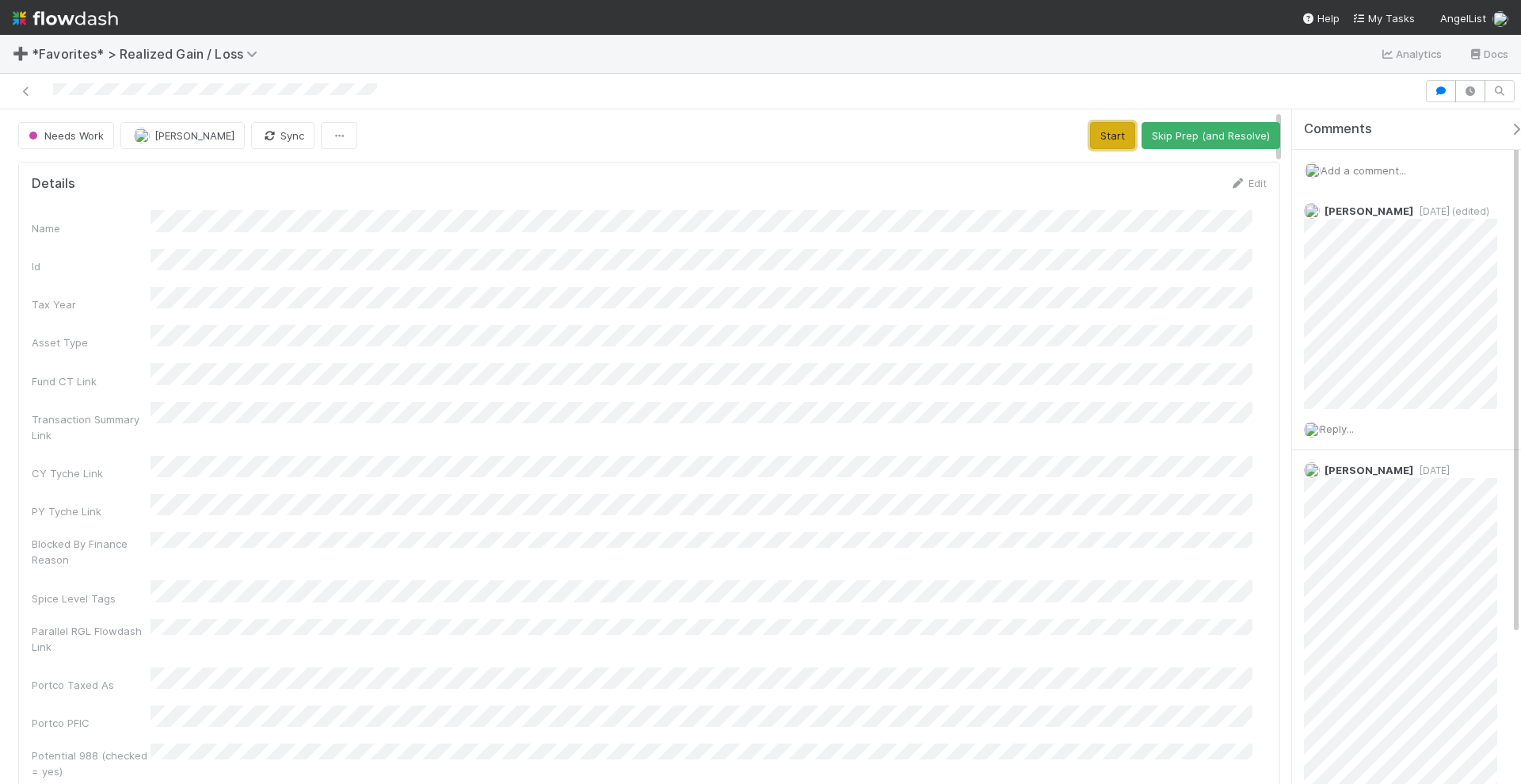
click at [1105, 142] on button "Start" at bounding box center [1113, 134] width 45 height 26
click at [184, 142] on button "[PERSON_NAME]" at bounding box center [180, 134] width 125 height 26
click at [928, 341] on div "Name Id Tax Year Asset Type Fund CT Link Transaction Summary Link CY Tyche Link…" at bounding box center [649, 510] width 1235 height 601
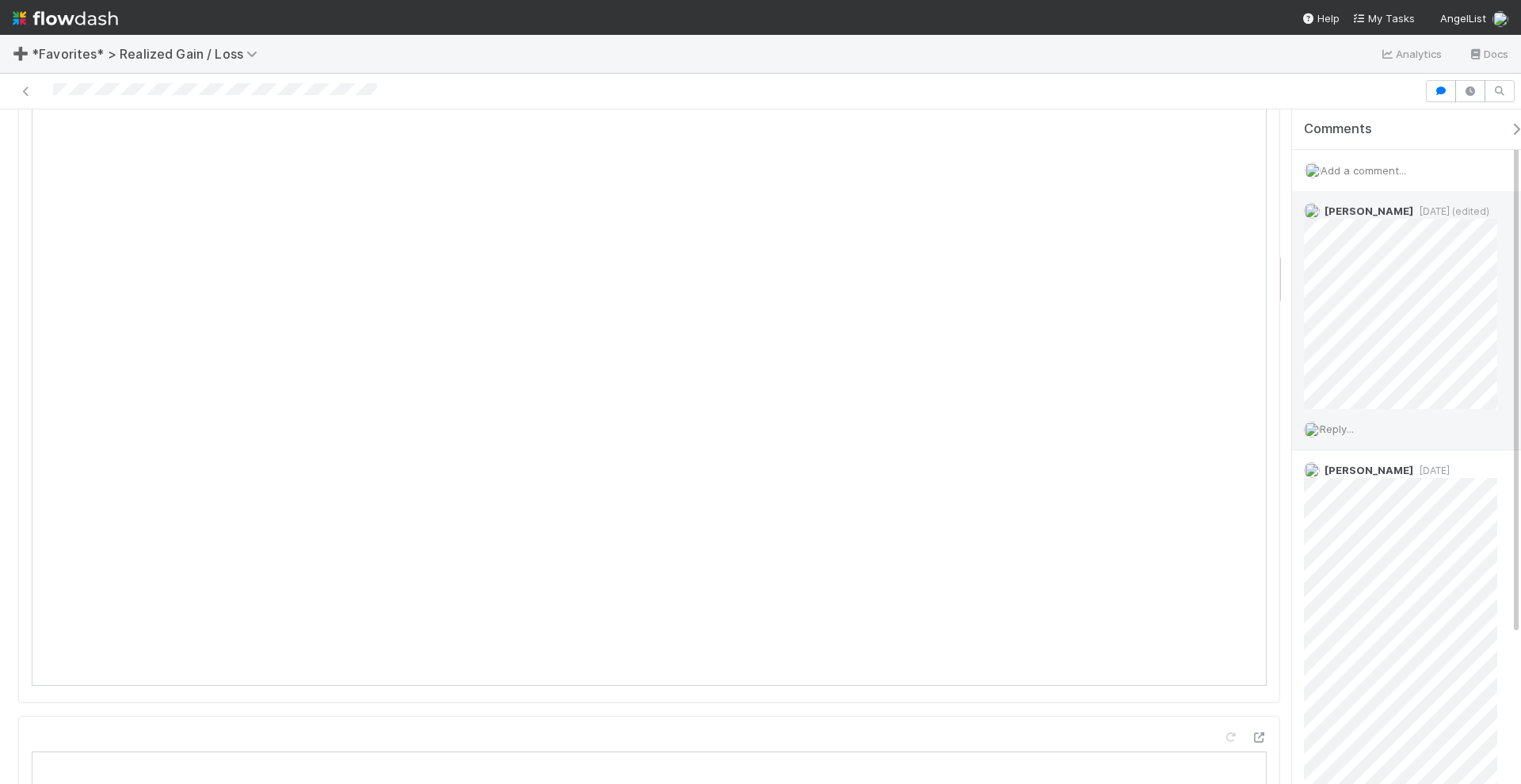
scroll to position [1684, 0]
click at [1359, 166] on span "Add a comment..." at bounding box center [1363, 170] width 85 height 13
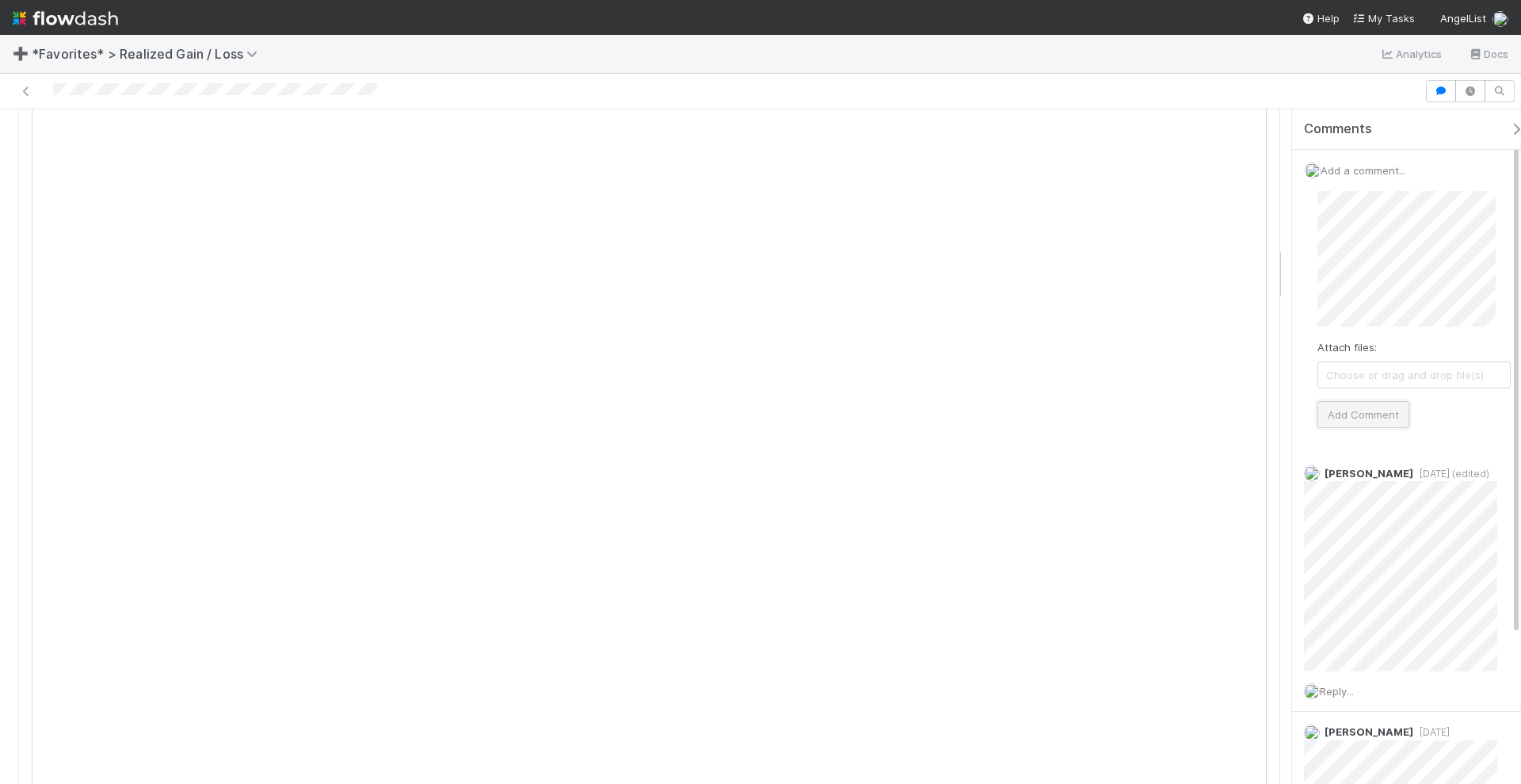
click at [1344, 404] on button "Add Comment" at bounding box center [1364, 414] width 92 height 26
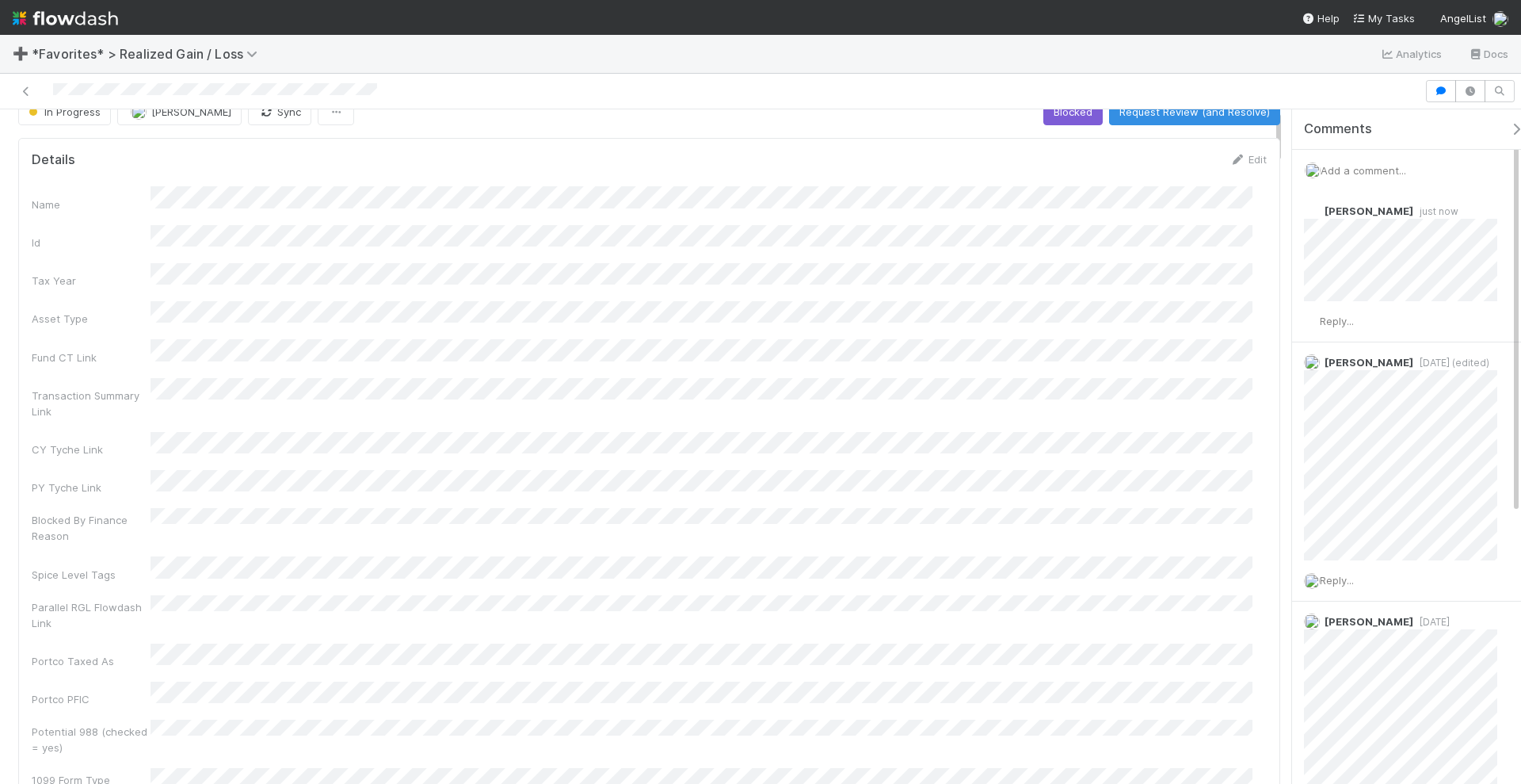
scroll to position [0, 0]
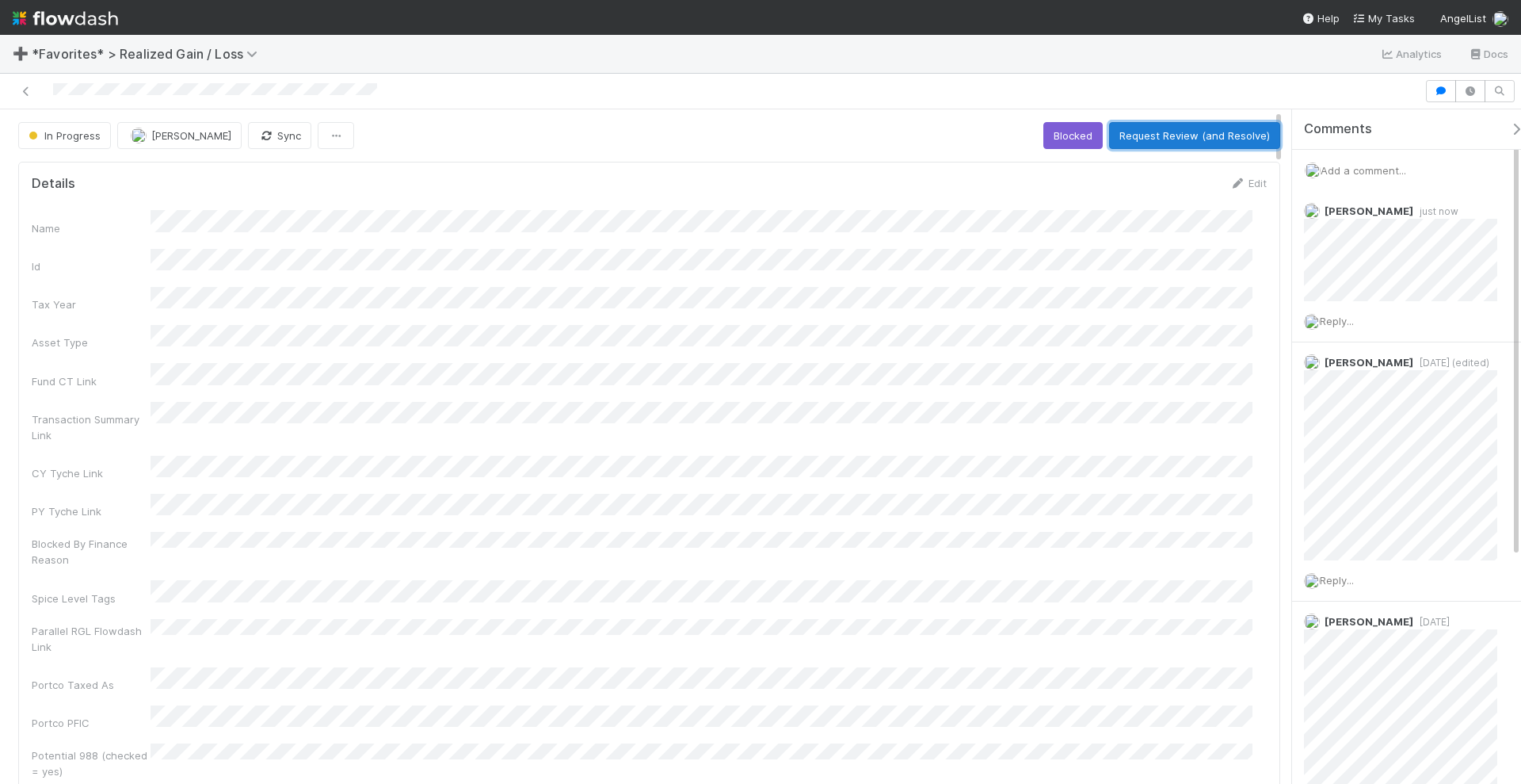
click at [1225, 130] on button "Request Review (and Resolve)" at bounding box center [1194, 134] width 171 height 26
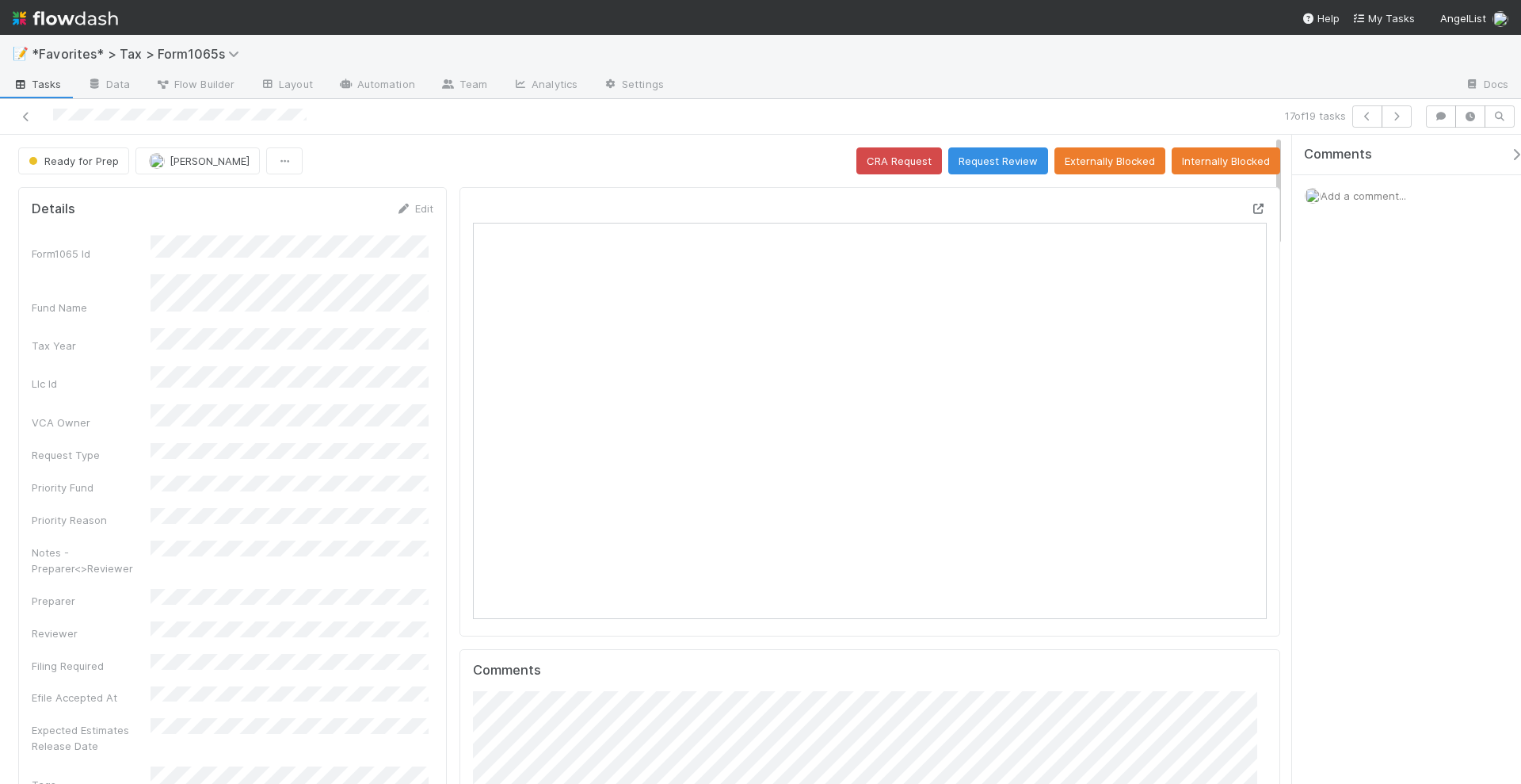
scroll to position [307, 769]
click at [1343, 189] on span "Add a comment..." at bounding box center [1363, 195] width 85 height 13
click at [1350, 440] on button "Add Comment" at bounding box center [1364, 439] width 92 height 26
click at [985, 160] on button "Request Review" at bounding box center [999, 160] width 100 height 26
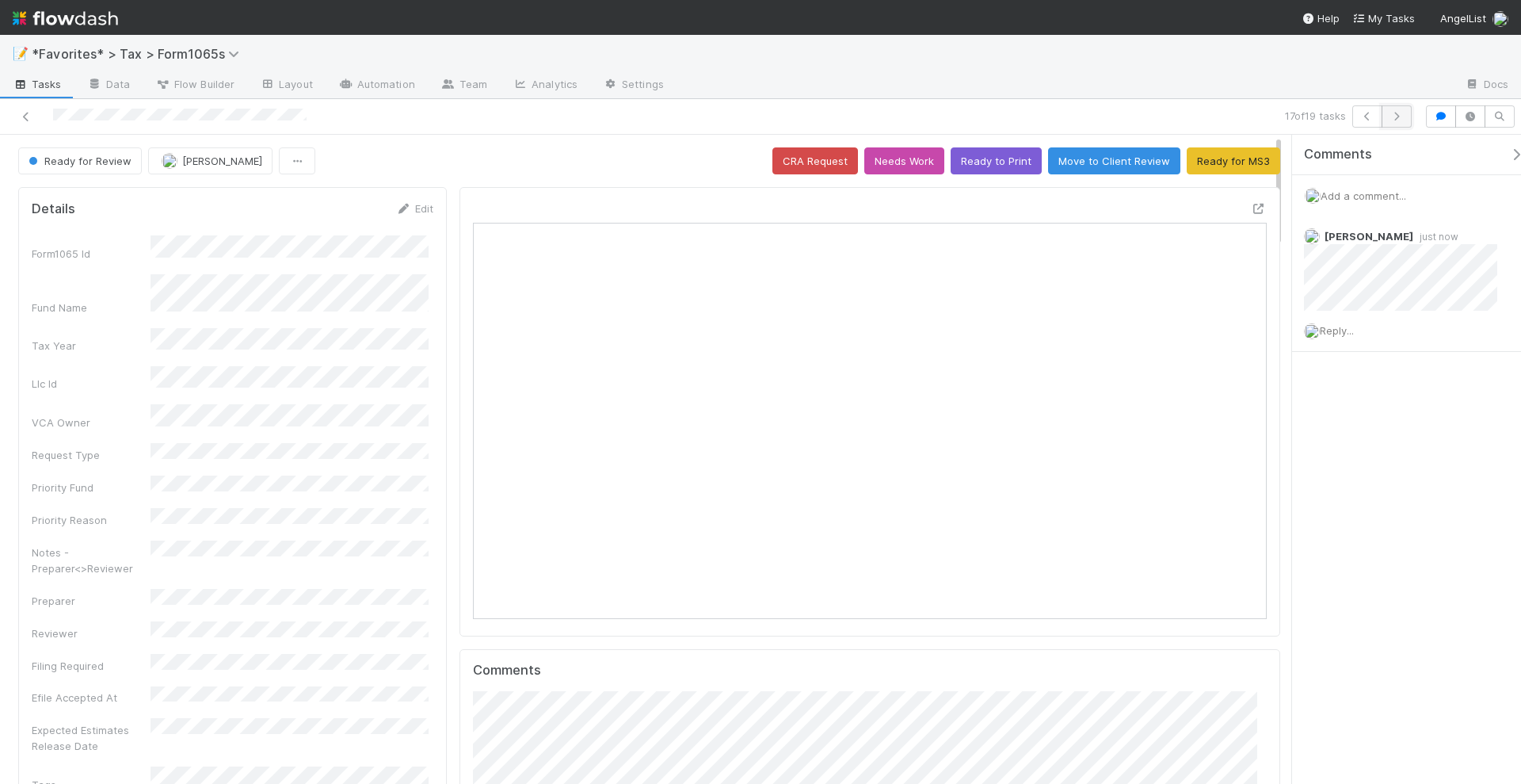
click at [1403, 118] on icon "button" at bounding box center [1397, 117] width 16 height 10
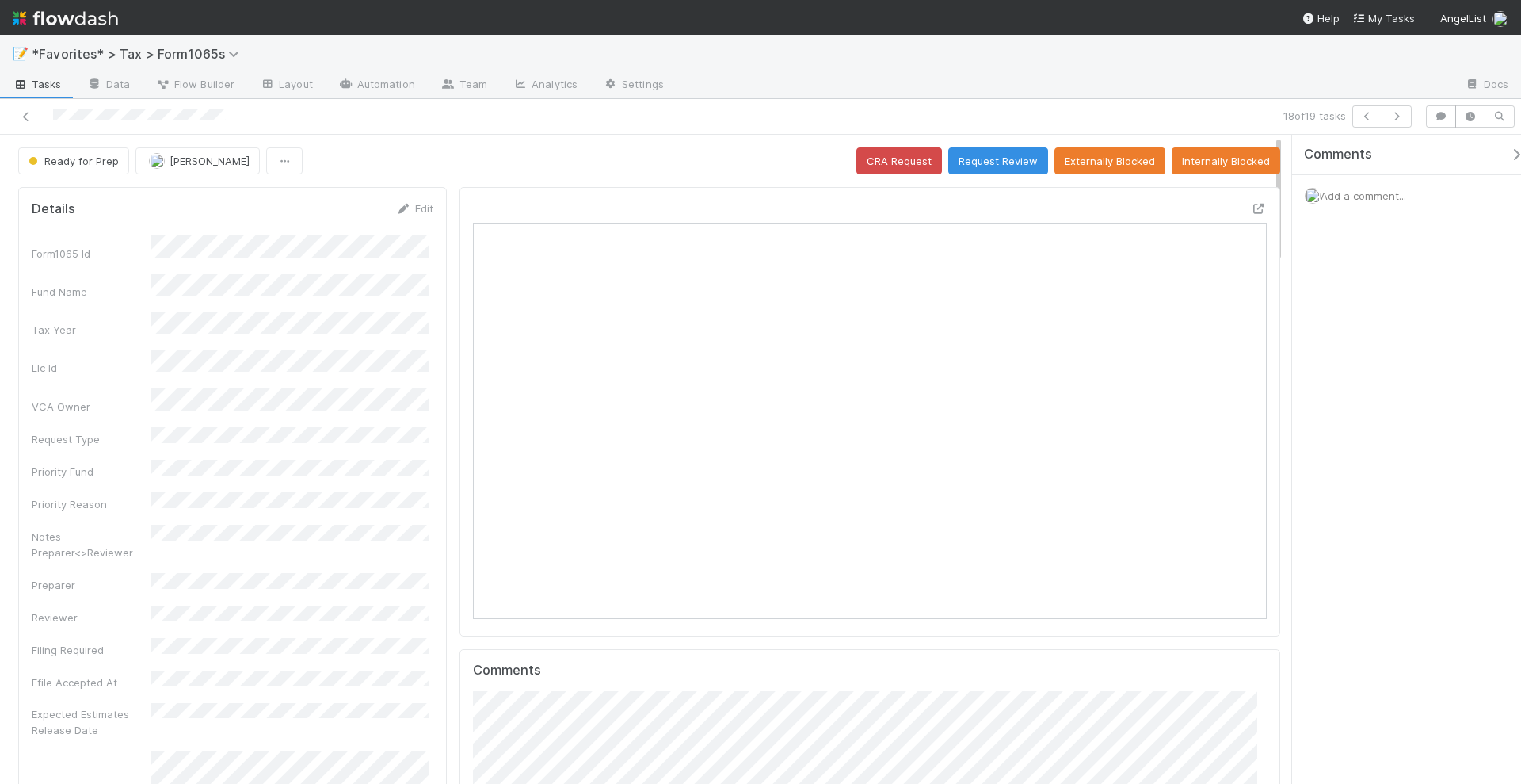
scroll to position [307, 769]
click at [27, 116] on icon at bounding box center [26, 117] width 16 height 10
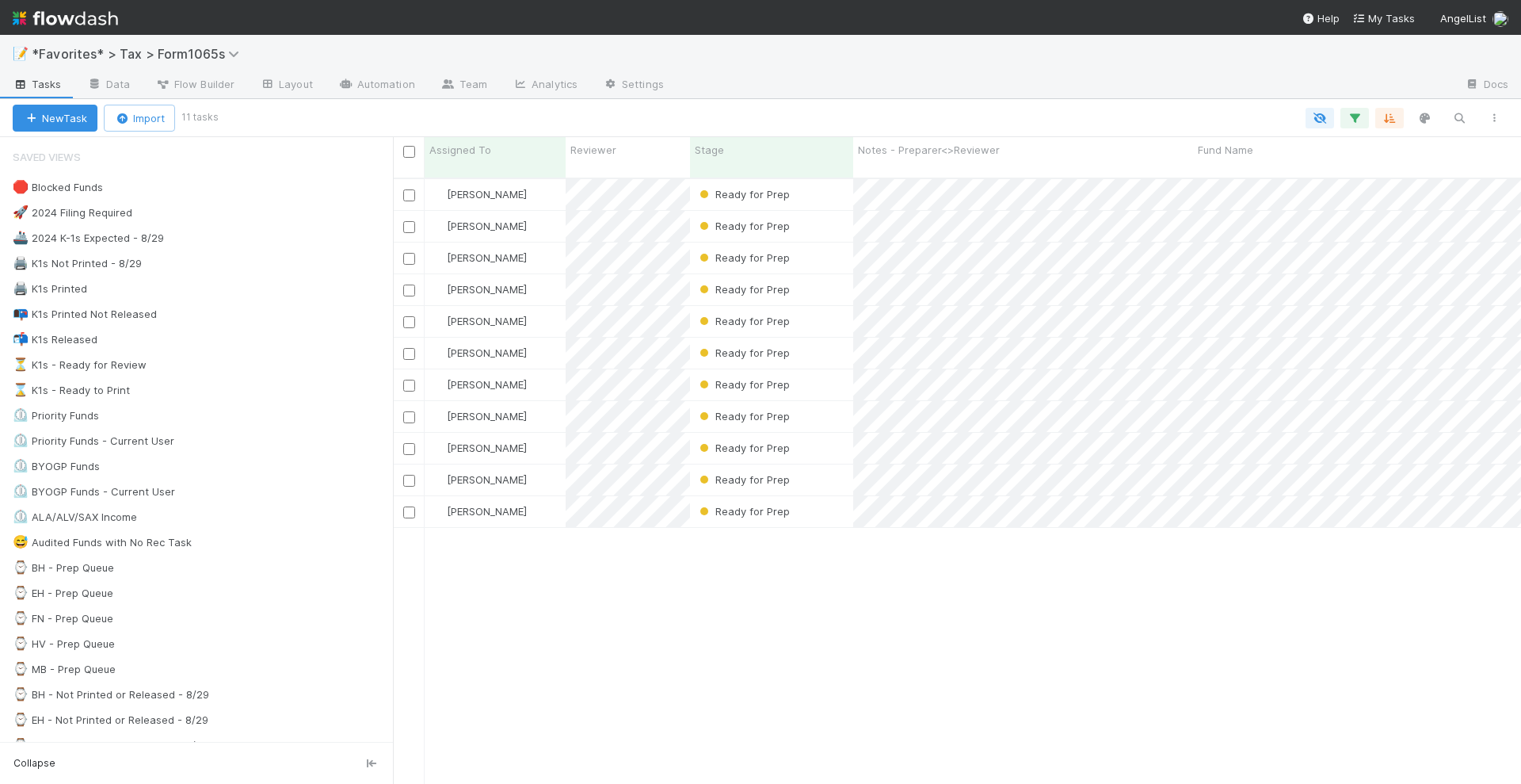
scroll to position [603, 1114]
click at [1034, 606] on div "[PERSON_NAME] Ready for Prep [DATE] 2:22:35 PM 6 1 0 2 0 1 0 4 [PERSON_NAME] Re…" at bounding box center [958, 488] width 1128 height 618
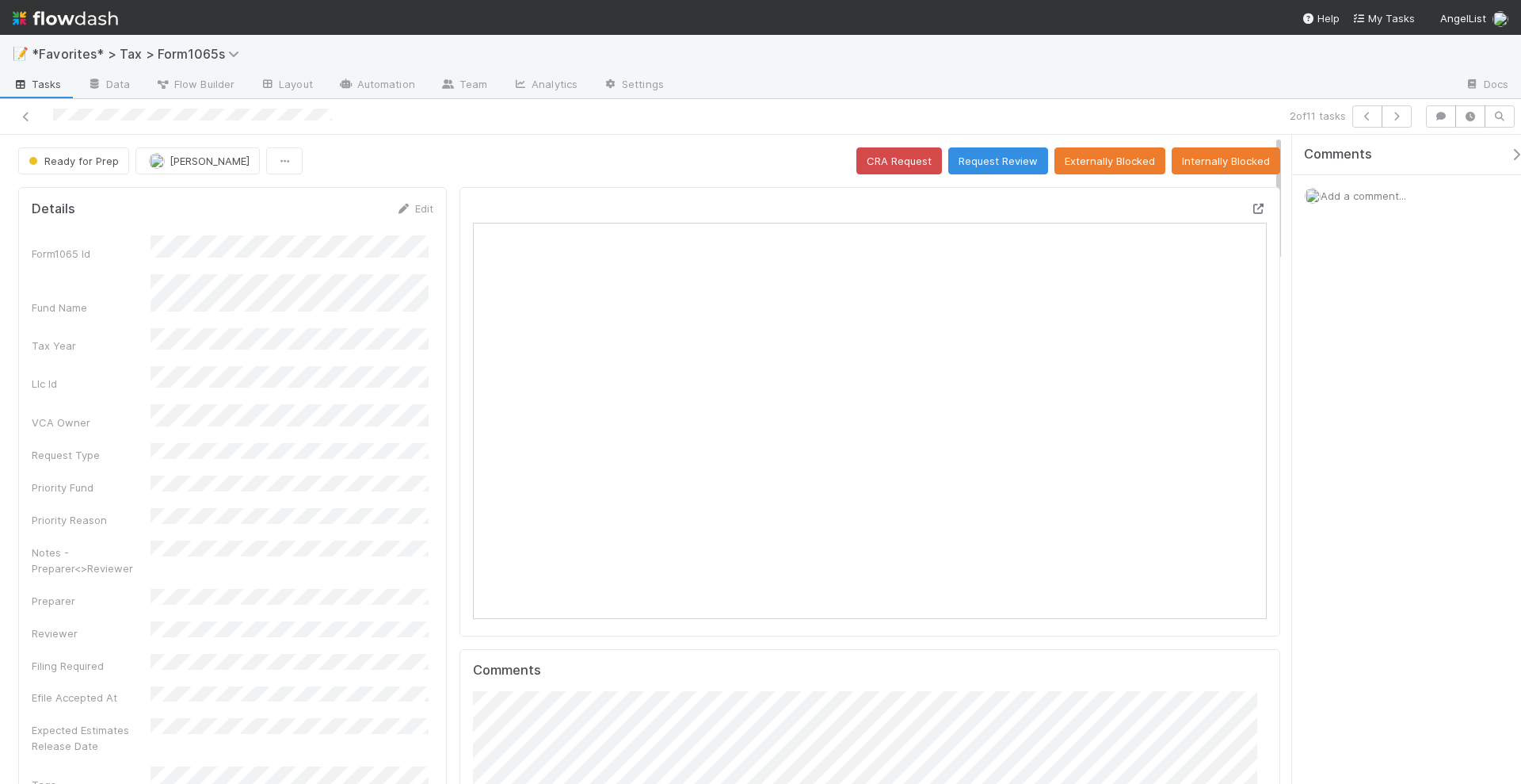
click at [1251, 204] on icon at bounding box center [1259, 209] width 16 height 10
click at [988, 156] on button "Request Review" at bounding box center [999, 160] width 100 height 26
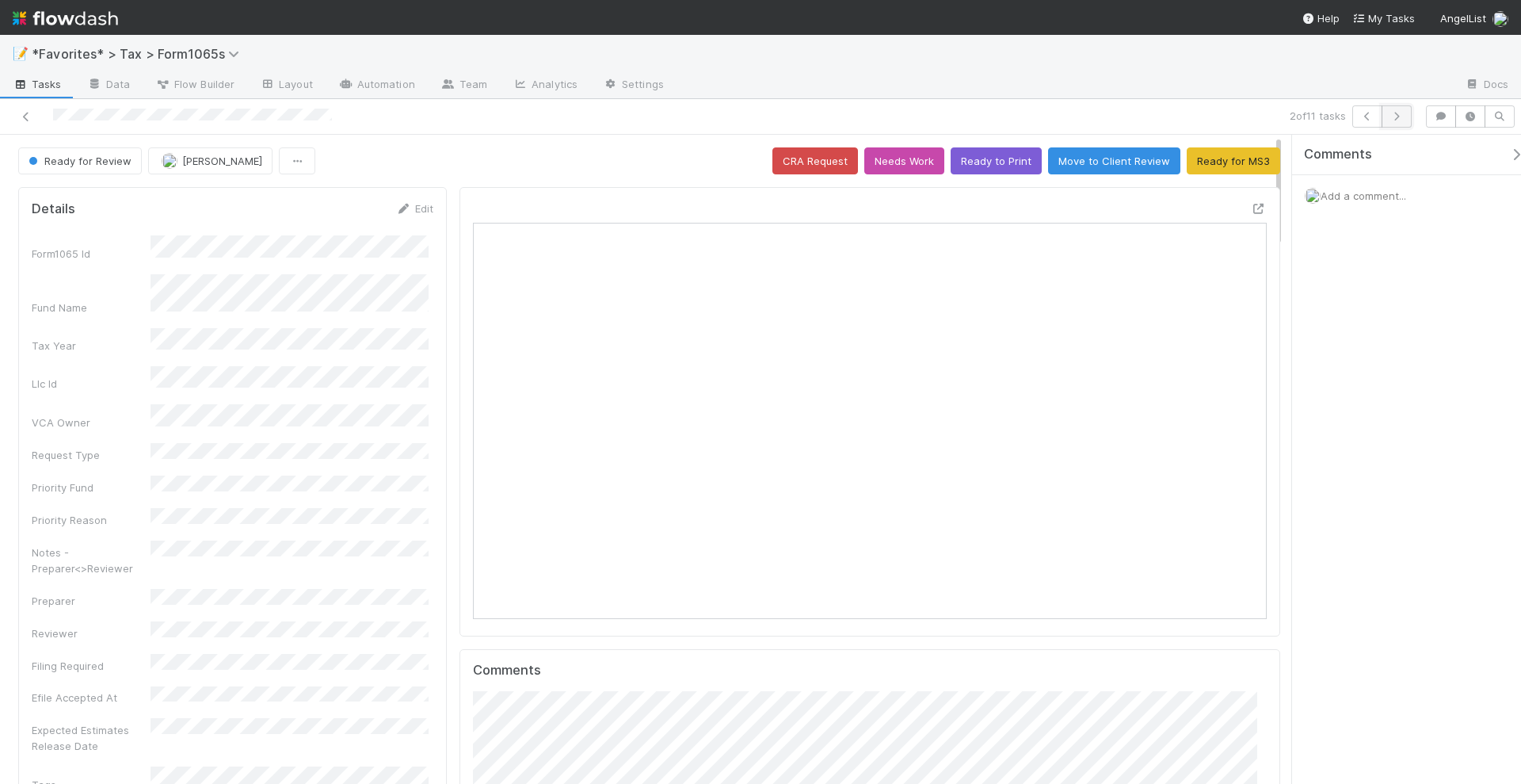
click at [1405, 114] on icon "button" at bounding box center [1397, 117] width 16 height 10
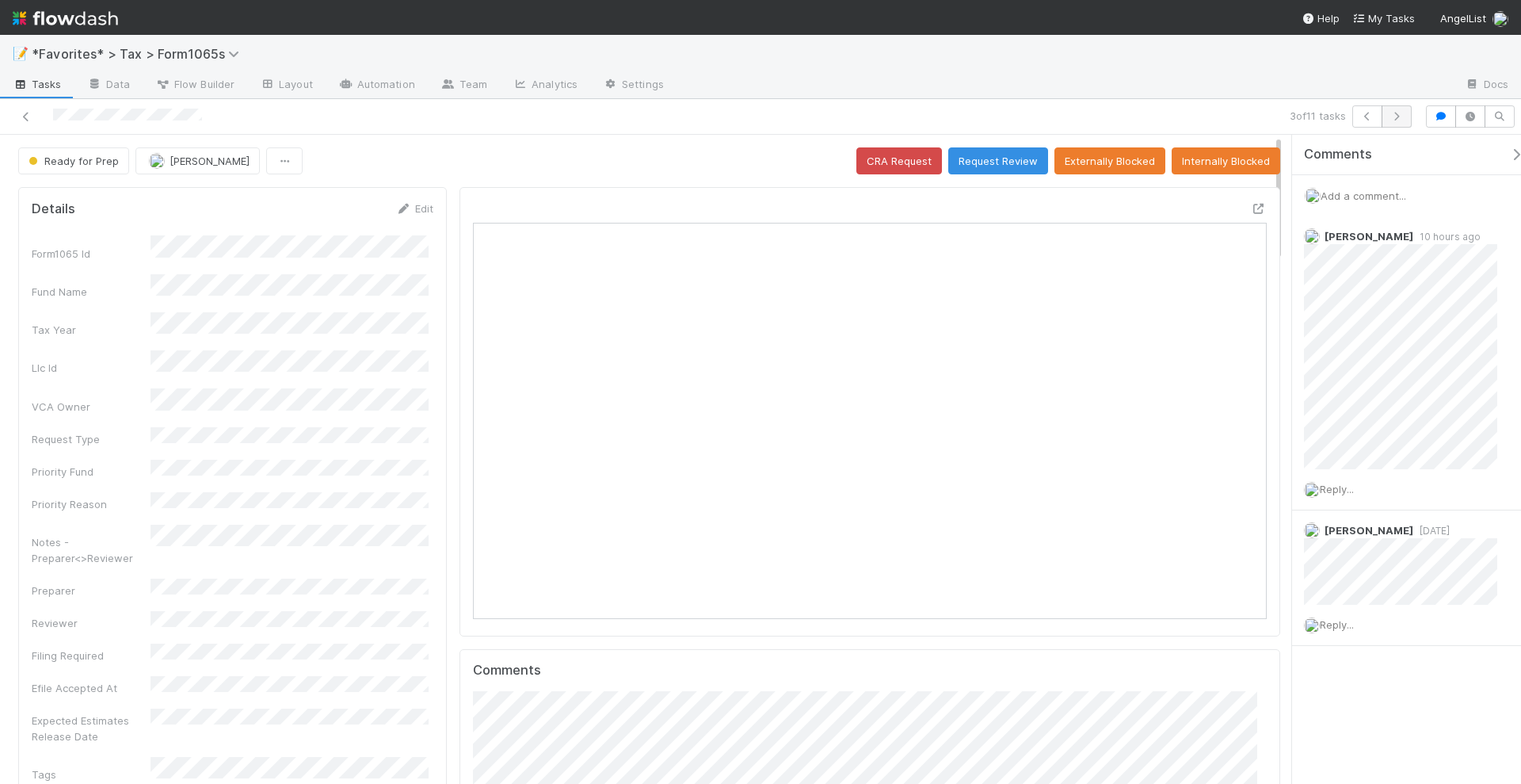
scroll to position [307, 382]
click at [1402, 107] on button "button" at bounding box center [1396, 116] width 30 height 23
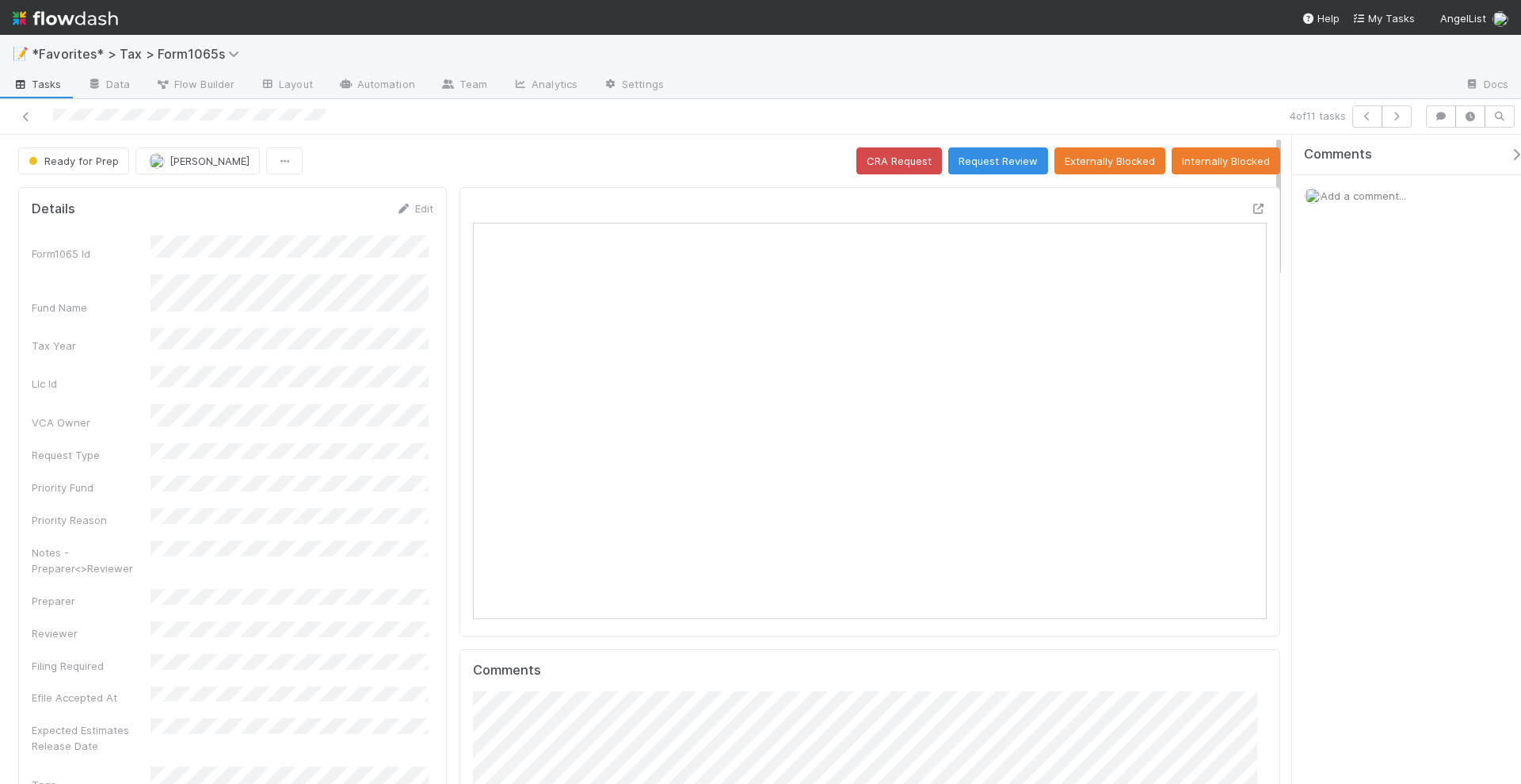
scroll to position [307, 769]
click at [1251, 204] on icon at bounding box center [1259, 209] width 16 height 10
click at [1011, 158] on button "Request Review" at bounding box center [999, 160] width 100 height 26
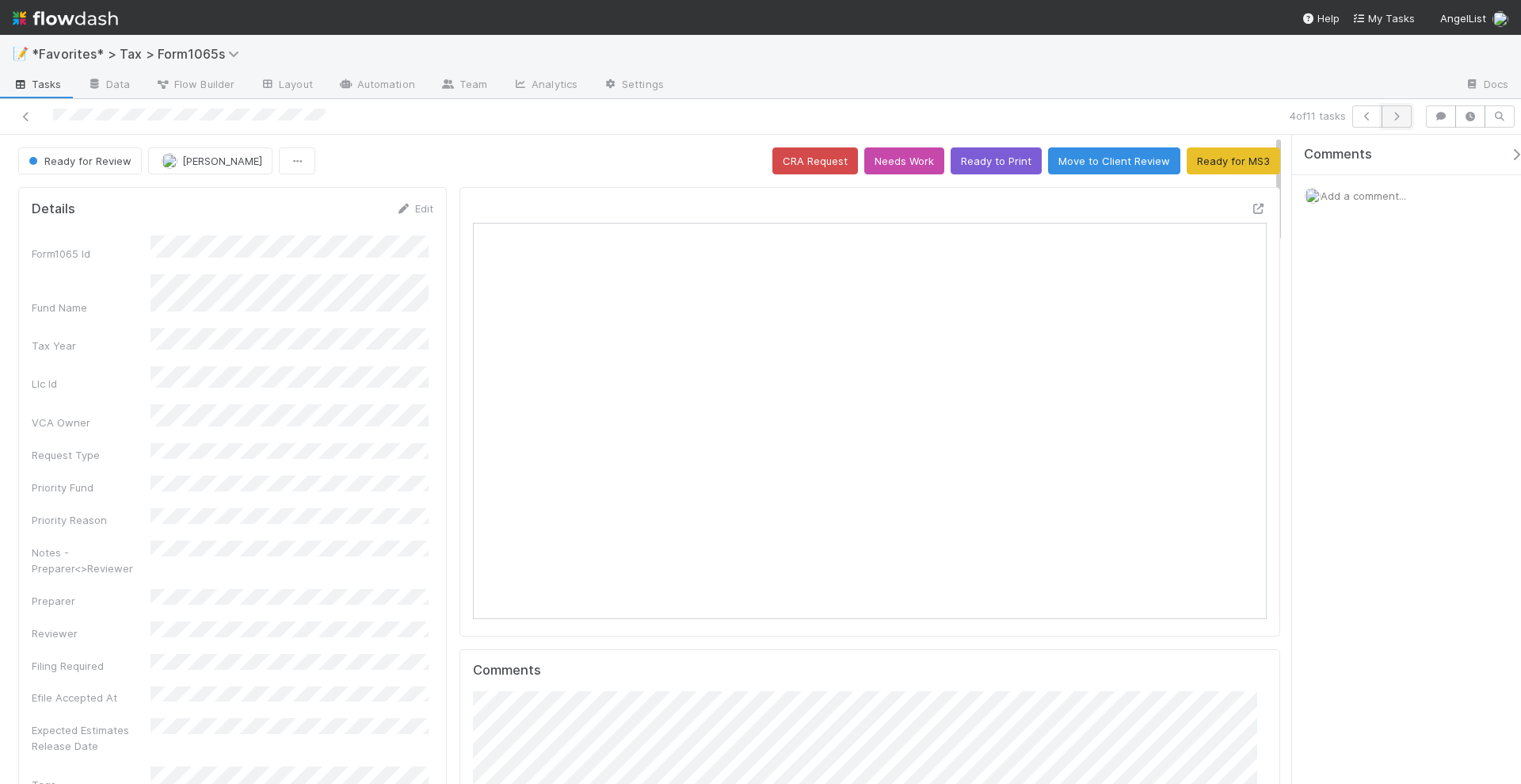
click at [1401, 117] on icon "button" at bounding box center [1397, 117] width 16 height 10
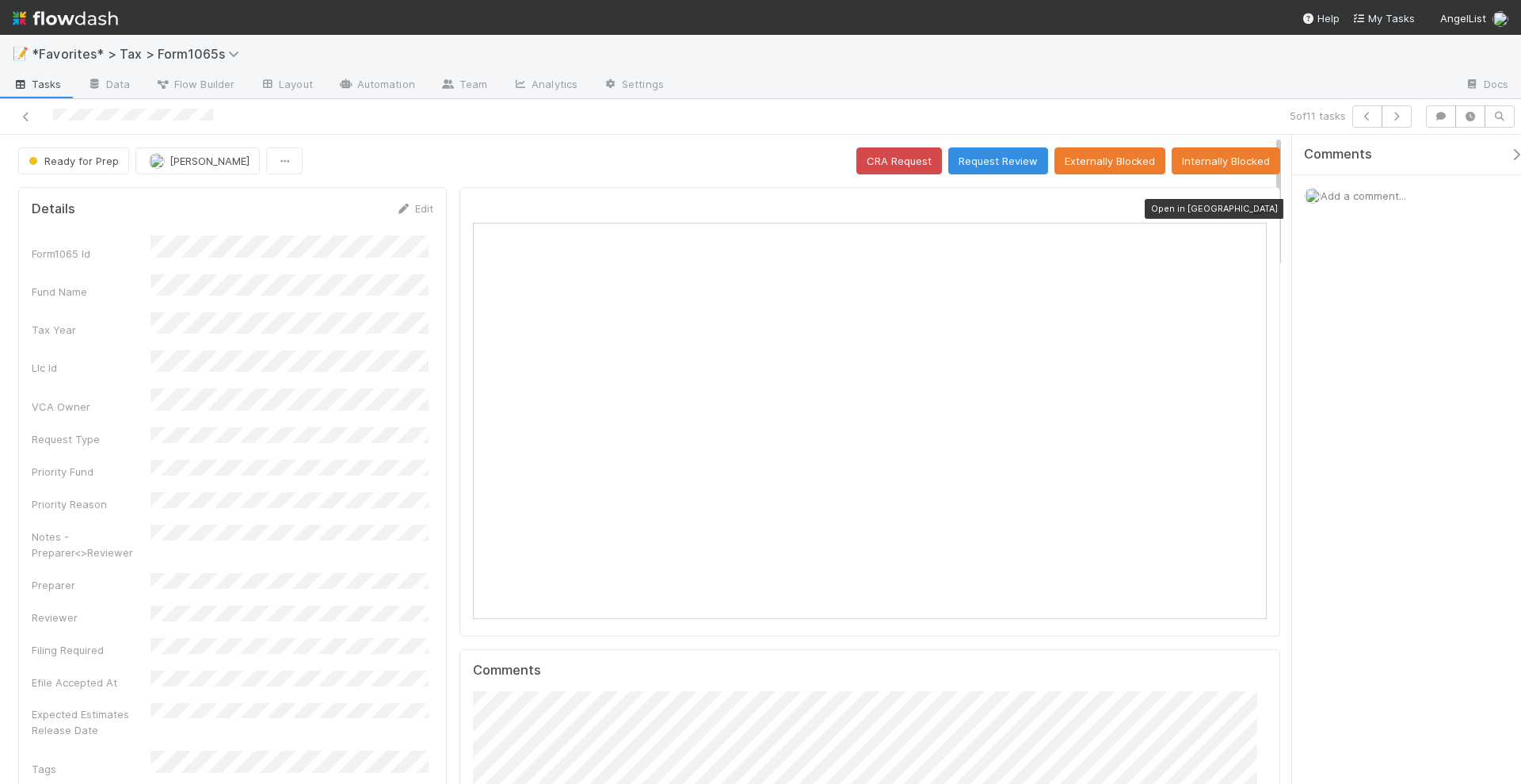
click at [1251, 207] on icon at bounding box center [1259, 209] width 16 height 10
click at [1356, 186] on div "Add a comment..." at bounding box center [1414, 195] width 244 height 41
click at [1356, 195] on span "Add a comment..." at bounding box center [1363, 195] width 85 height 13
click at [1370, 440] on button "Add Comment" at bounding box center [1364, 439] width 92 height 26
click at [1398, 117] on icon "button" at bounding box center [1397, 117] width 16 height 10
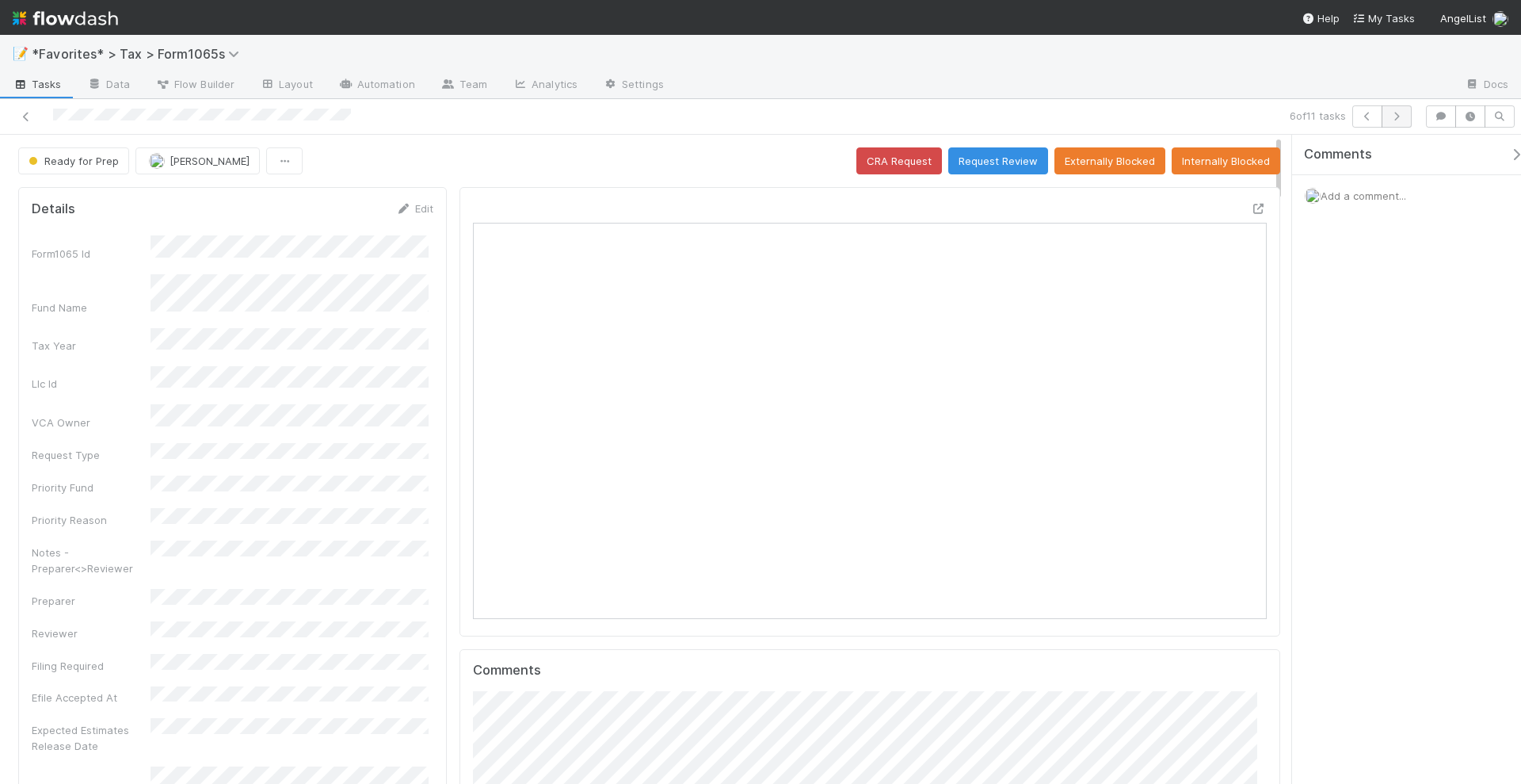
scroll to position [307, 769]
click at [1251, 204] on icon at bounding box center [1259, 209] width 16 height 10
click at [979, 160] on button "Request Review" at bounding box center [999, 160] width 100 height 26
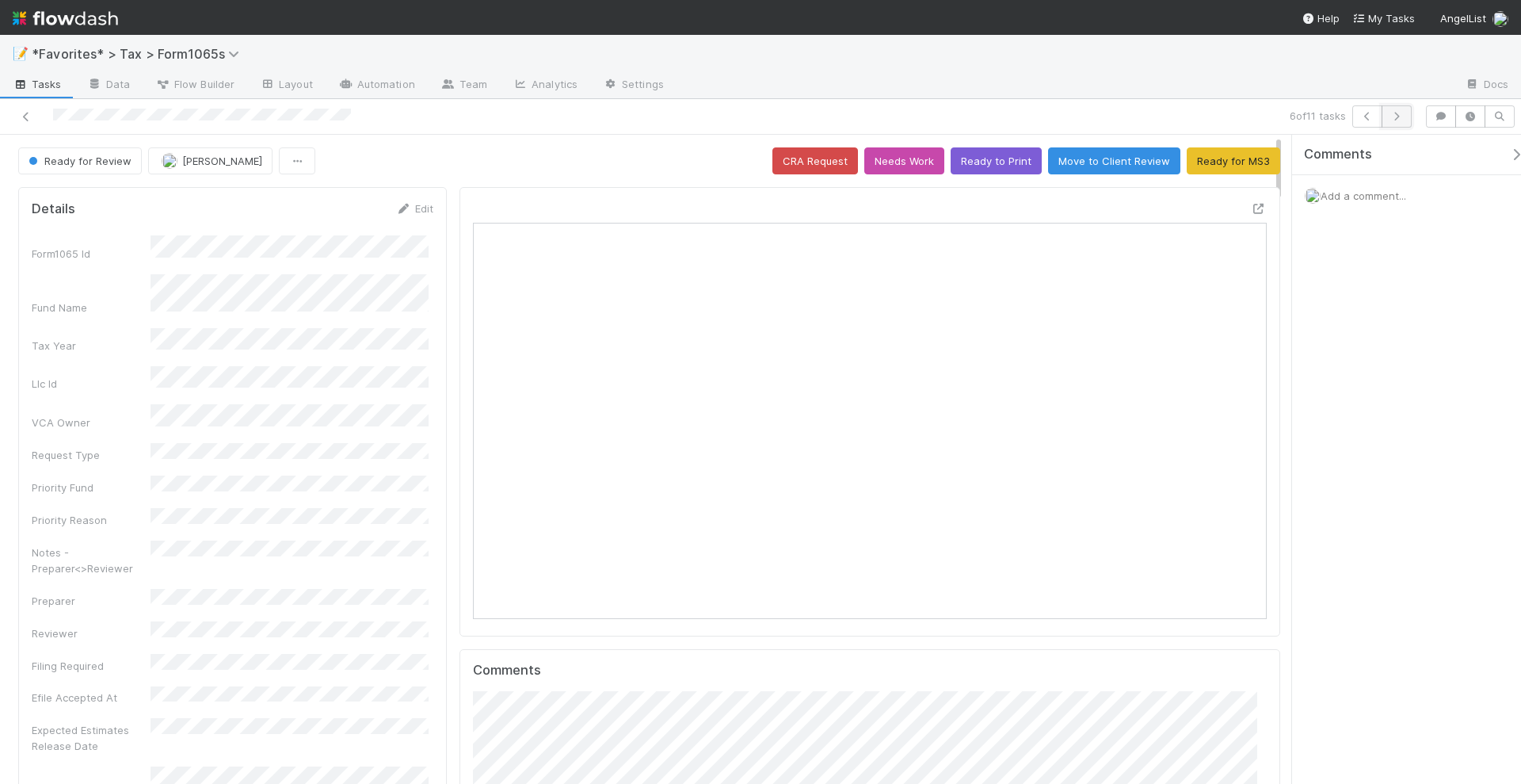
click at [1403, 122] on button "button" at bounding box center [1396, 116] width 30 height 23
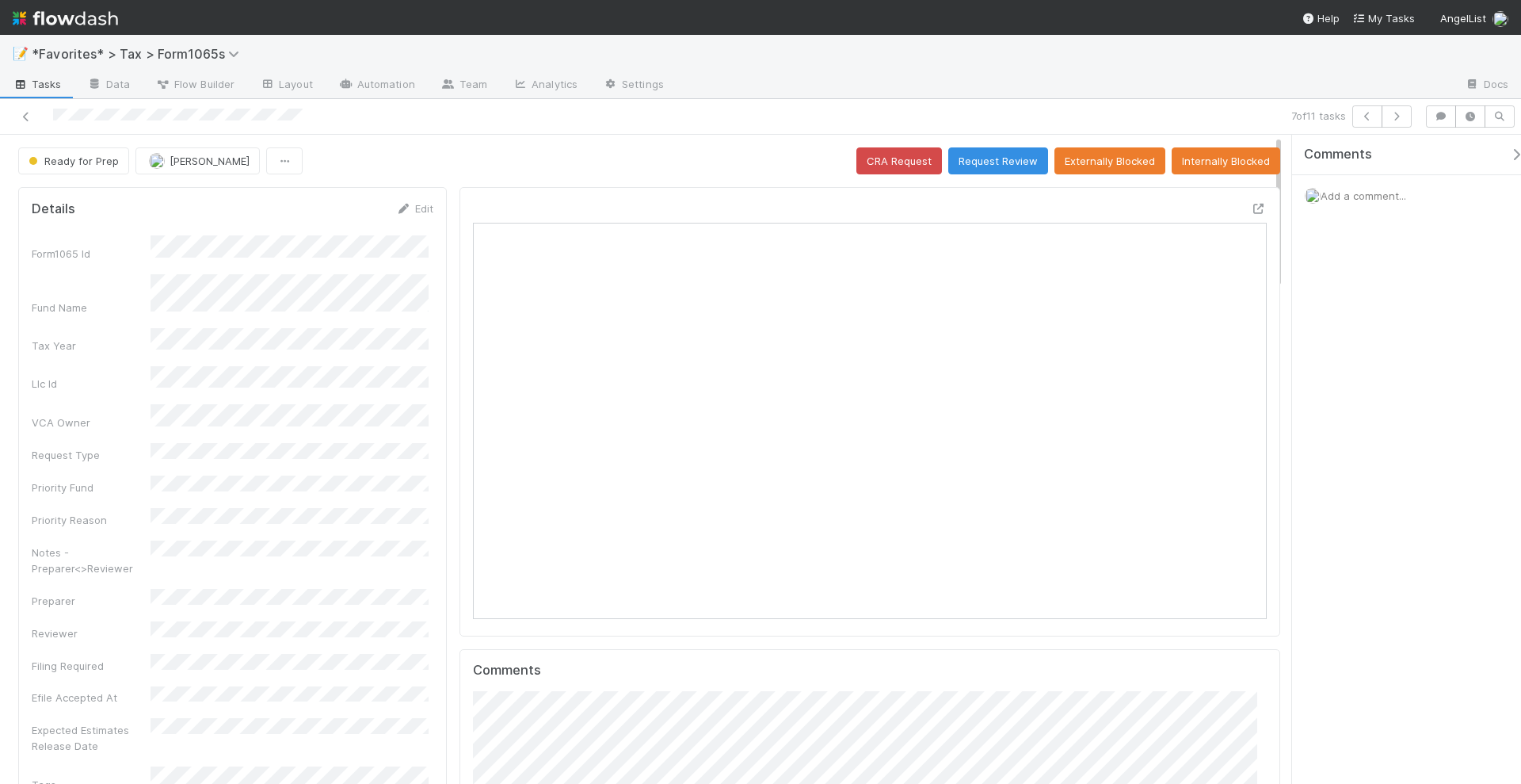
scroll to position [307, 769]
click at [1365, 191] on span "Add a comment..." at bounding box center [1363, 195] width 85 height 13
click at [1373, 422] on div "Attach files: Choose or drag and drop file(s) Add Comment" at bounding box center [1414, 334] width 193 height 236
click at [1379, 440] on button "Add Comment" at bounding box center [1364, 439] width 92 height 26
click at [1407, 109] on button "button" at bounding box center [1396, 116] width 30 height 23
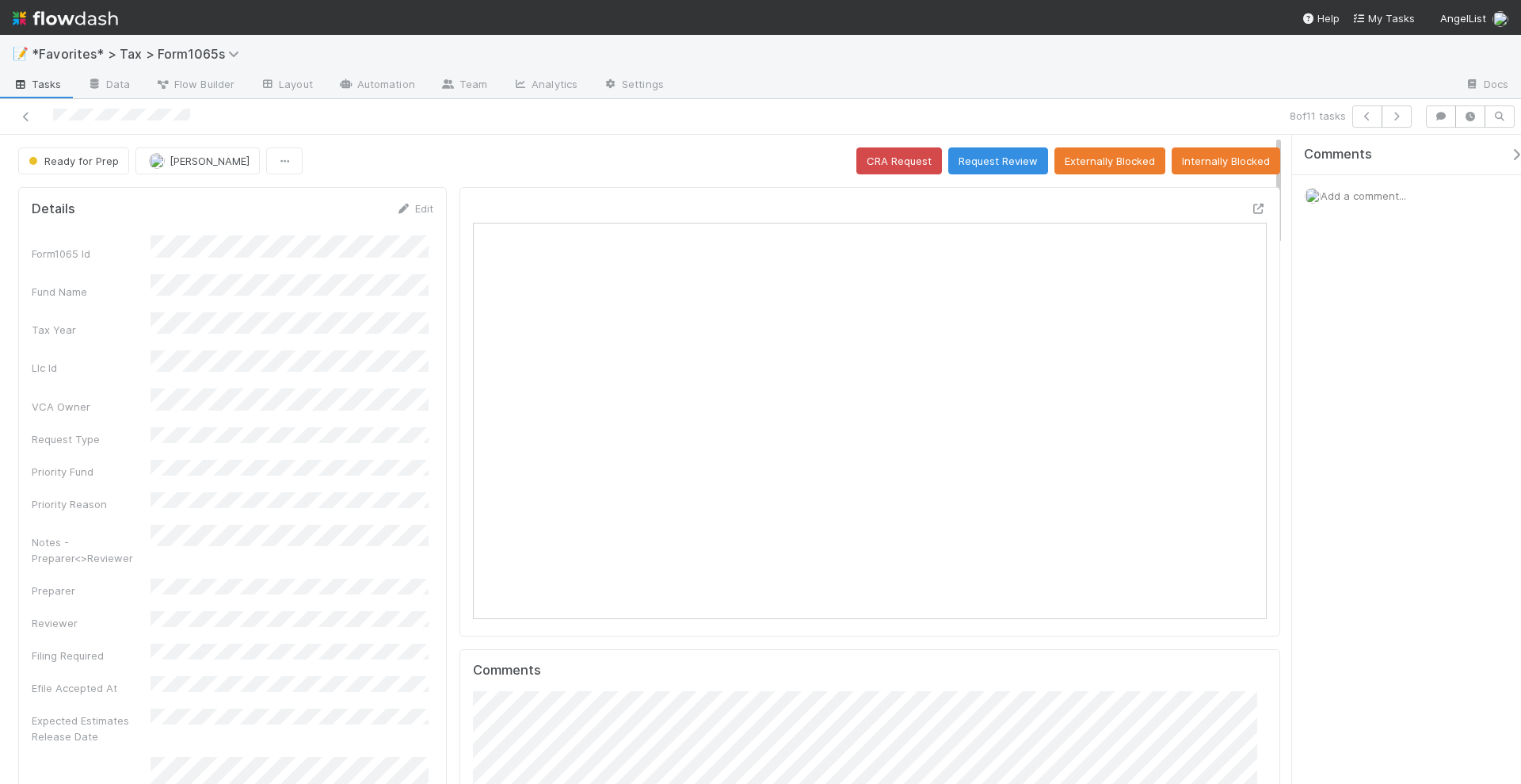
click at [1361, 194] on span "Add a comment..." at bounding box center [1363, 195] width 85 height 13
click at [1376, 444] on button "Add Comment" at bounding box center [1364, 439] width 92 height 26
click at [1405, 115] on icon "button" at bounding box center [1397, 117] width 16 height 10
click at [1251, 207] on icon at bounding box center [1259, 209] width 16 height 10
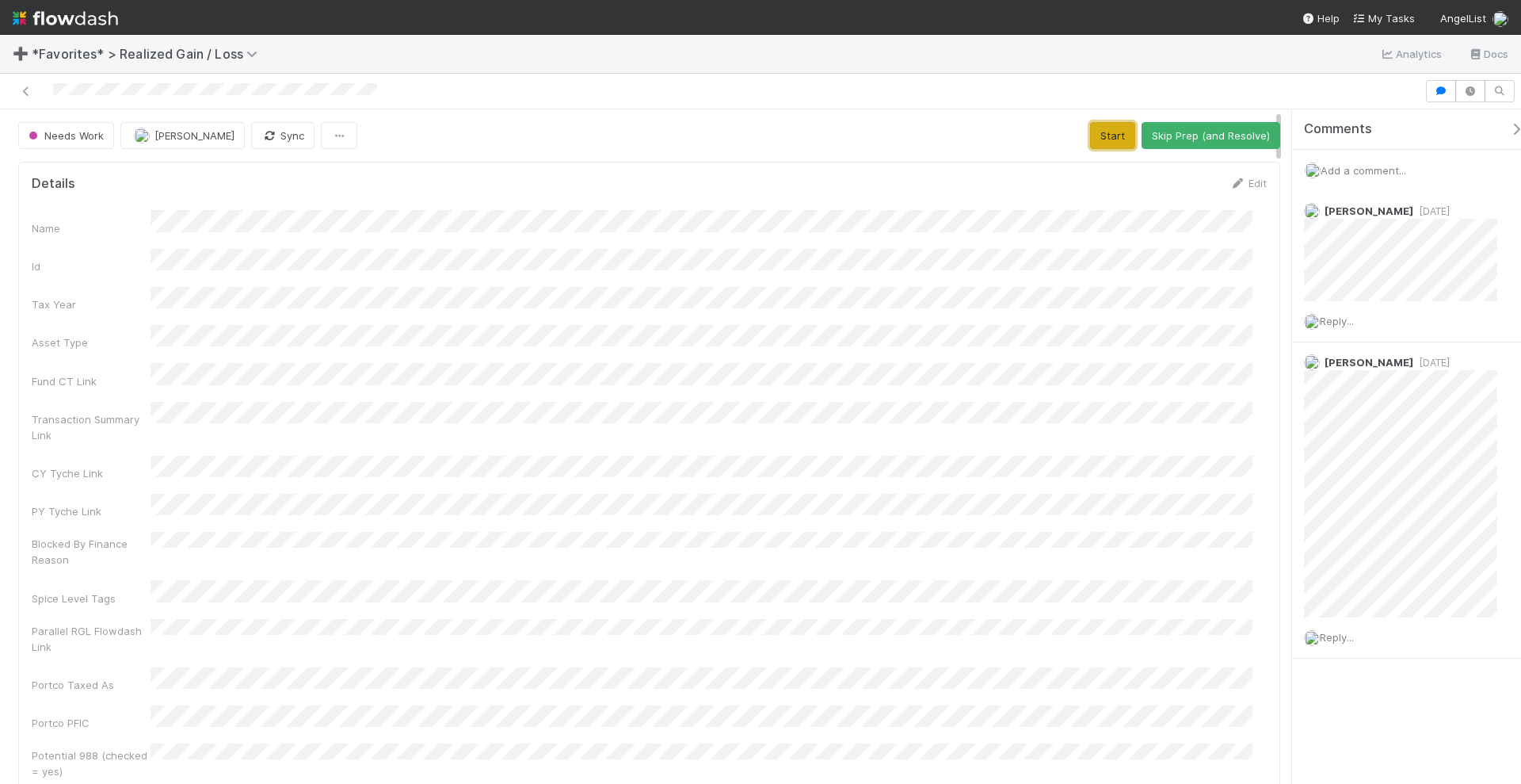
click at [1097, 135] on button "Start" at bounding box center [1113, 134] width 45 height 26
click at [187, 126] on button "[PERSON_NAME]" at bounding box center [180, 134] width 125 height 26
click at [1162, 139] on button "Request Review (and Resolve)" at bounding box center [1194, 134] width 171 height 26
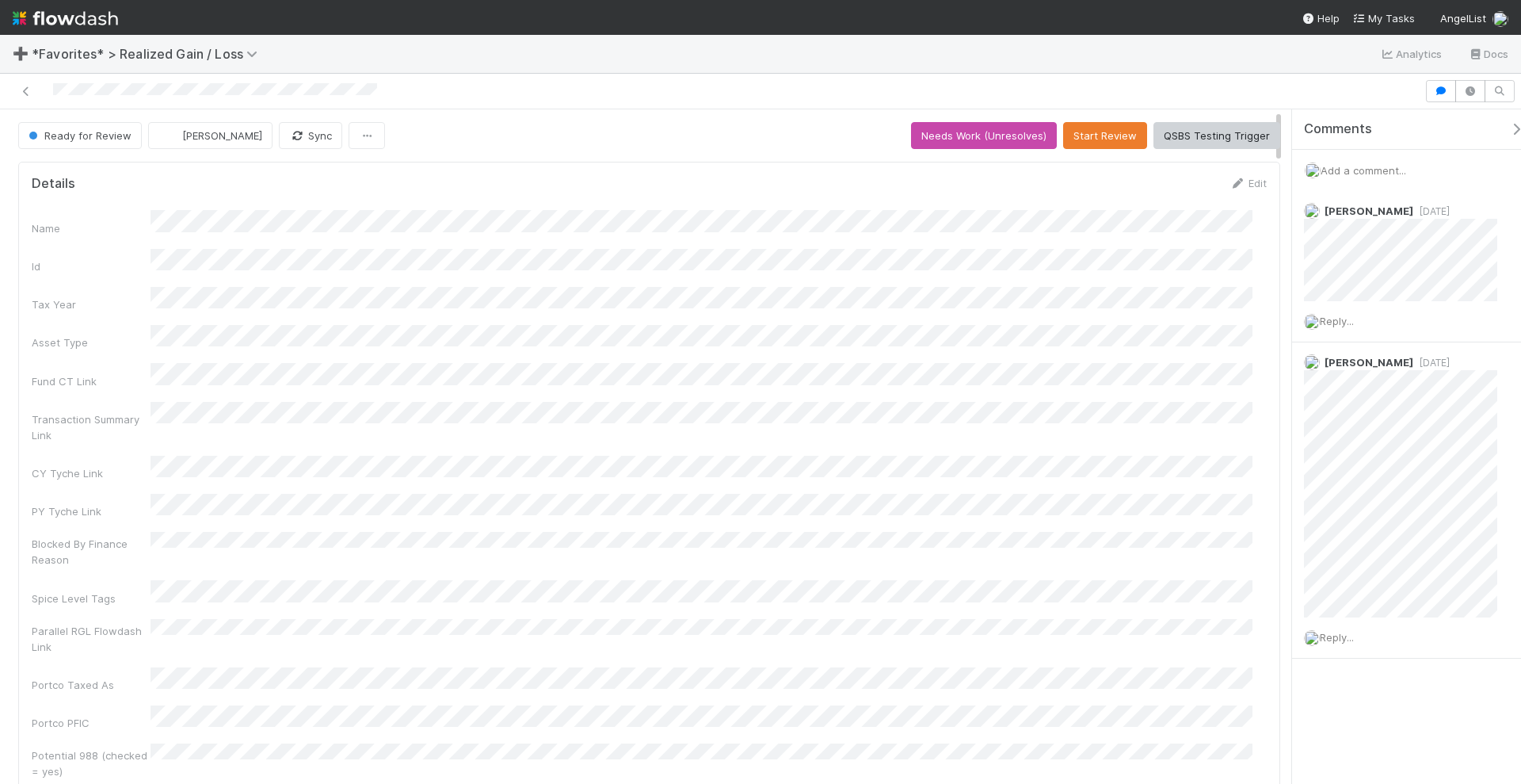
click at [1343, 175] on div "Add a comment..." at bounding box center [1414, 171] width 244 height 41
click at [1345, 169] on span "Add a comment..." at bounding box center [1363, 170] width 85 height 13
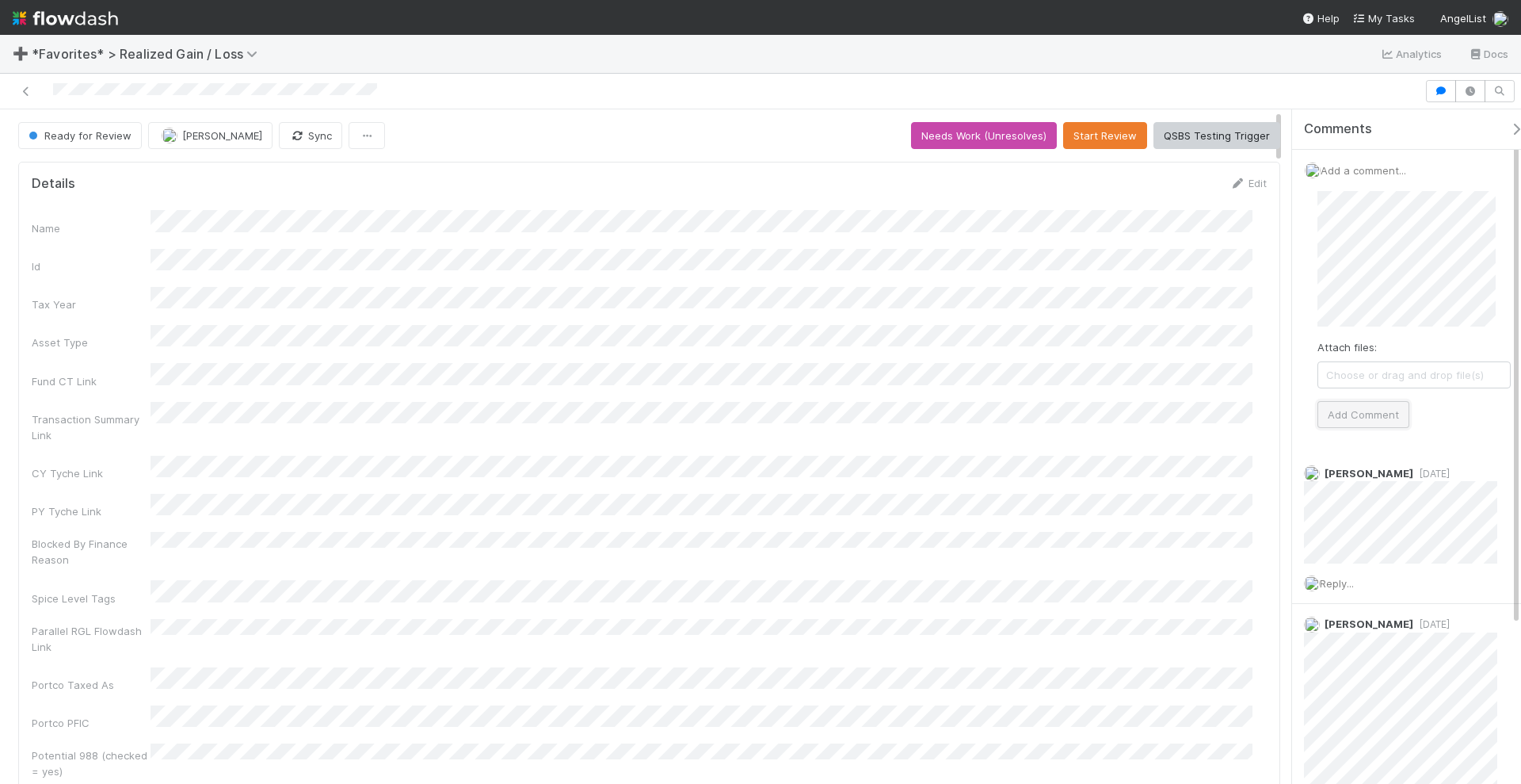
click at [1351, 418] on button "Add Comment" at bounding box center [1364, 414] width 92 height 26
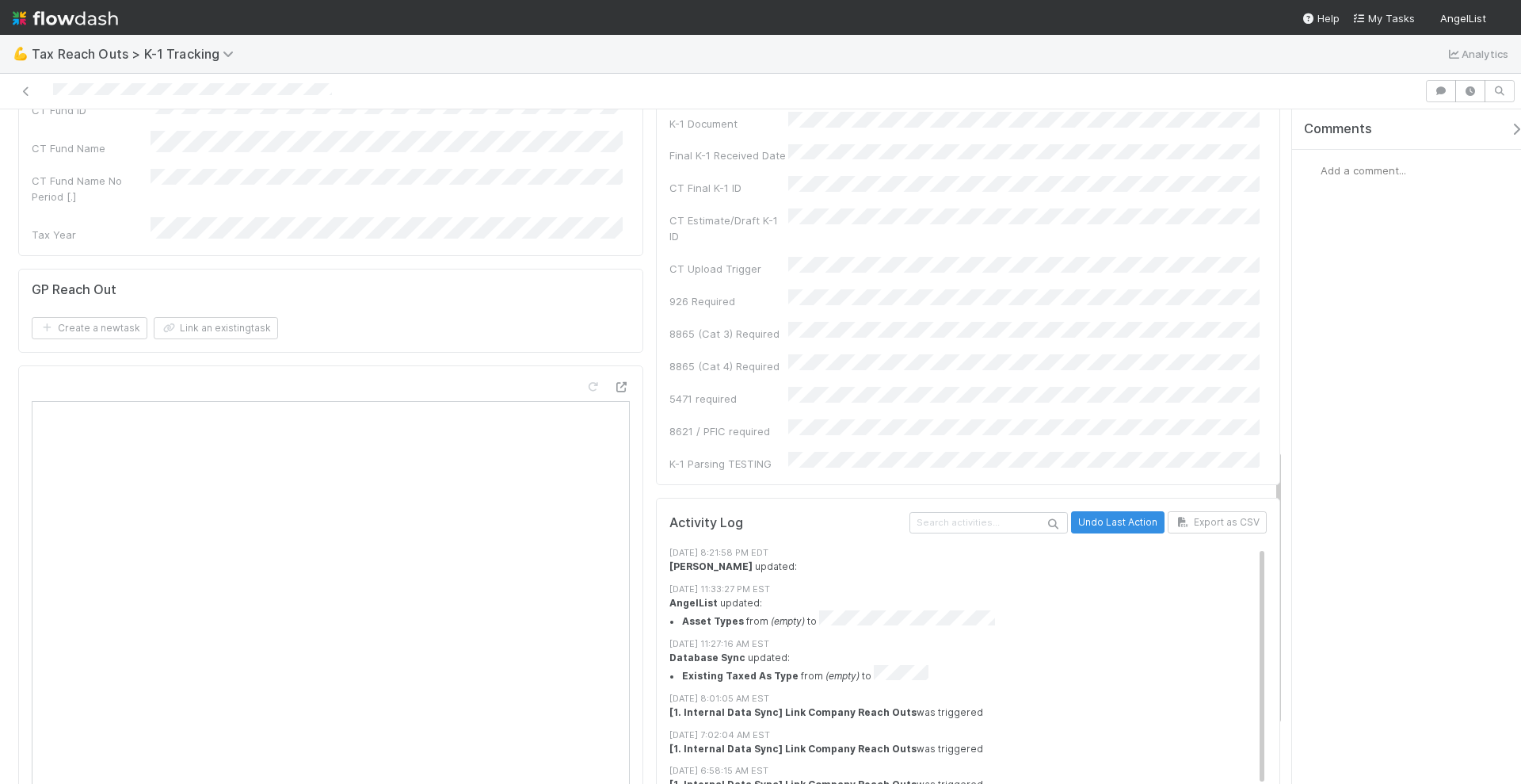
scroll to position [74, 0]
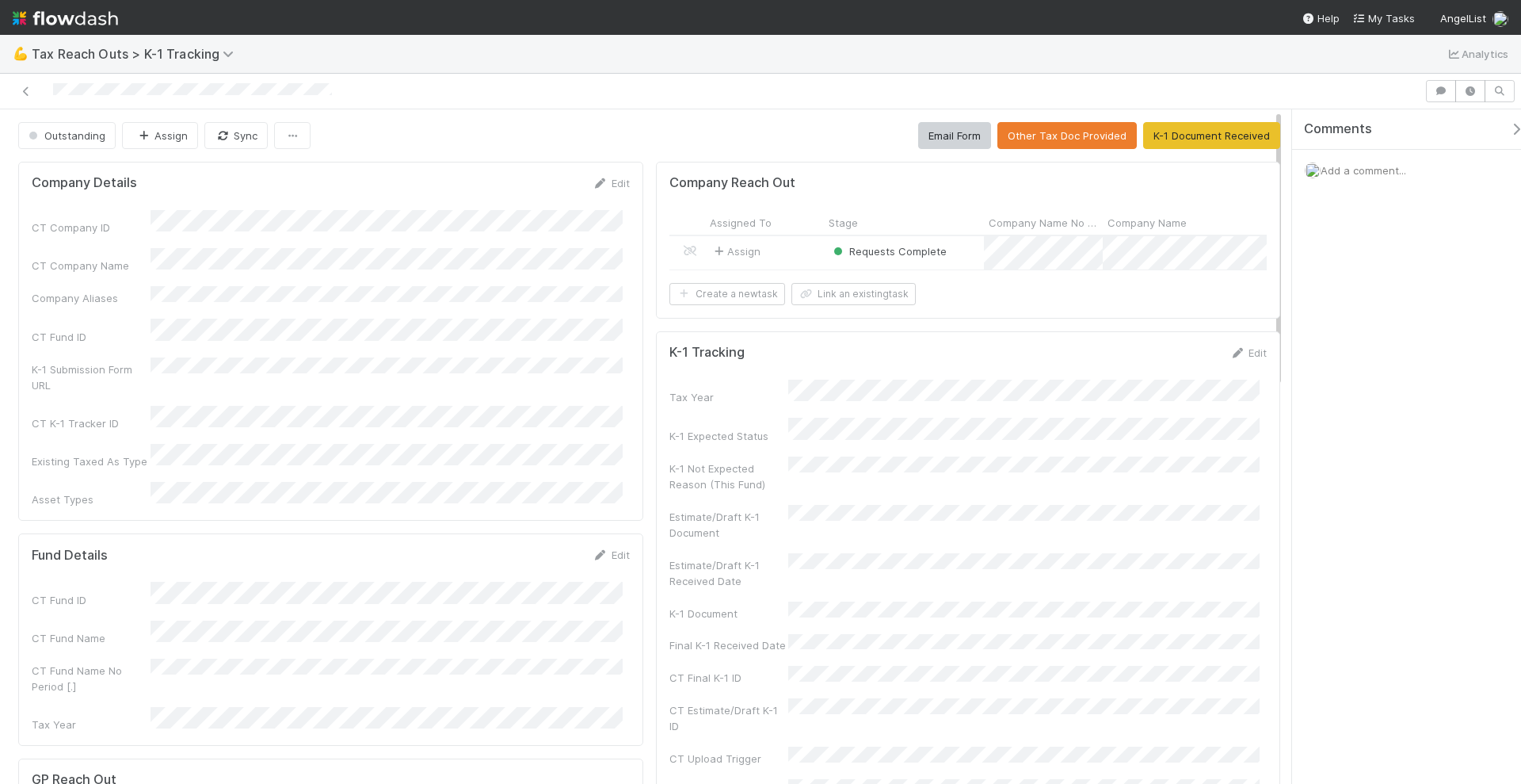
click at [793, 253] on div "Assign" at bounding box center [764, 253] width 119 height 33
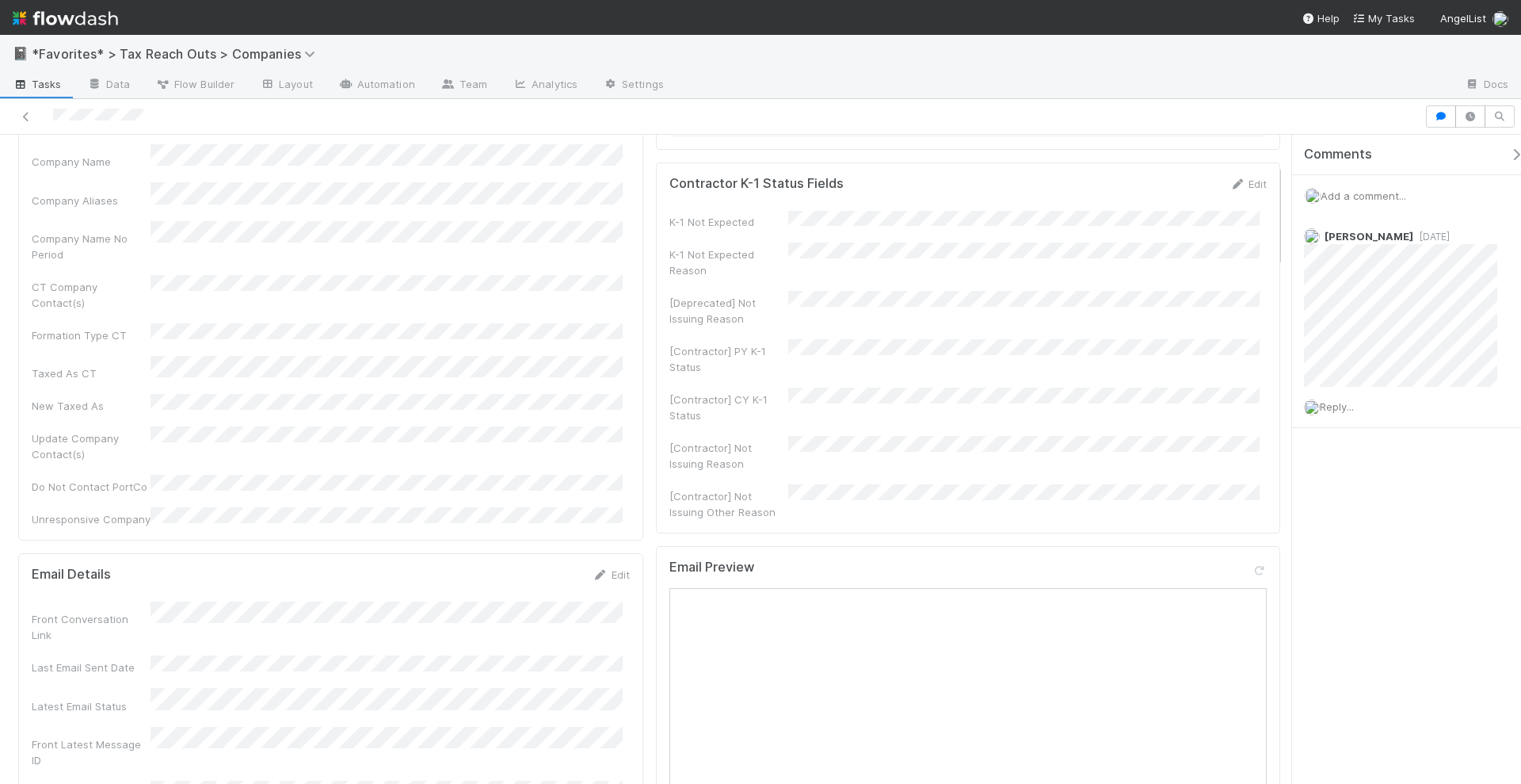
scroll to position [198, 0]
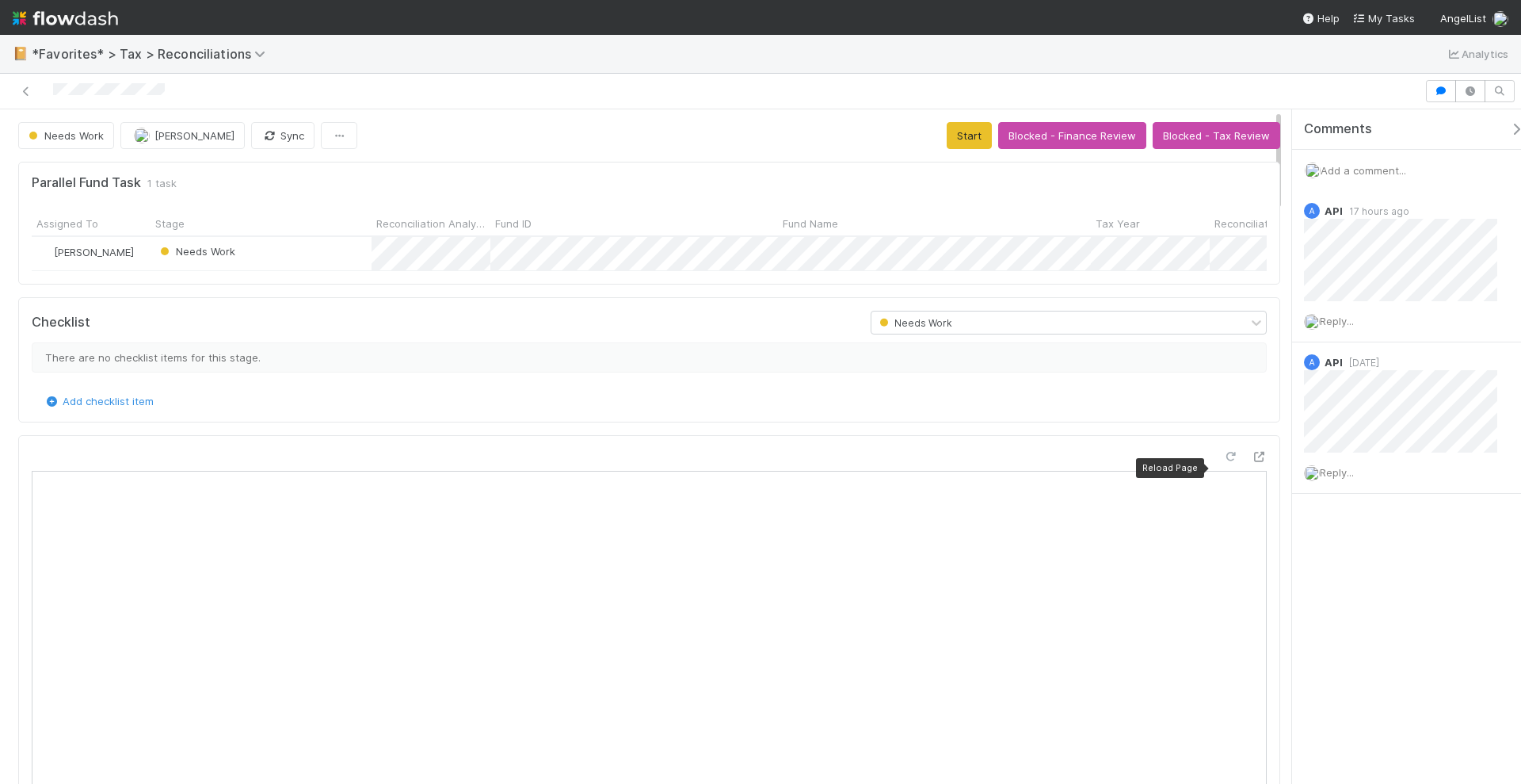
click at [1223, 462] on icon at bounding box center [1231, 456] width 16 height 10
click at [25, 89] on icon at bounding box center [26, 91] width 16 height 10
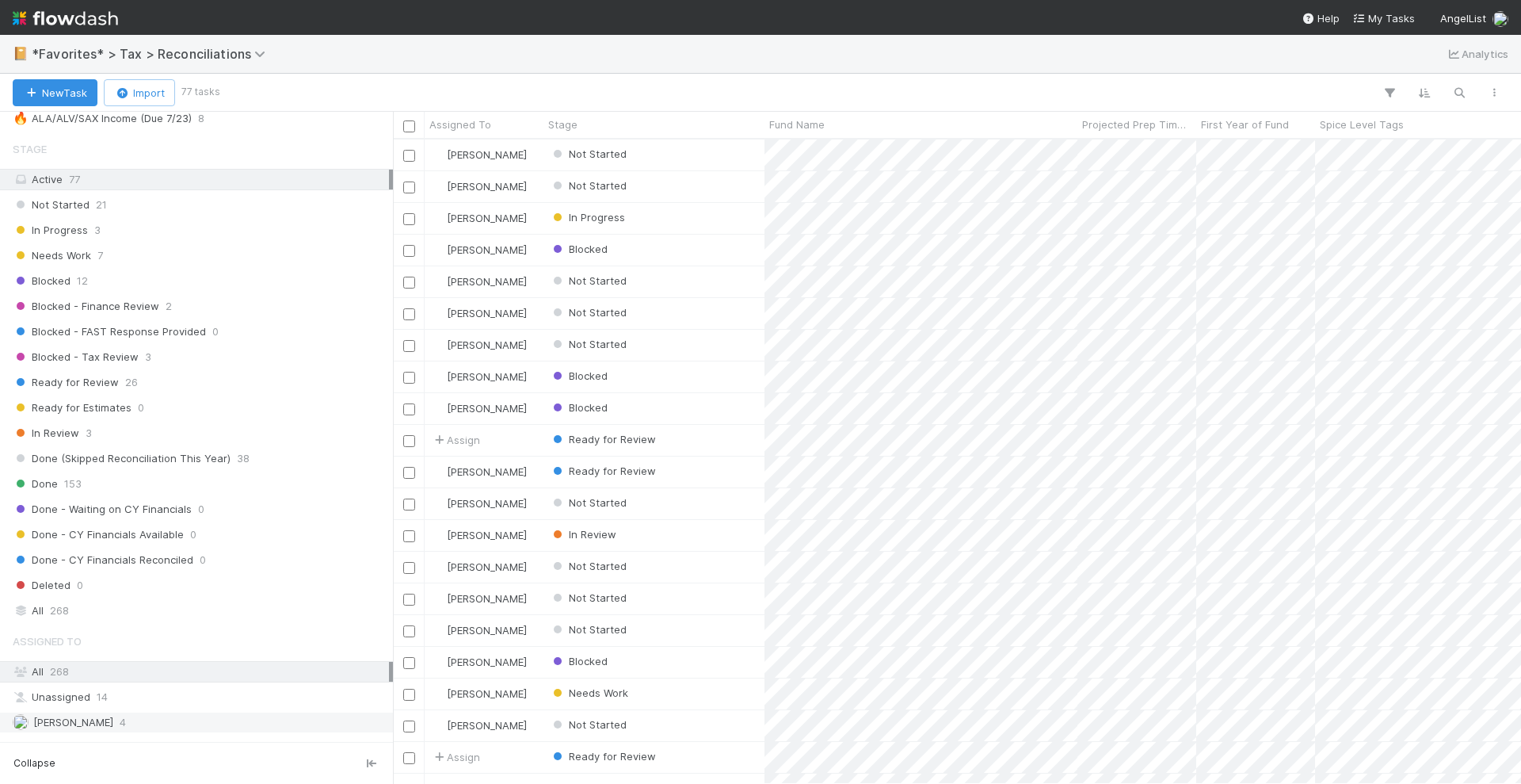
scroll to position [520, 0]
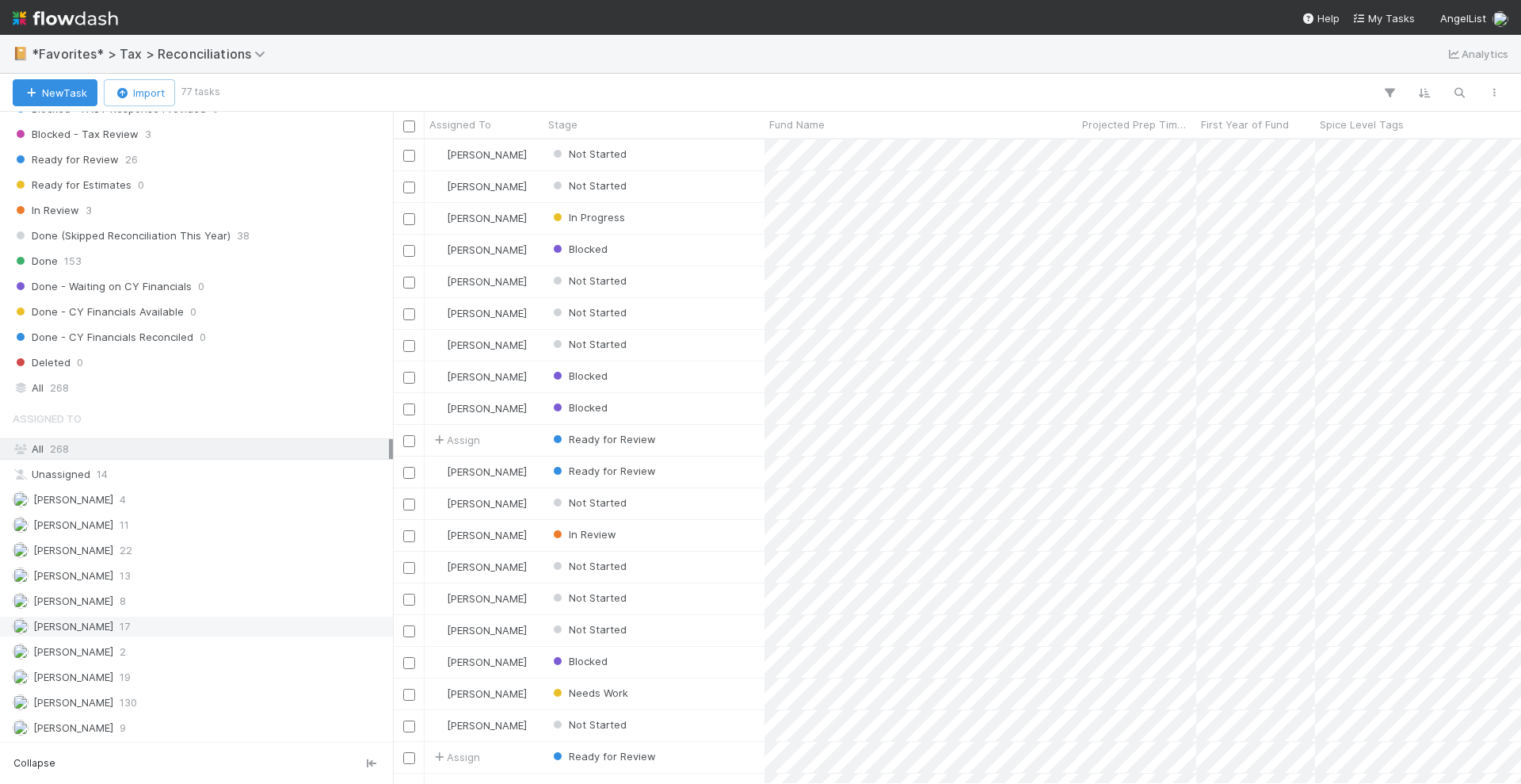
click at [62, 619] on span "[PERSON_NAME]" at bounding box center [74, 625] width 80 height 13
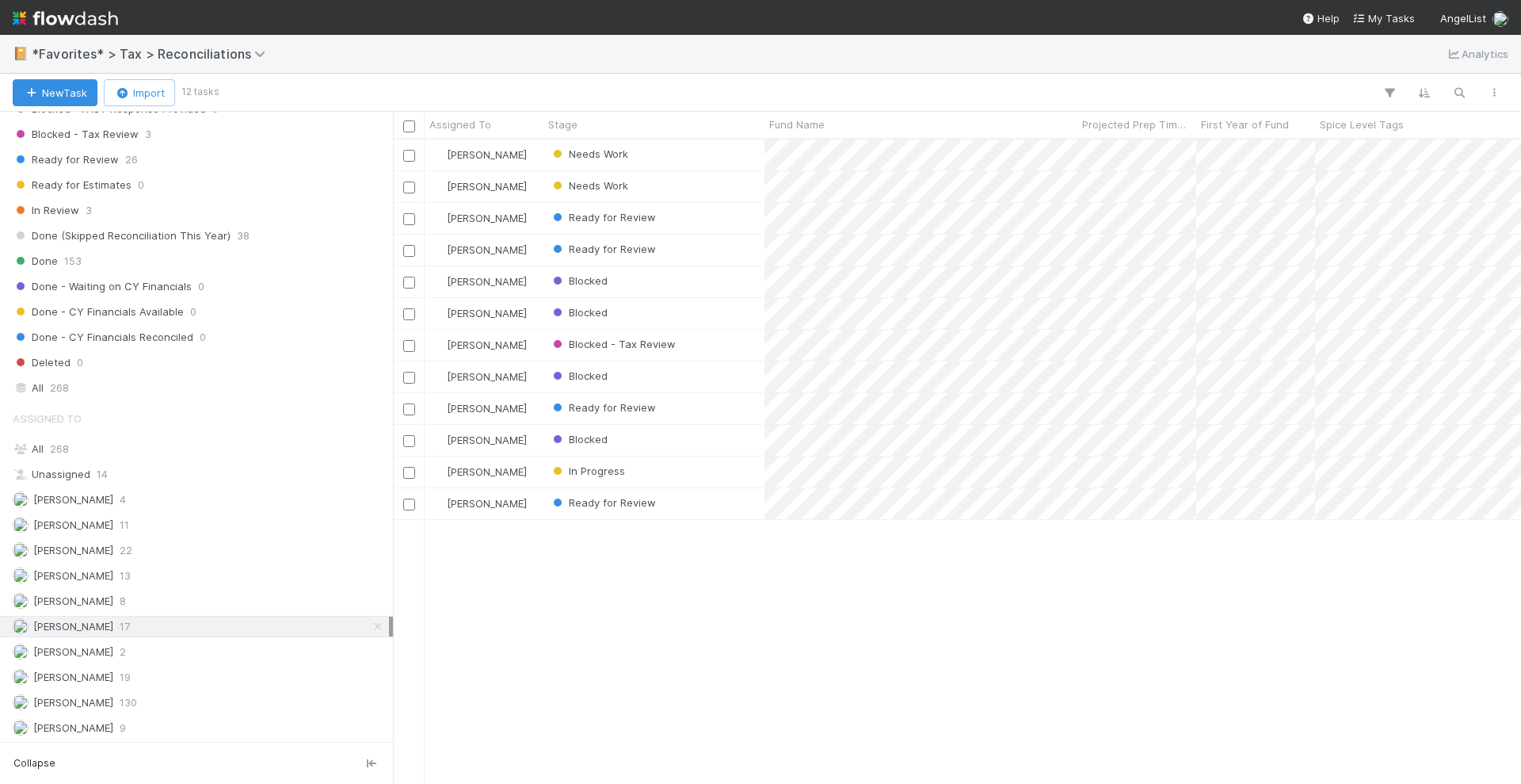
scroll to position [629, 1114]
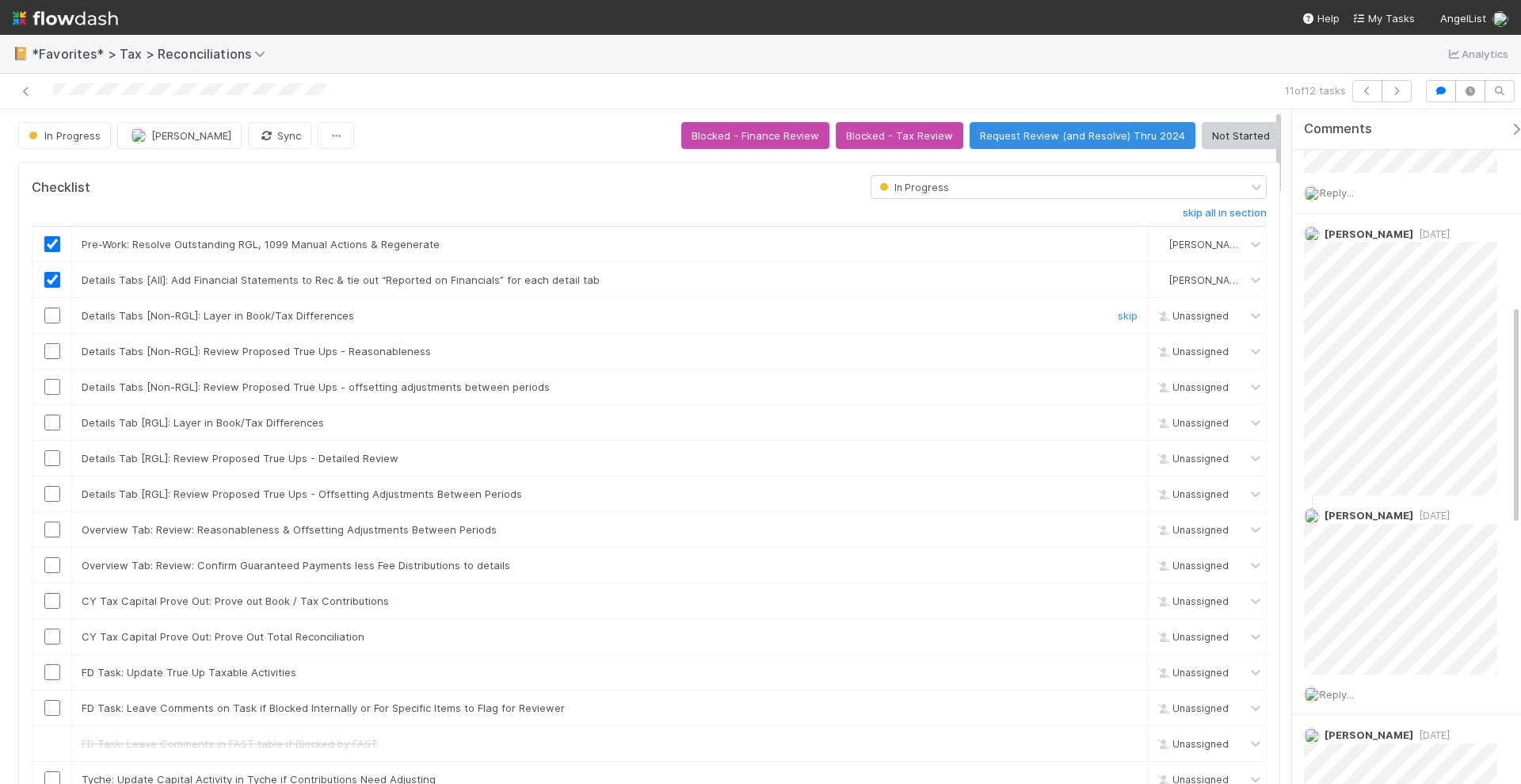
click at [56, 307] on input "checkbox" at bounding box center [52, 315] width 16 height 16
click at [52, 343] on input "checkbox" at bounding box center [52, 351] width 16 height 16
click at [51, 381] on input "checkbox" at bounding box center [52, 387] width 16 height 16
click at [52, 415] on input "checkbox" at bounding box center [52, 422] width 16 height 16
click at [55, 454] on input "checkbox" at bounding box center [52, 458] width 16 height 16
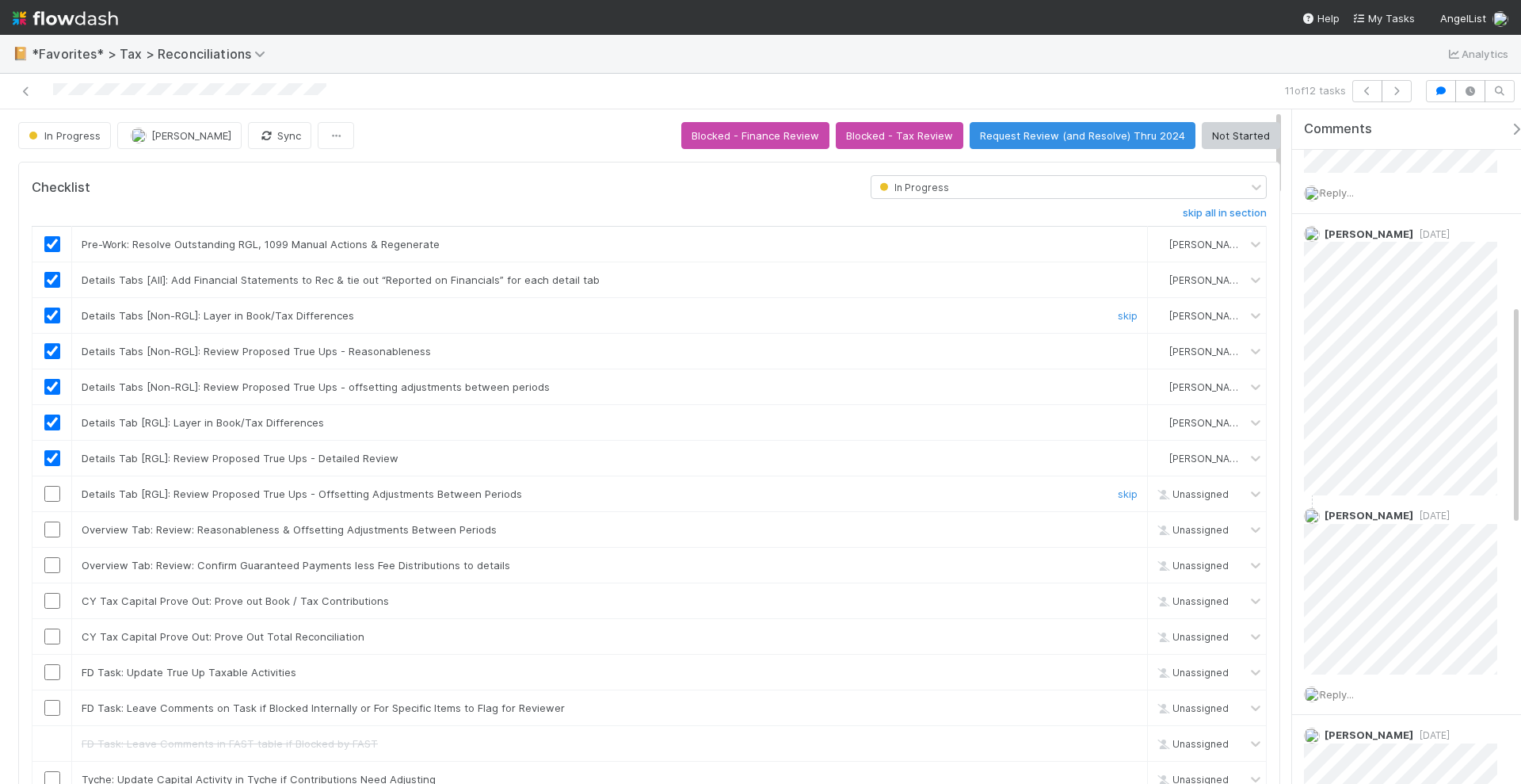
click at [49, 490] on input "checkbox" at bounding box center [52, 494] width 16 height 16
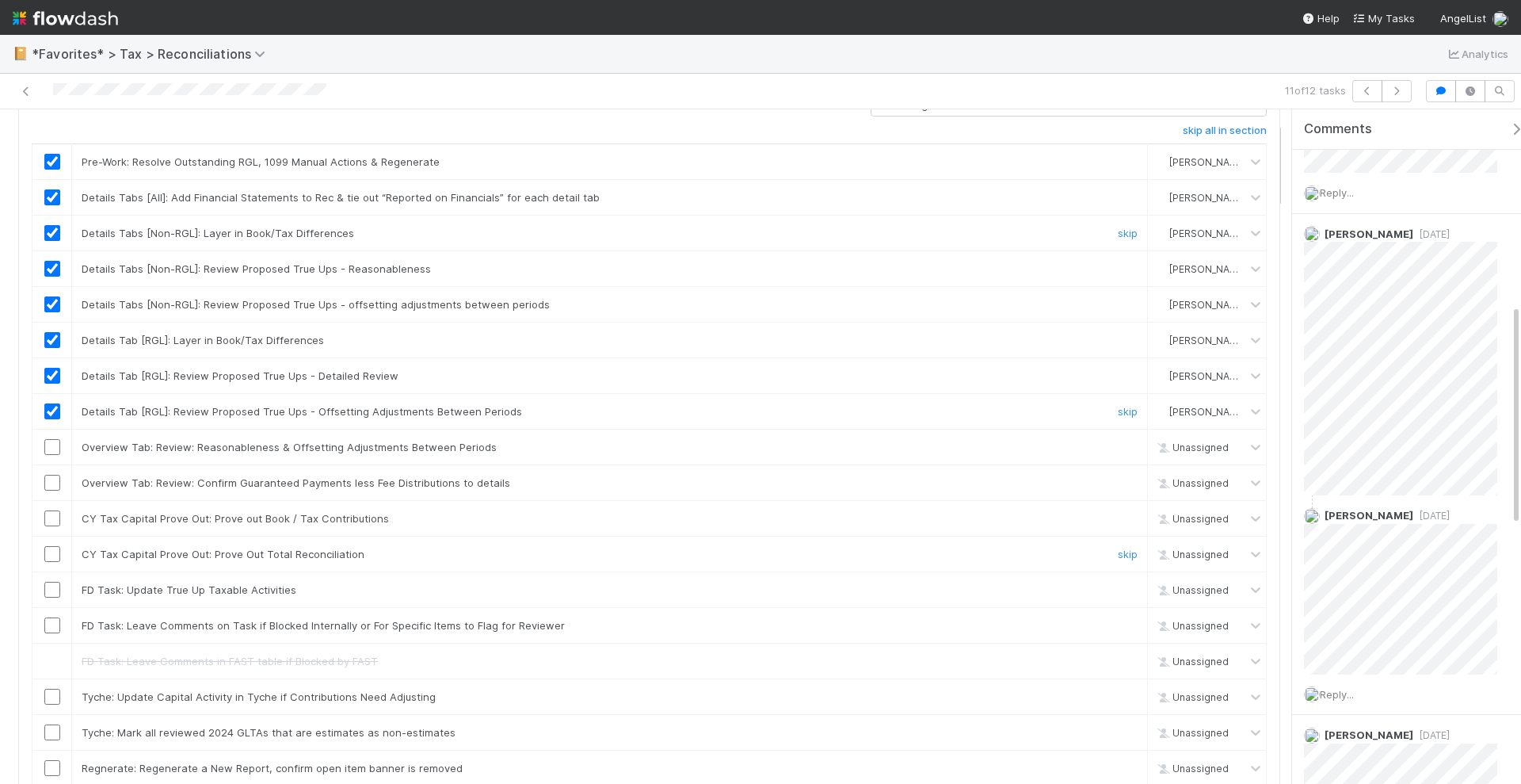
scroll to position [99, 0]
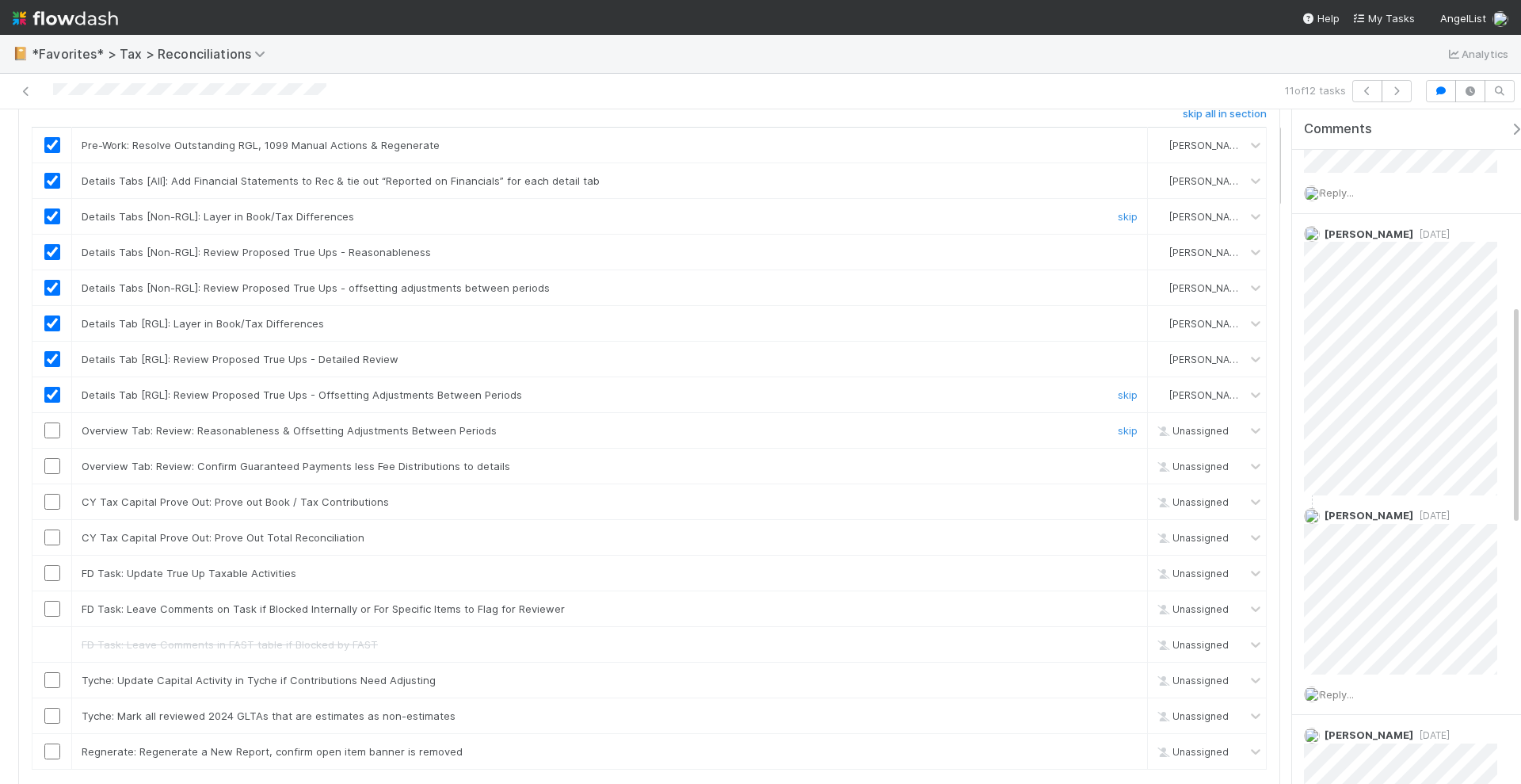
click at [49, 424] on input "checkbox" at bounding box center [52, 430] width 16 height 16
click at [56, 460] on input "checkbox" at bounding box center [52, 466] width 16 height 16
checkbox input "true"
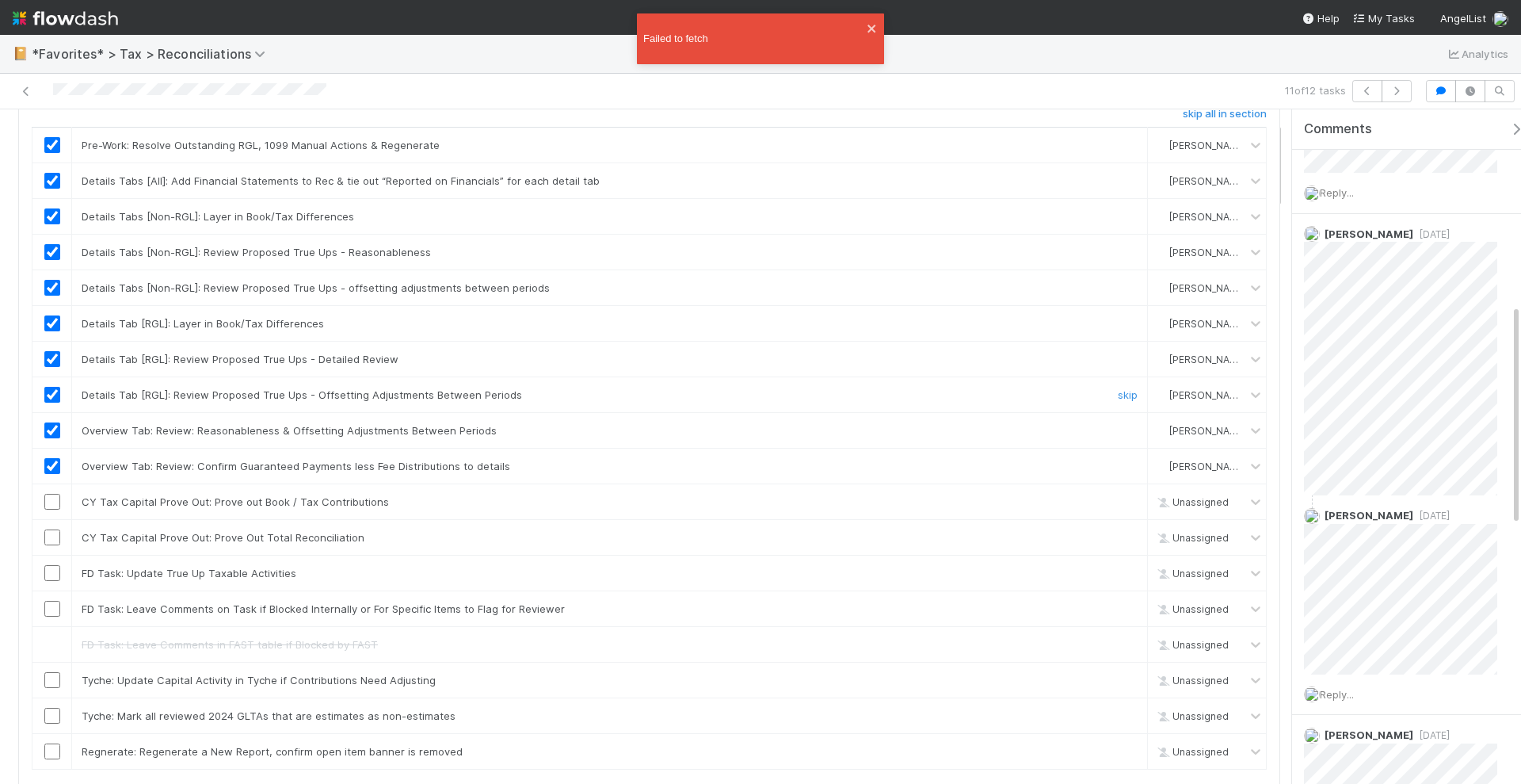
scroll to position [307, 576]
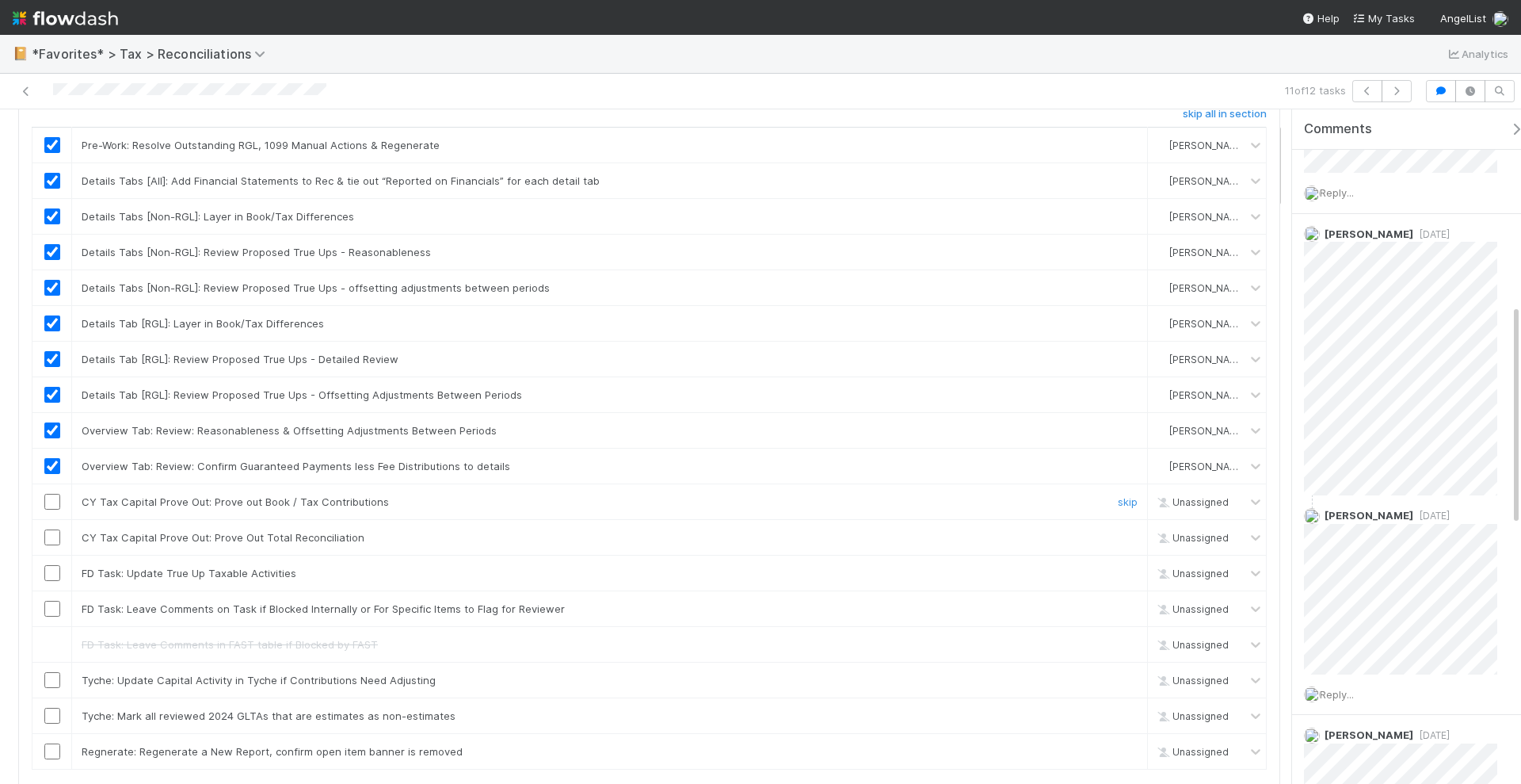
drag, startPoint x: 56, startPoint y: 492, endPoint x: 43, endPoint y: 519, distance: 30.0
click at [56, 494] on input "checkbox" at bounding box center [52, 501] width 16 height 16
click at [50, 529] on input "checkbox" at bounding box center [52, 537] width 16 height 16
click at [1118, 602] on link "skip" at bounding box center [1128, 608] width 20 height 13
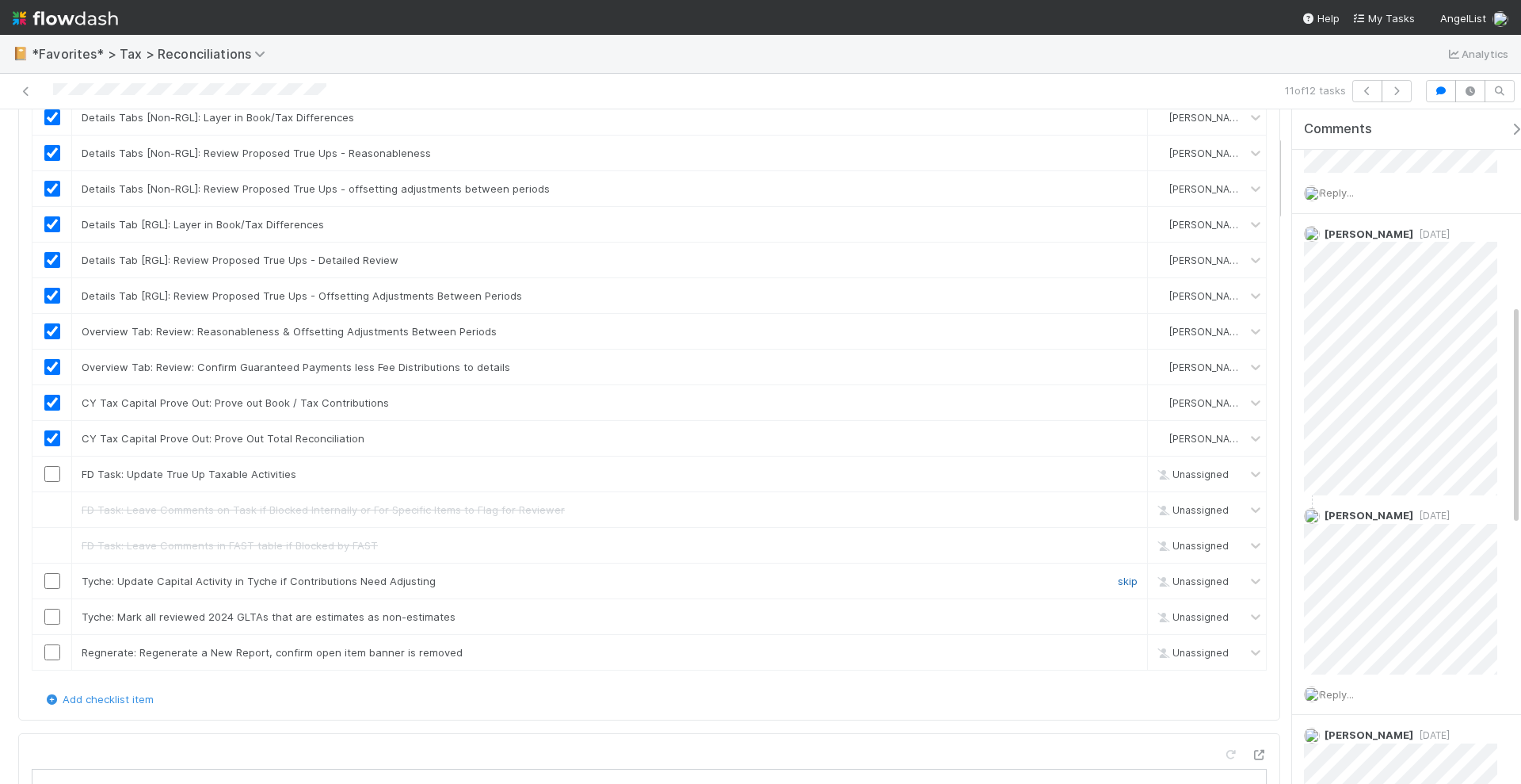
click at [1118, 574] on link "skip" at bounding box center [1128, 580] width 20 height 13
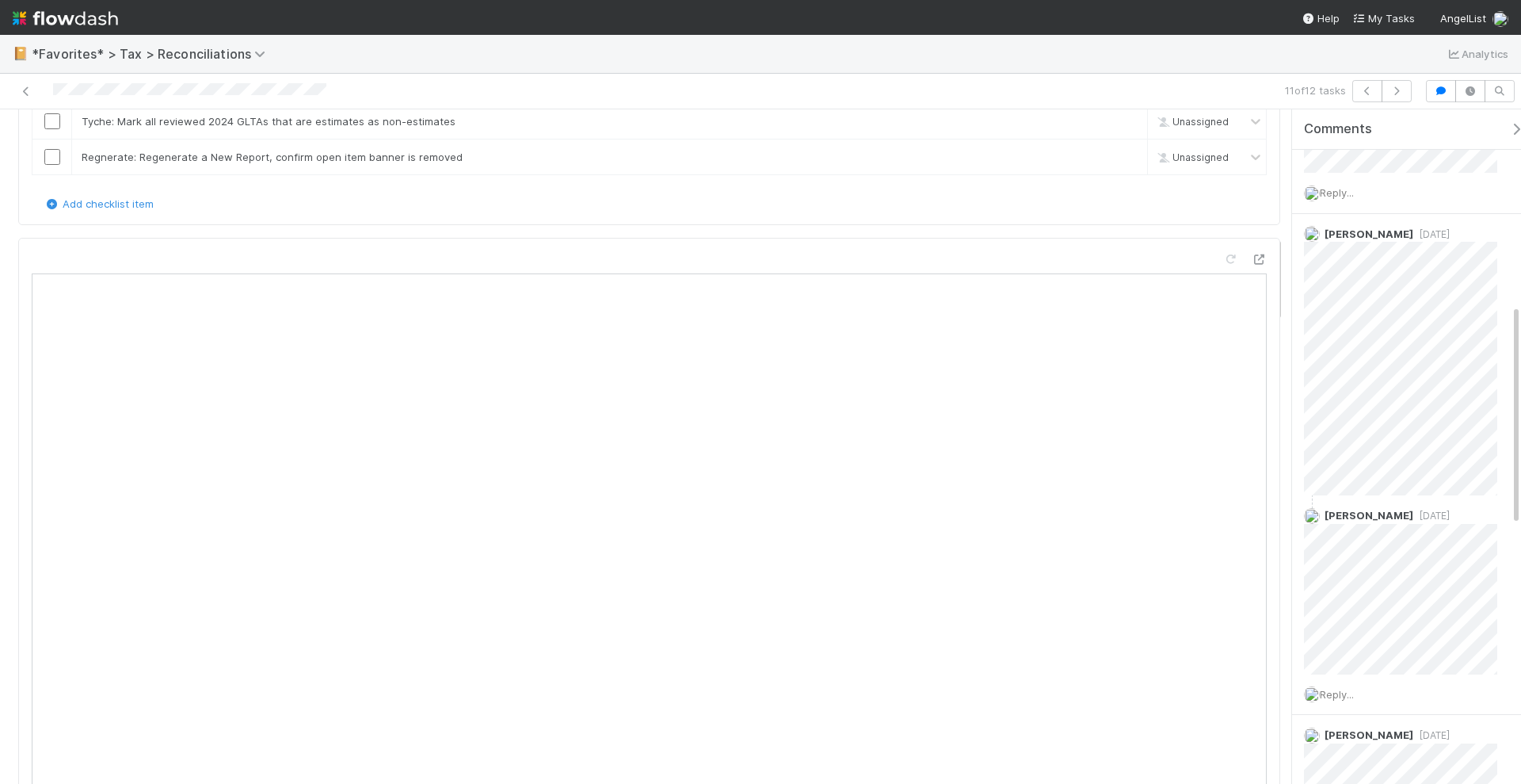
scroll to position [990, 0]
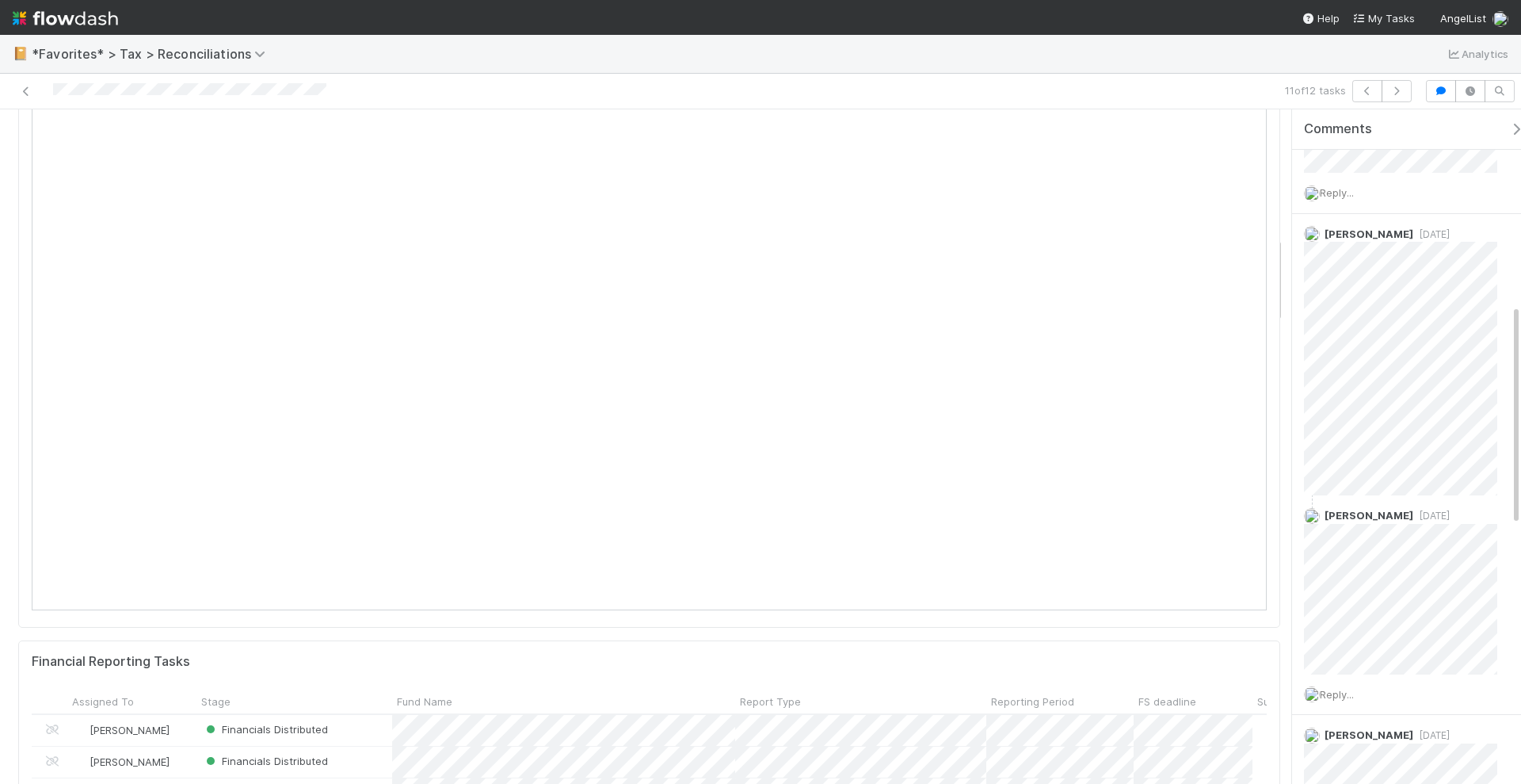
click at [553, 600] on iframe at bounding box center [649, 293] width 1235 height 634
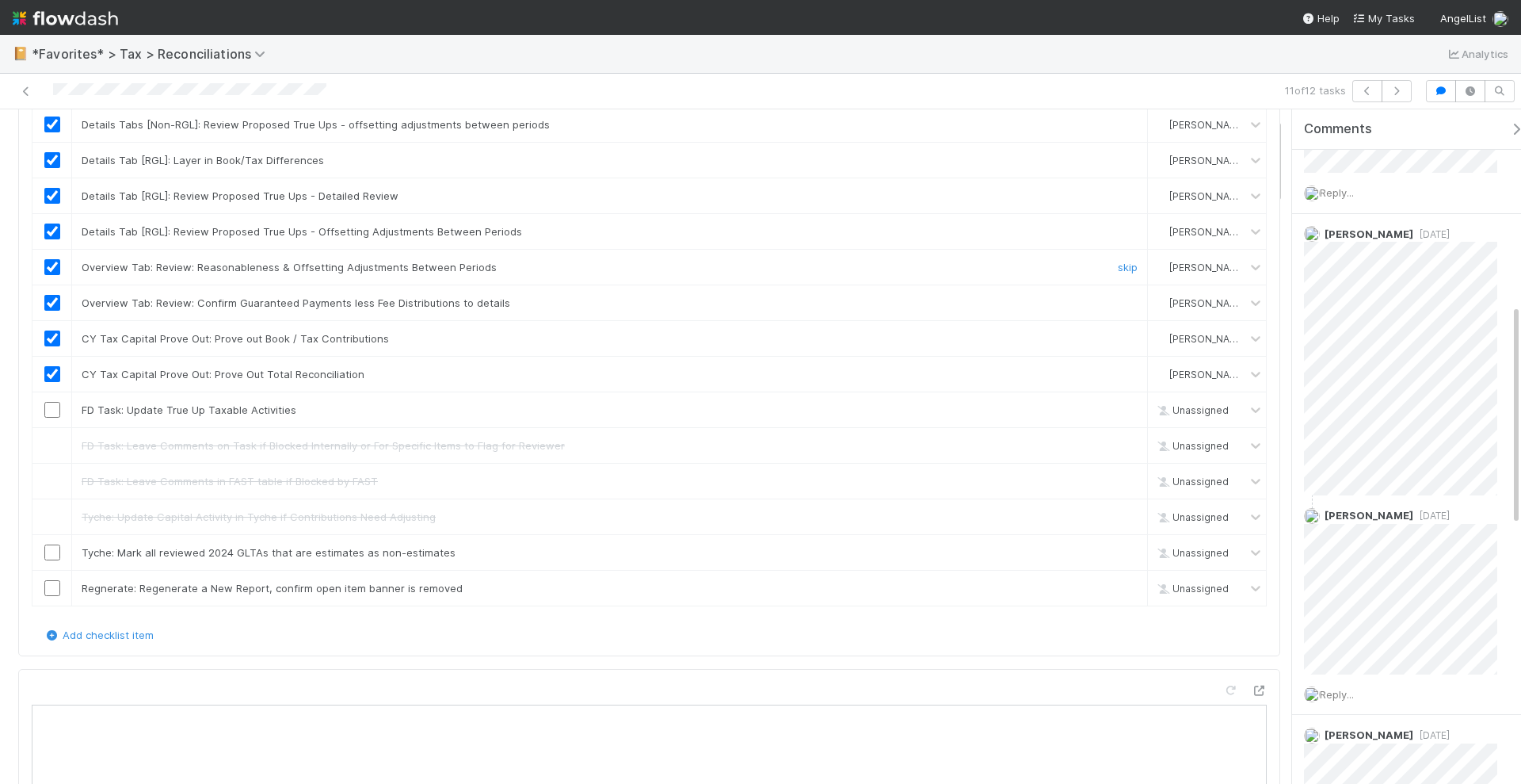
scroll to position [297, 0]
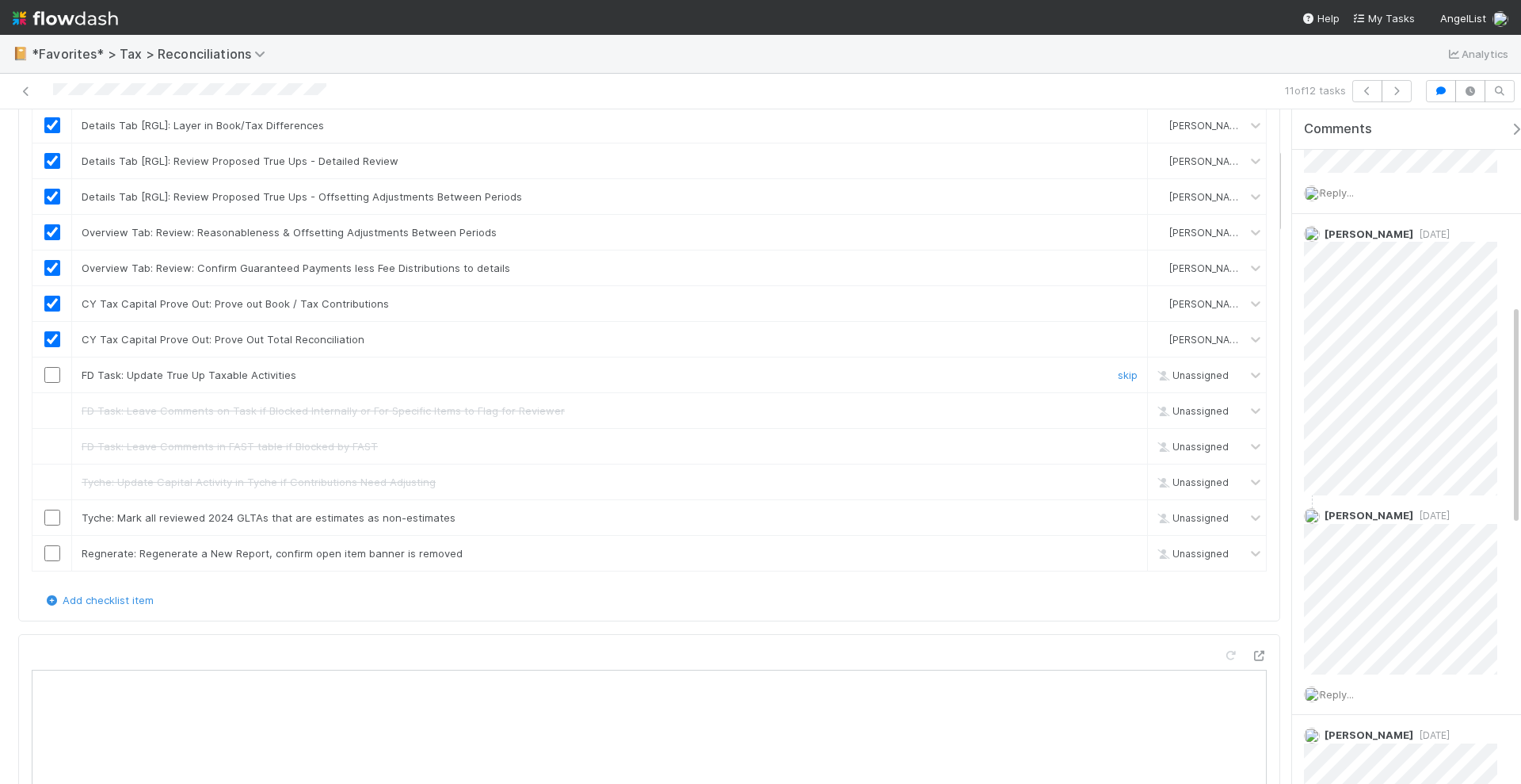
click at [52, 367] on input "checkbox" at bounding box center [52, 375] width 16 height 16
click at [1102, 509] on div "skip" at bounding box center [1126, 517] width 47 height 16
click at [1118, 511] on link "skip" at bounding box center [1128, 517] width 20 height 13
click at [1118, 547] on link "skip" at bounding box center [1128, 552] width 20 height 13
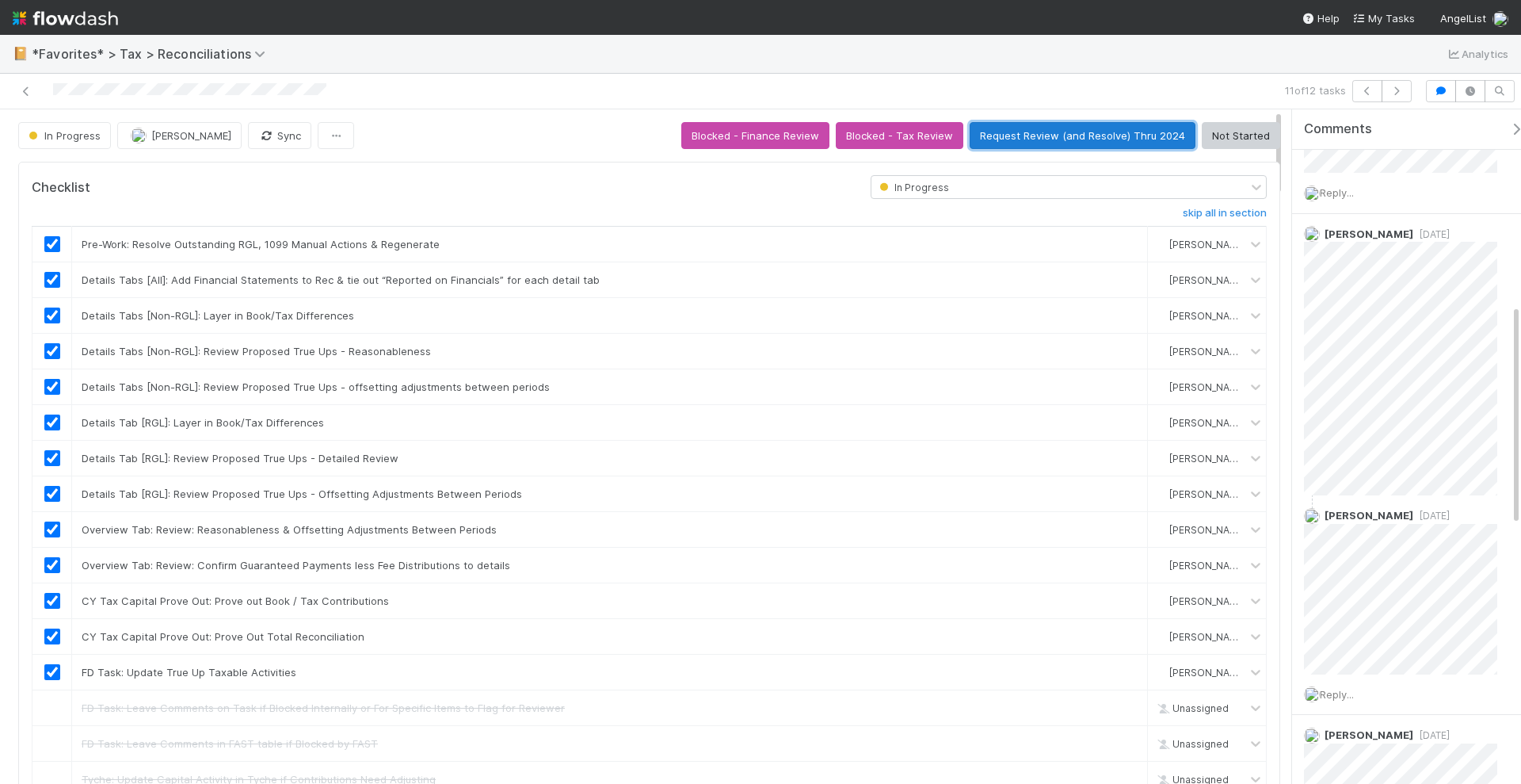
click at [1105, 134] on button "Request Review (and Resolve) Thru 2024" at bounding box center [1082, 134] width 226 height 26
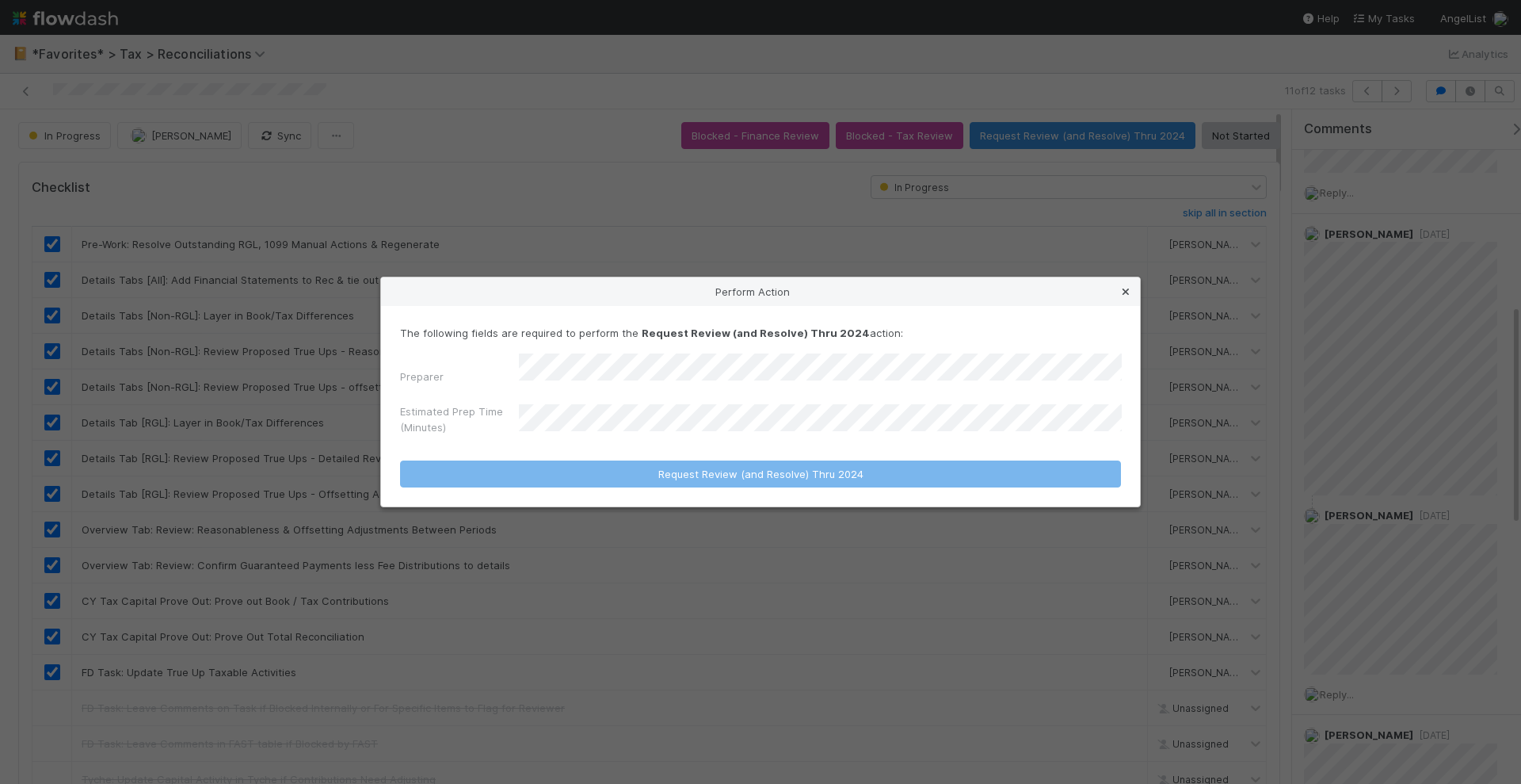
click at [1124, 289] on link at bounding box center [1126, 291] width 16 height 16
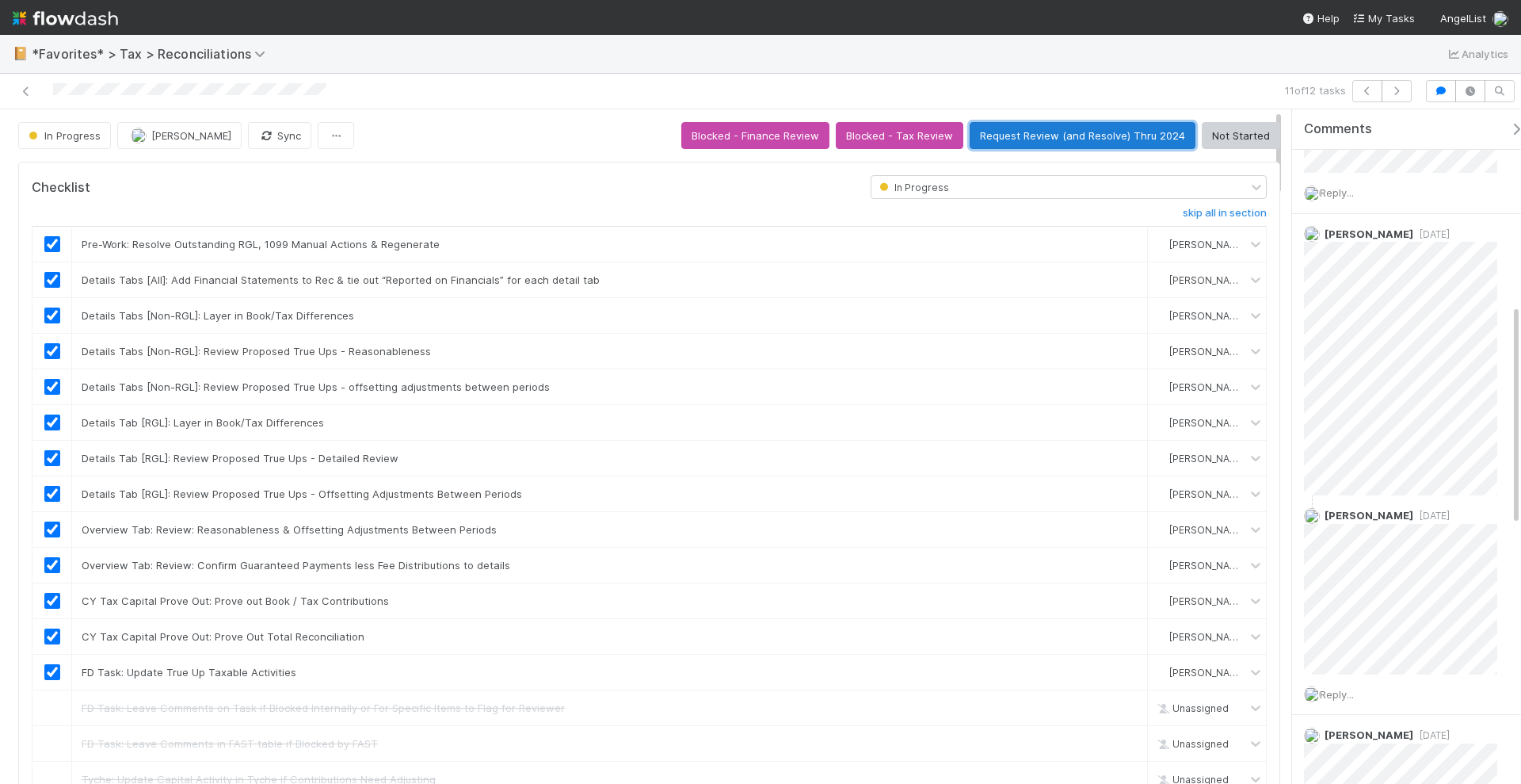
click at [1044, 135] on button "Request Review (and Resolve) Thru 2024" at bounding box center [1082, 134] width 226 height 26
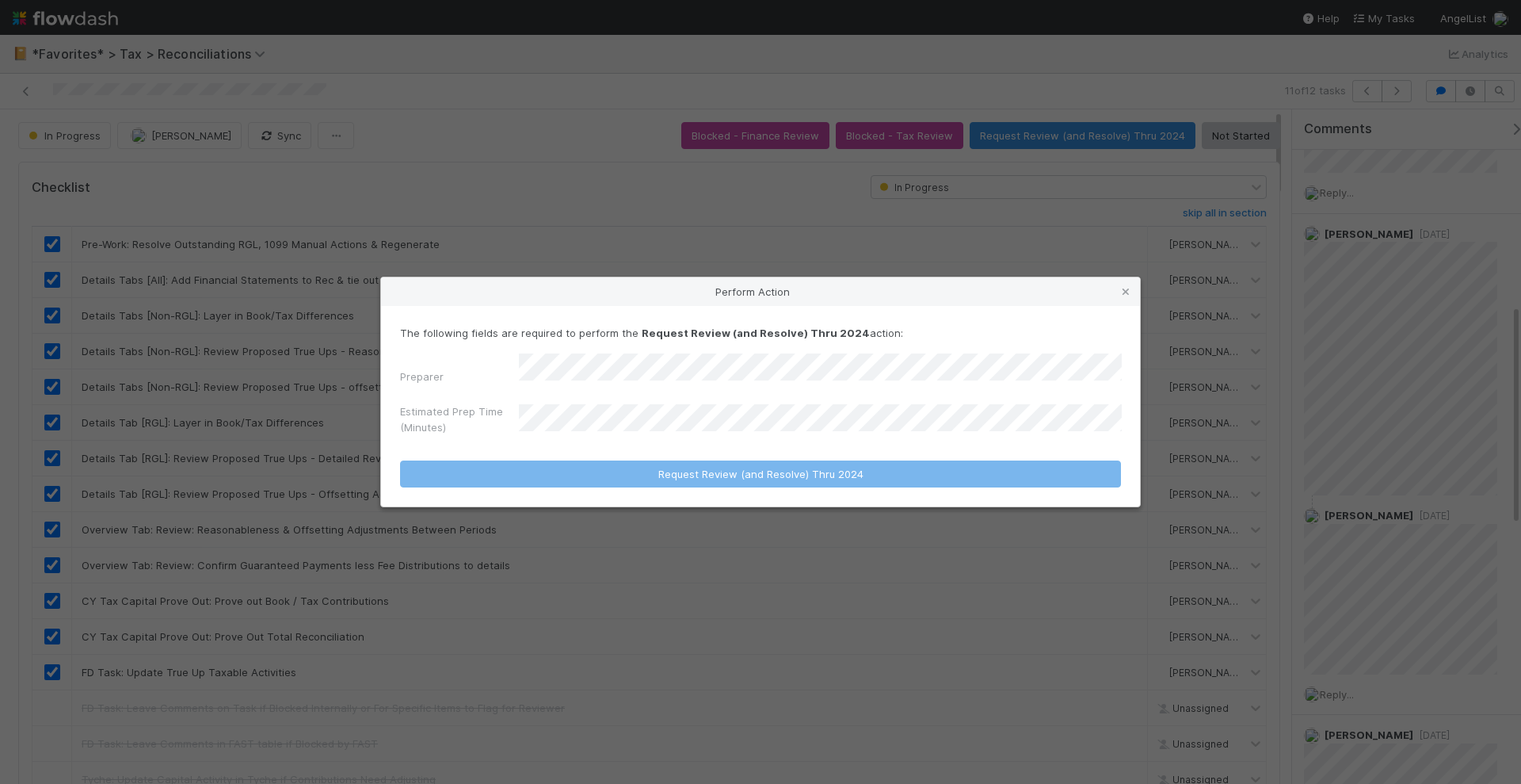
click at [606, 437] on form "The following fields are required to perform the Request Review (and Resolve) T…" at bounding box center [760, 406] width 721 height 163
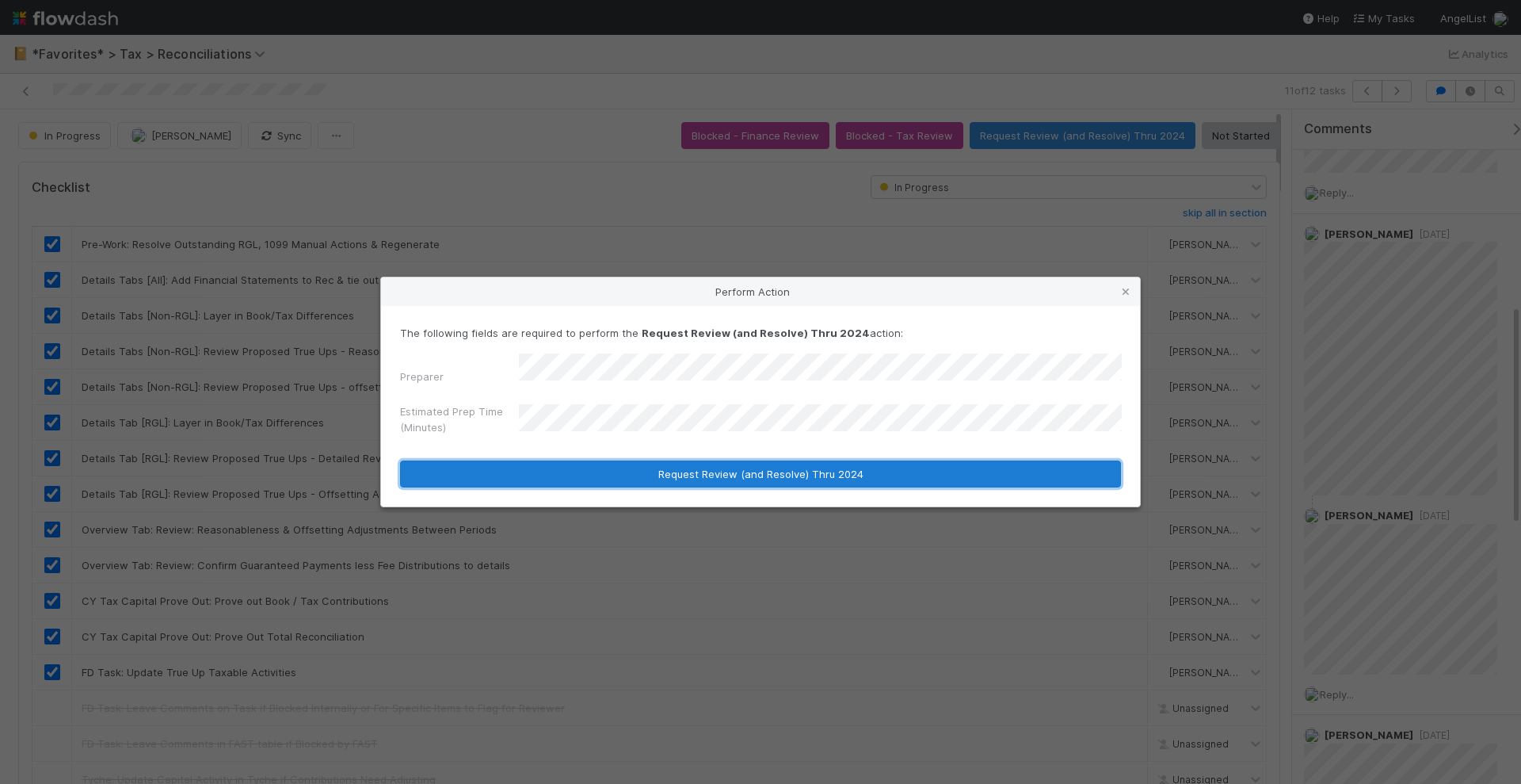
drag, startPoint x: 631, startPoint y: 476, endPoint x: 634, endPoint y: 468, distance: 8.5
click at [631, 475] on button "Request Review (and Resolve) Thru 2024" at bounding box center [760, 473] width 721 height 26
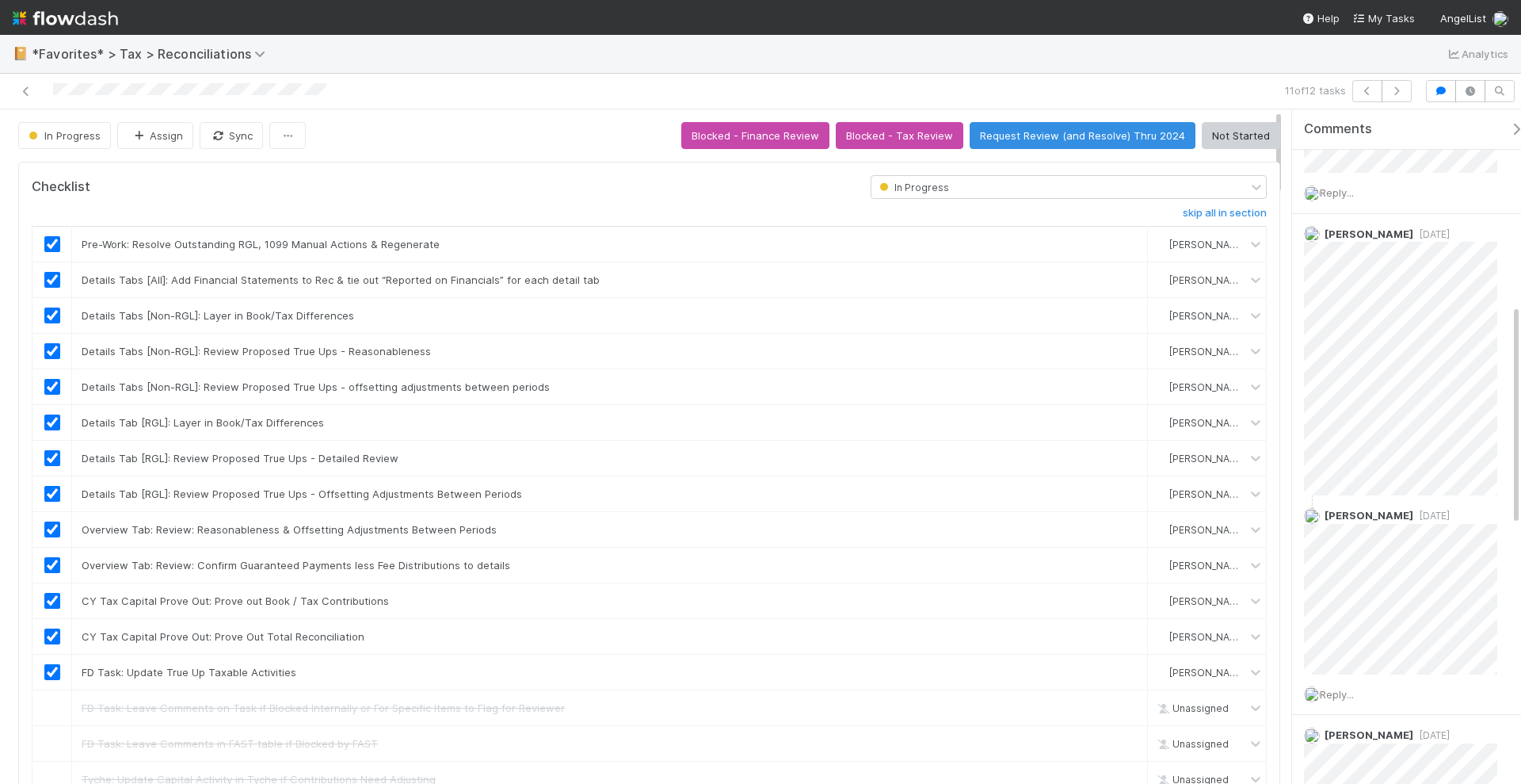
scroll to position [3151, 0]
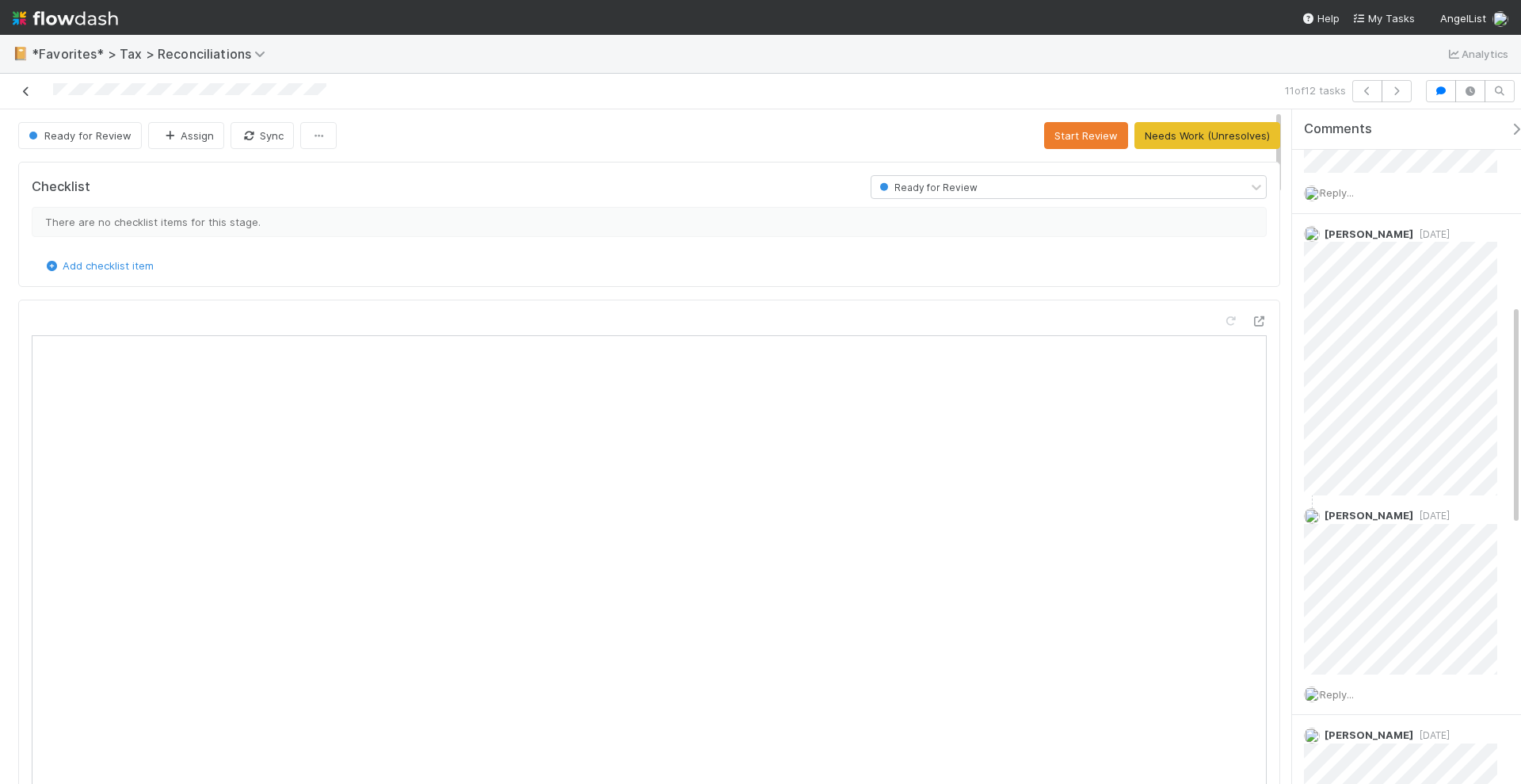
click at [21, 88] on icon at bounding box center [26, 91] width 16 height 10
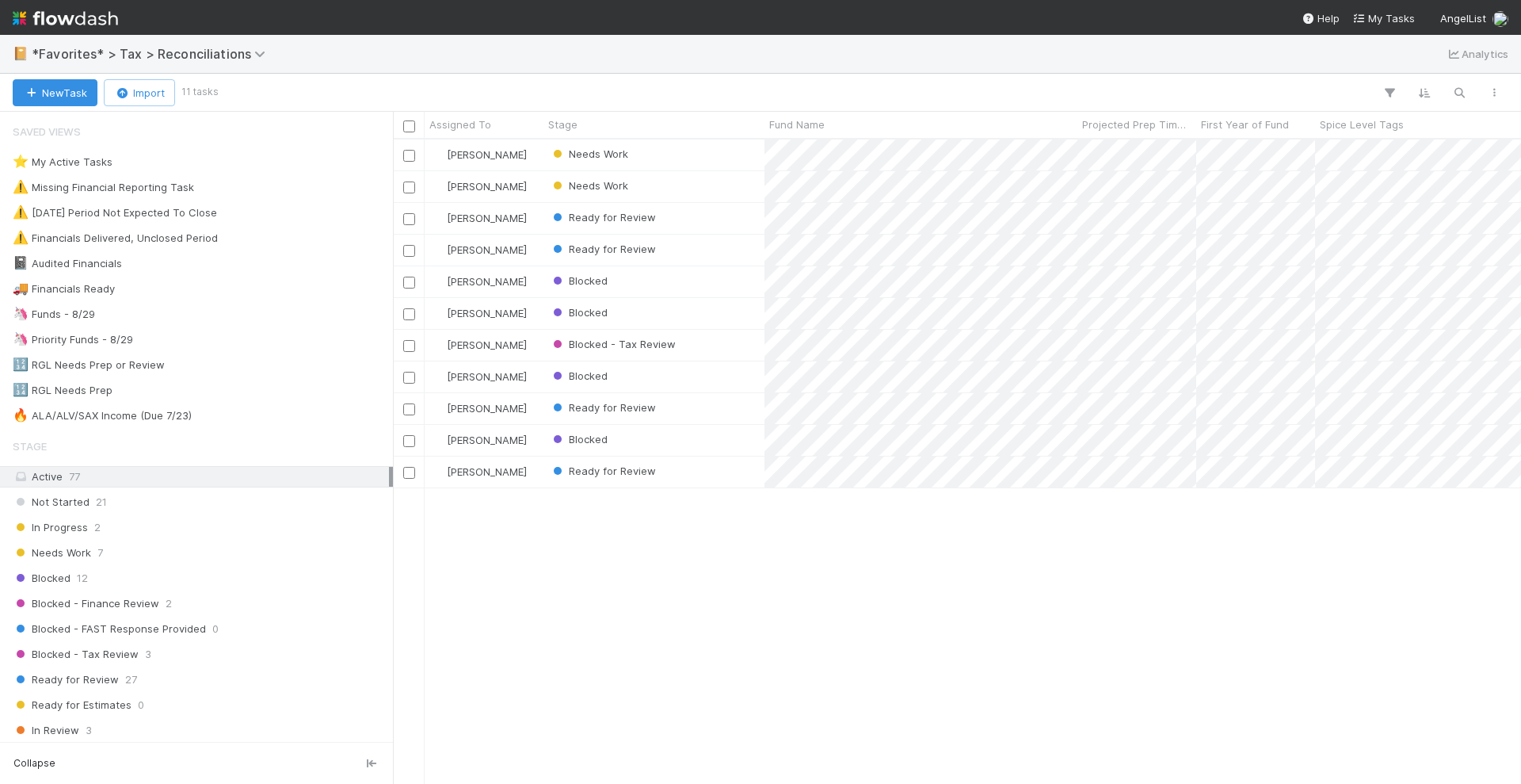
scroll to position [629, 1114]
click at [948, 623] on div "Helen Vo Needs Work 12 1 0 6 1/28/25, 11:46:38 AM 8/12/25, 6:33:21 AM 1 1 Helen…" at bounding box center [958, 461] width 1128 height 644
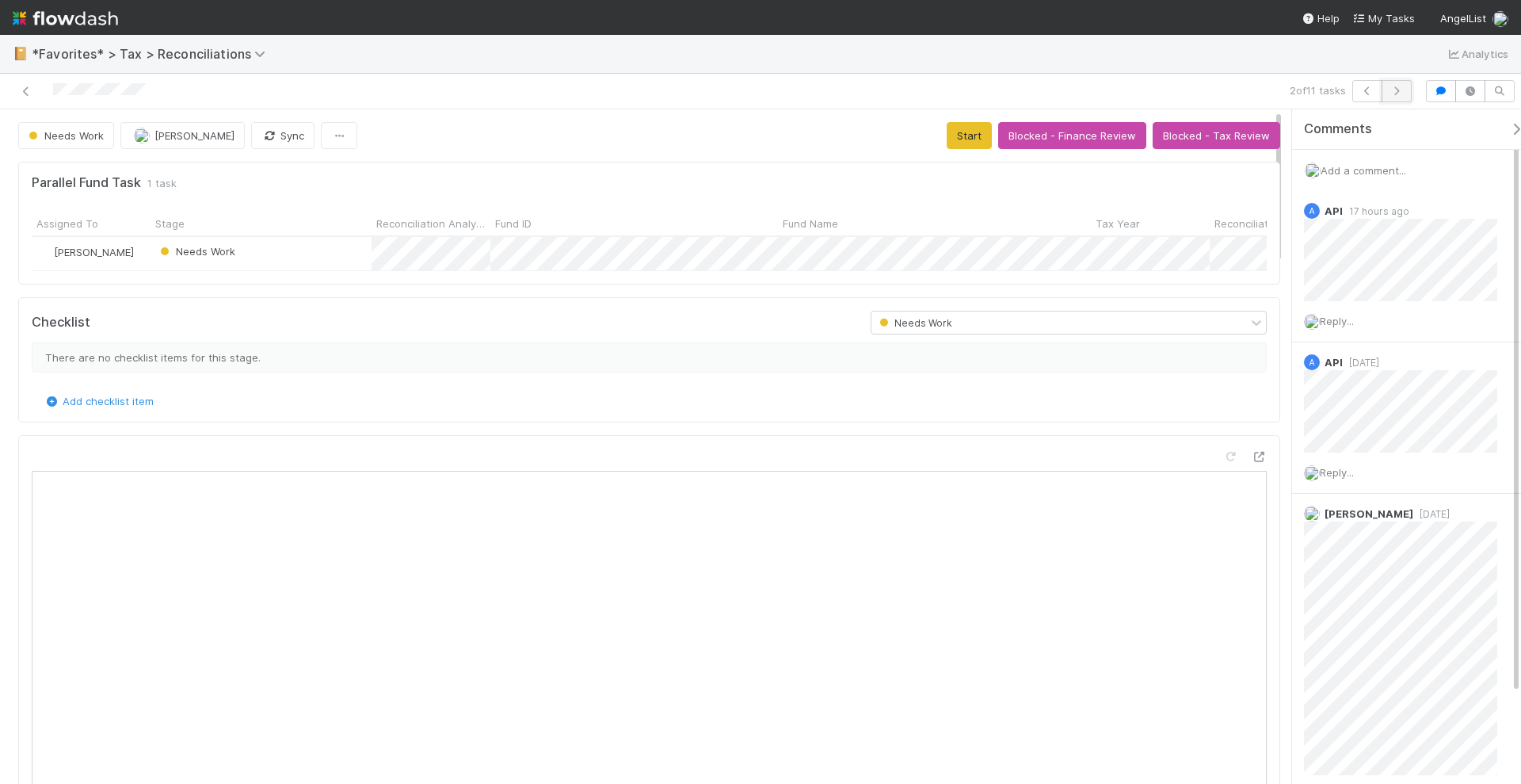
click at [1395, 96] on button "button" at bounding box center [1396, 91] width 30 height 23
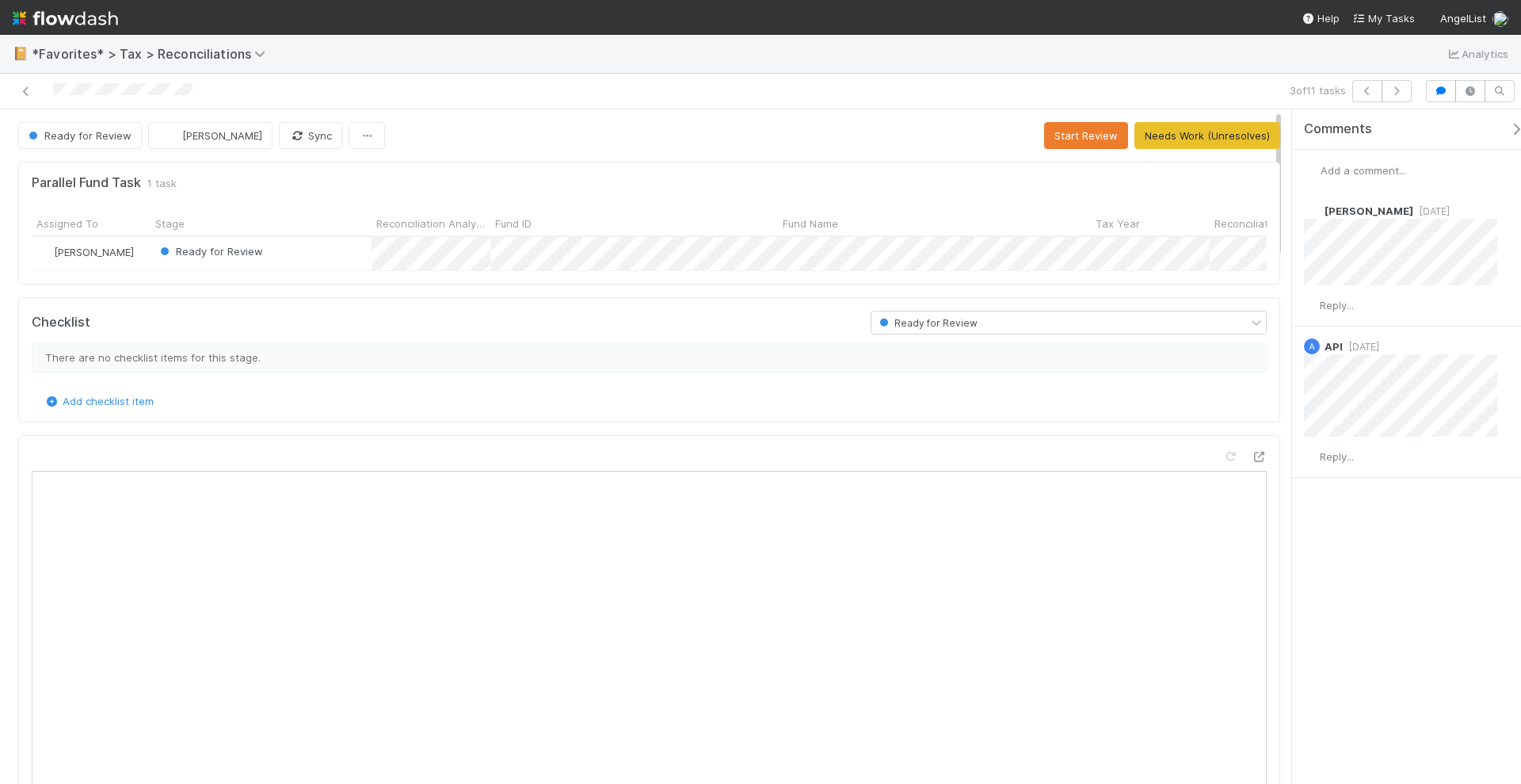
scroll to position [307, 576]
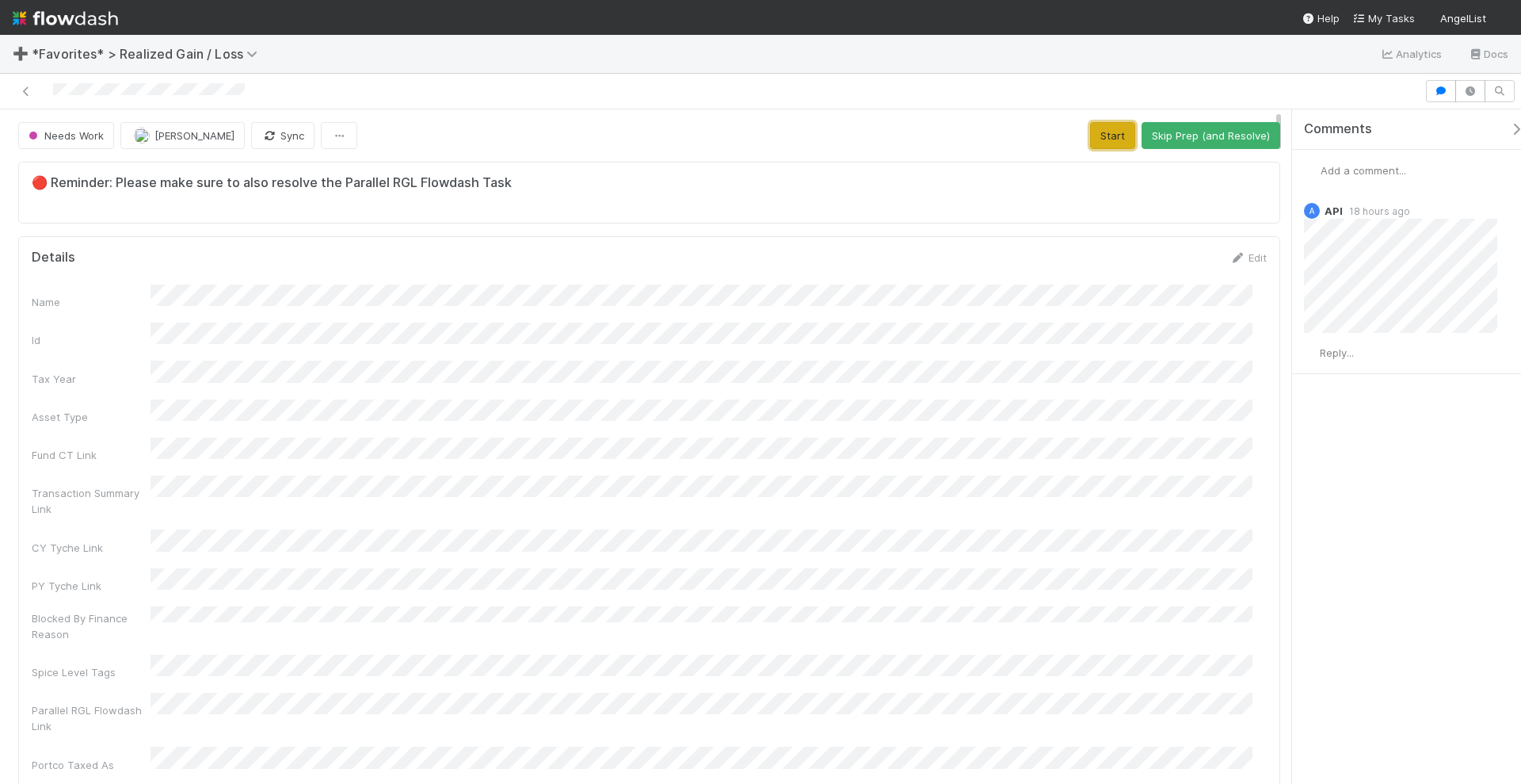
click at [1105, 134] on button "Start" at bounding box center [1113, 134] width 45 height 26
click at [204, 143] on button "[PERSON_NAME]" at bounding box center [180, 134] width 125 height 26
click at [1148, 131] on button "Request Review (and Resolve)" at bounding box center [1194, 134] width 171 height 26
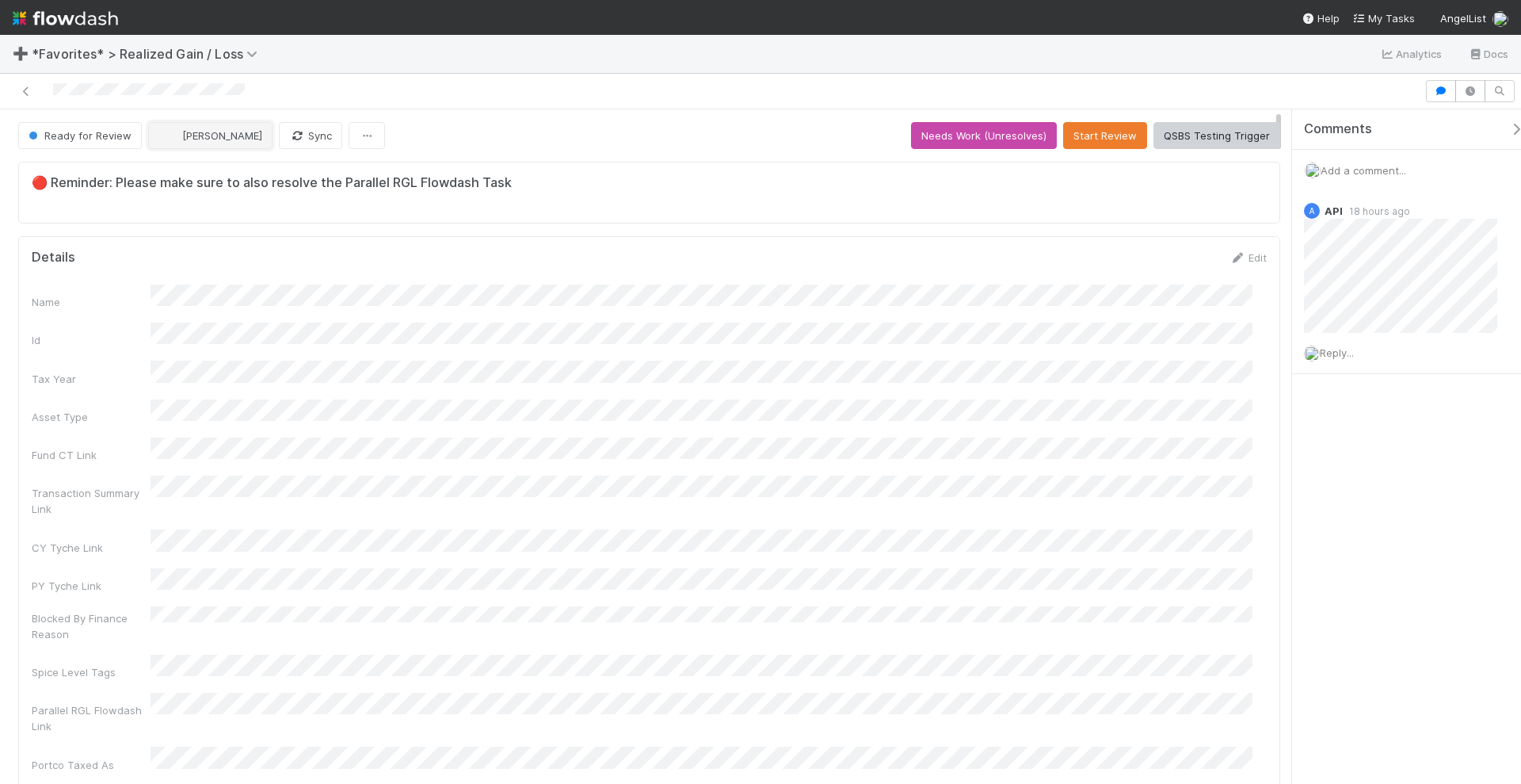
click at [225, 140] on button "[PERSON_NAME]" at bounding box center [210, 134] width 125 height 26
click at [216, 171] on span "[PERSON_NAME]" at bounding box center [210, 173] width 80 height 13
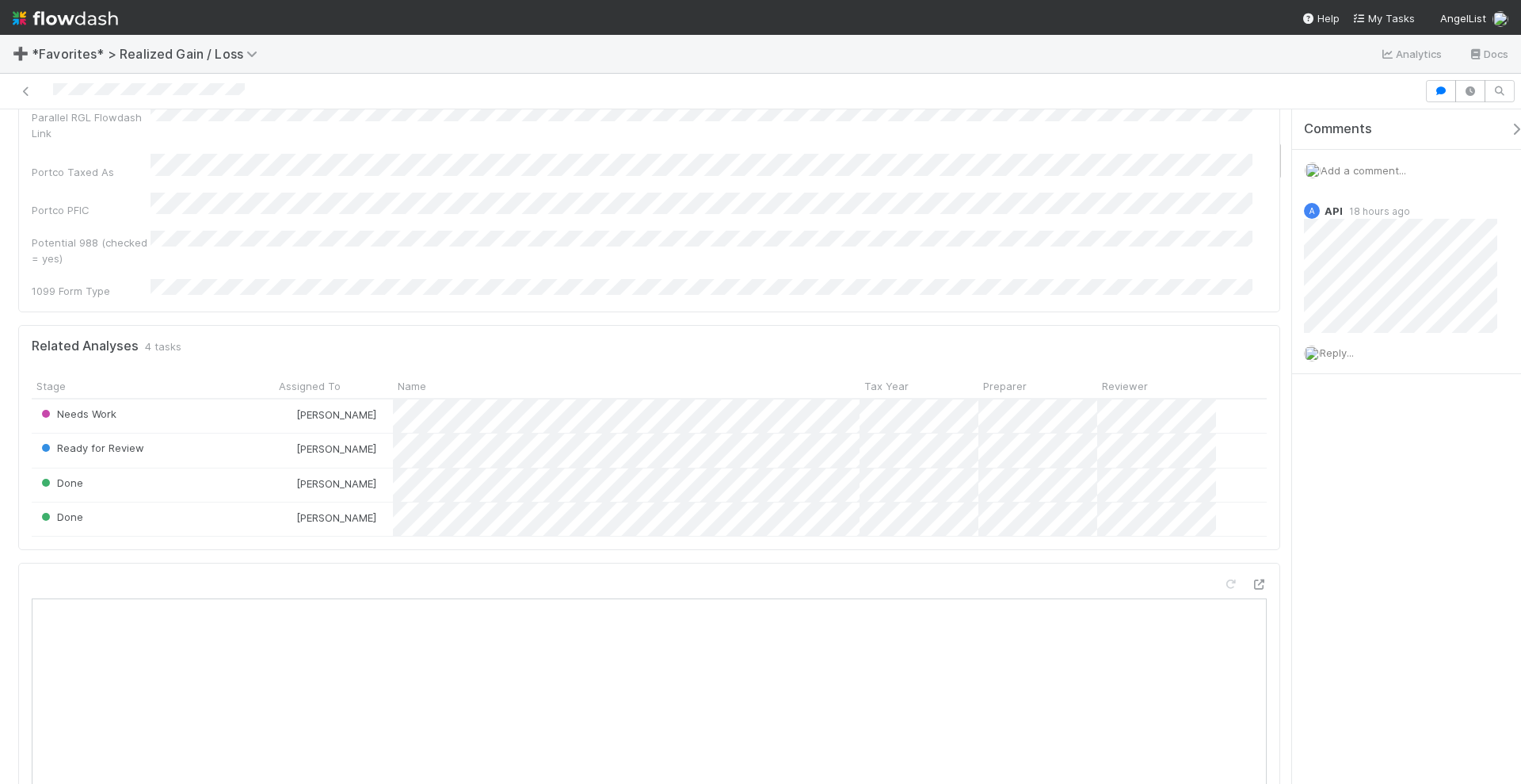
scroll to position [595, 0]
click at [239, 397] on div "Needs Work" at bounding box center [152, 414] width 242 height 33
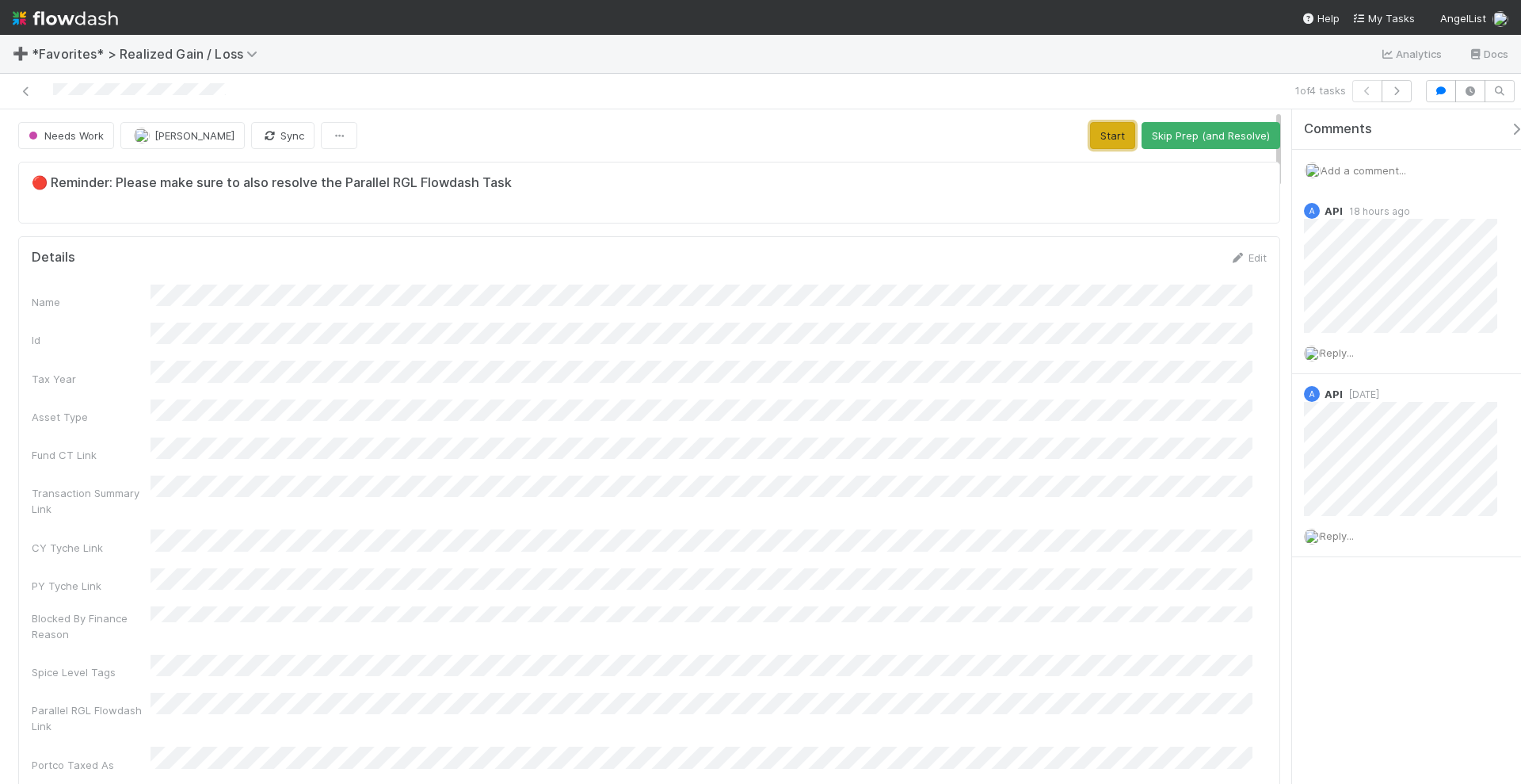
click at [1109, 133] on button "Start" at bounding box center [1113, 134] width 45 height 26
click at [222, 127] on button "[PERSON_NAME]" at bounding box center [180, 134] width 125 height 26
click at [1185, 139] on button "Request Review (and Resolve)" at bounding box center [1194, 134] width 171 height 26
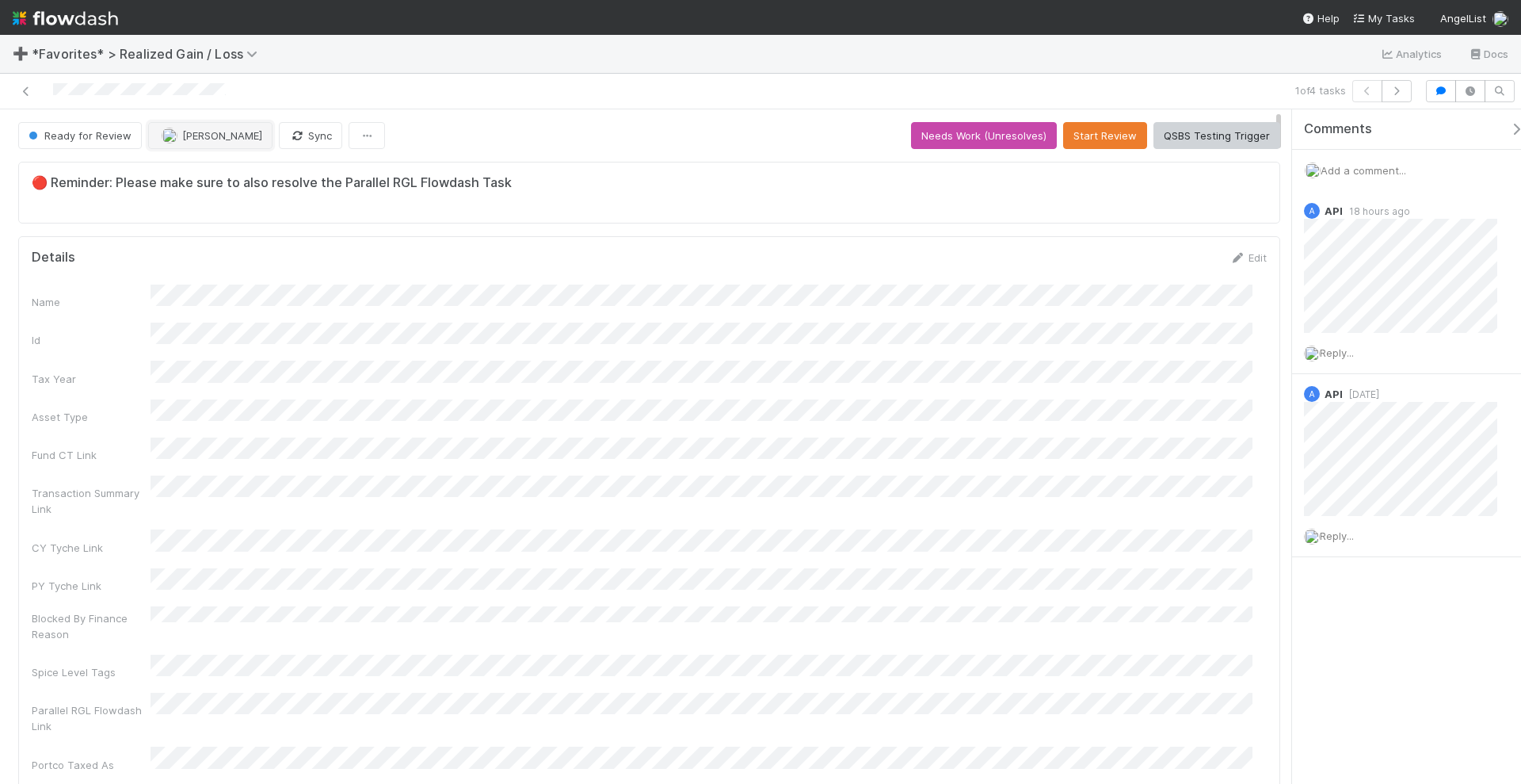
click at [203, 133] on span "[PERSON_NAME]" at bounding box center [223, 135] width 80 height 13
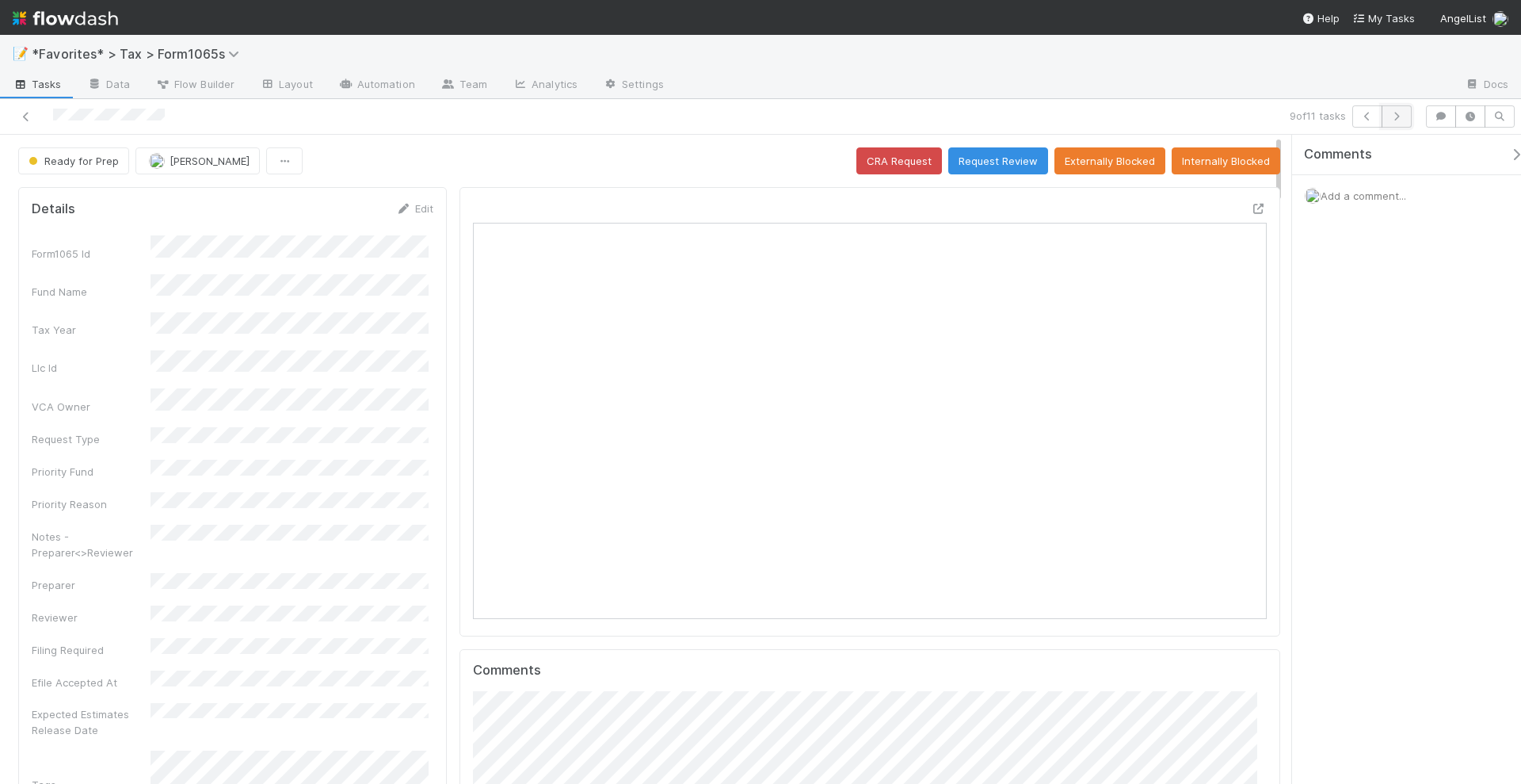
click at [1391, 120] on icon "button" at bounding box center [1397, 117] width 16 height 10
click at [1360, 194] on span "Add a comment..." at bounding box center [1363, 195] width 85 height 13
click at [1355, 426] on button "Add Comment" at bounding box center [1364, 439] width 92 height 26
click at [1401, 116] on icon "button" at bounding box center [1397, 117] width 16 height 10
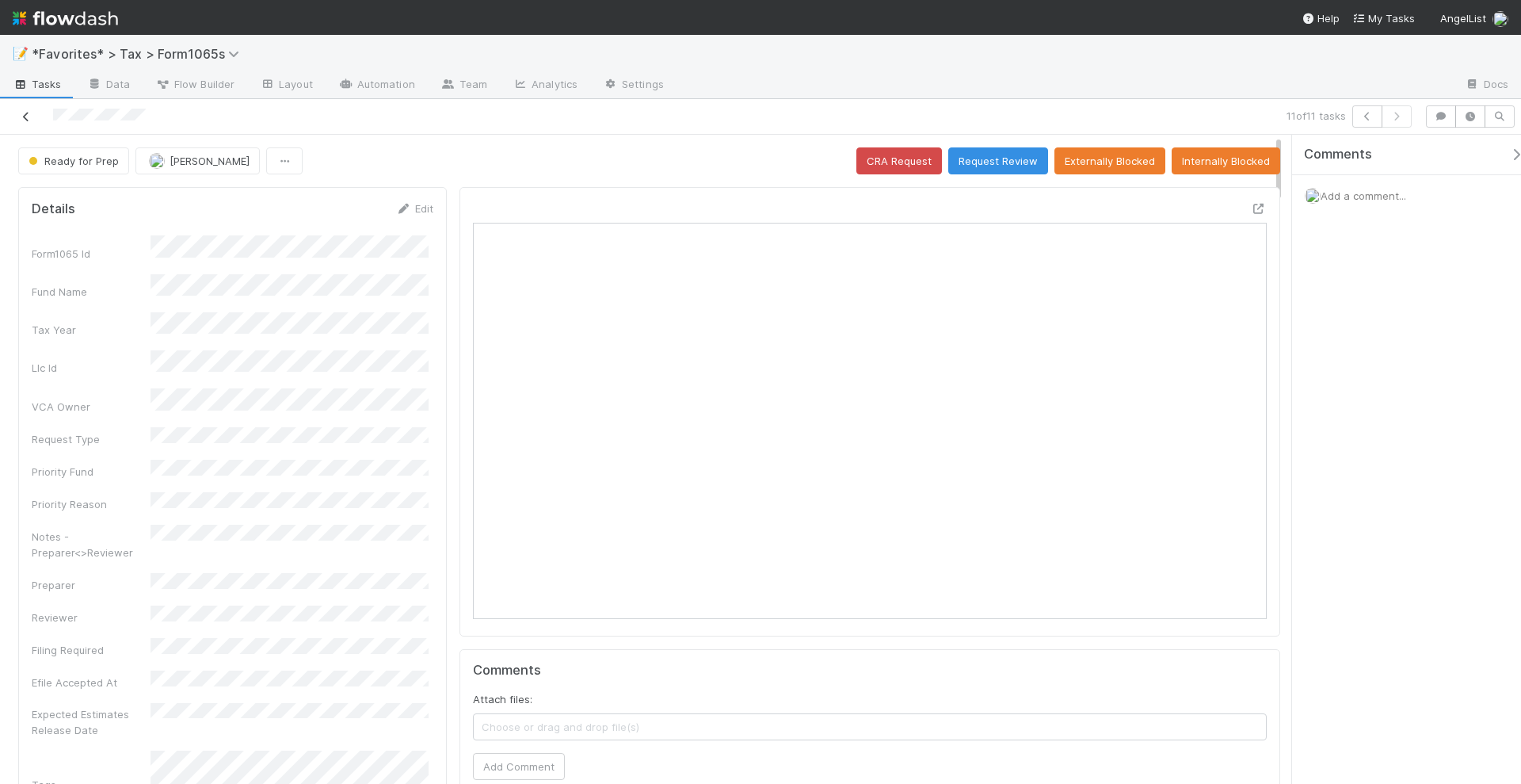
click at [24, 115] on icon at bounding box center [26, 117] width 16 height 10
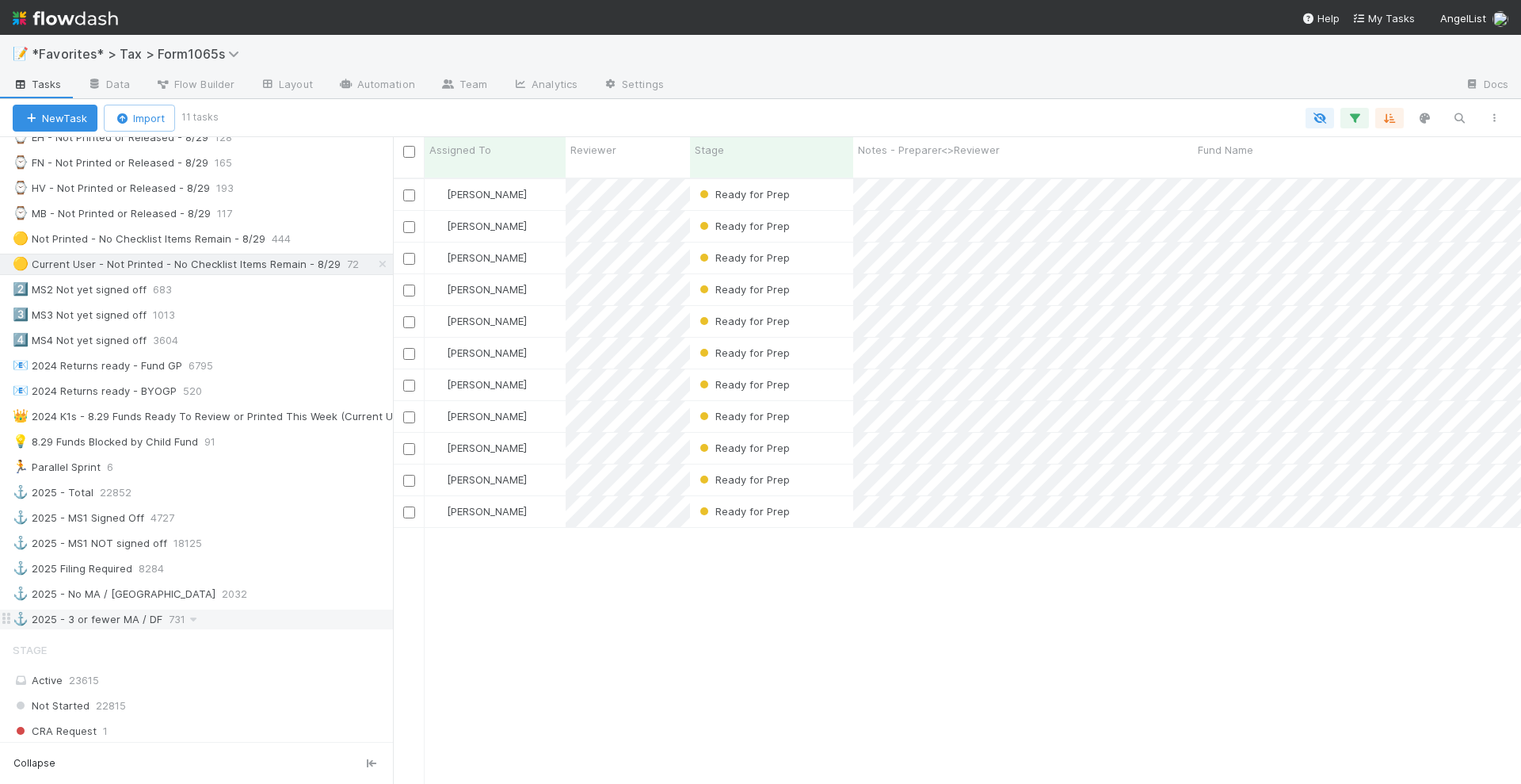
scroll to position [496, 0]
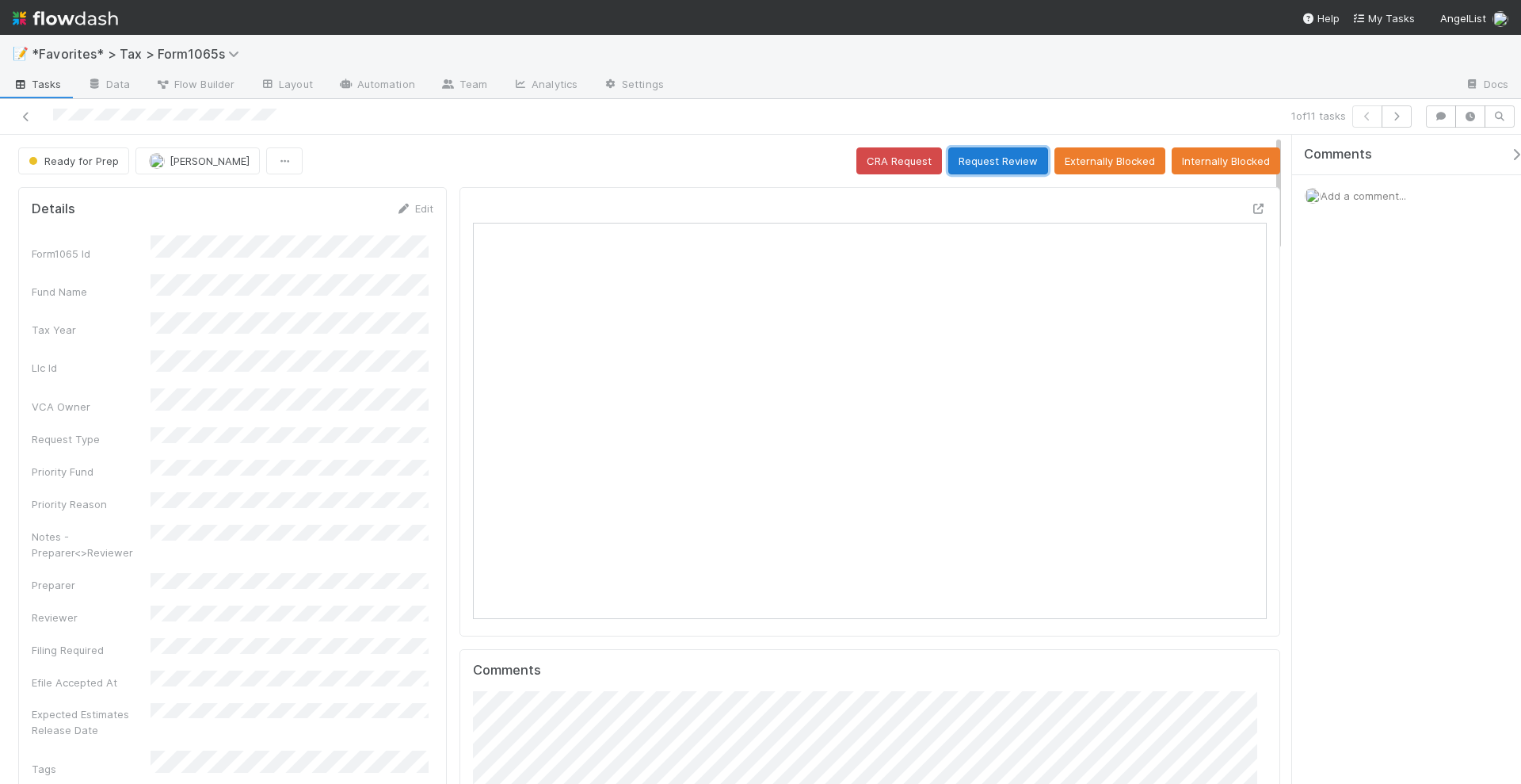
click at [1001, 159] on button "Request Review" at bounding box center [999, 160] width 100 height 26
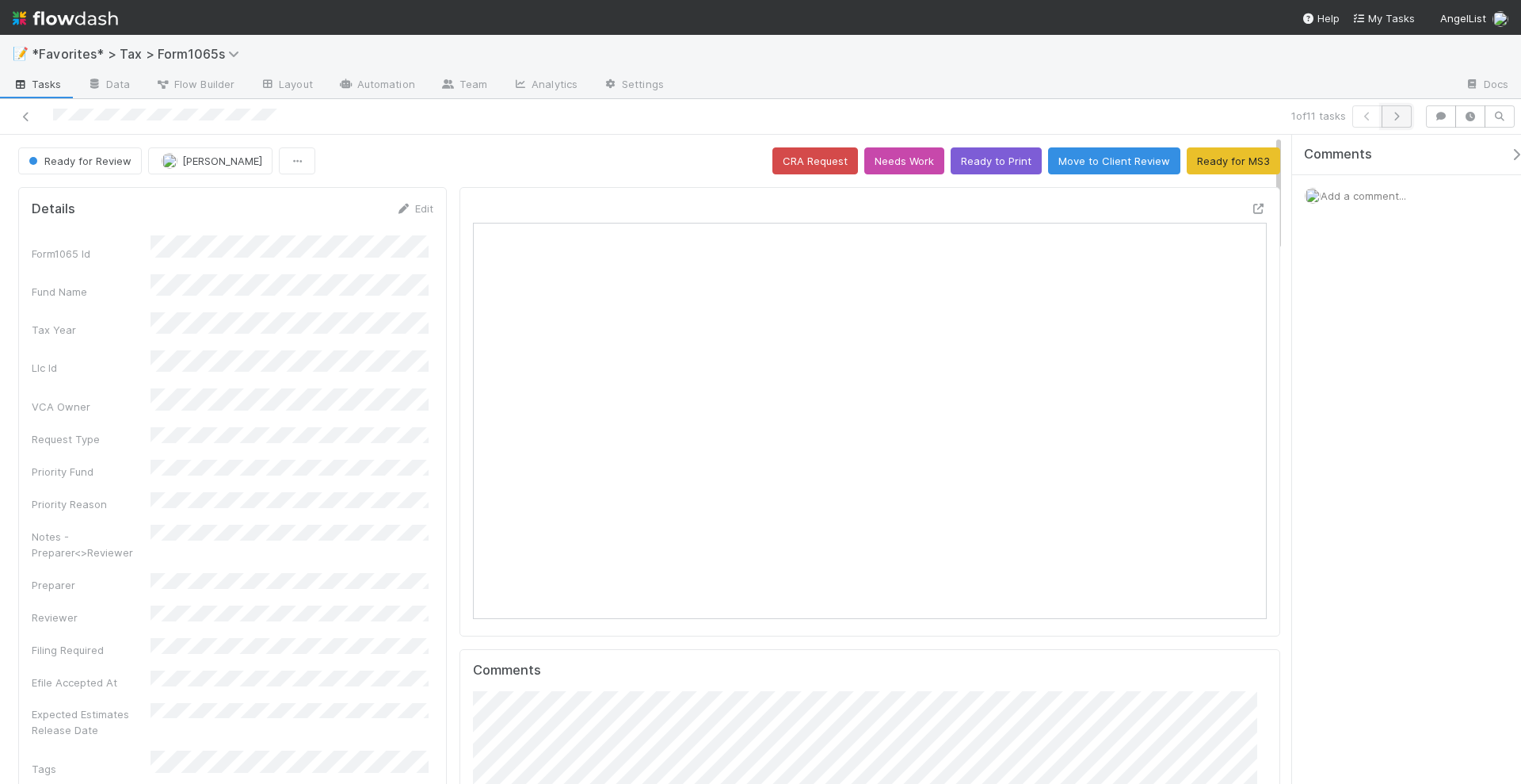
click at [1403, 116] on icon "button" at bounding box center [1397, 117] width 16 height 10
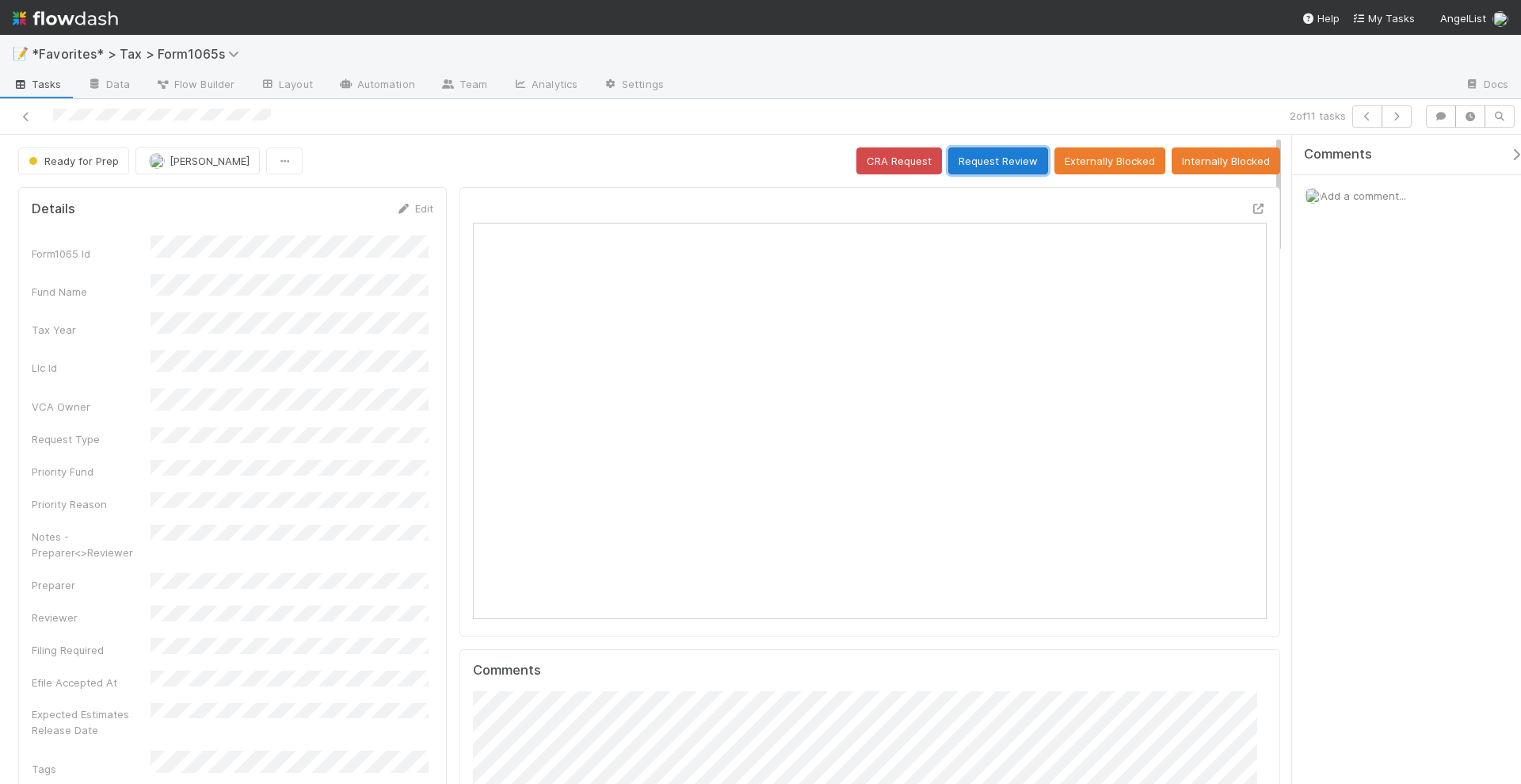
click at [993, 156] on button "Request Review" at bounding box center [999, 160] width 100 height 26
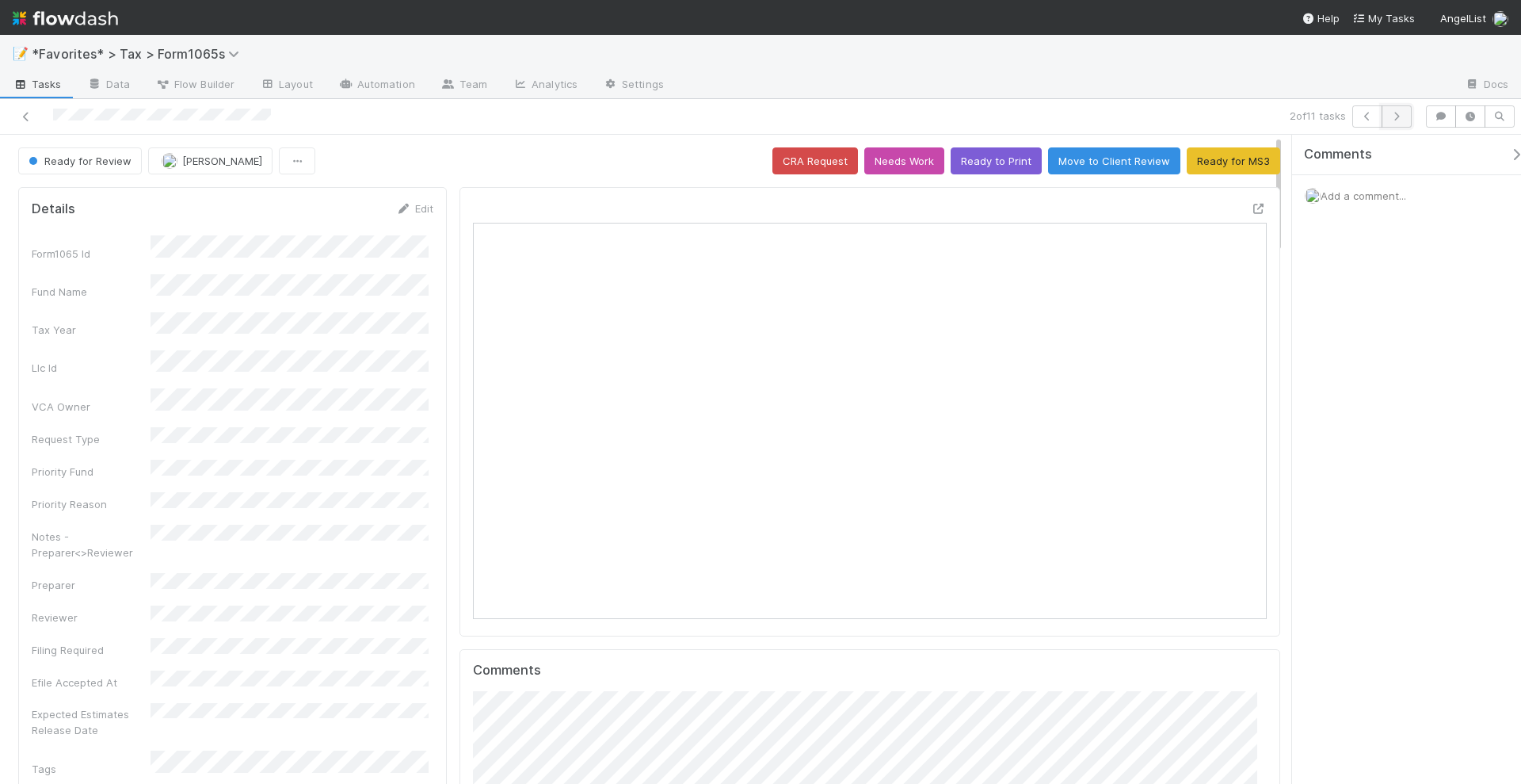
click at [1400, 112] on icon "button" at bounding box center [1397, 117] width 16 height 10
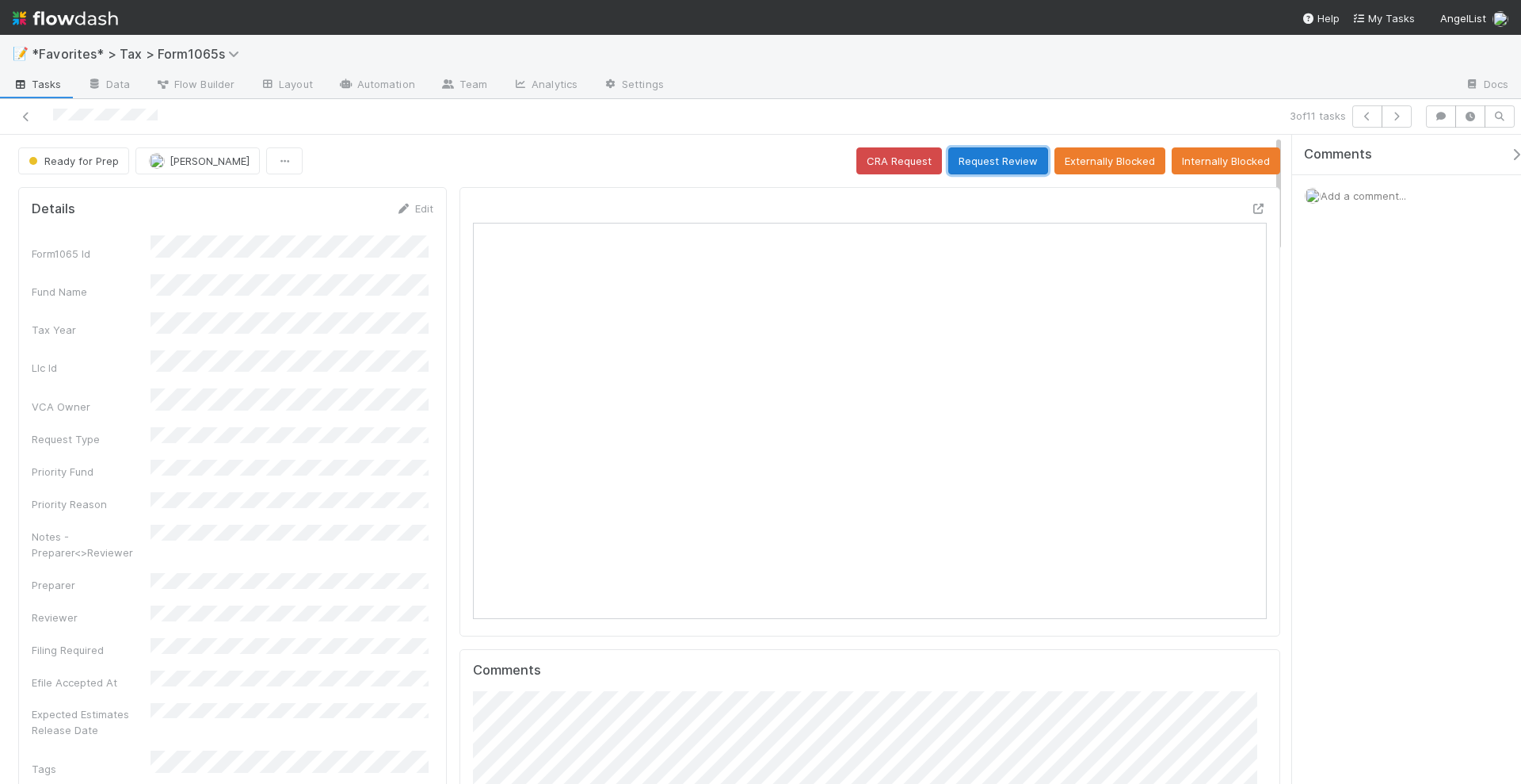
click at [1005, 163] on button "Request Review" at bounding box center [999, 160] width 100 height 26
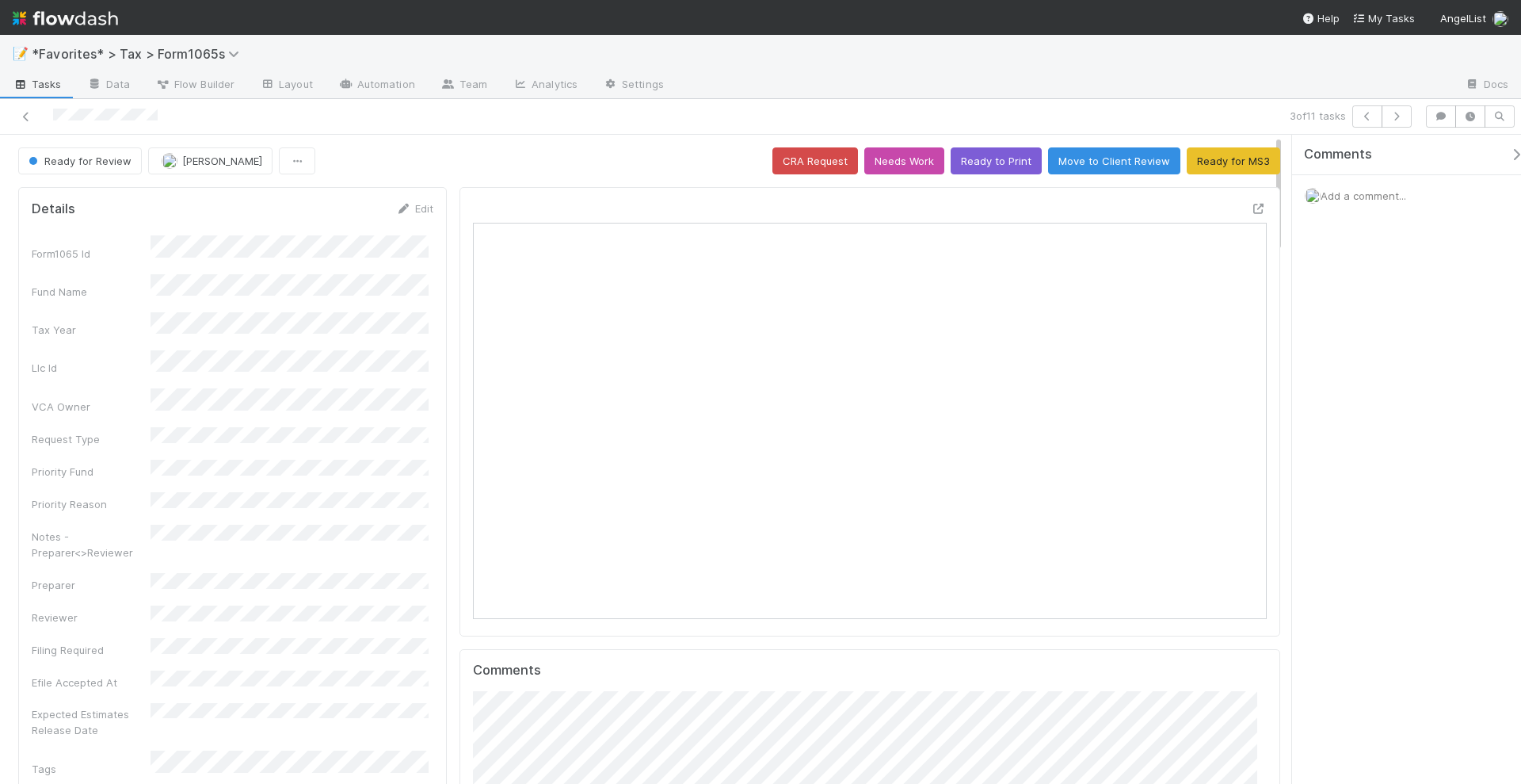
click at [1414, 117] on div "3 of 11 tasks" at bounding box center [1067, 116] width 704 height 23
click at [1405, 118] on icon "button" at bounding box center [1397, 117] width 16 height 10
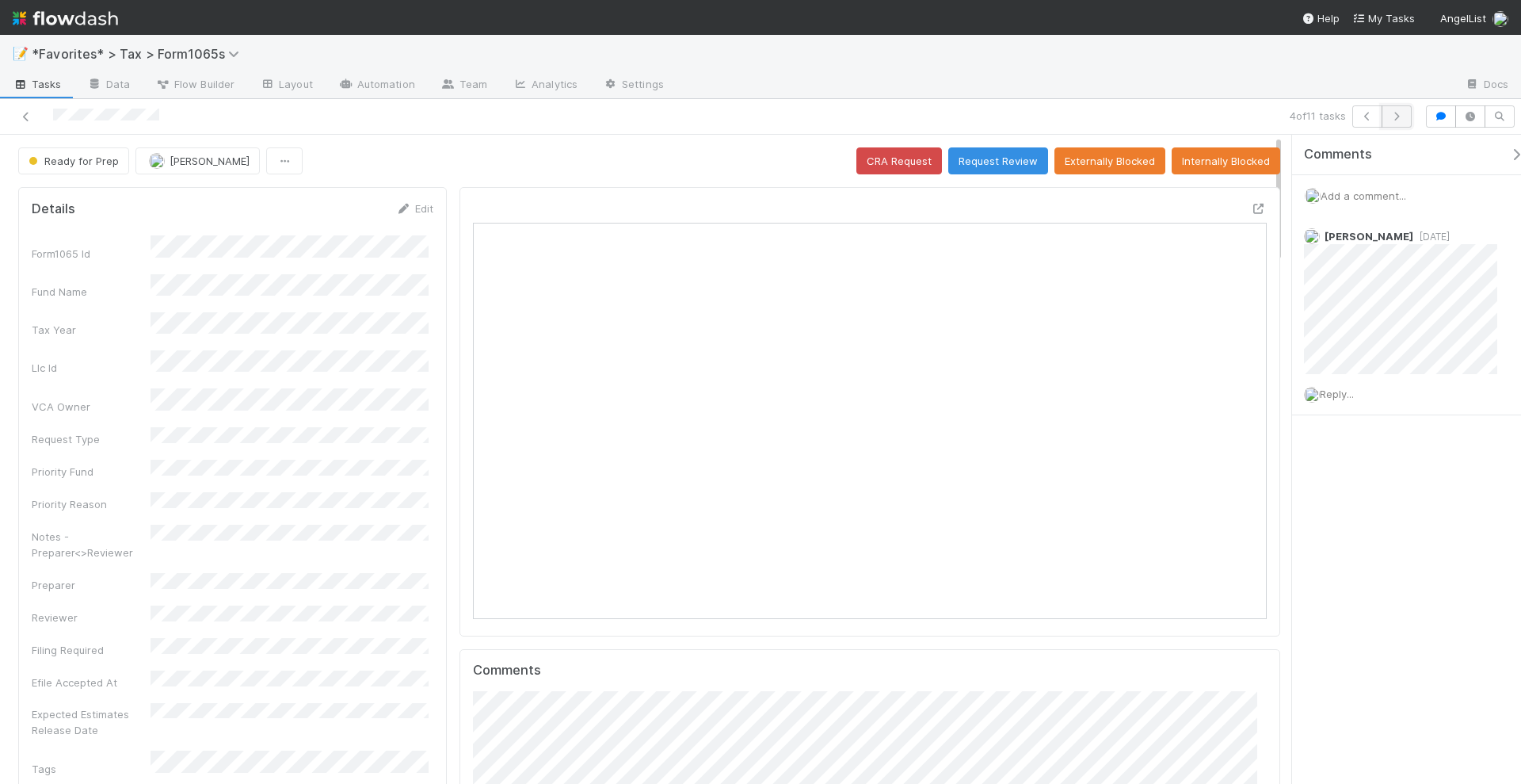
click at [1399, 113] on icon "button" at bounding box center [1397, 117] width 16 height 10
click at [26, 124] on div at bounding box center [360, 116] width 709 height 23
click at [26, 119] on icon at bounding box center [26, 117] width 16 height 10
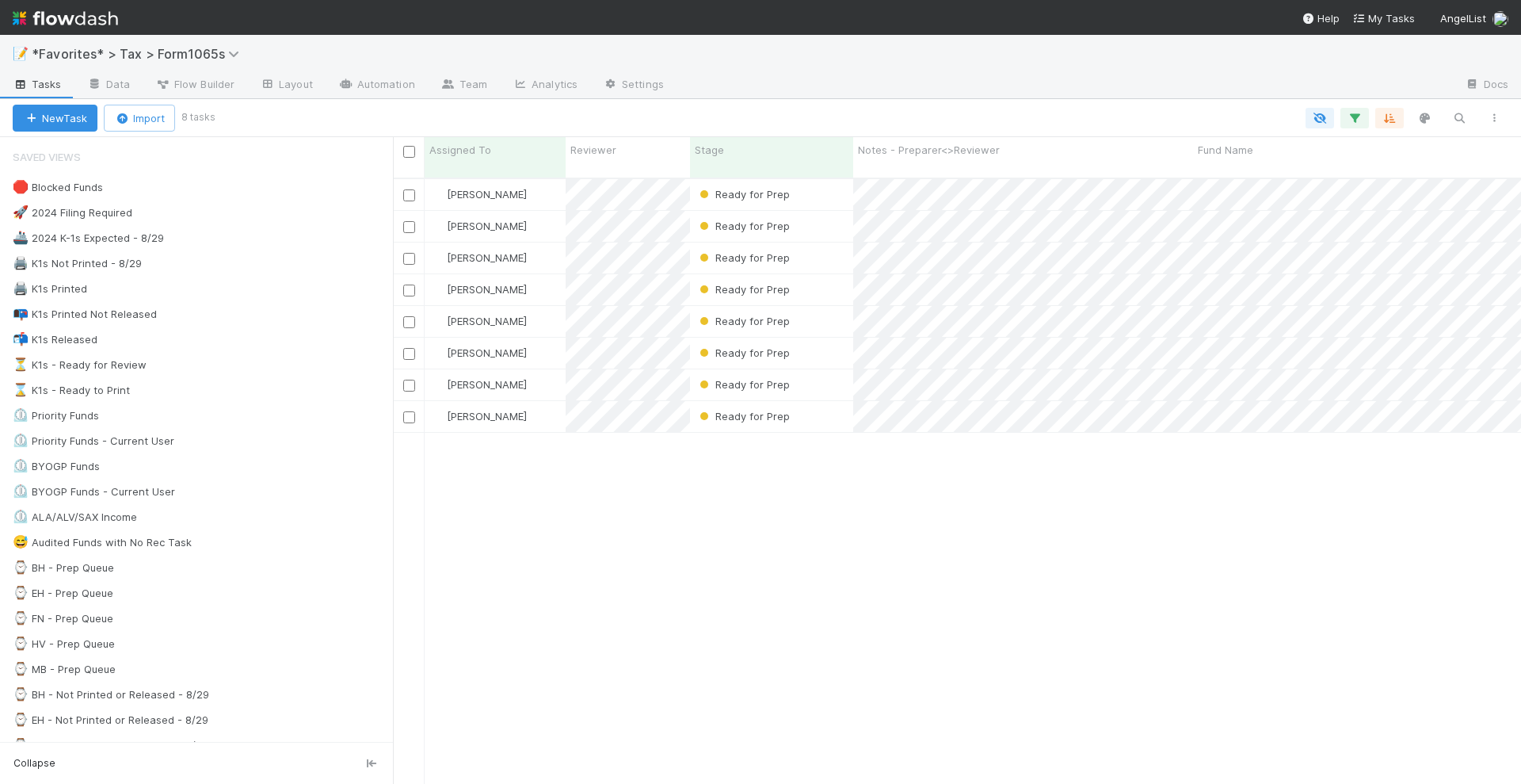
scroll to position [603, 1114]
